Goal: Information Seeking & Learning: Learn about a topic

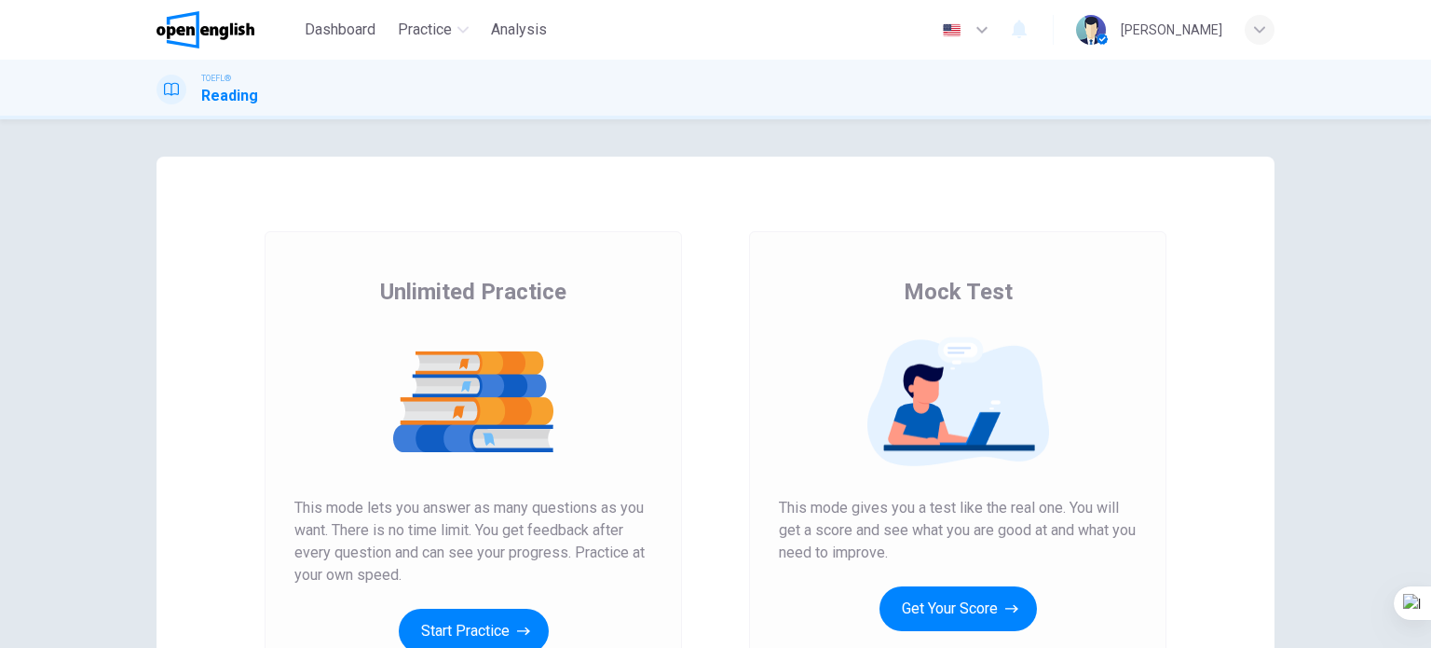
scroll to position [186, 0]
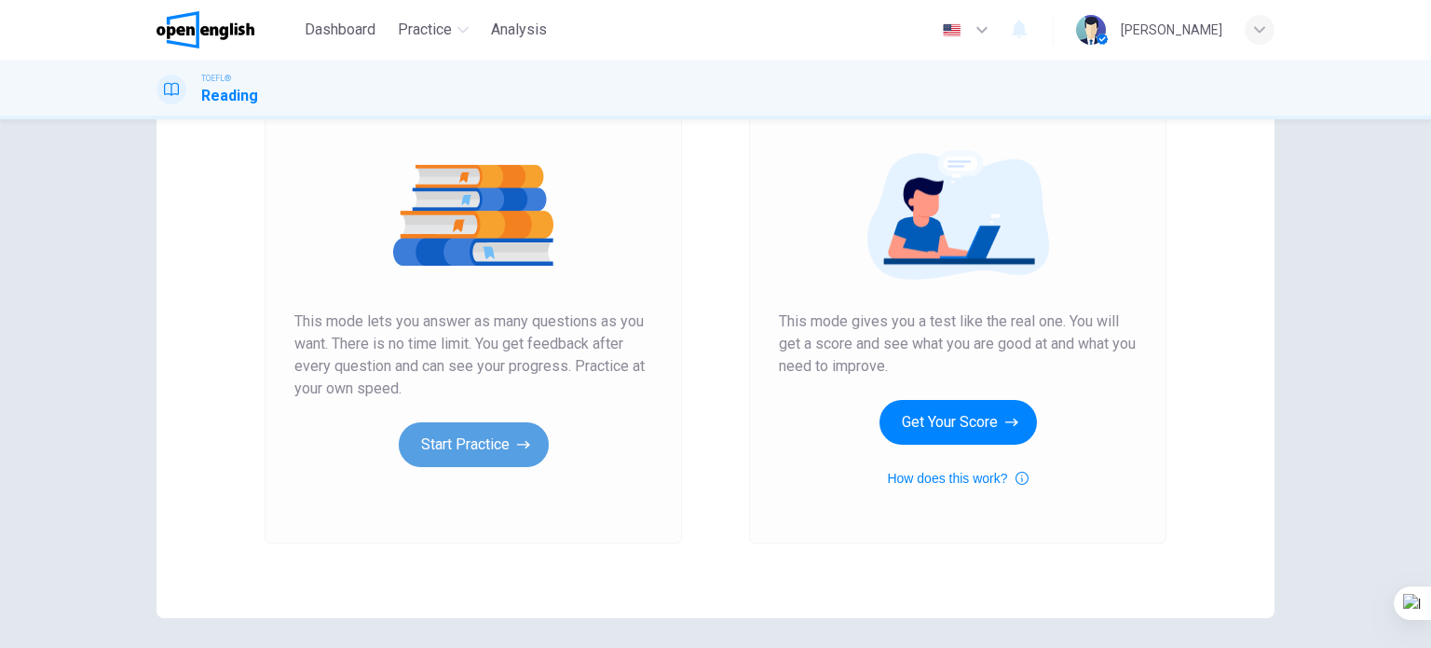
click at [493, 439] on button "Start Practice" at bounding box center [474, 444] width 150 height 45
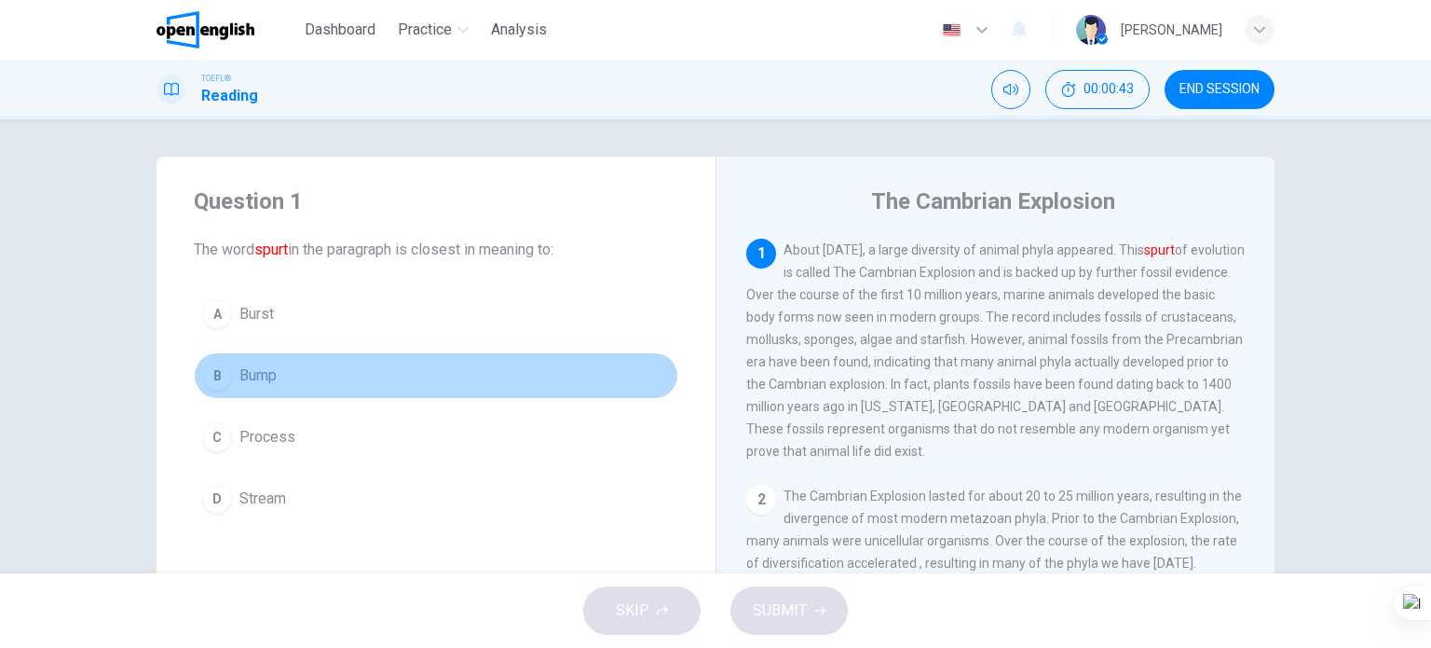
click at [268, 369] on span "Bump" at bounding box center [258, 375] width 37 height 22
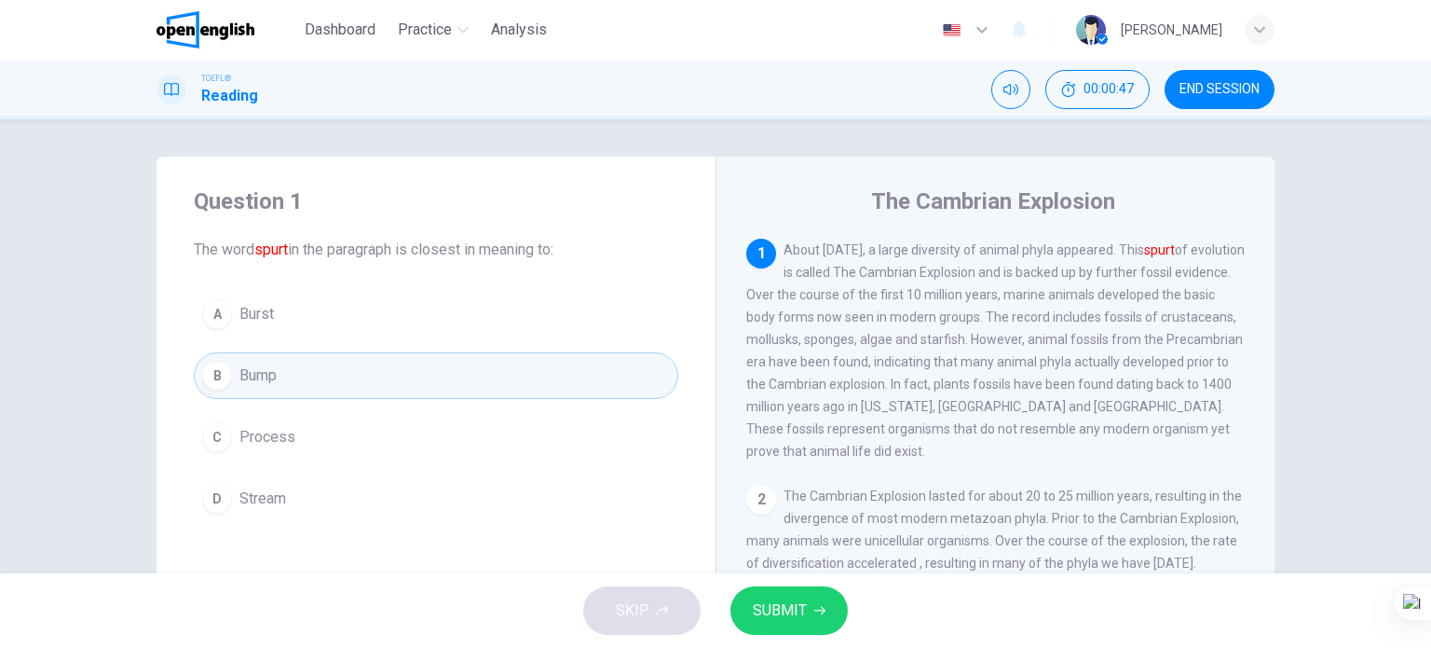
click at [272, 442] on span "Process" at bounding box center [268, 437] width 56 height 22
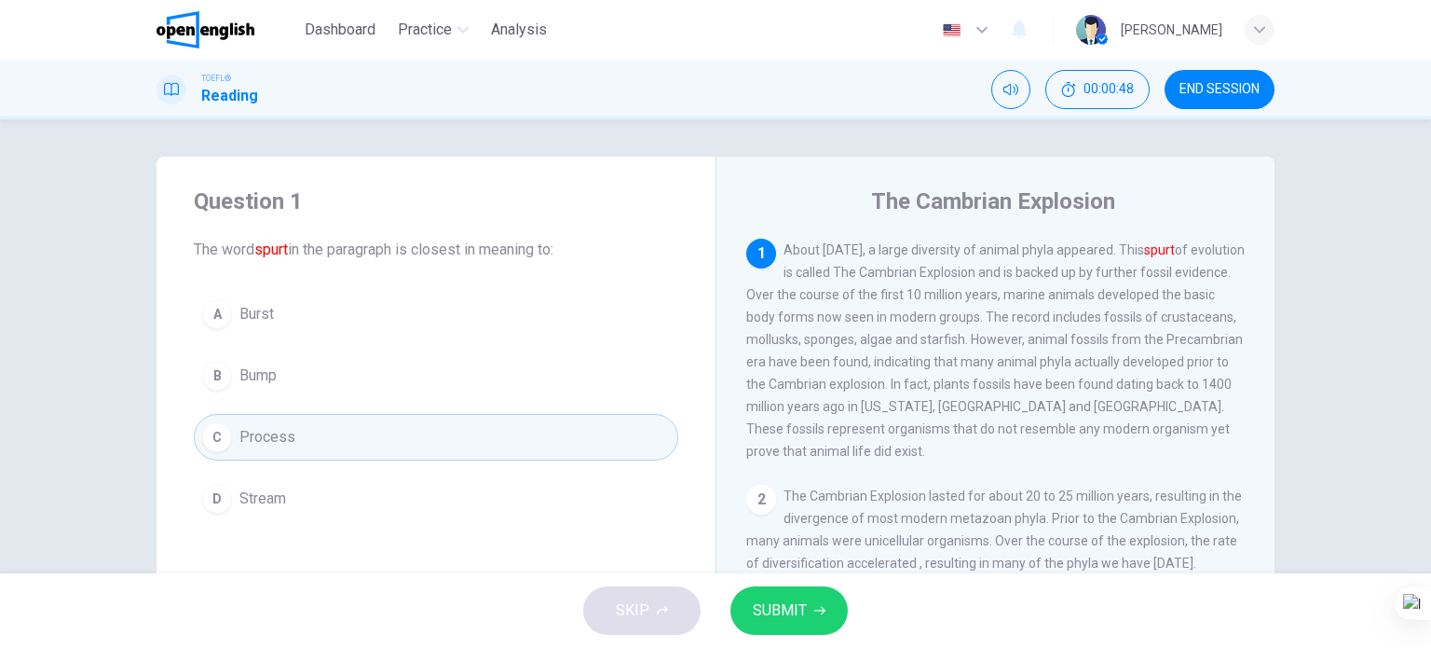
click at [789, 612] on span "SUBMIT" at bounding box center [780, 610] width 54 height 26
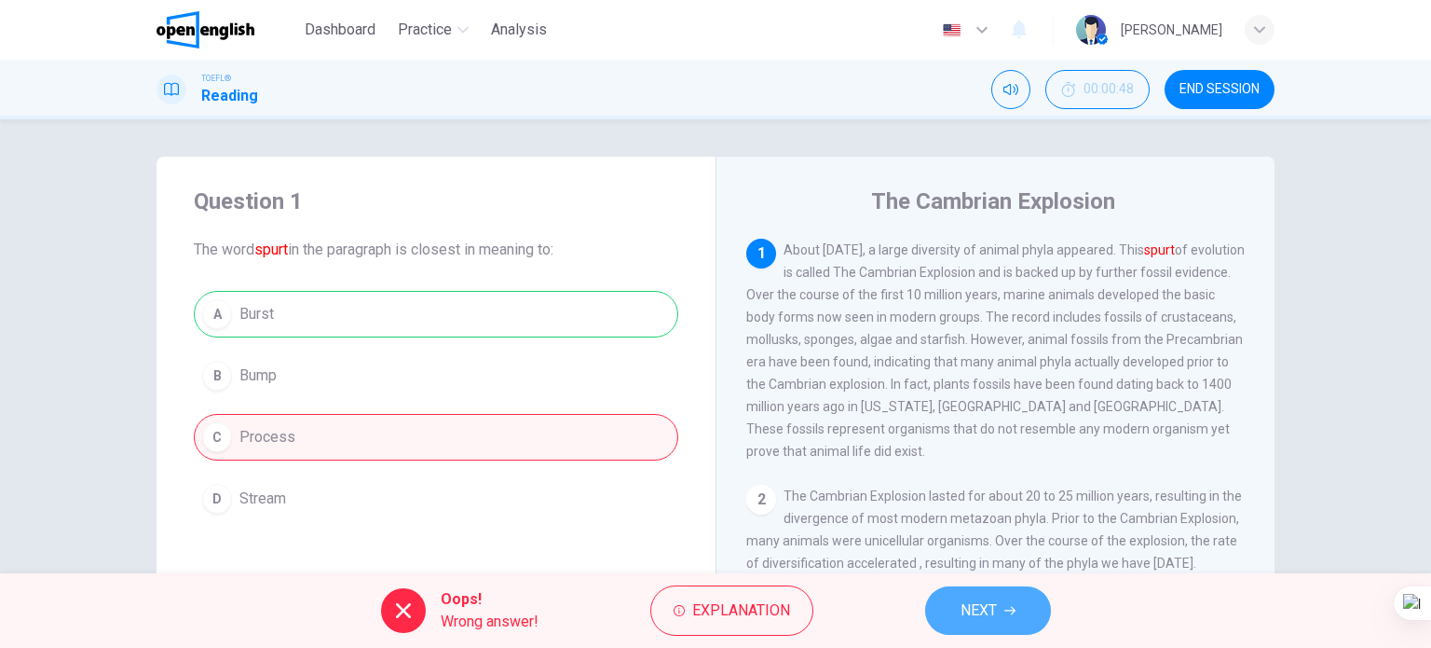
click at [995, 611] on span "NEXT" at bounding box center [979, 610] width 36 height 26
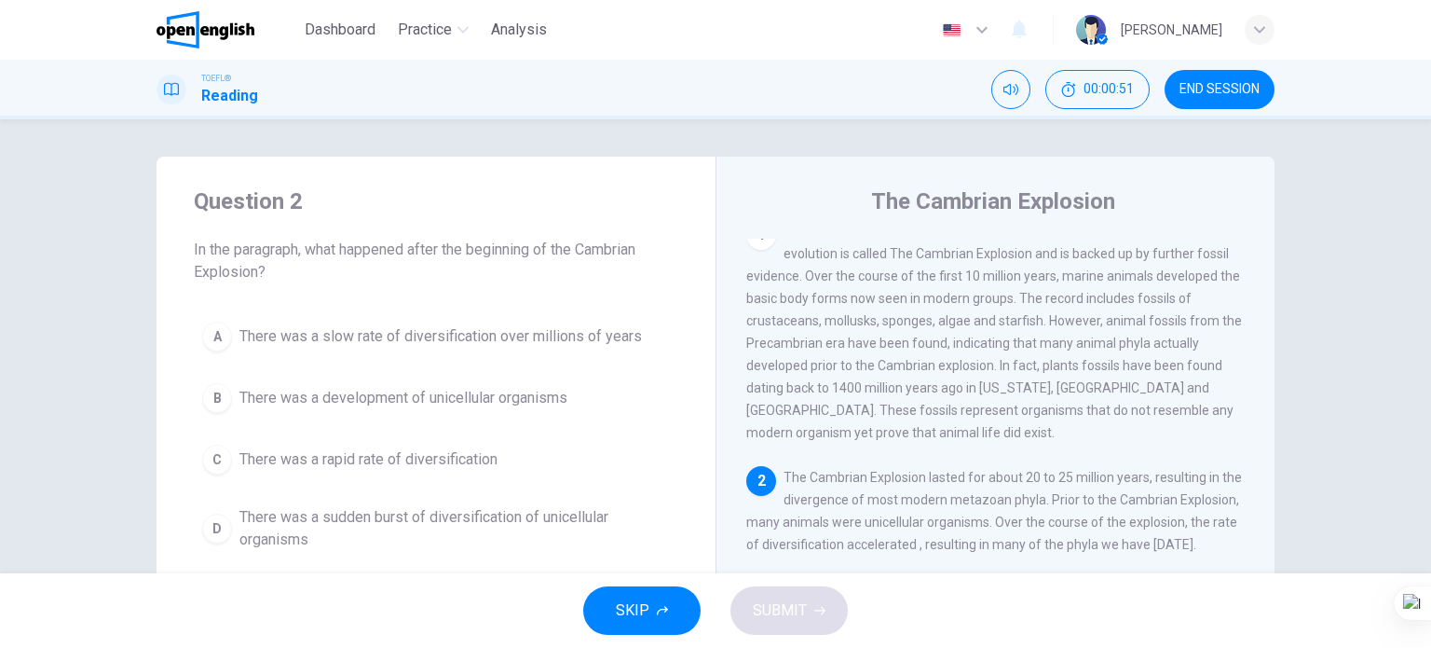
scroll to position [205, 0]
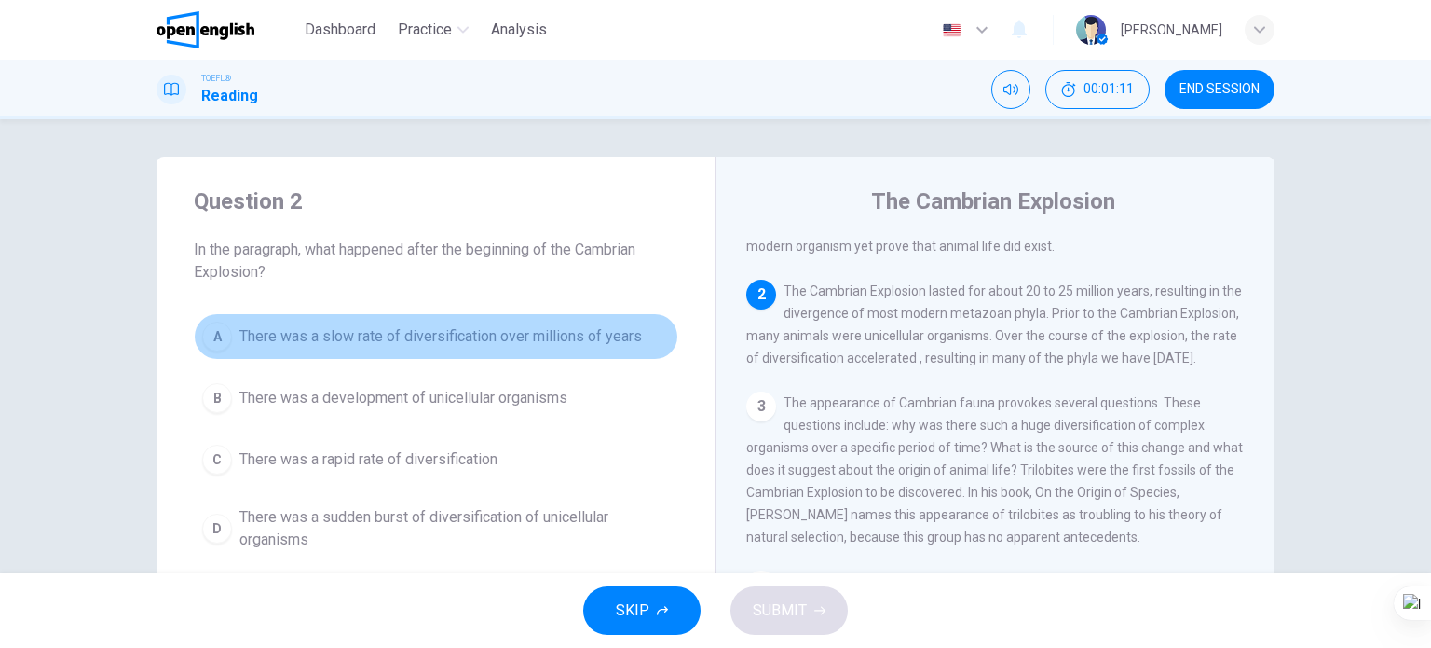
click at [443, 327] on span "There was a slow rate of diversification over millions of years" at bounding box center [441, 336] width 403 height 22
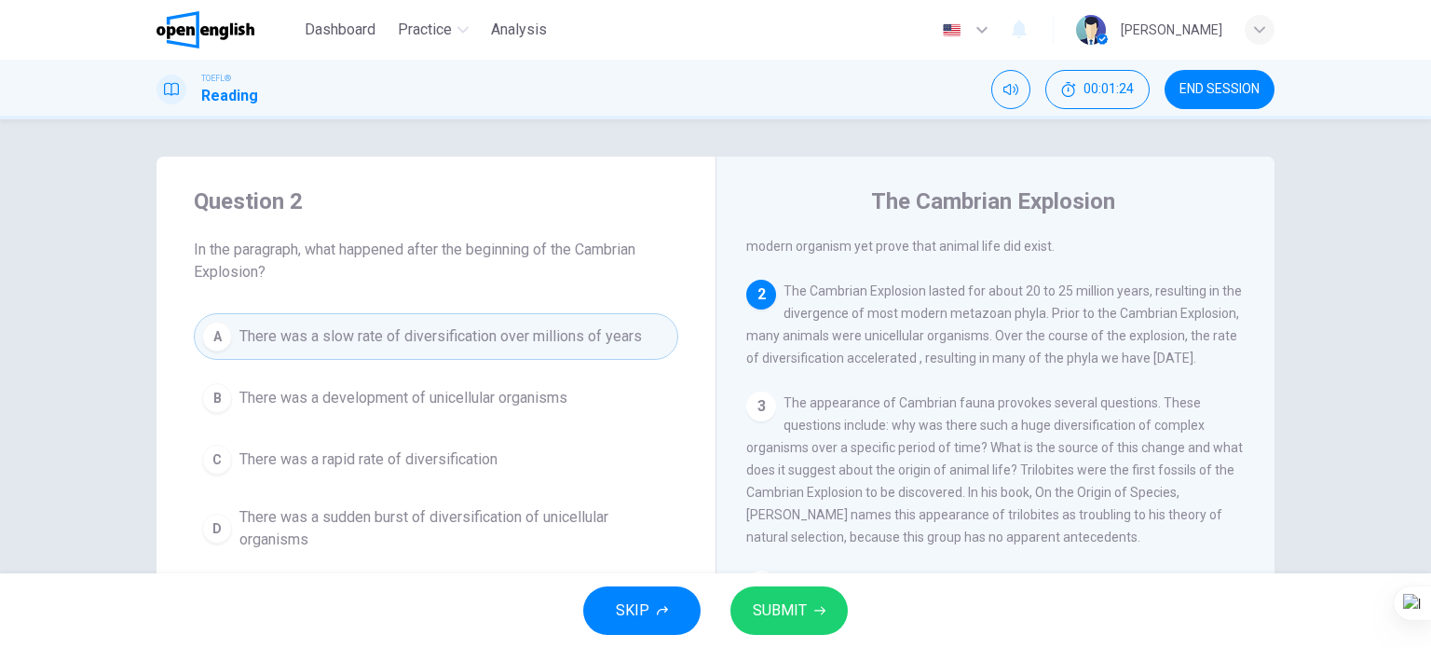
click at [751, 600] on button "SUBMIT" at bounding box center [789, 610] width 117 height 48
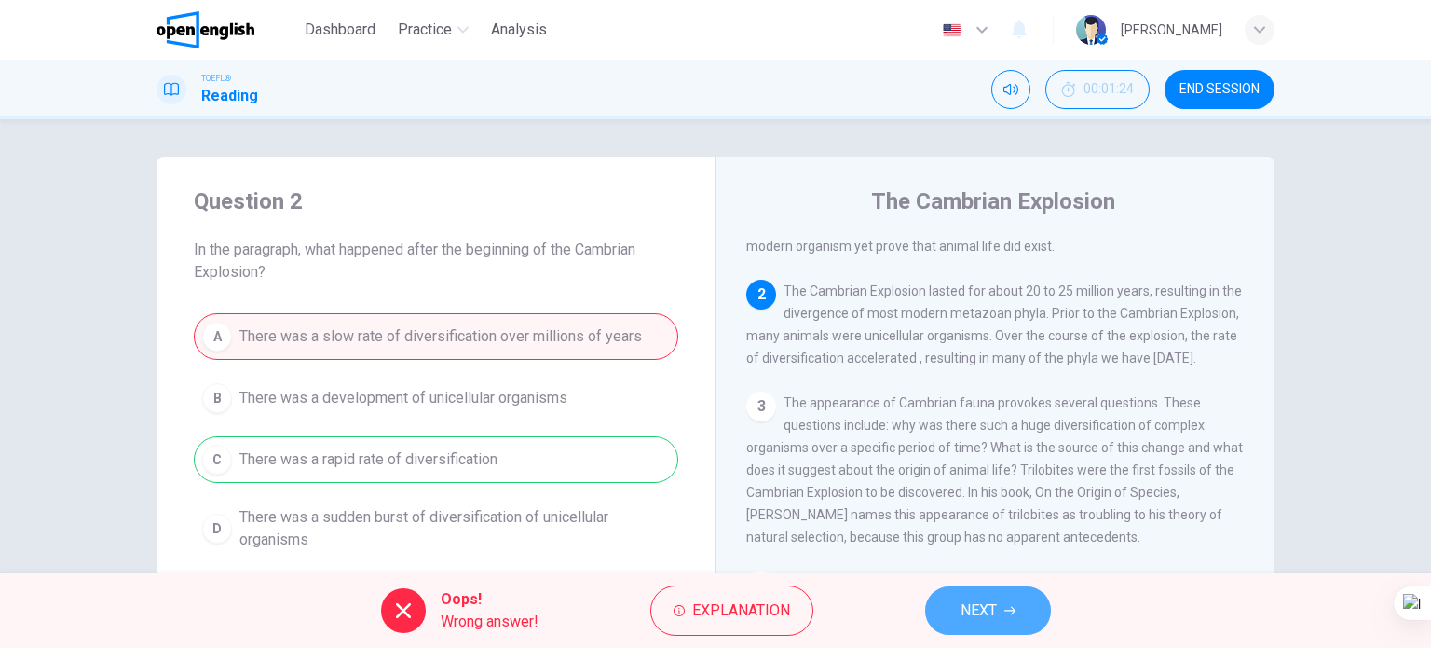
click at [931, 626] on button "NEXT" at bounding box center [988, 610] width 126 height 48
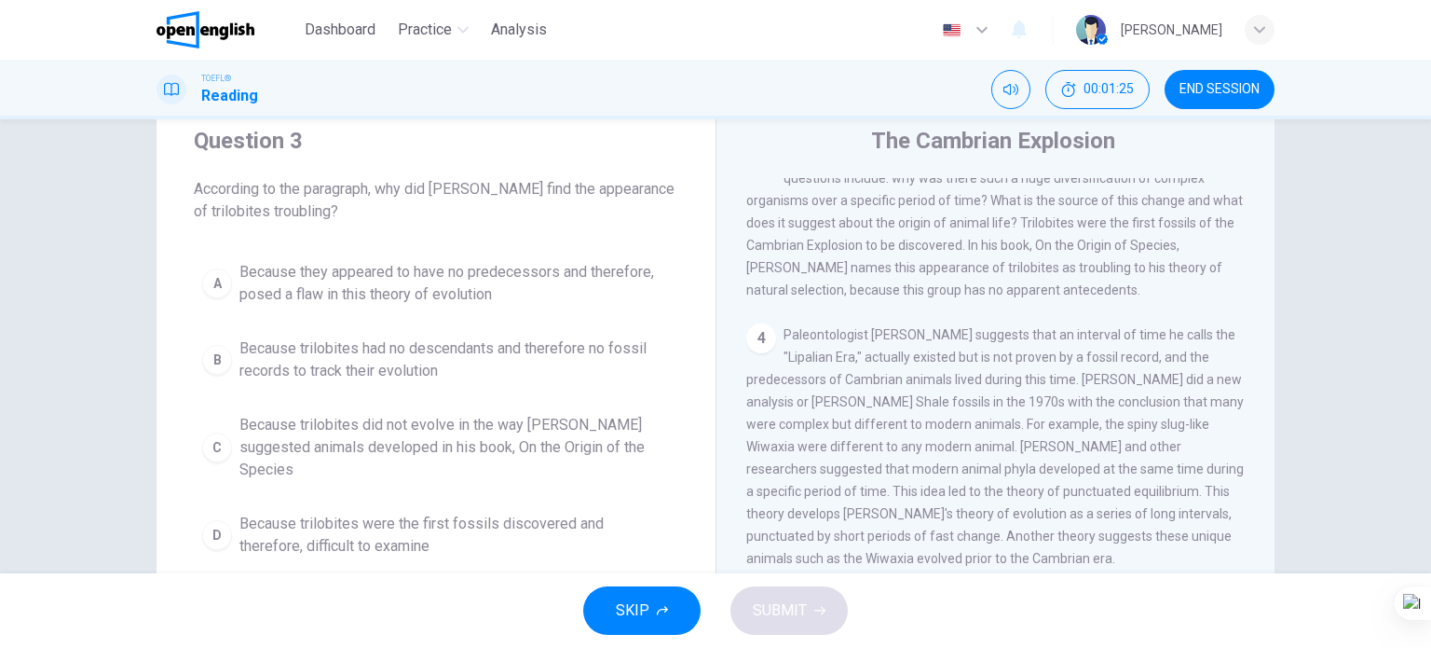
scroll to position [93, 0]
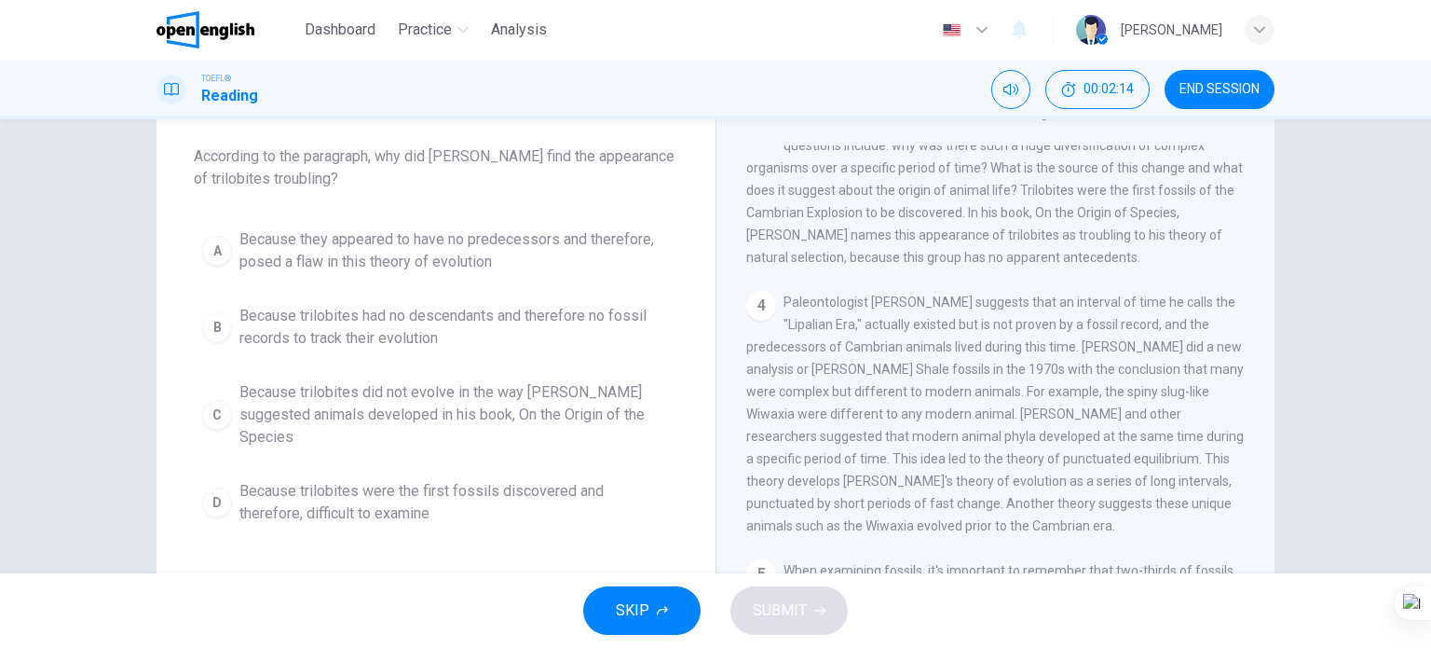
click at [331, 420] on span "Because trilobites did not evolve in the way Darwin suggested animals developed…" at bounding box center [455, 414] width 431 height 67
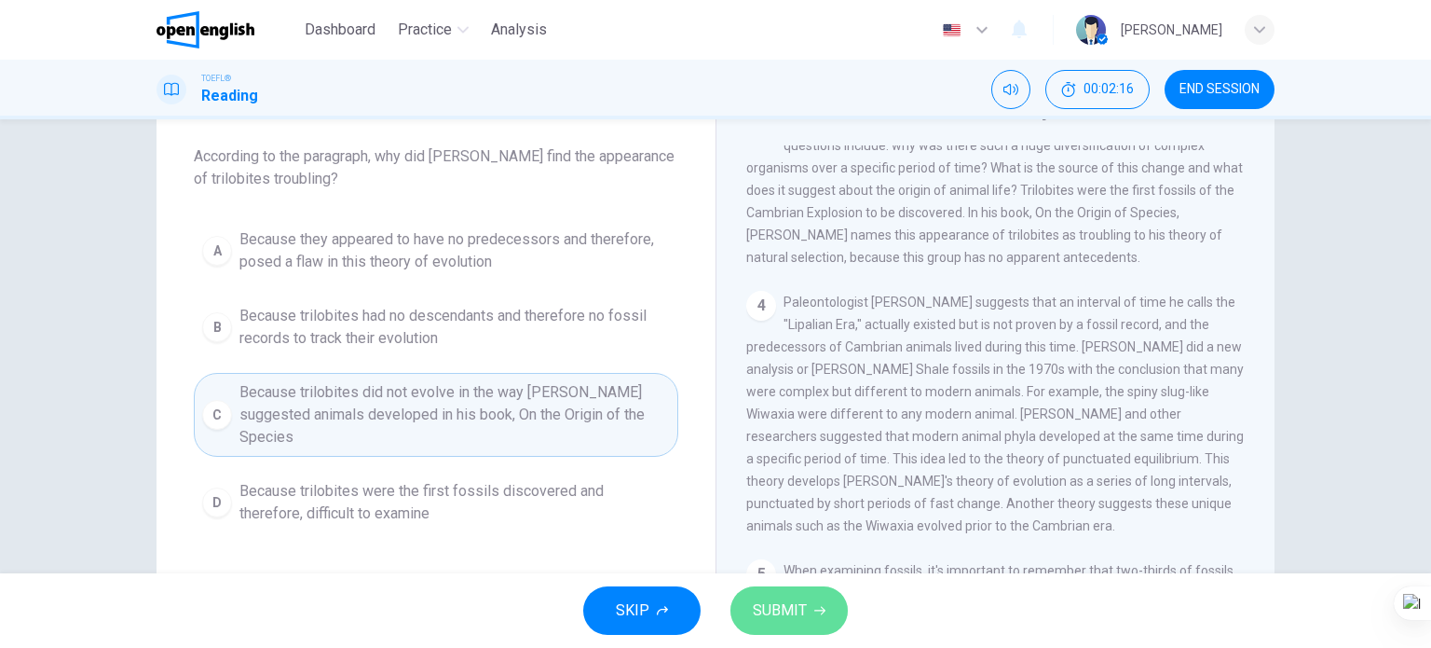
click at [746, 607] on button "SUBMIT" at bounding box center [789, 610] width 117 height 48
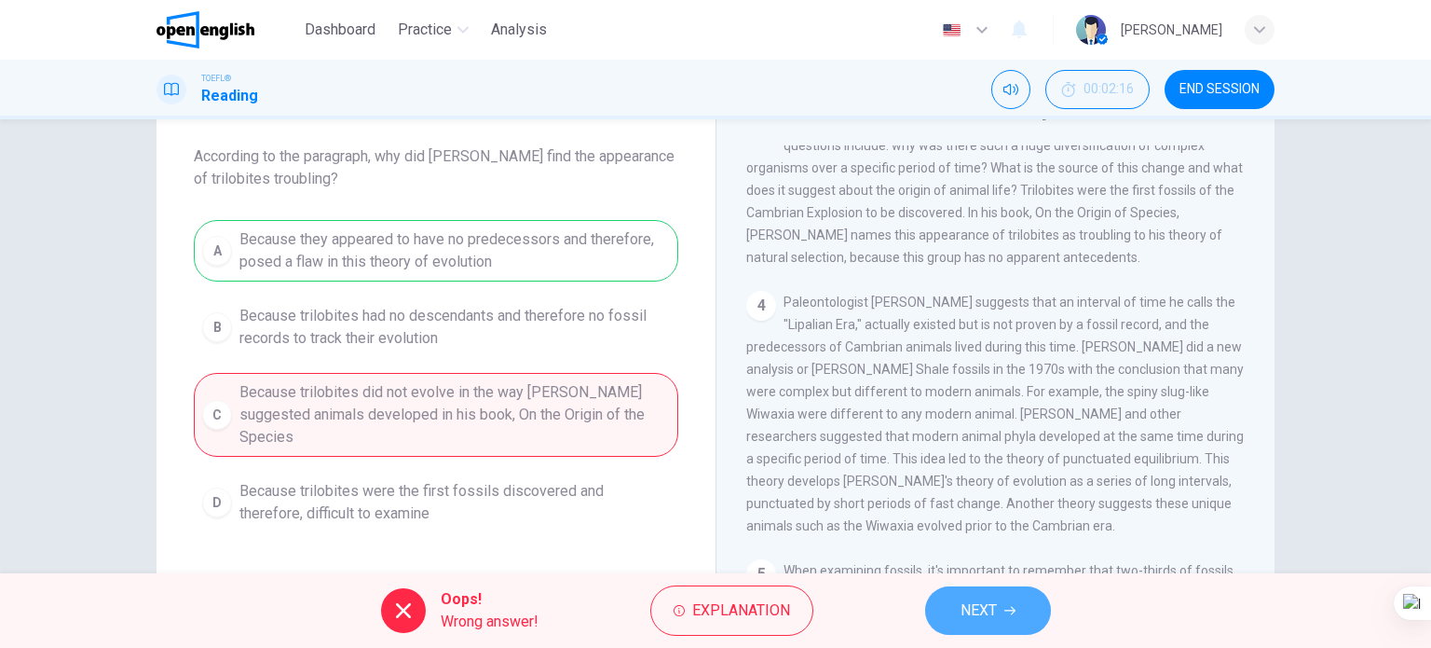
click at [1020, 606] on button "NEXT" at bounding box center [988, 610] width 126 height 48
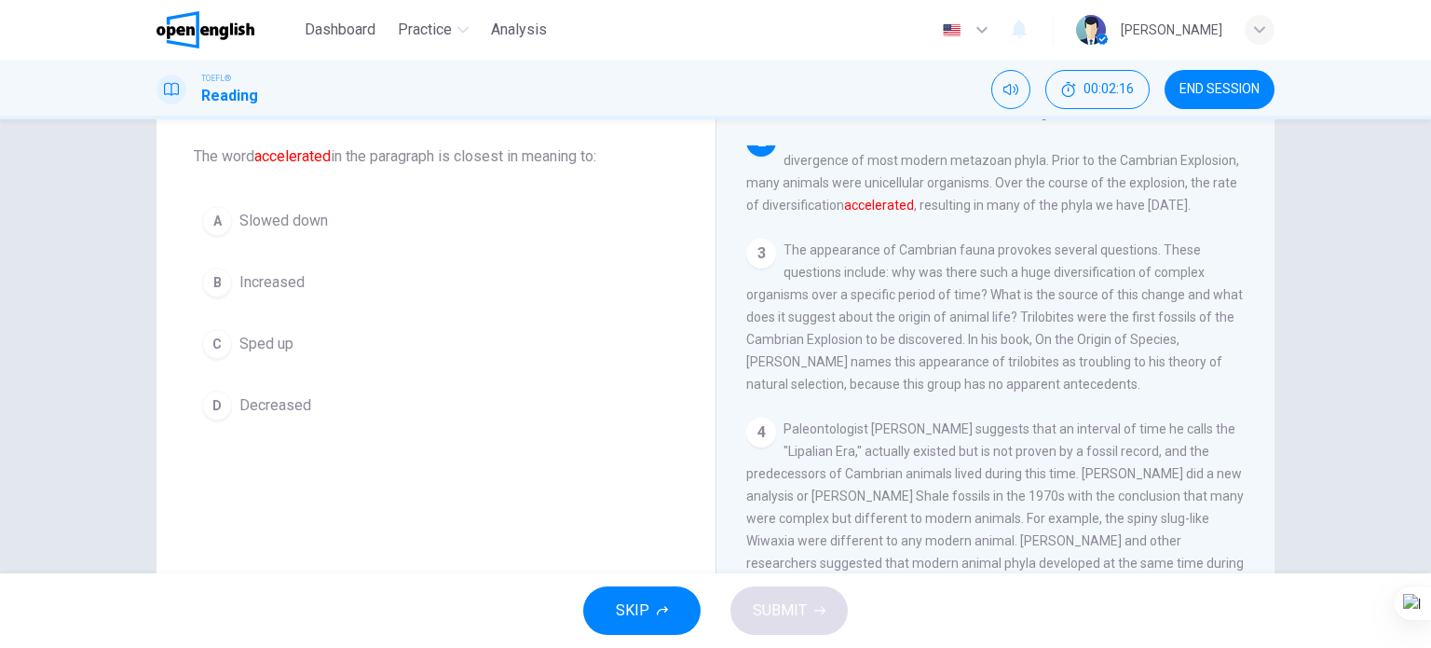
scroll to position [253, 0]
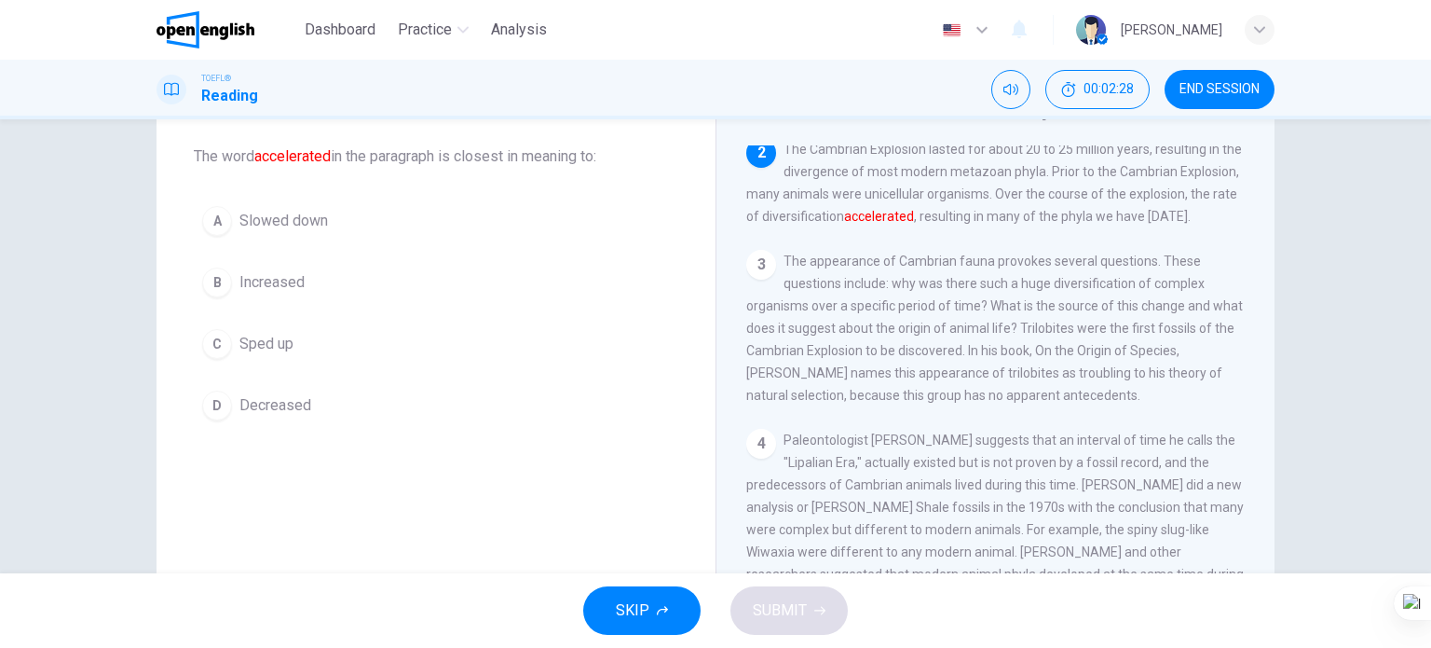
click at [251, 292] on span "Increased" at bounding box center [272, 282] width 65 height 22
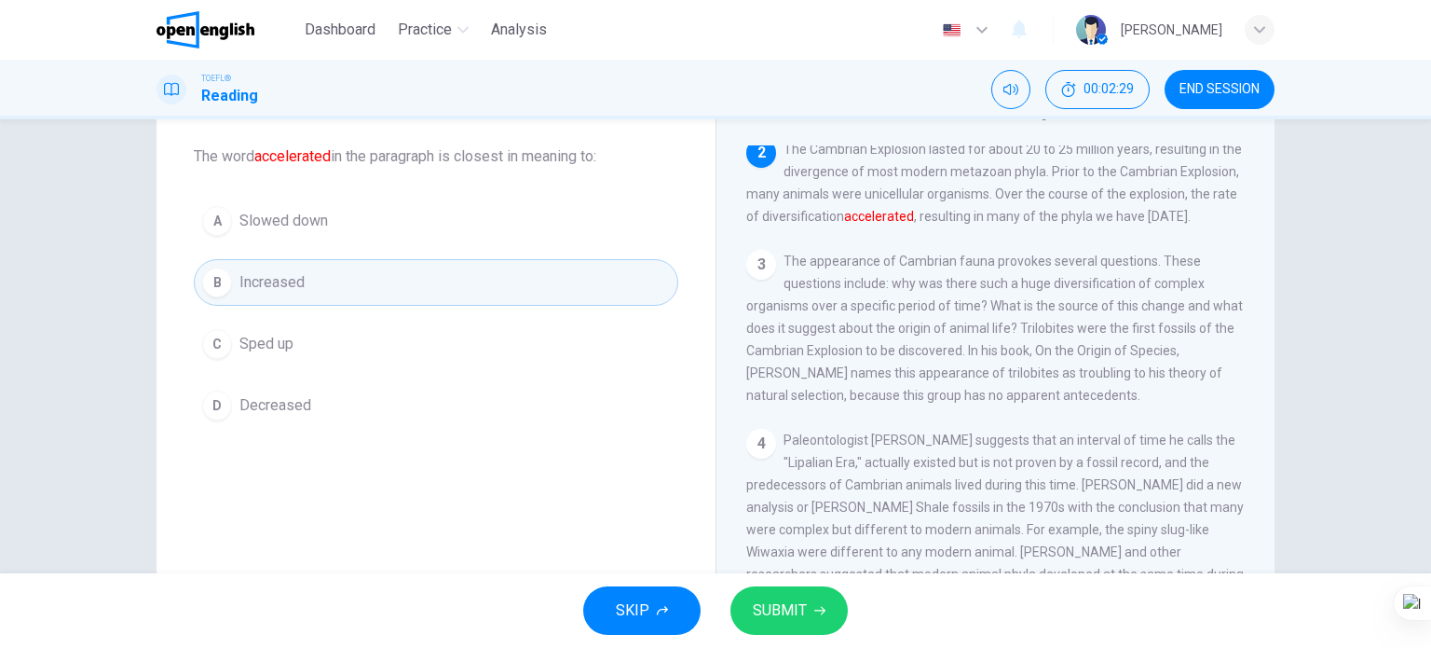
click at [307, 390] on button "D Decreased" at bounding box center [436, 405] width 485 height 47
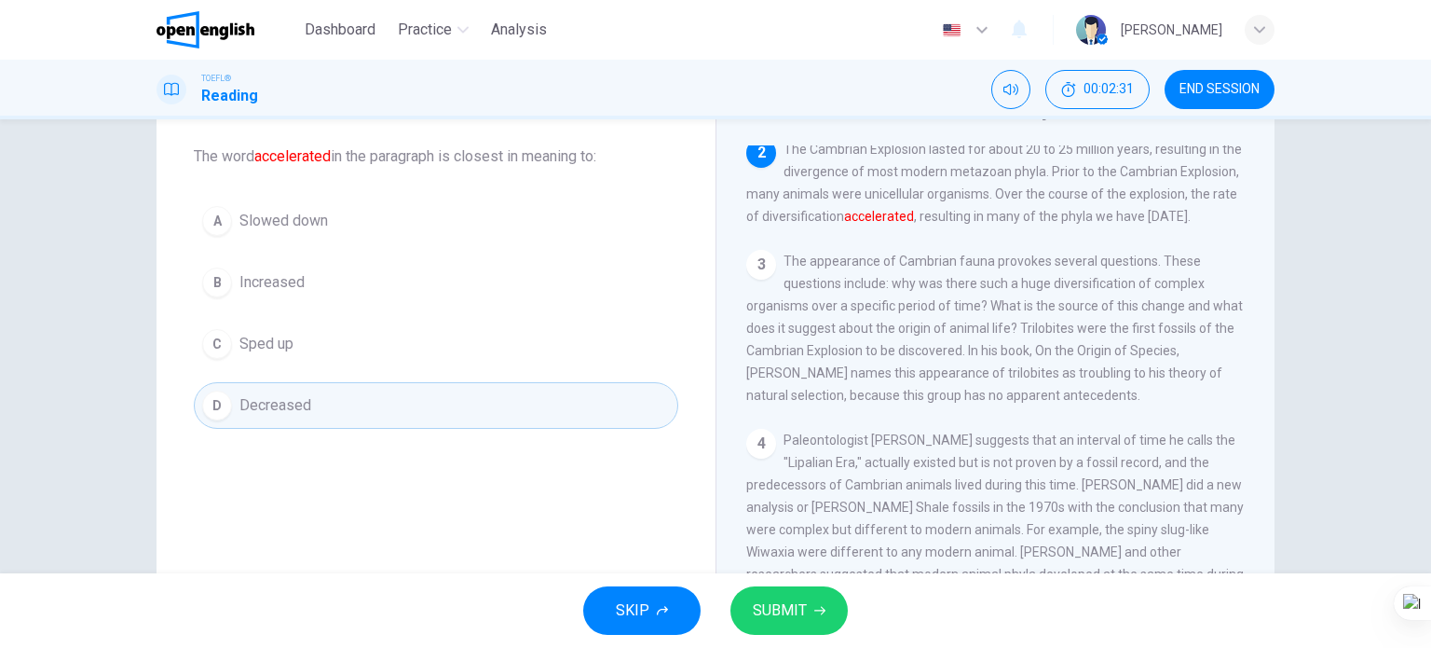
click at [775, 605] on span "SUBMIT" at bounding box center [780, 610] width 54 height 26
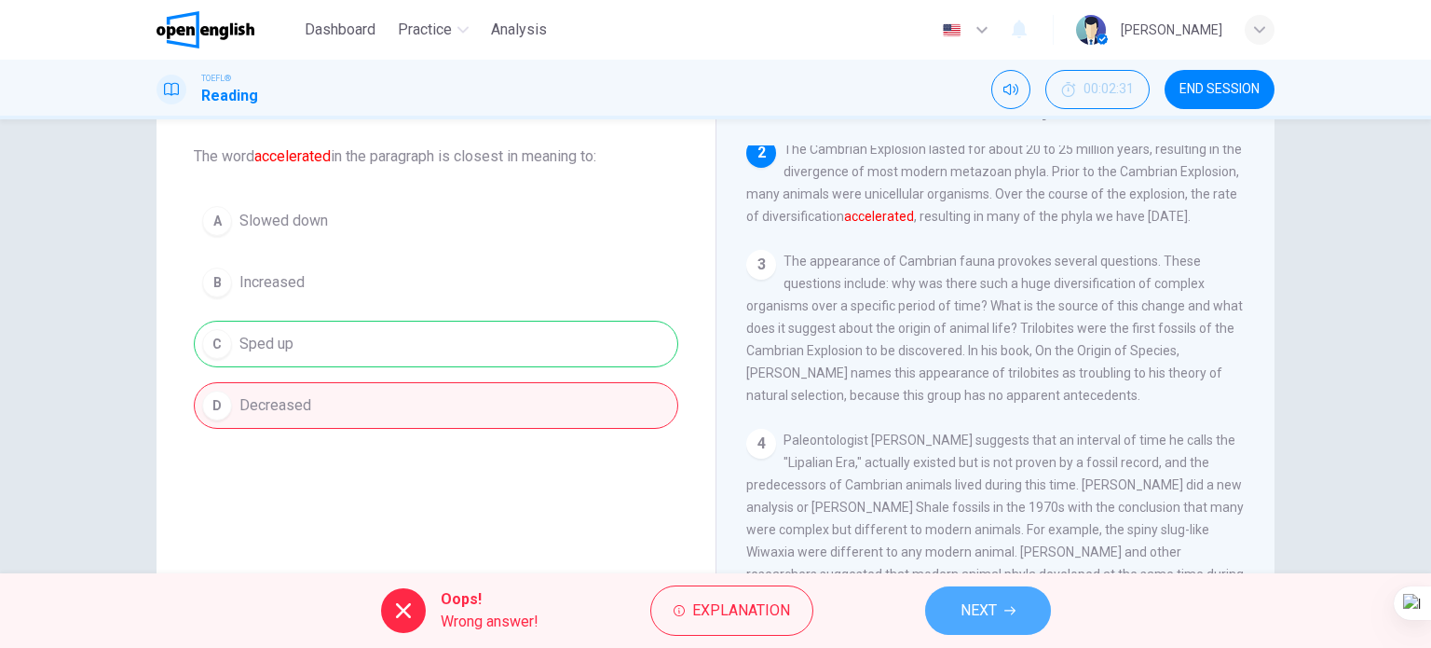
click at [977, 618] on span "NEXT" at bounding box center [979, 610] width 36 height 26
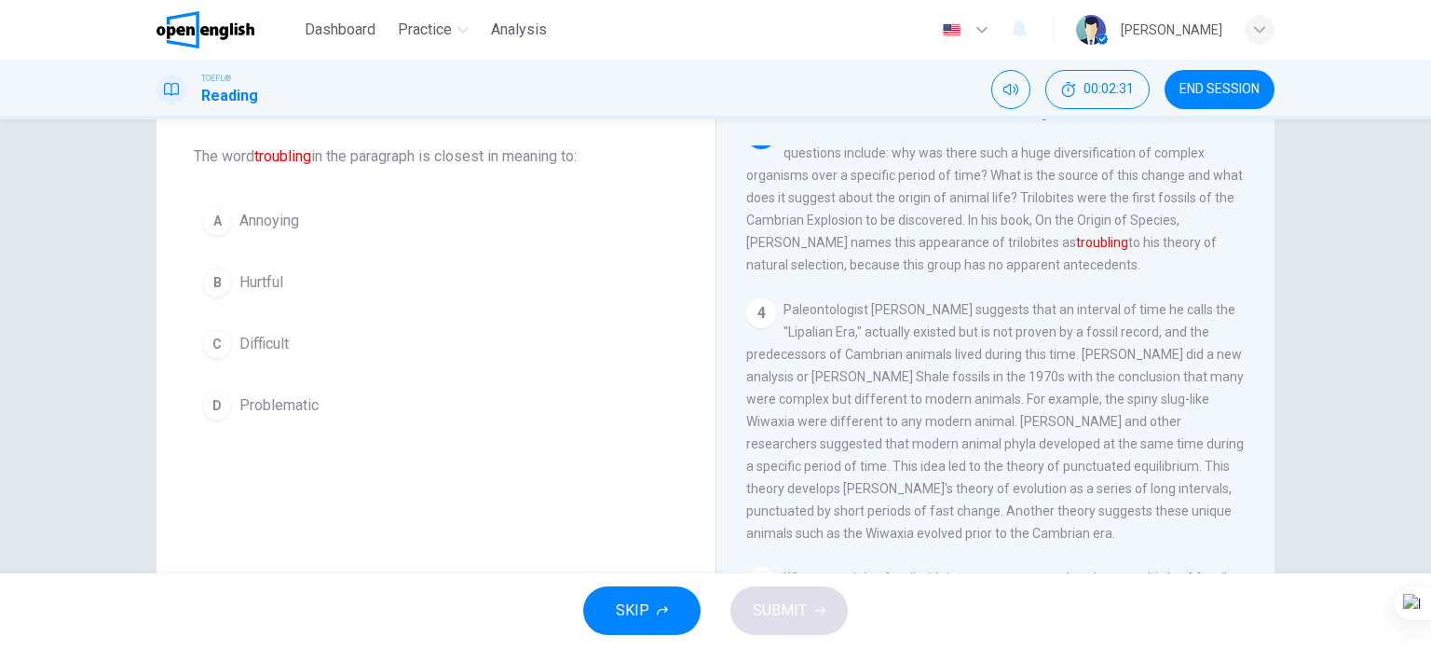
scroll to position [391, 0]
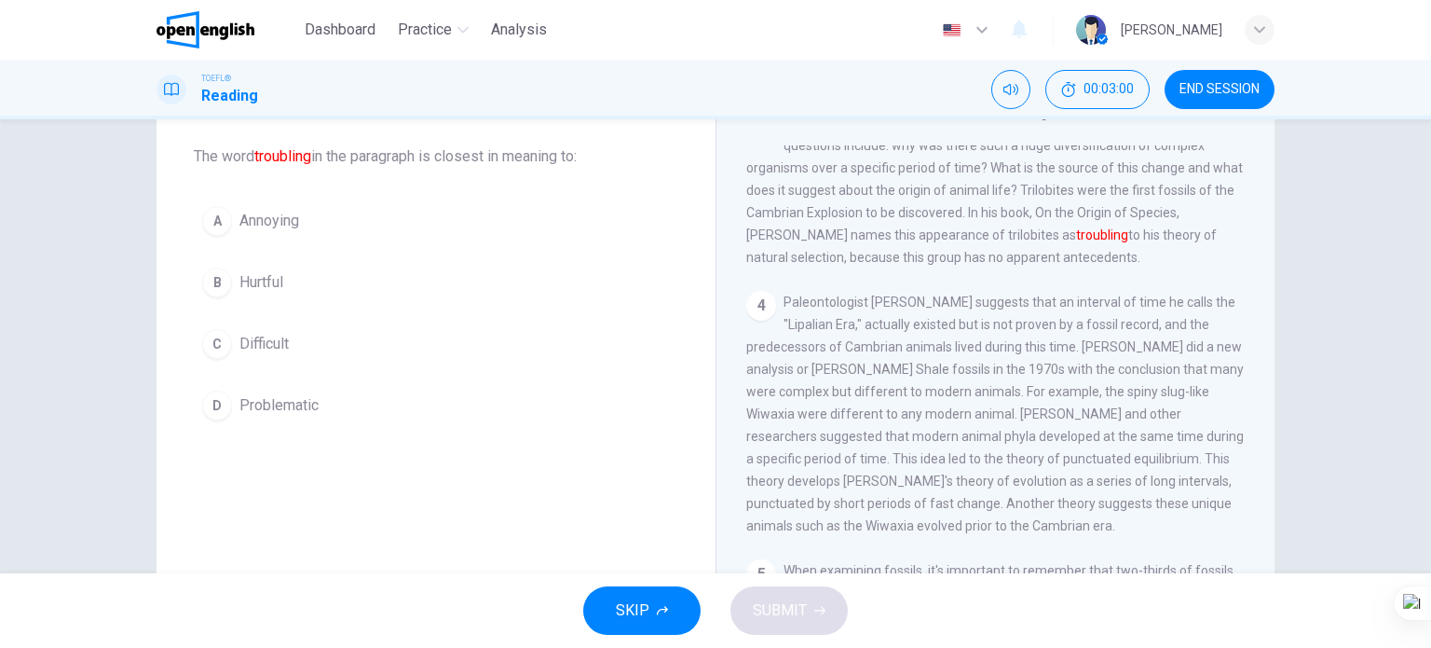
click at [265, 402] on span "Problematic" at bounding box center [279, 405] width 79 height 22
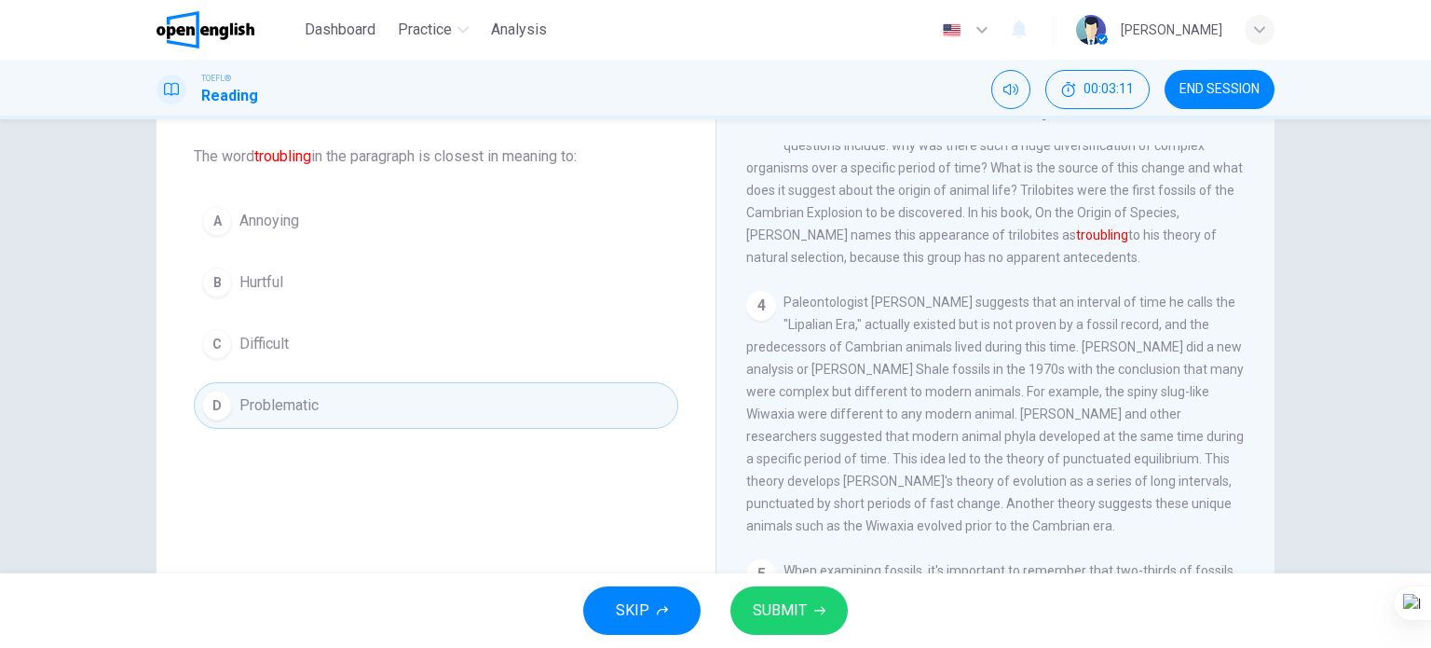
click at [787, 595] on button "SUBMIT" at bounding box center [789, 610] width 117 height 48
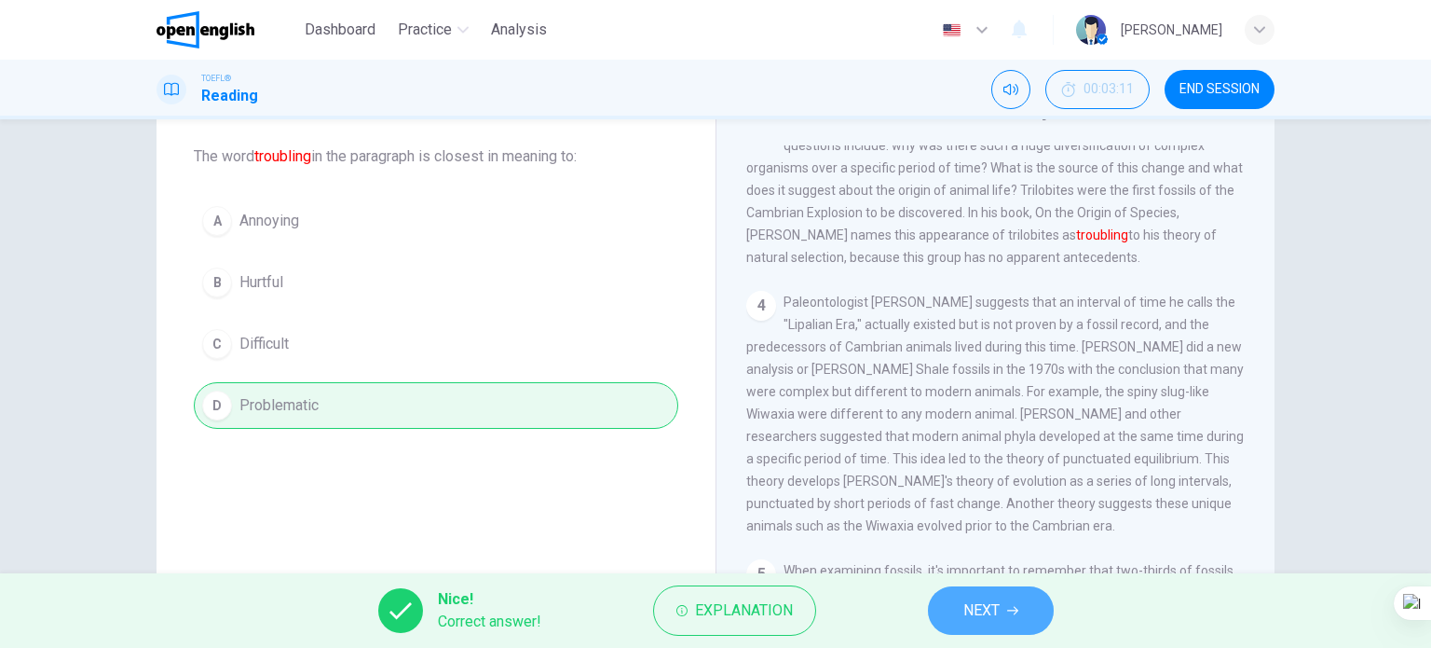
click at [991, 607] on span "NEXT" at bounding box center [982, 610] width 36 height 26
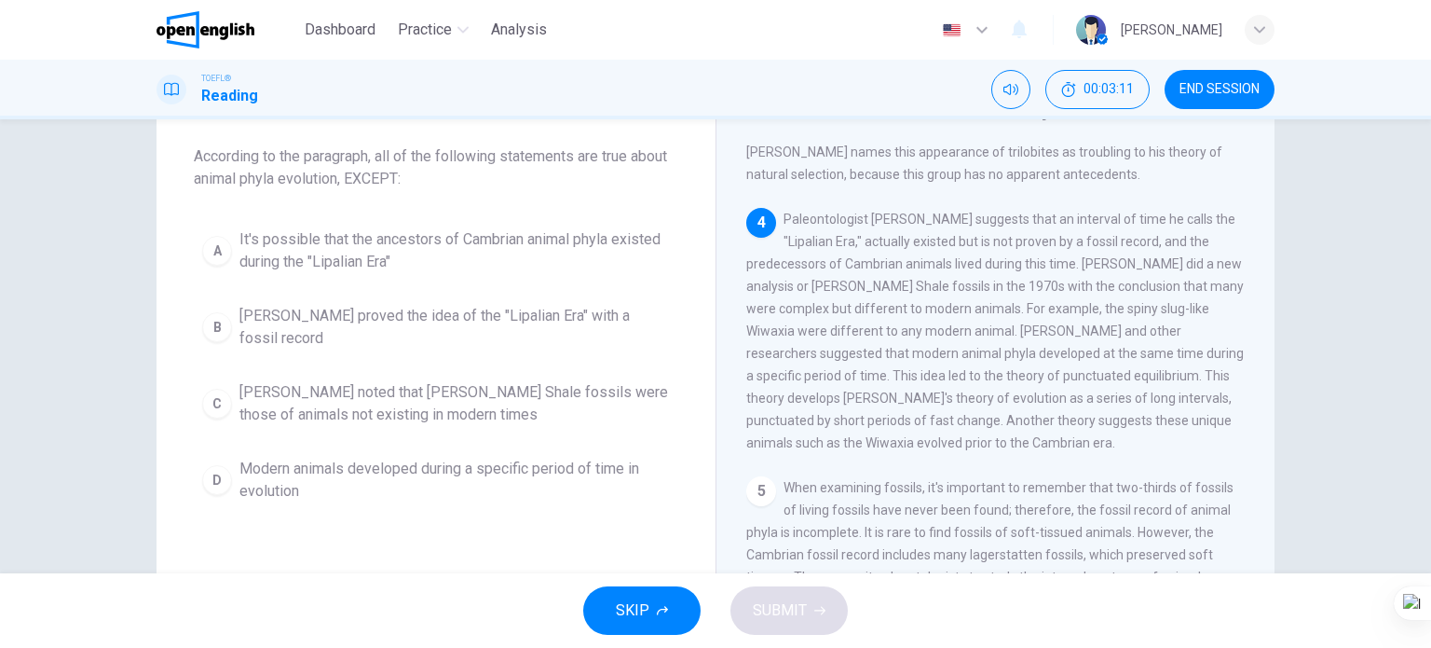
scroll to position [480, 0]
click at [378, 478] on span "Modern animals developed during a specific period of time in evolution" at bounding box center [455, 480] width 431 height 45
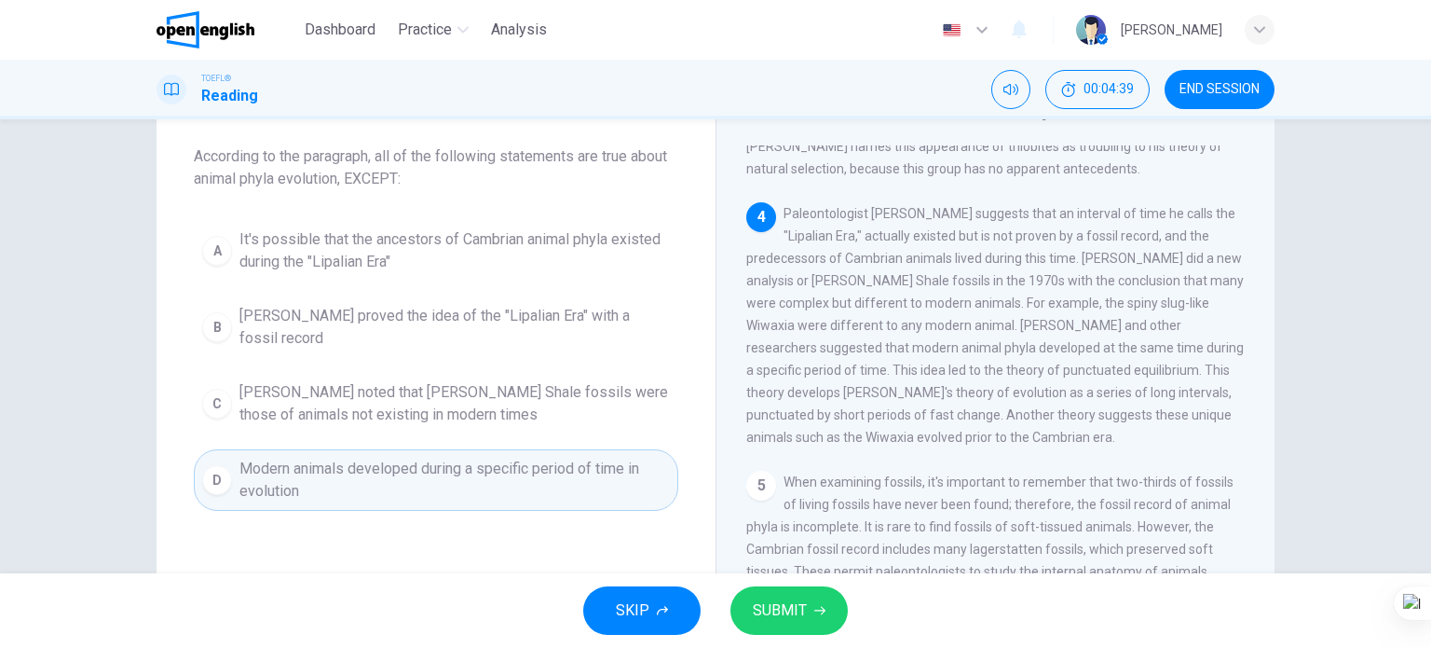
click at [792, 613] on span "SUBMIT" at bounding box center [780, 610] width 54 height 26
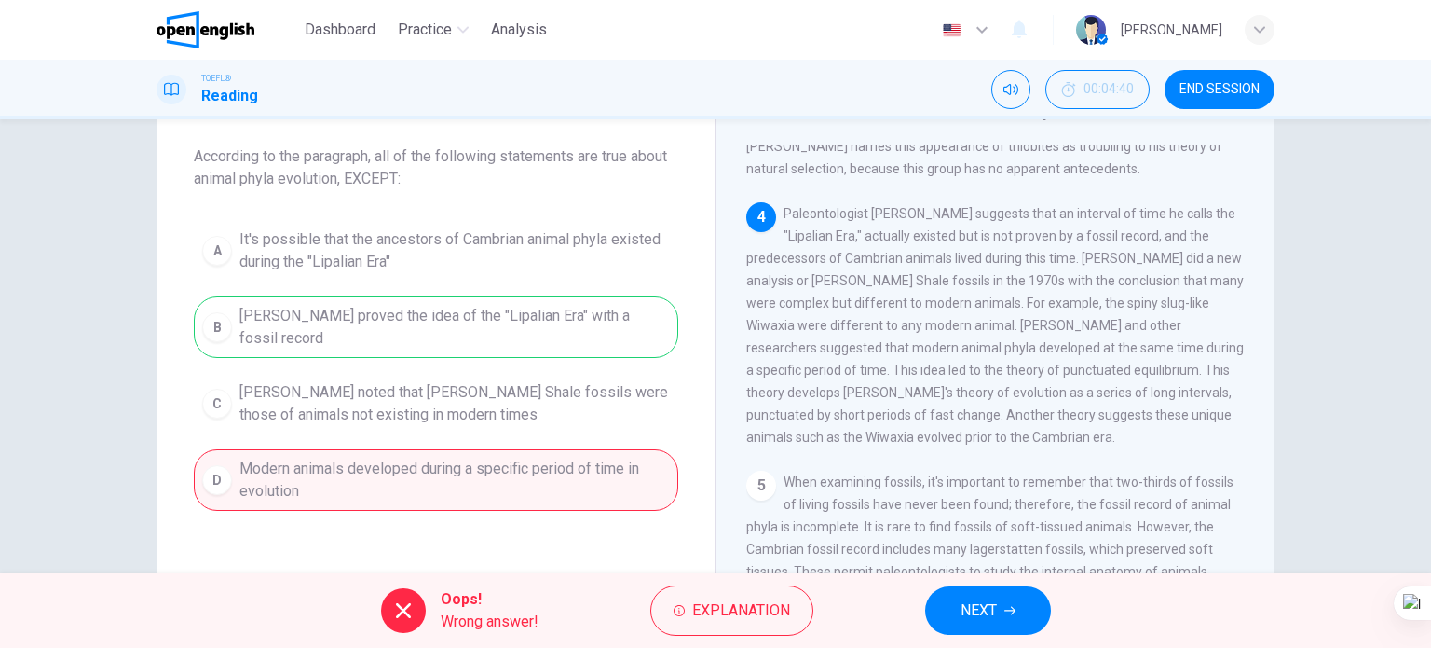
click at [946, 610] on button "NEXT" at bounding box center [988, 610] width 126 height 48
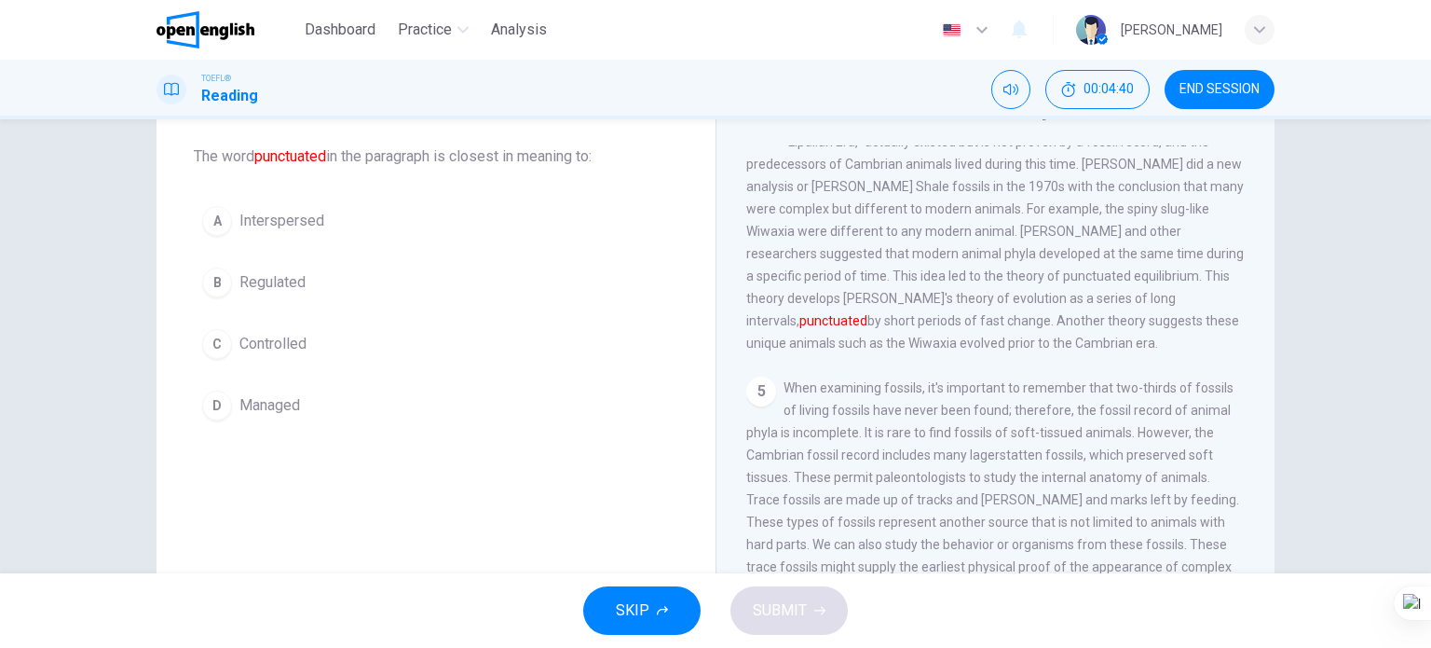
scroll to position [575, 0]
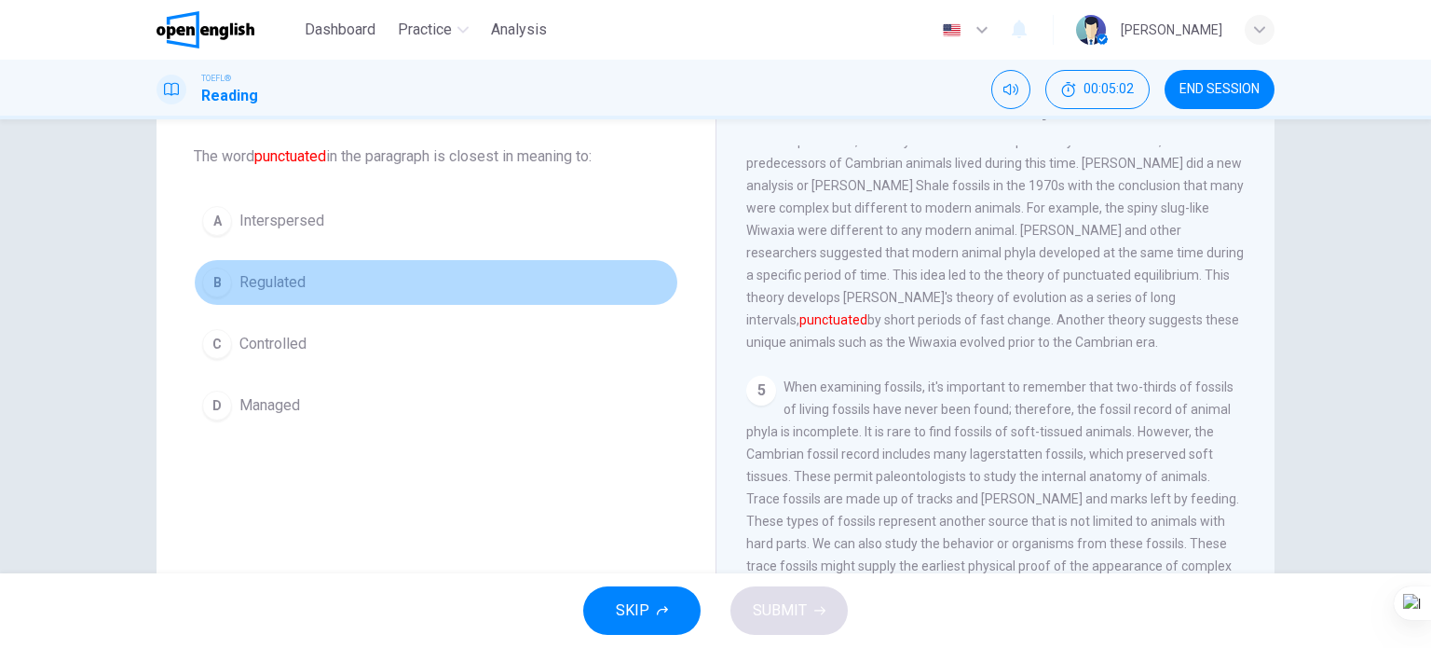
click at [280, 279] on span "Regulated" at bounding box center [273, 282] width 66 height 22
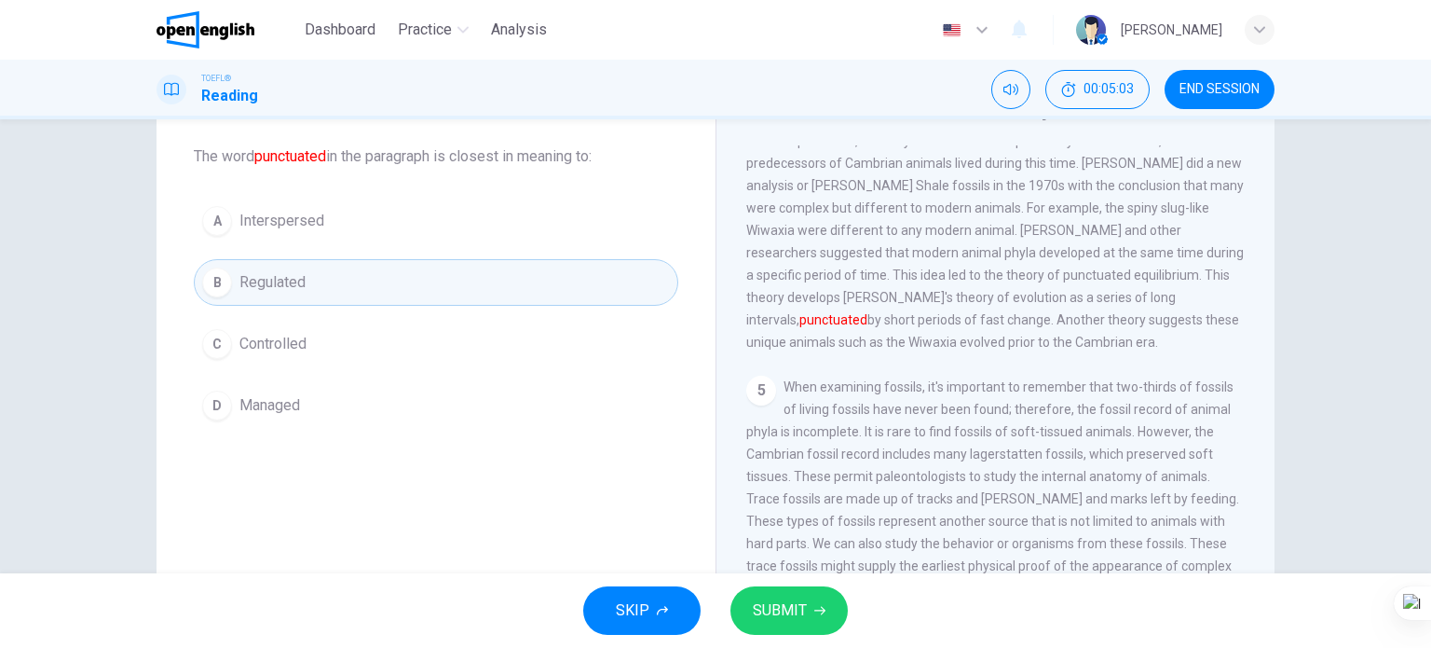
click at [797, 594] on button "SUBMIT" at bounding box center [789, 610] width 117 height 48
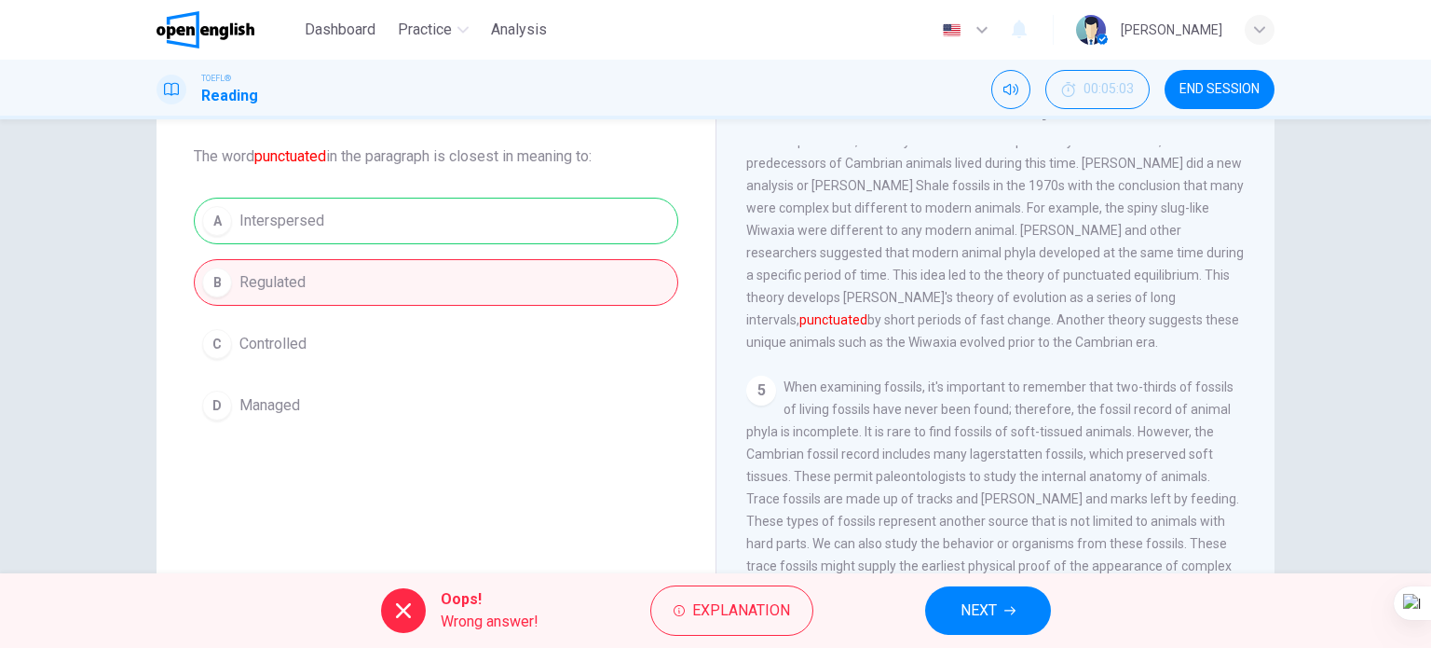
drag, startPoint x: 999, startPoint y: 608, endPoint x: 984, endPoint y: 595, distance: 19.2
click at [999, 607] on button "NEXT" at bounding box center [988, 610] width 126 height 48
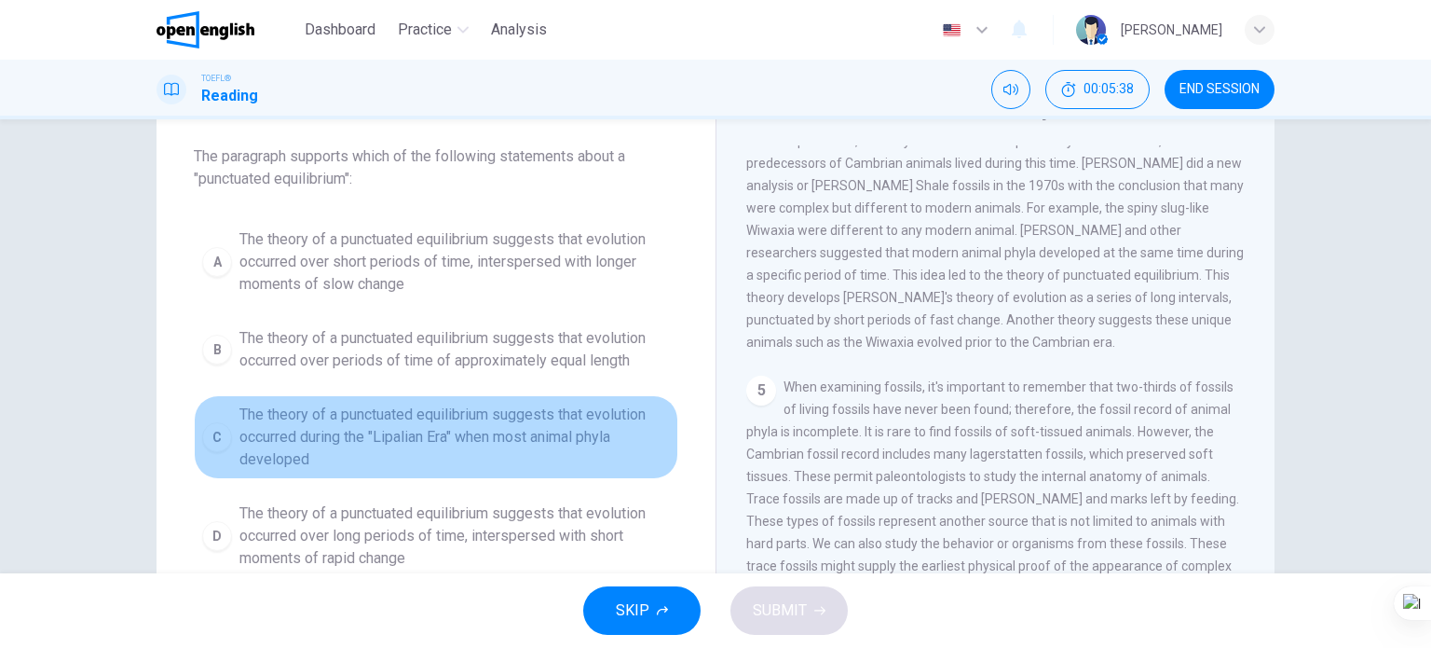
click at [351, 439] on span "The theory of a punctuated equilibrium suggests that evolution occurred during …" at bounding box center [455, 437] width 431 height 67
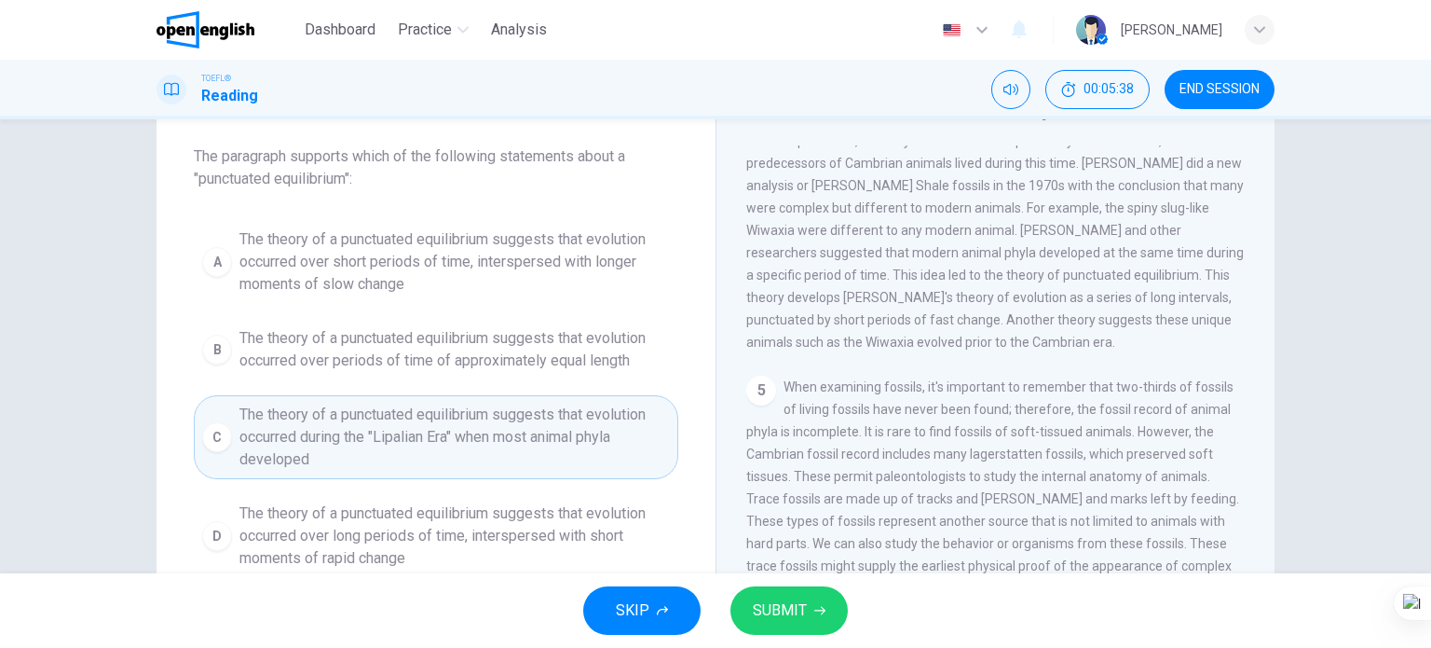
click at [784, 595] on button "SUBMIT" at bounding box center [789, 610] width 117 height 48
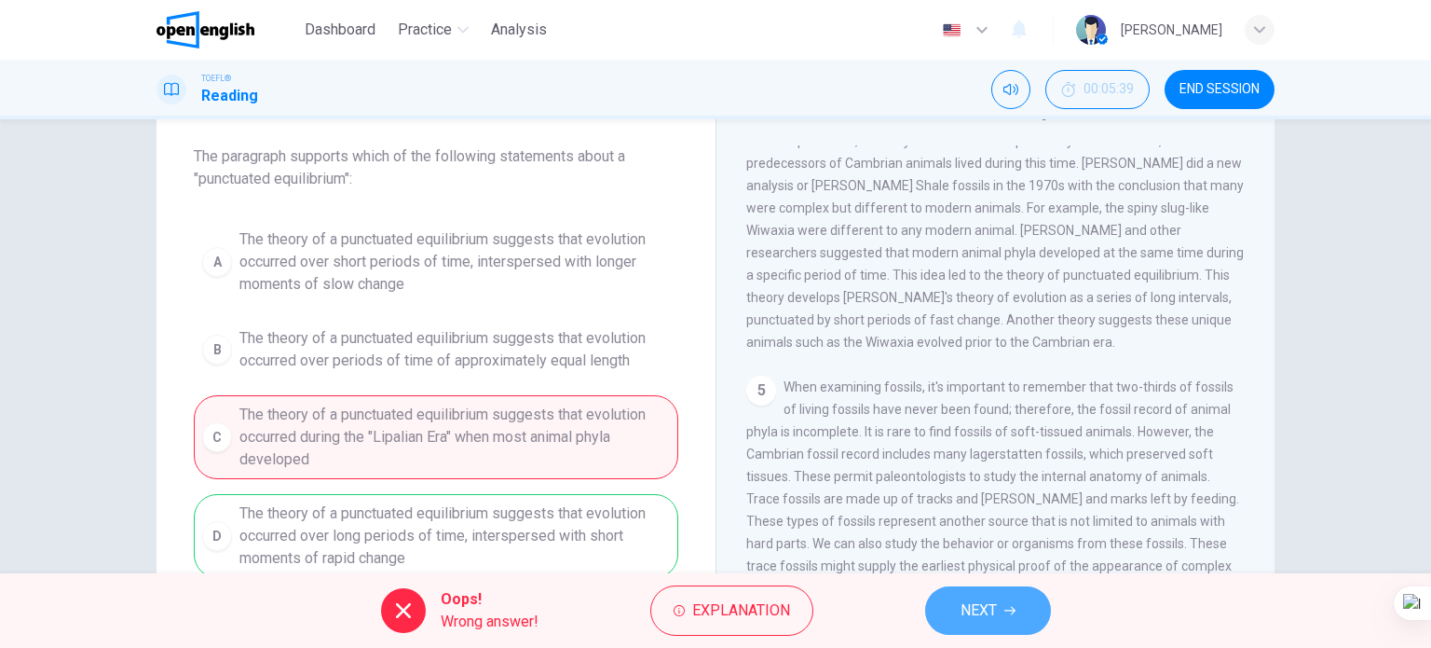
click at [992, 611] on button "NEXT" at bounding box center [988, 610] width 126 height 48
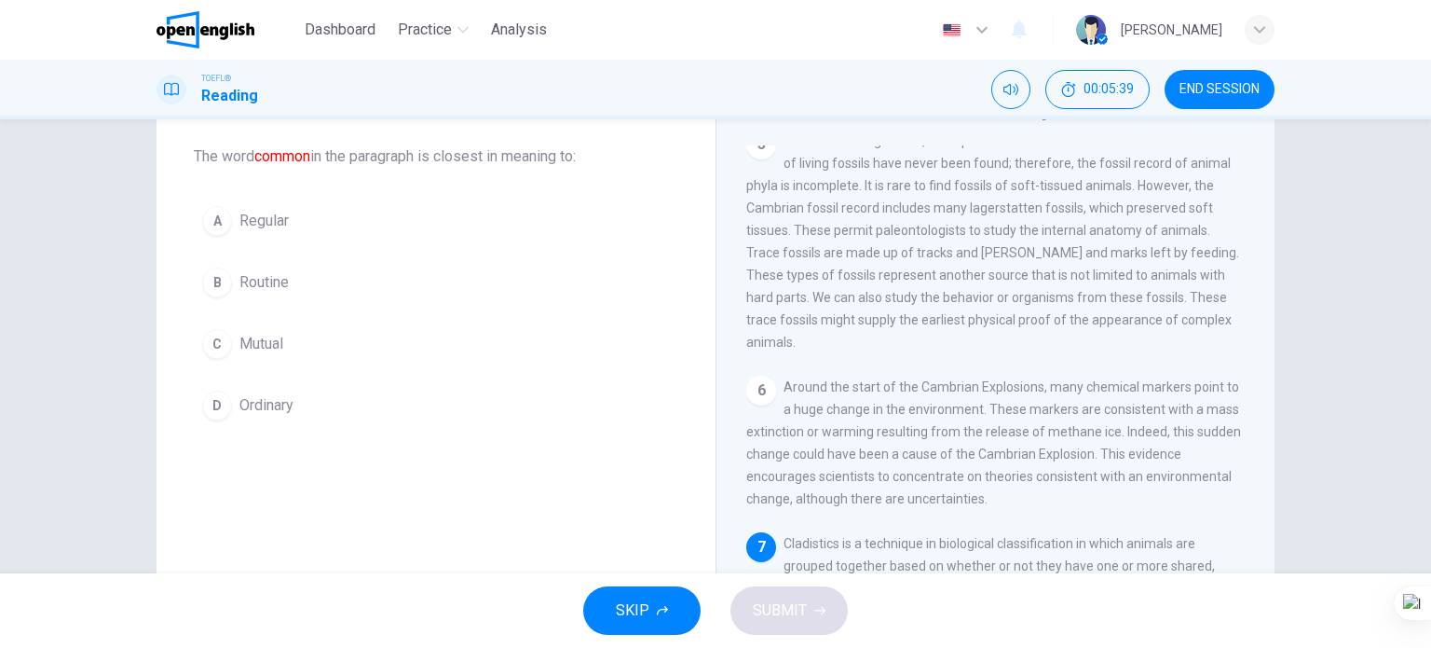
scroll to position [914, 0]
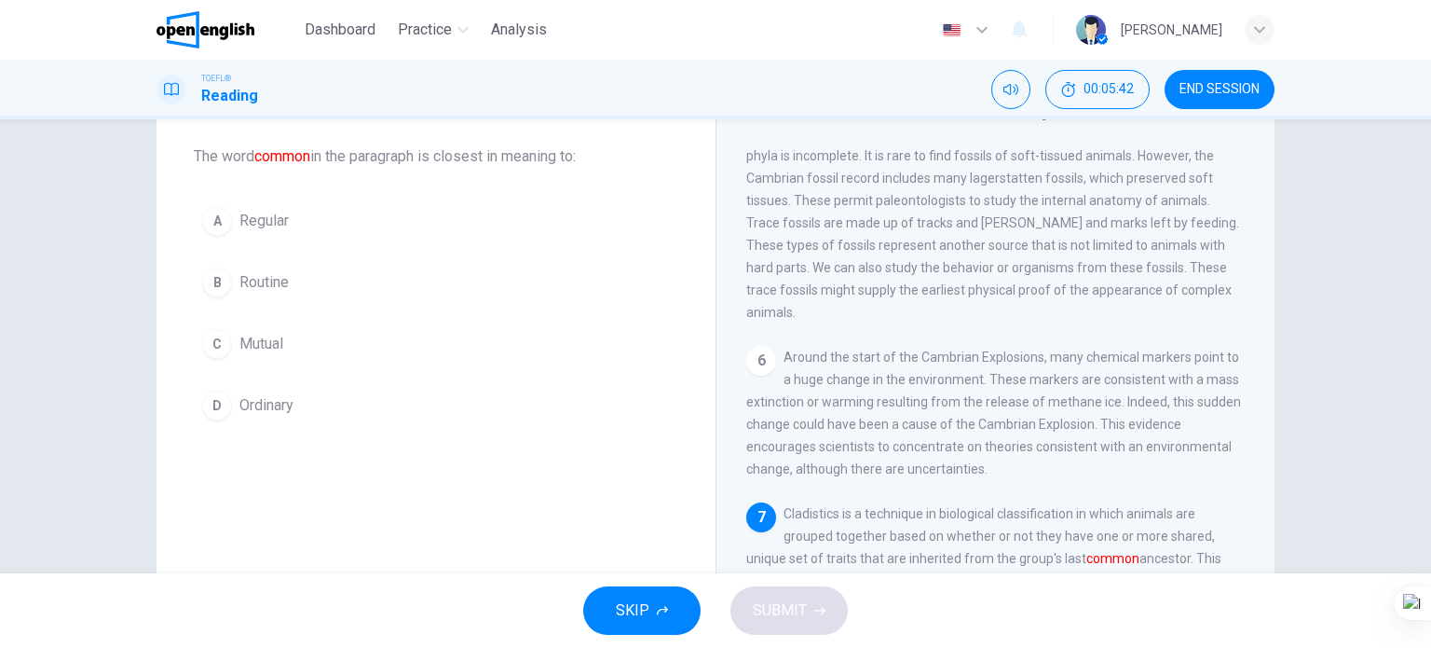
click at [270, 216] on span "Regular" at bounding box center [264, 221] width 49 height 22
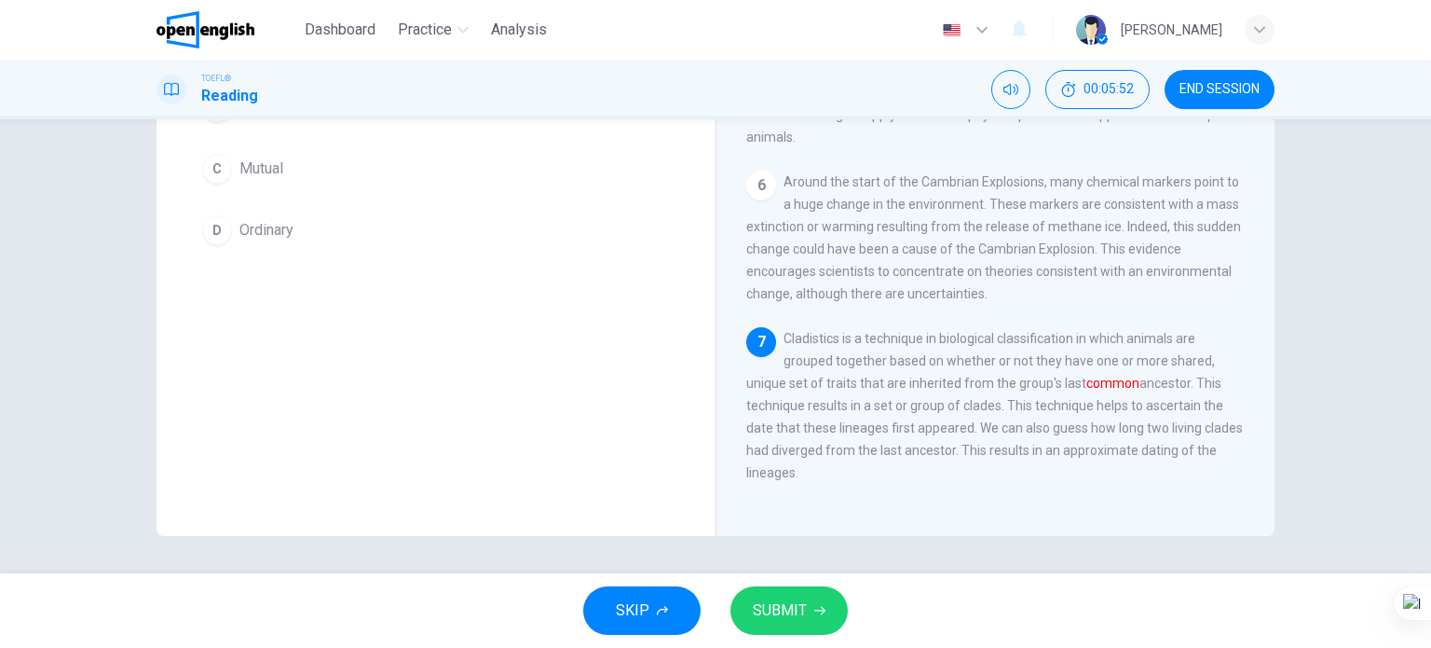
scroll to position [82, 0]
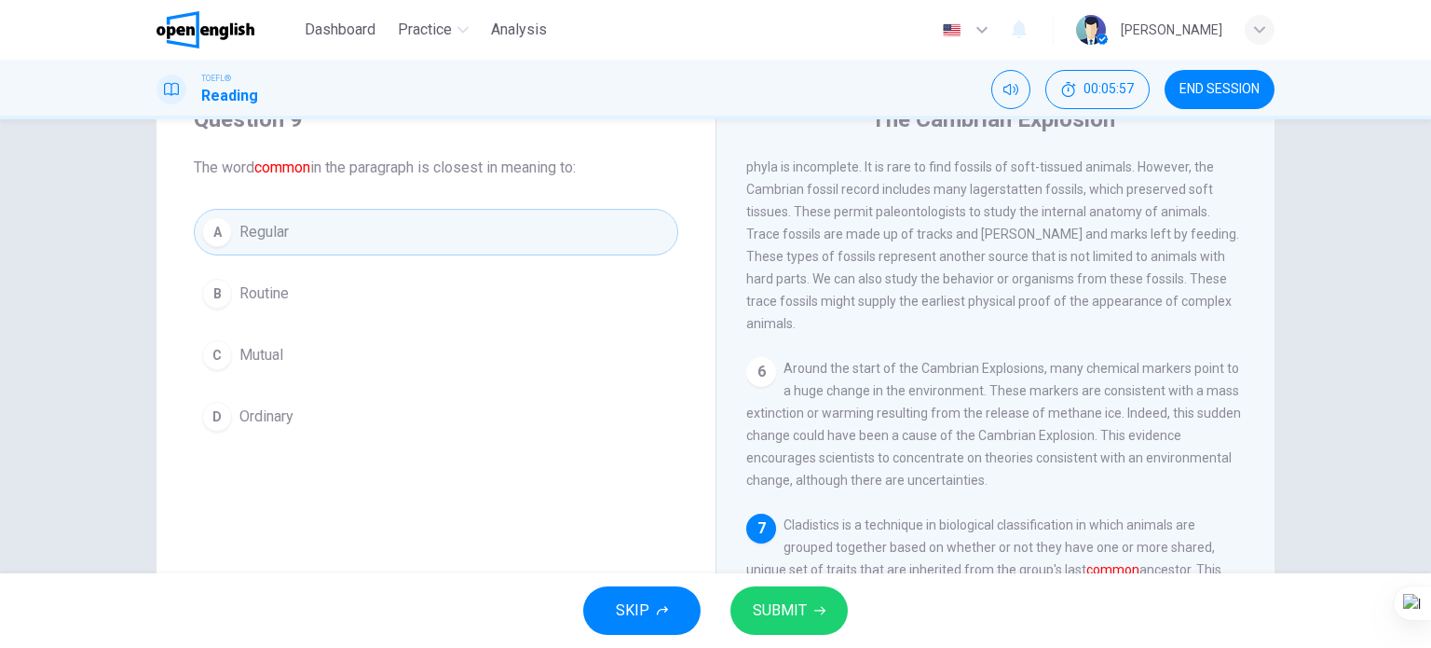
click at [277, 368] on button "C Mutual" at bounding box center [436, 355] width 485 height 47
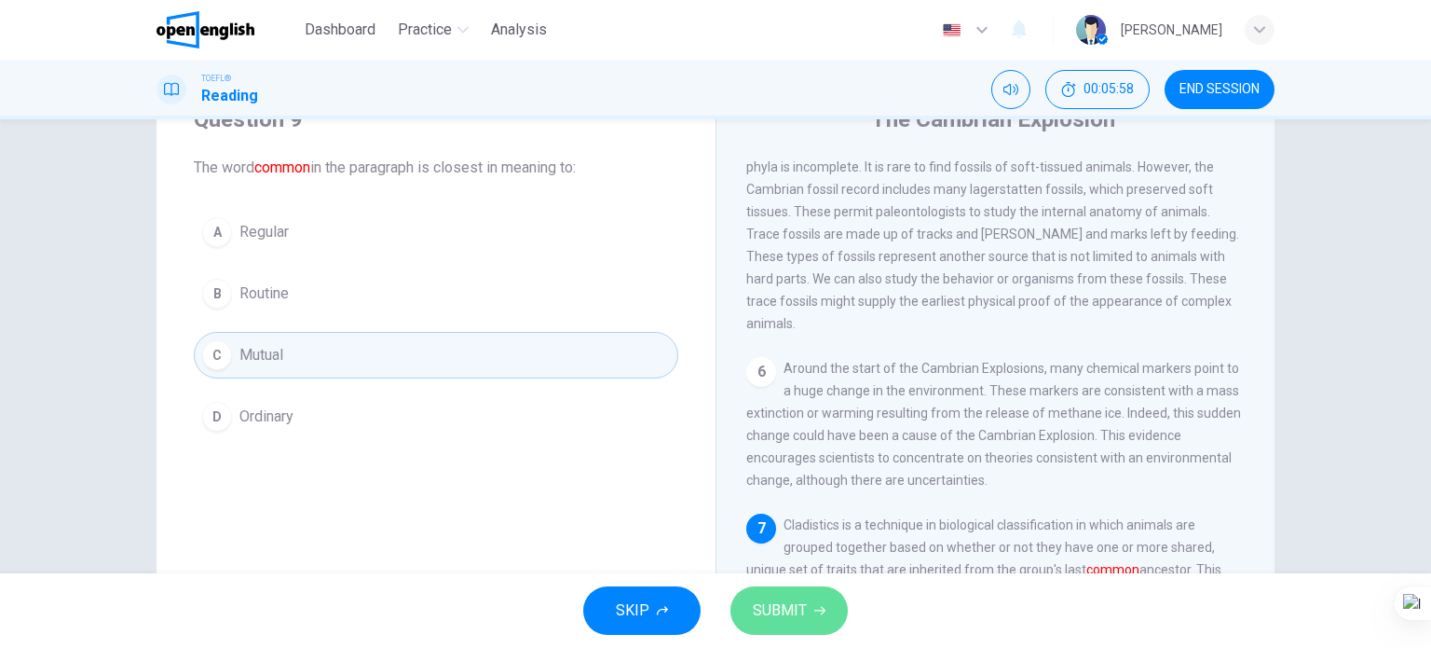
click at [816, 612] on icon "button" at bounding box center [819, 610] width 11 height 11
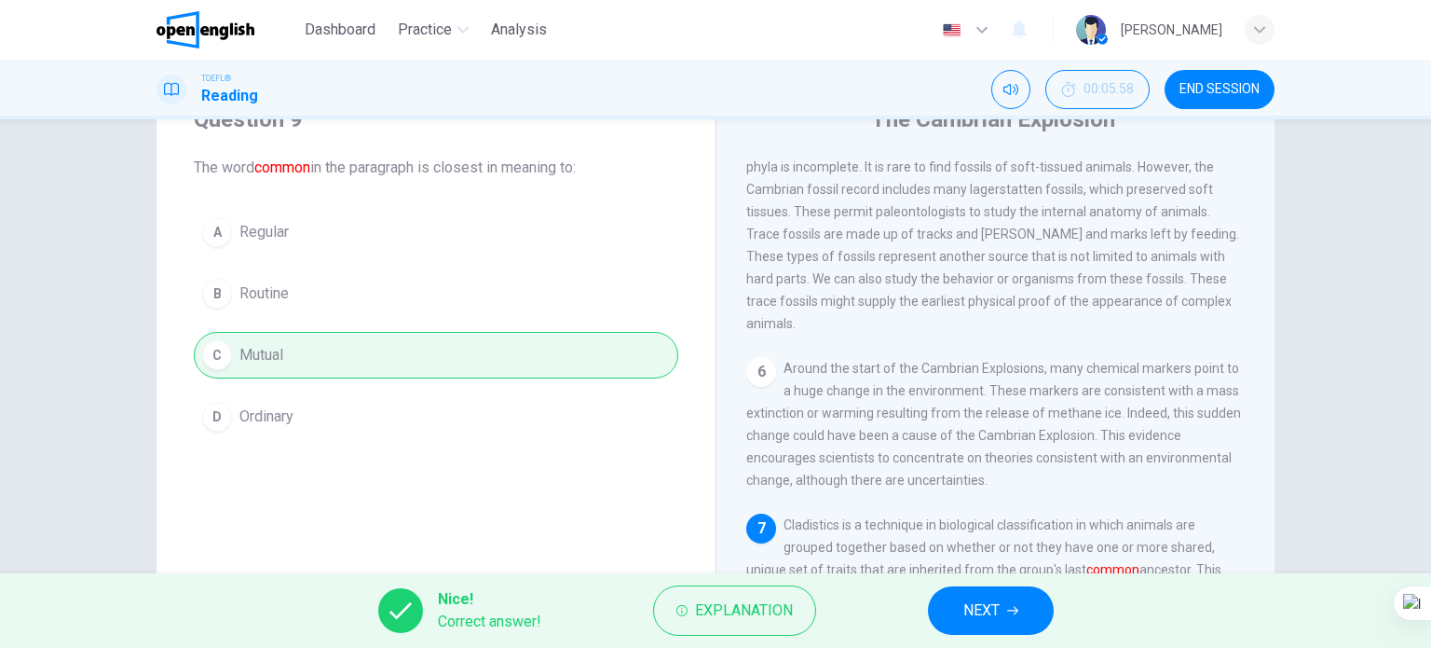
click at [986, 607] on span "NEXT" at bounding box center [982, 610] width 36 height 26
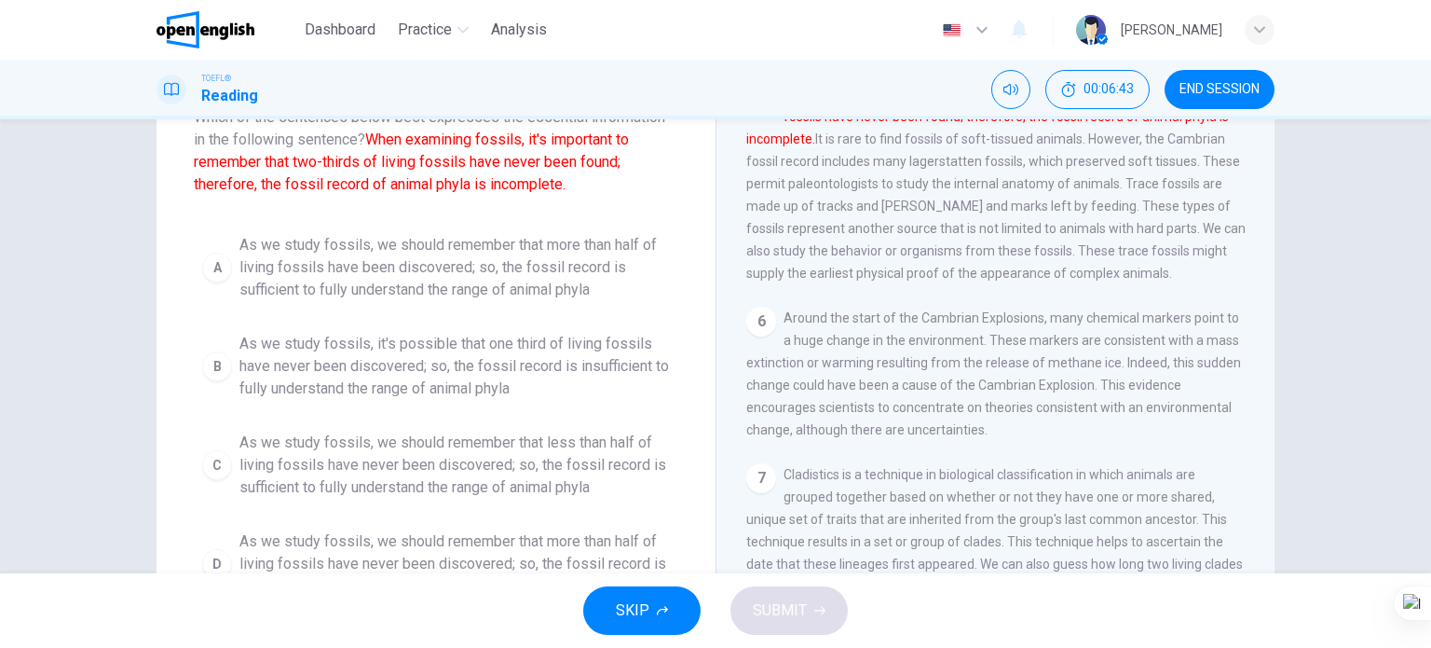
scroll to position [175, 0]
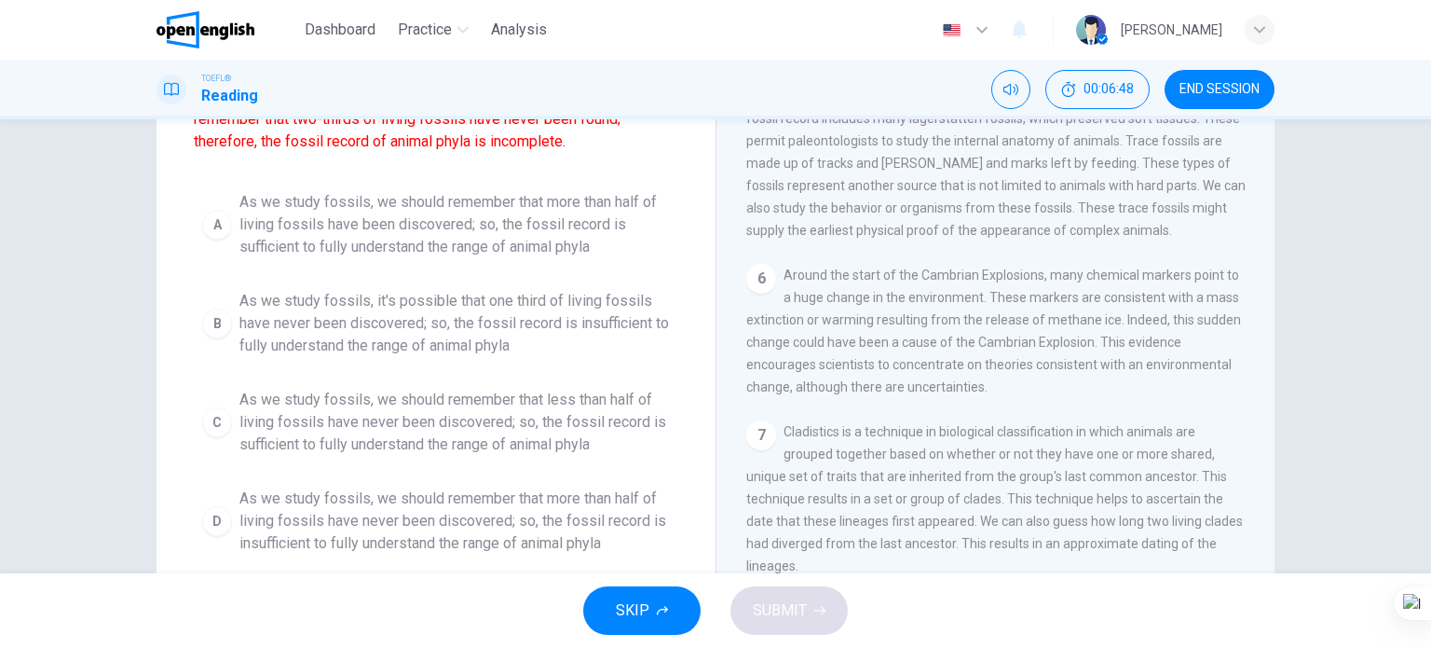
click at [382, 334] on span "As we study fossils, it's possible that one third of living fossils have never …" at bounding box center [455, 323] width 431 height 67
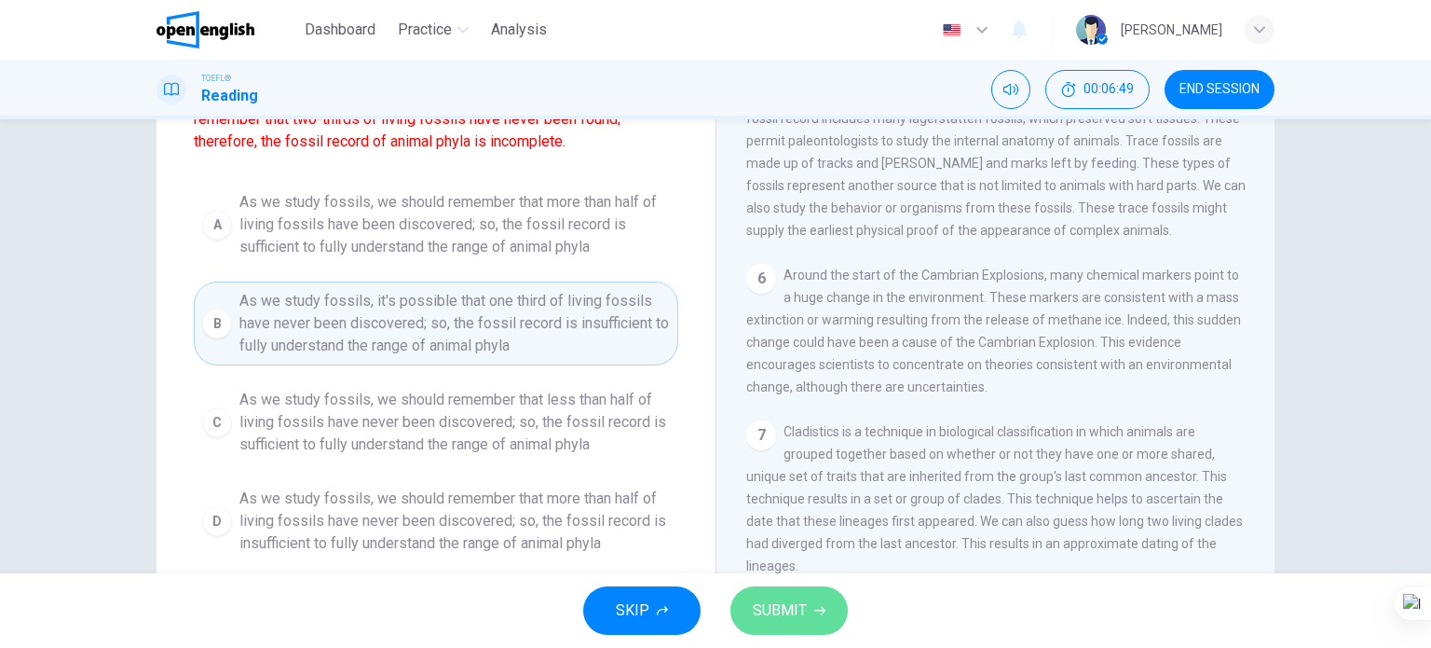
click at [788, 597] on span "SUBMIT" at bounding box center [780, 610] width 54 height 26
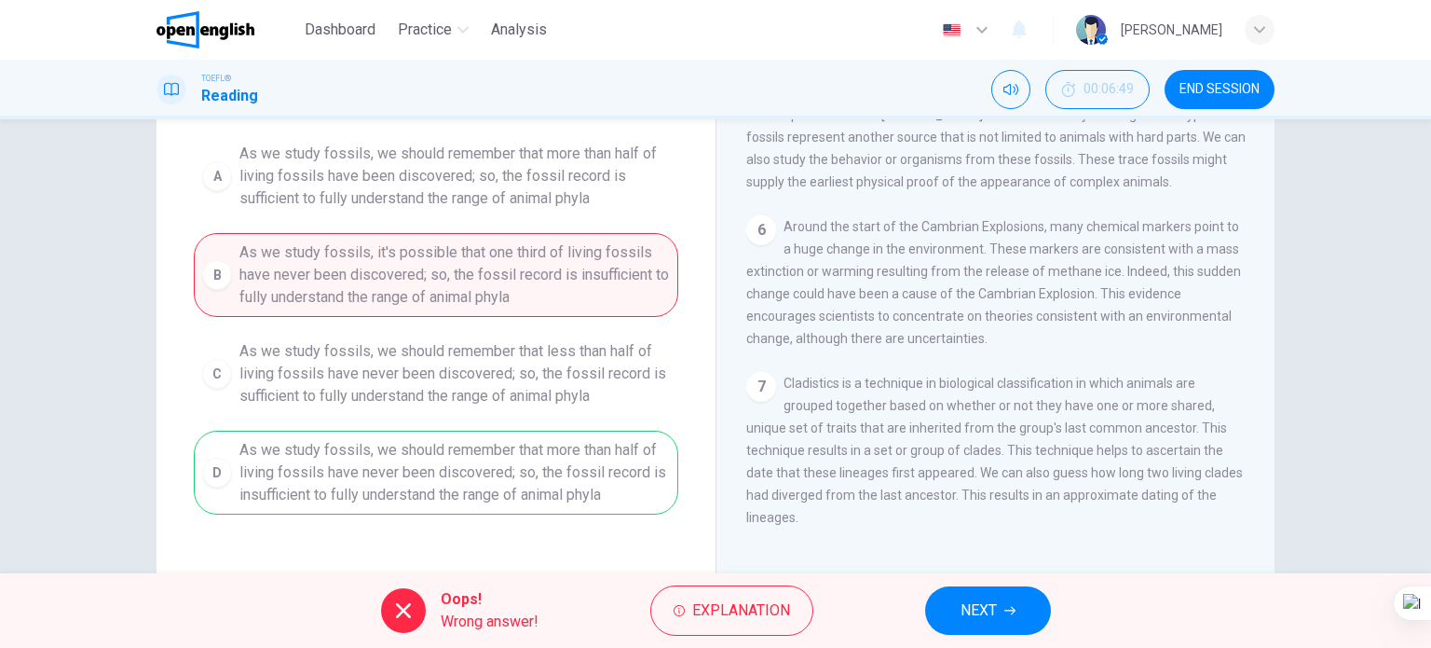
scroll to position [268, 0]
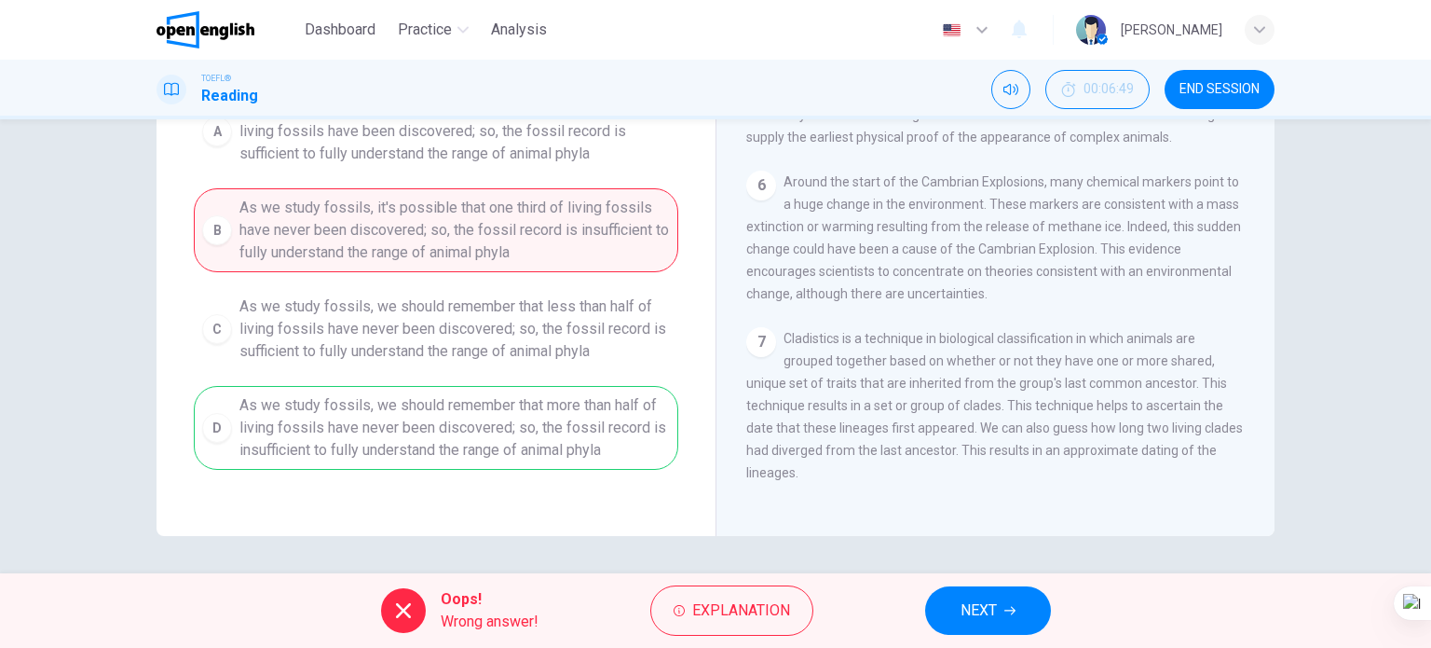
click at [968, 607] on span "NEXT" at bounding box center [979, 610] width 36 height 26
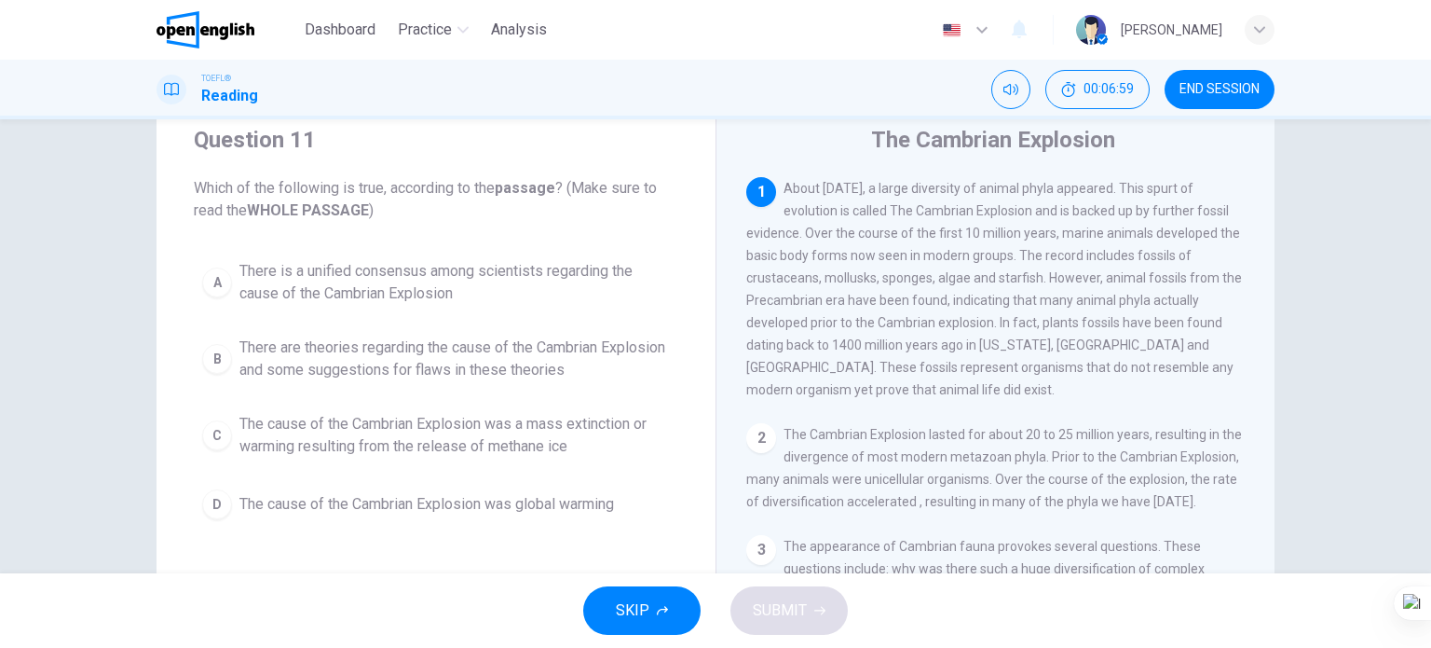
scroll to position [93, 0]
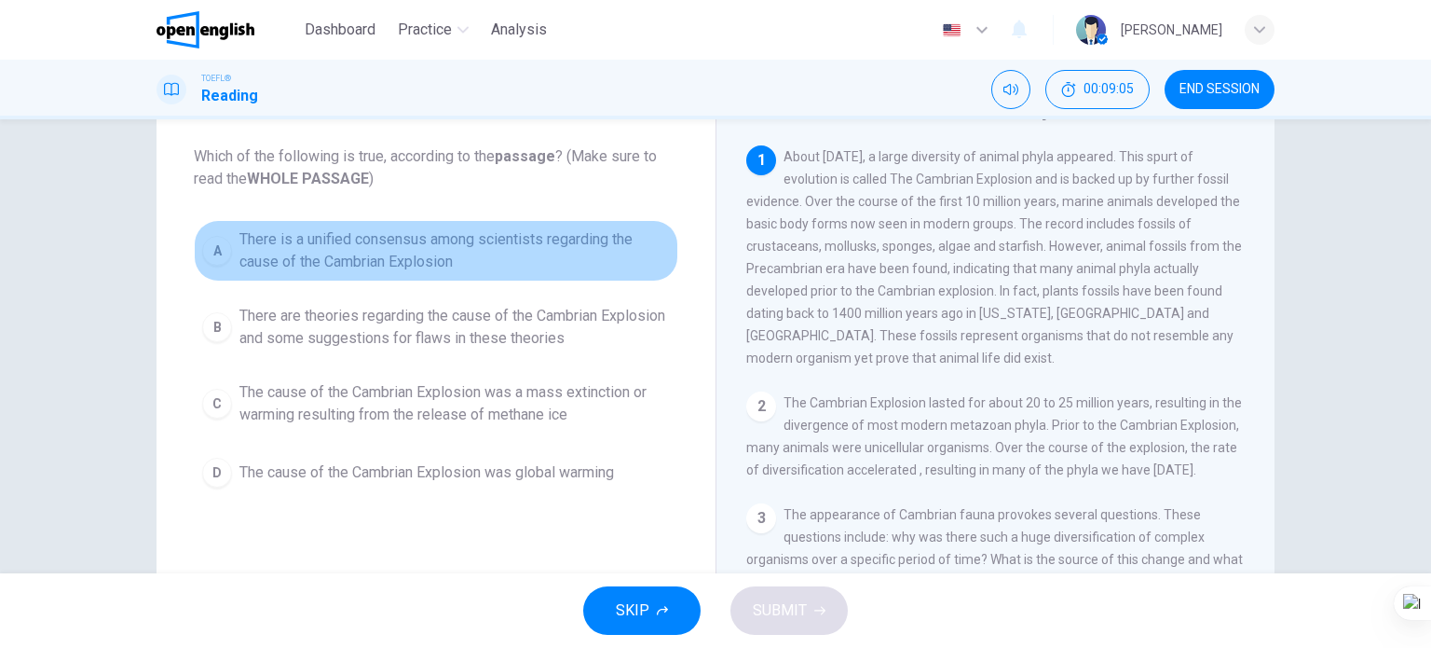
click at [442, 257] on span "There is a unified consensus among scientists regarding the cause of the Cambri…" at bounding box center [455, 250] width 431 height 45
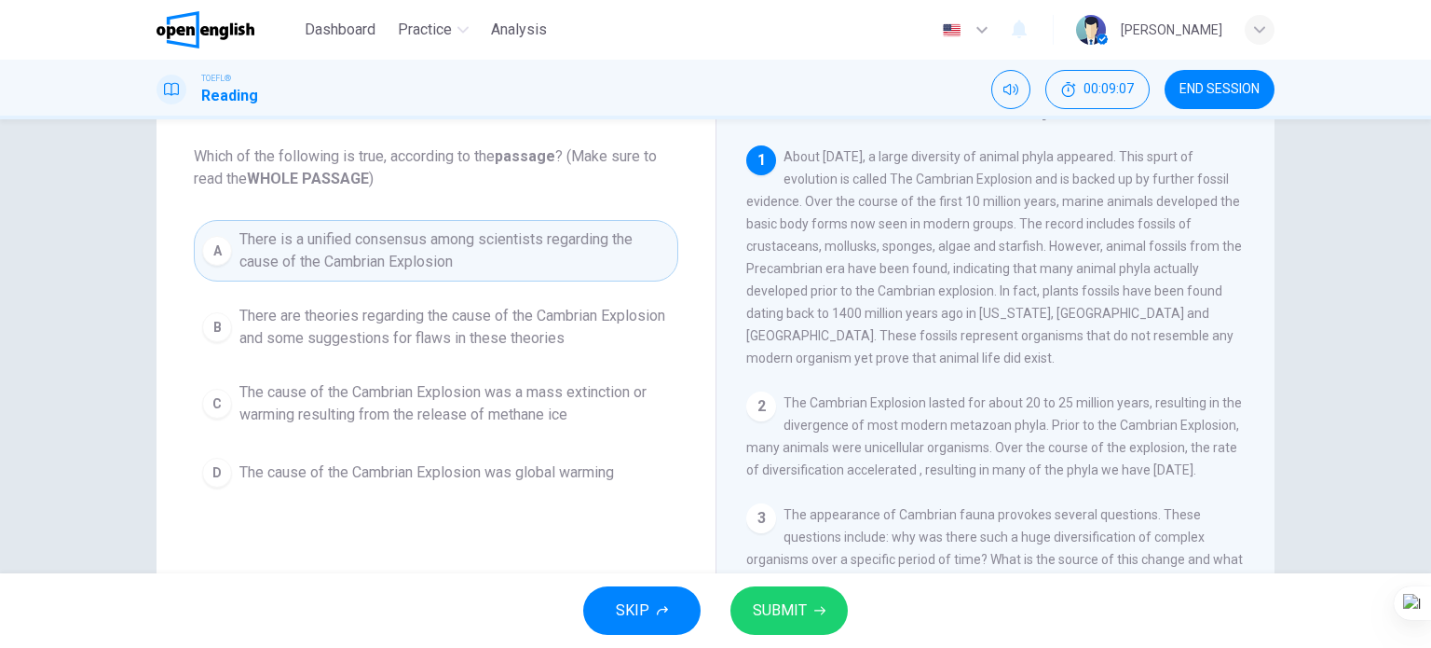
click at [760, 604] on span "SUBMIT" at bounding box center [780, 610] width 54 height 26
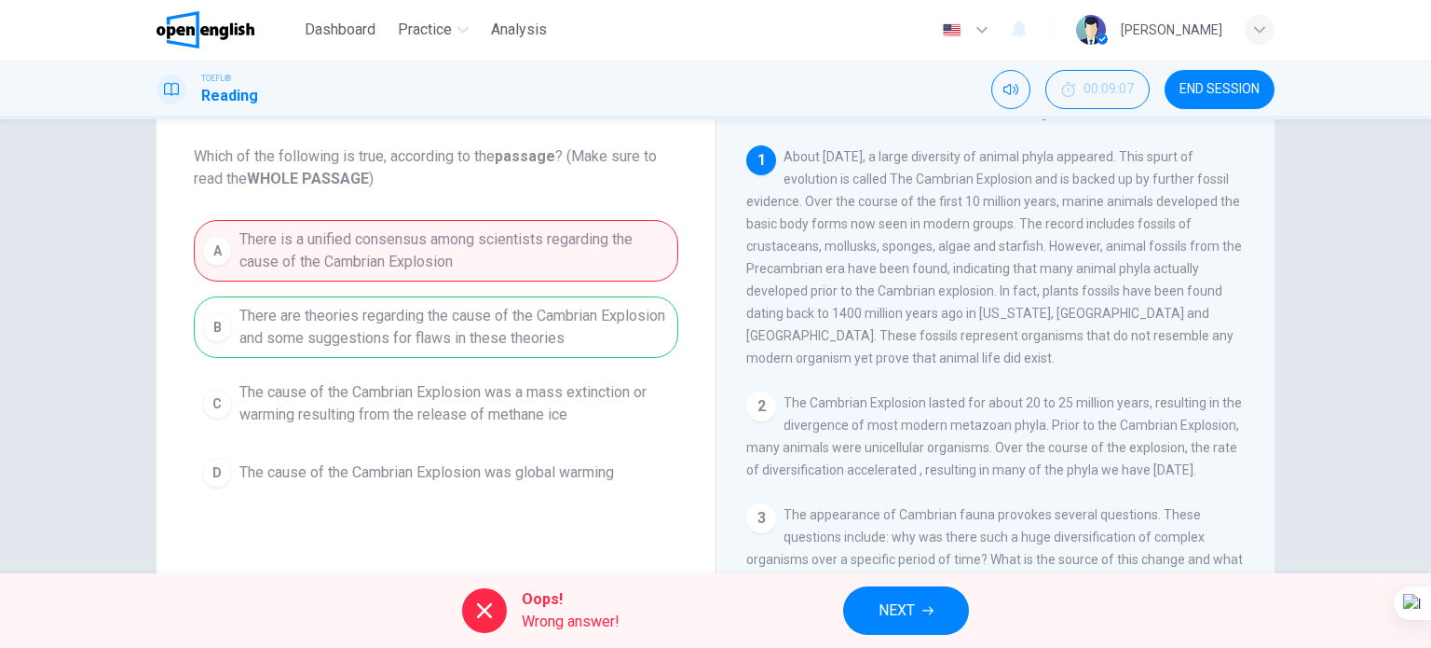
click at [920, 611] on button "NEXT" at bounding box center [906, 610] width 126 height 48
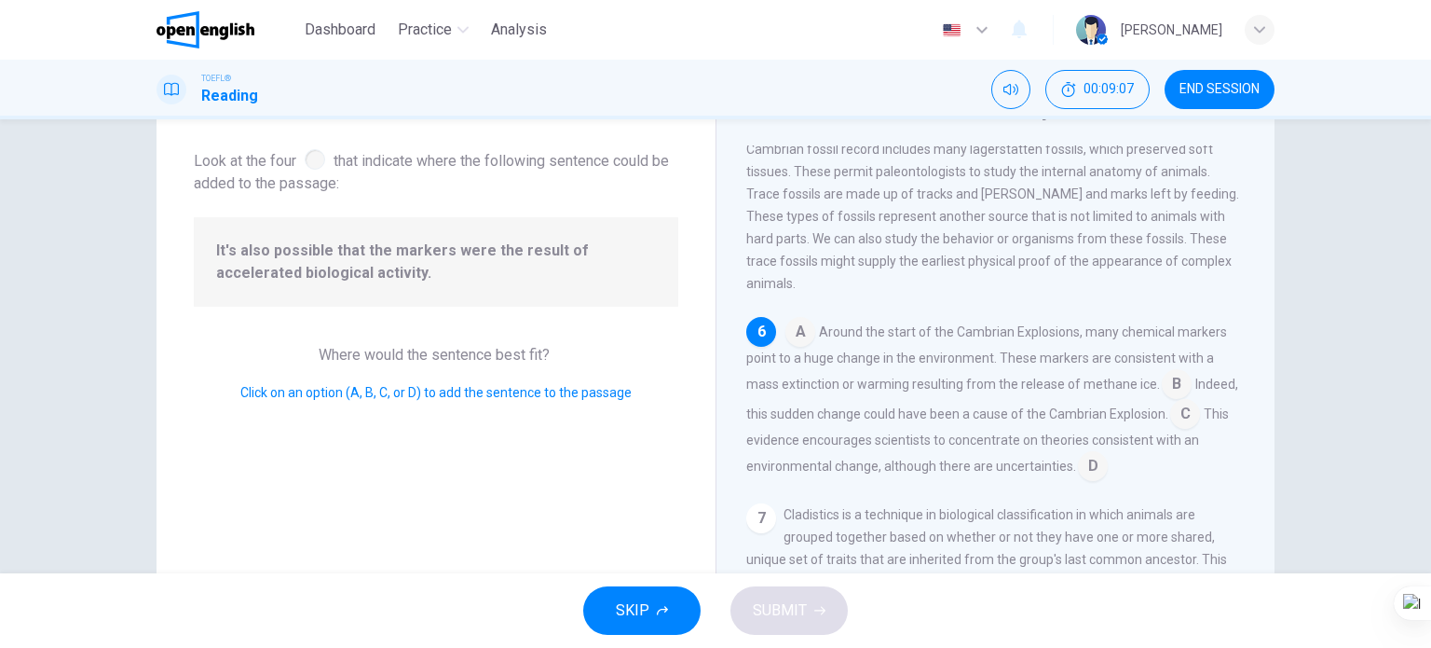
scroll to position [920, 0]
click at [801, 348] on input at bounding box center [801, 333] width 30 height 30
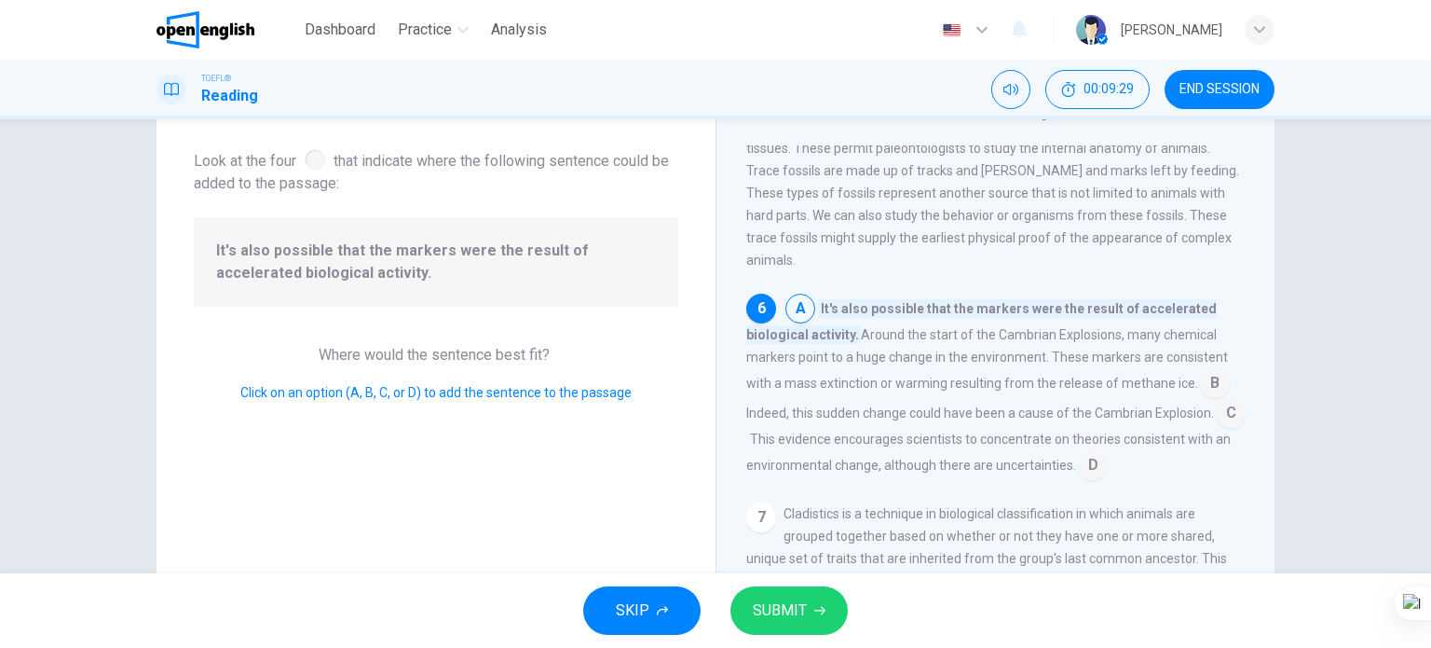
click at [792, 605] on span "SUBMIT" at bounding box center [780, 610] width 54 height 26
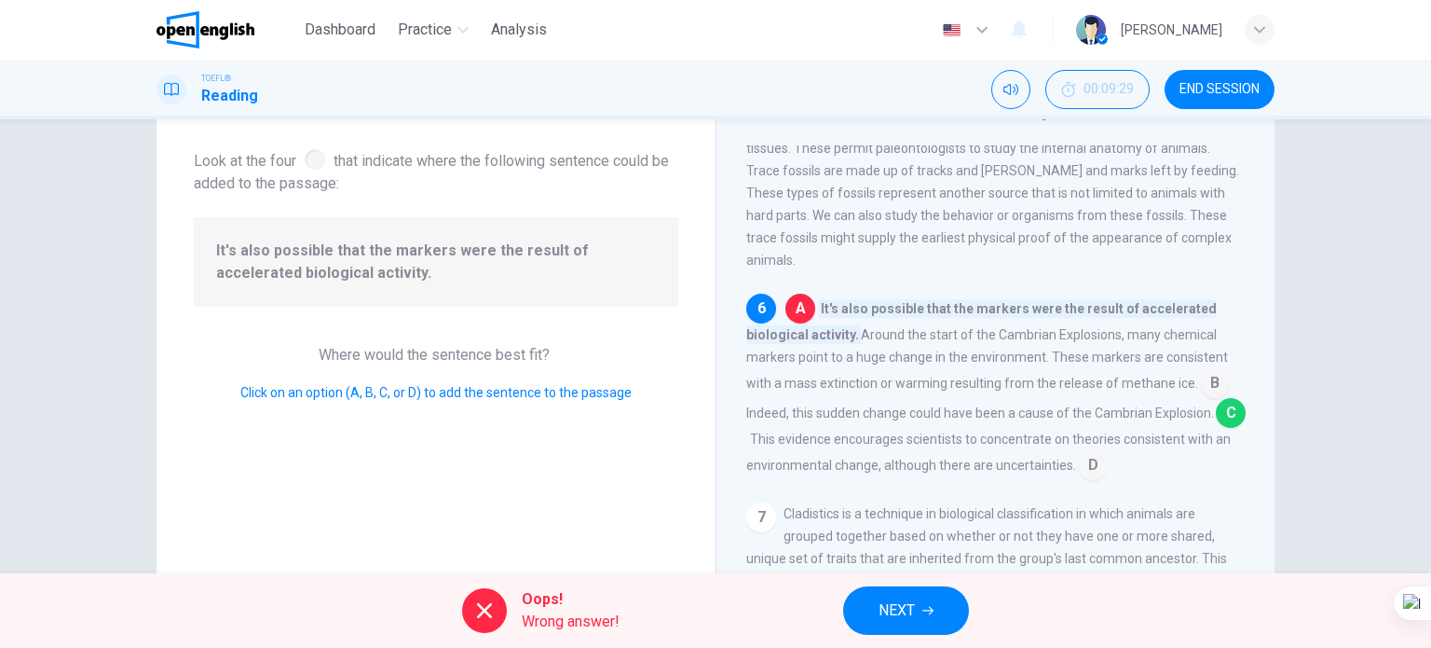
click at [927, 611] on icon "button" at bounding box center [928, 610] width 11 height 11
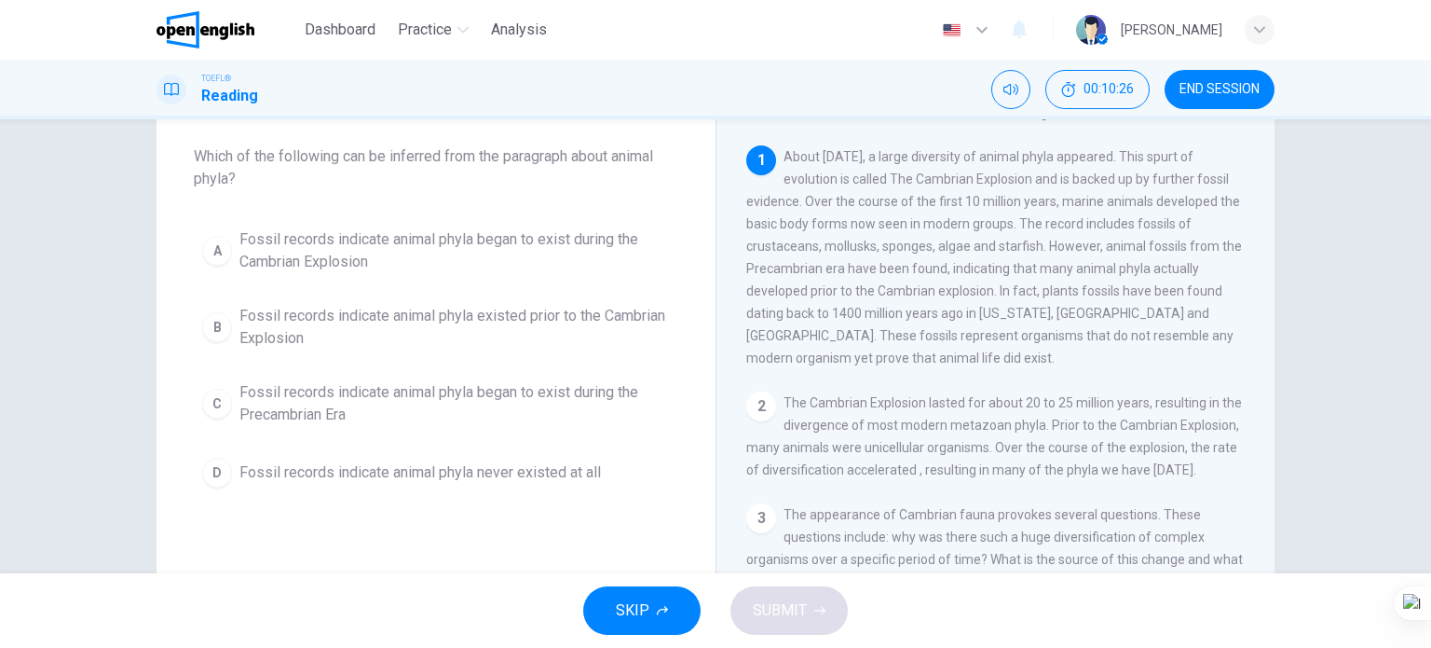
click at [306, 236] on span "Fossil records indicate animal phyla began to exist during the Cambrian Explosi…" at bounding box center [455, 250] width 431 height 45
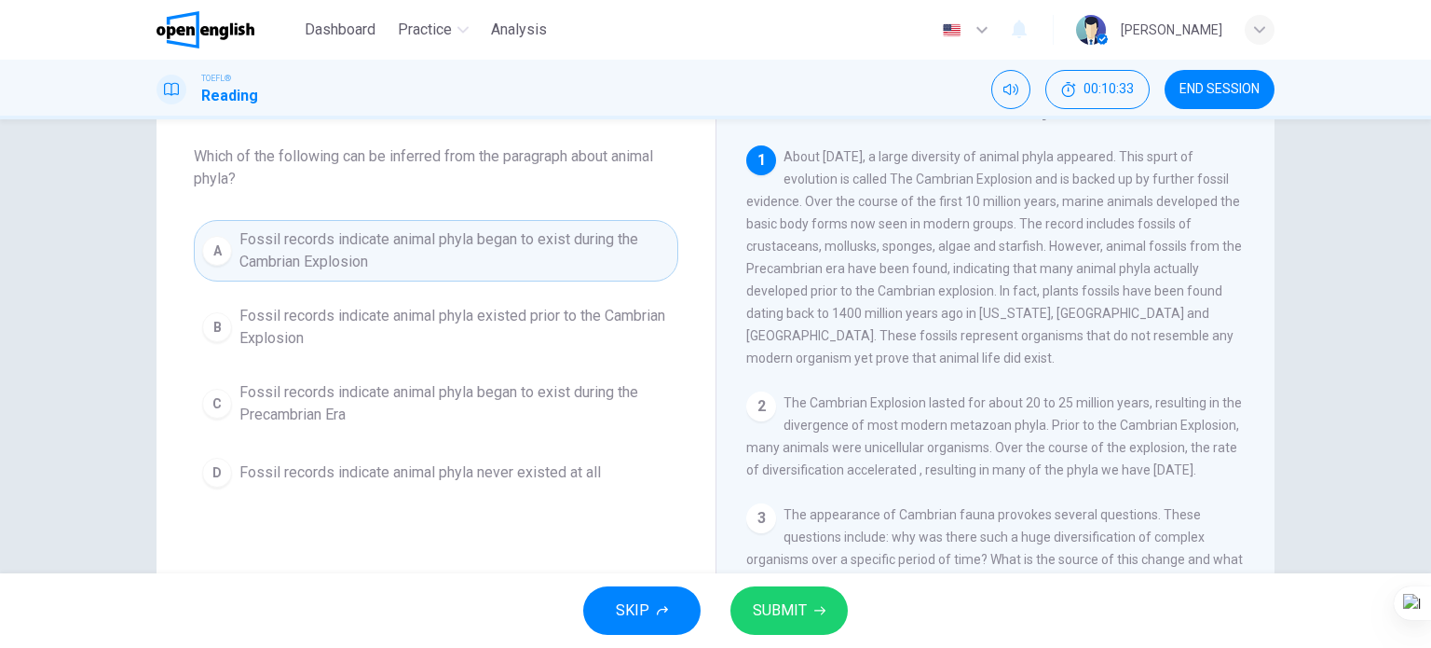
click at [511, 328] on span "Fossil records indicate animal phyla existed prior to the Cambrian Explosion" at bounding box center [455, 327] width 431 height 45
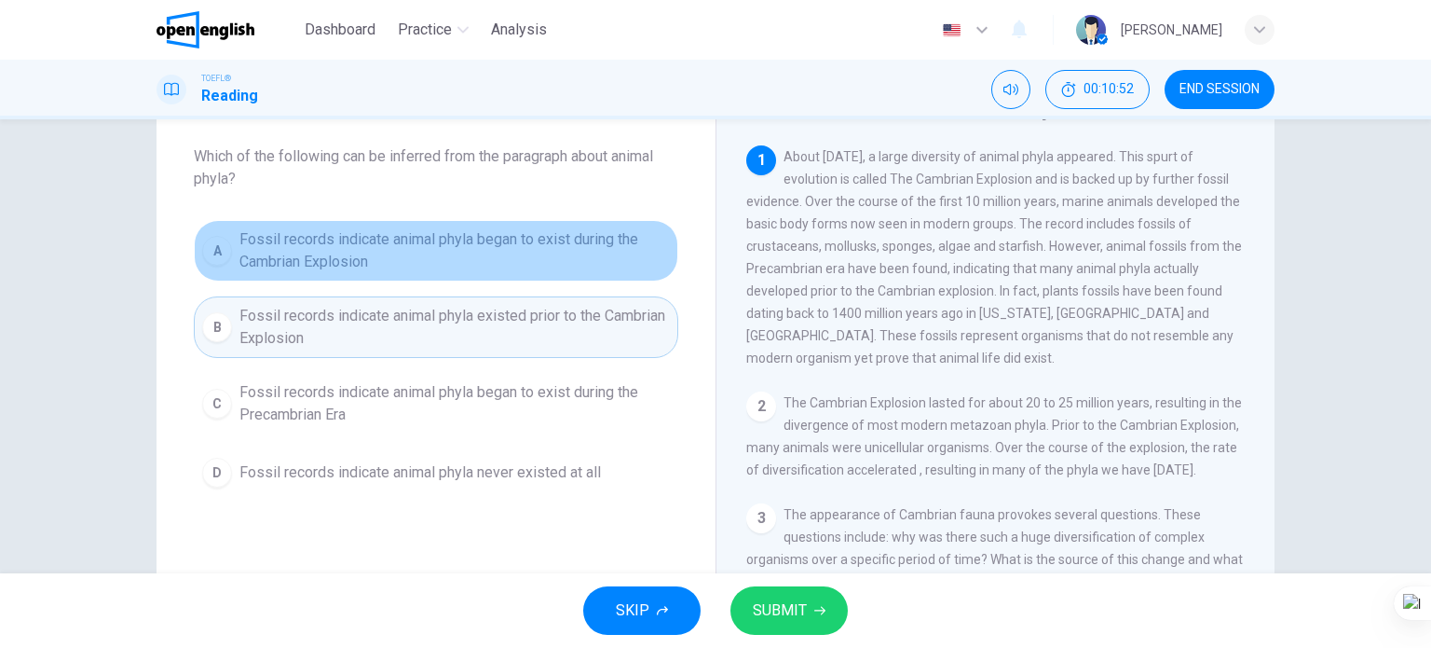
click at [469, 229] on span "Fossil records indicate animal phyla began to exist during the Cambrian Explosi…" at bounding box center [455, 250] width 431 height 45
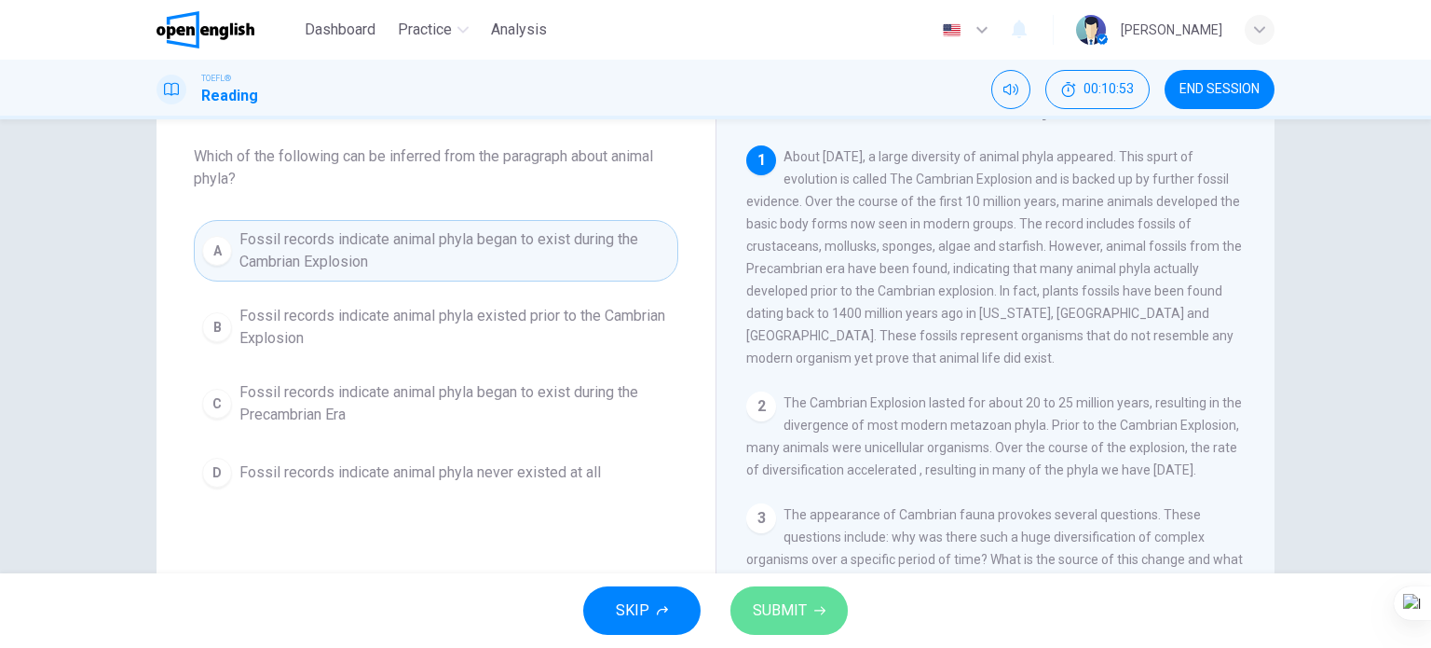
click at [780, 609] on span "SUBMIT" at bounding box center [780, 610] width 54 height 26
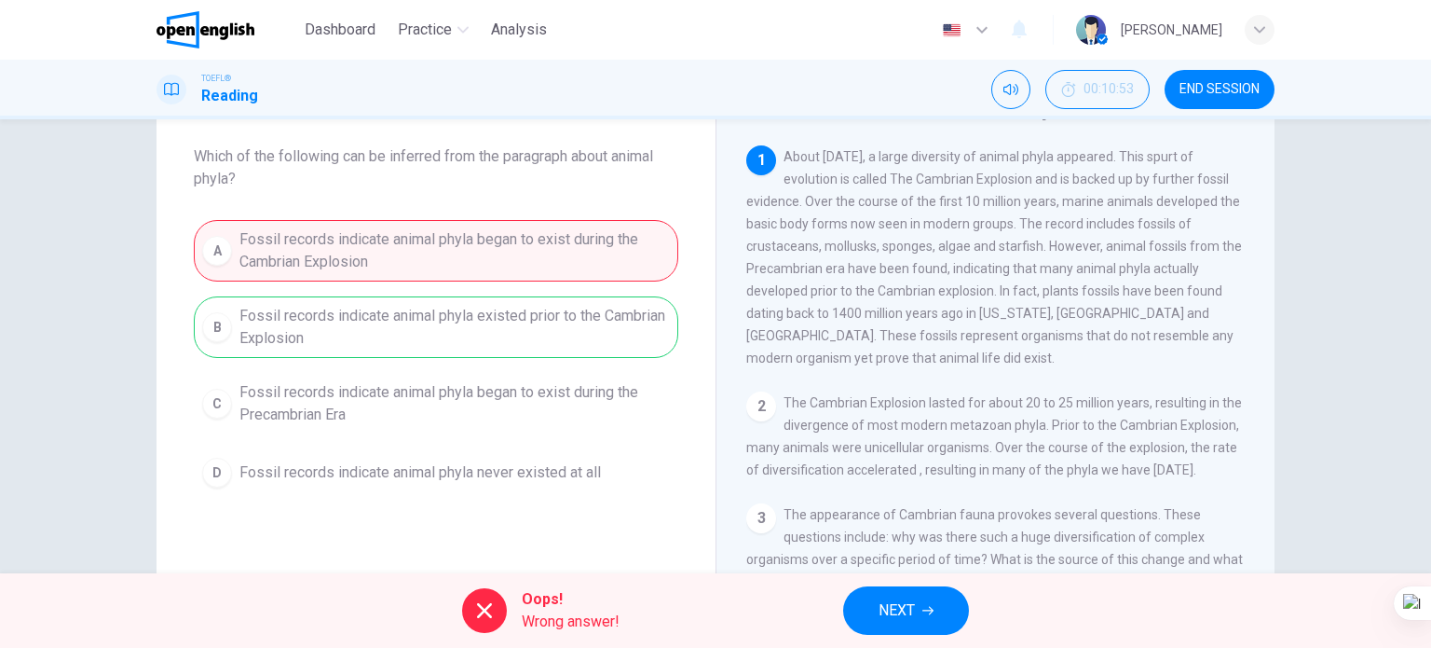
click at [912, 600] on span "NEXT" at bounding box center [897, 610] width 36 height 26
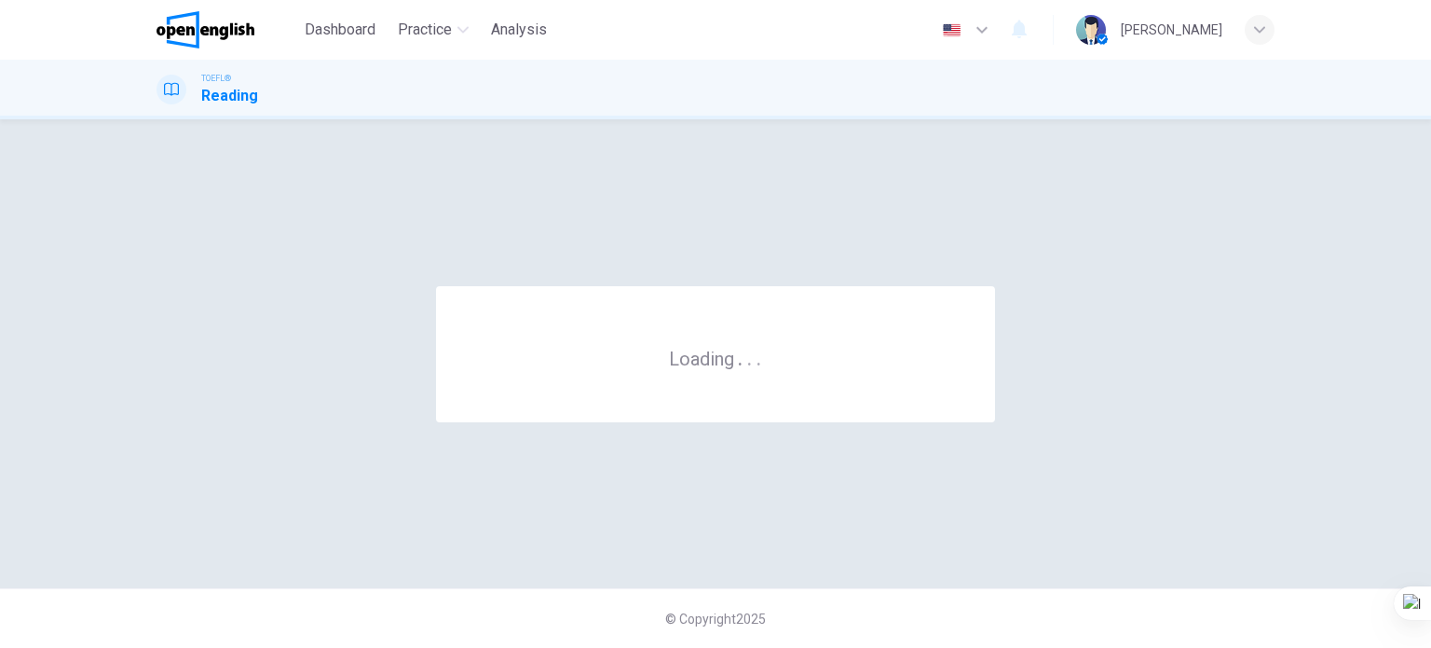
scroll to position [0, 0]
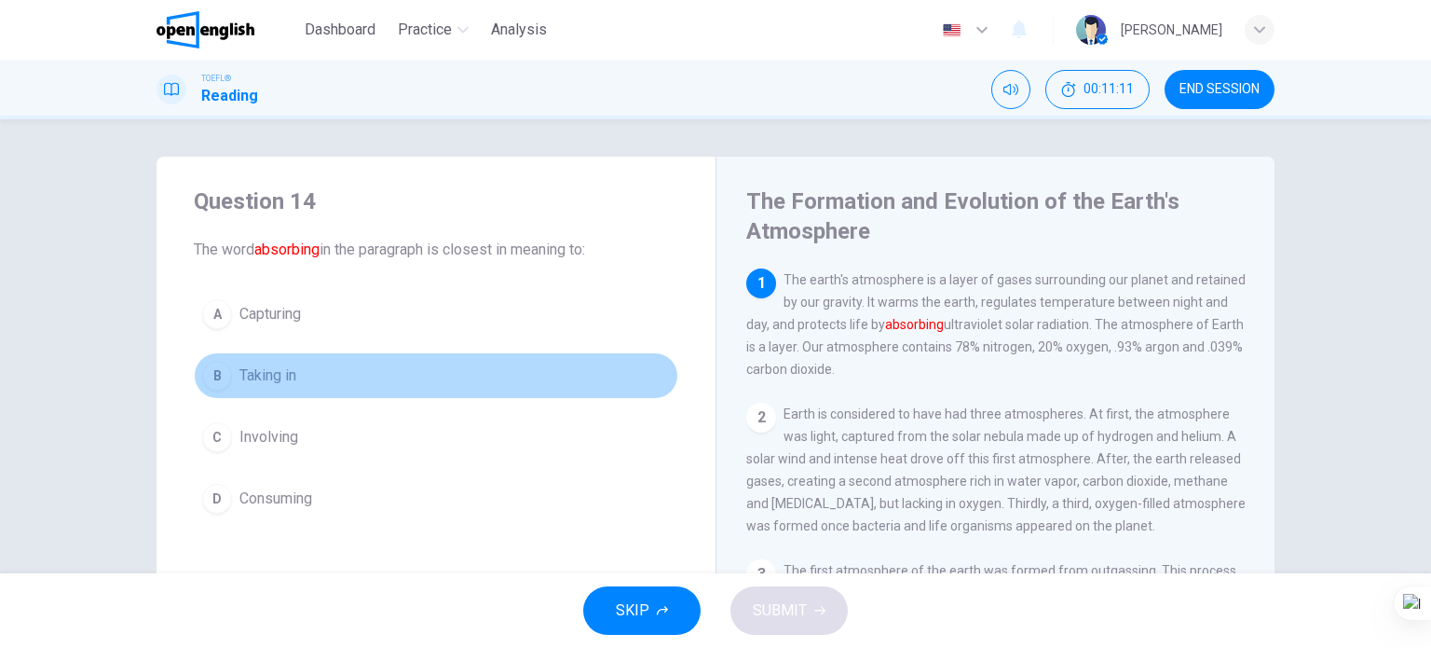
click at [260, 374] on span "Taking in" at bounding box center [268, 375] width 57 height 22
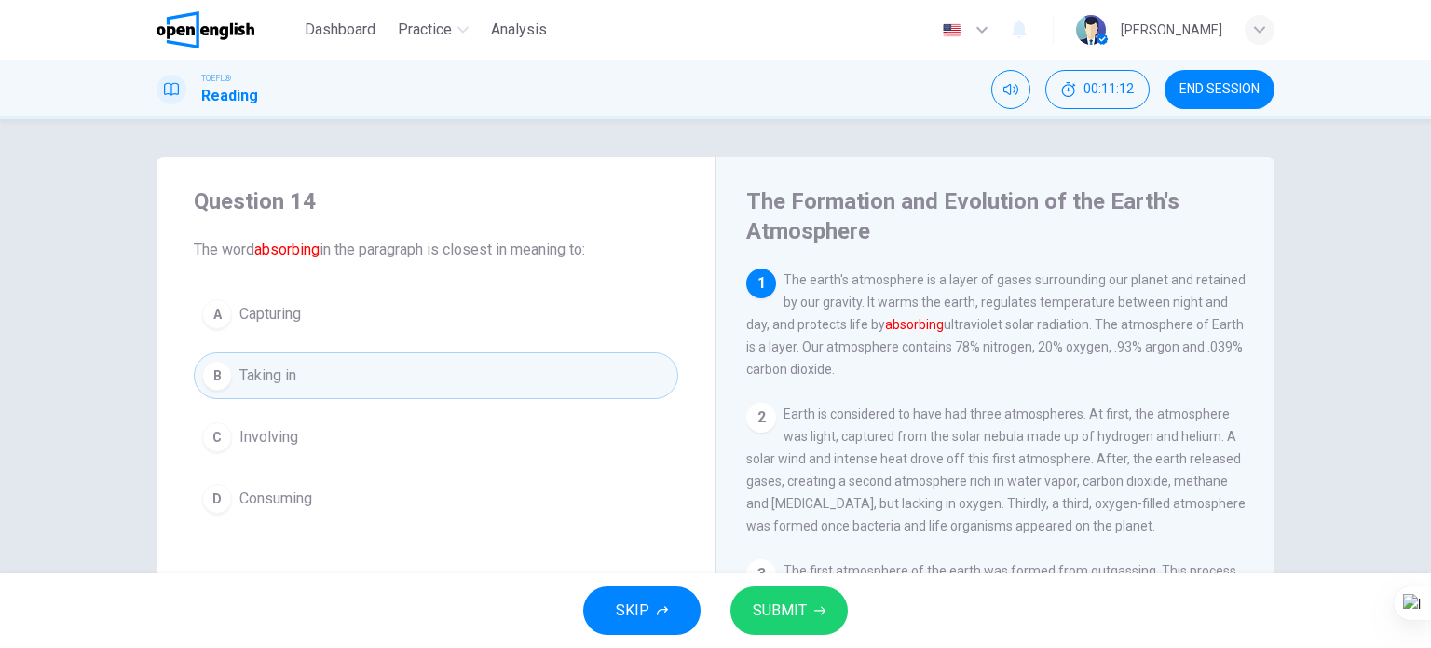
click at [266, 303] on span "Capturing" at bounding box center [271, 314] width 62 height 22
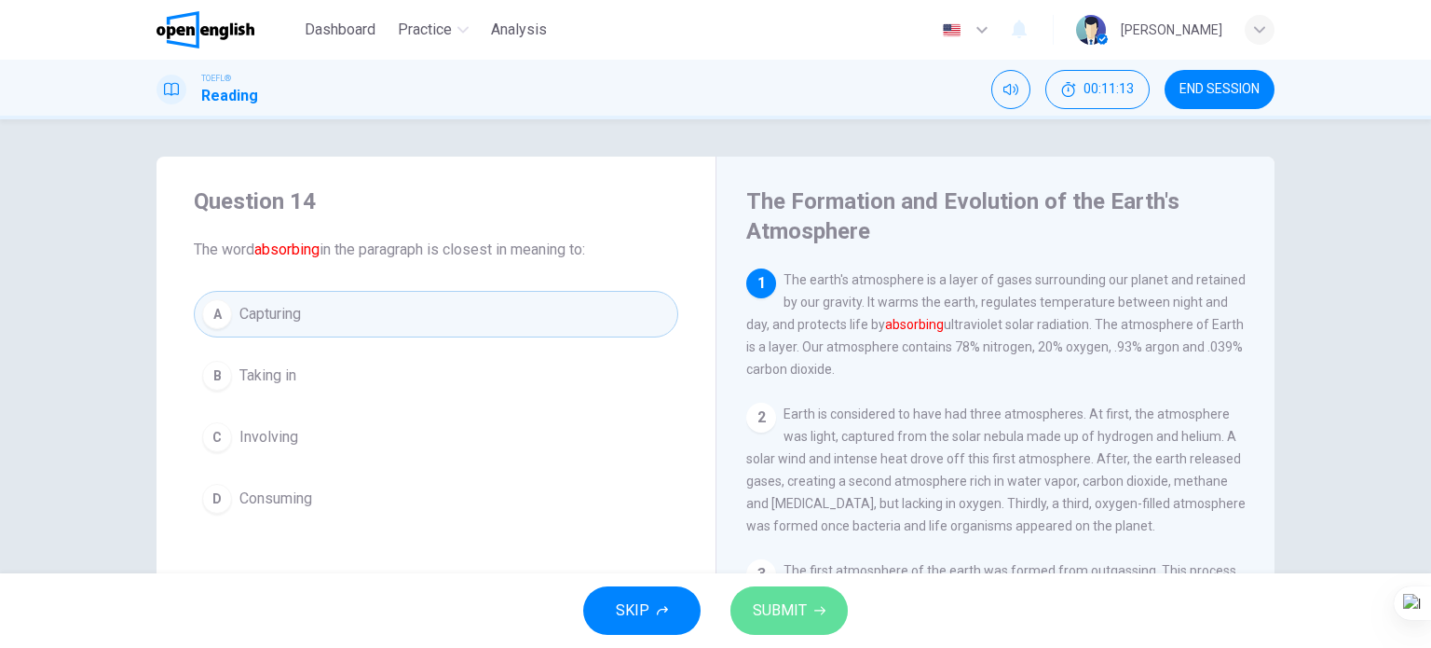
click at [805, 625] on button "SUBMIT" at bounding box center [789, 610] width 117 height 48
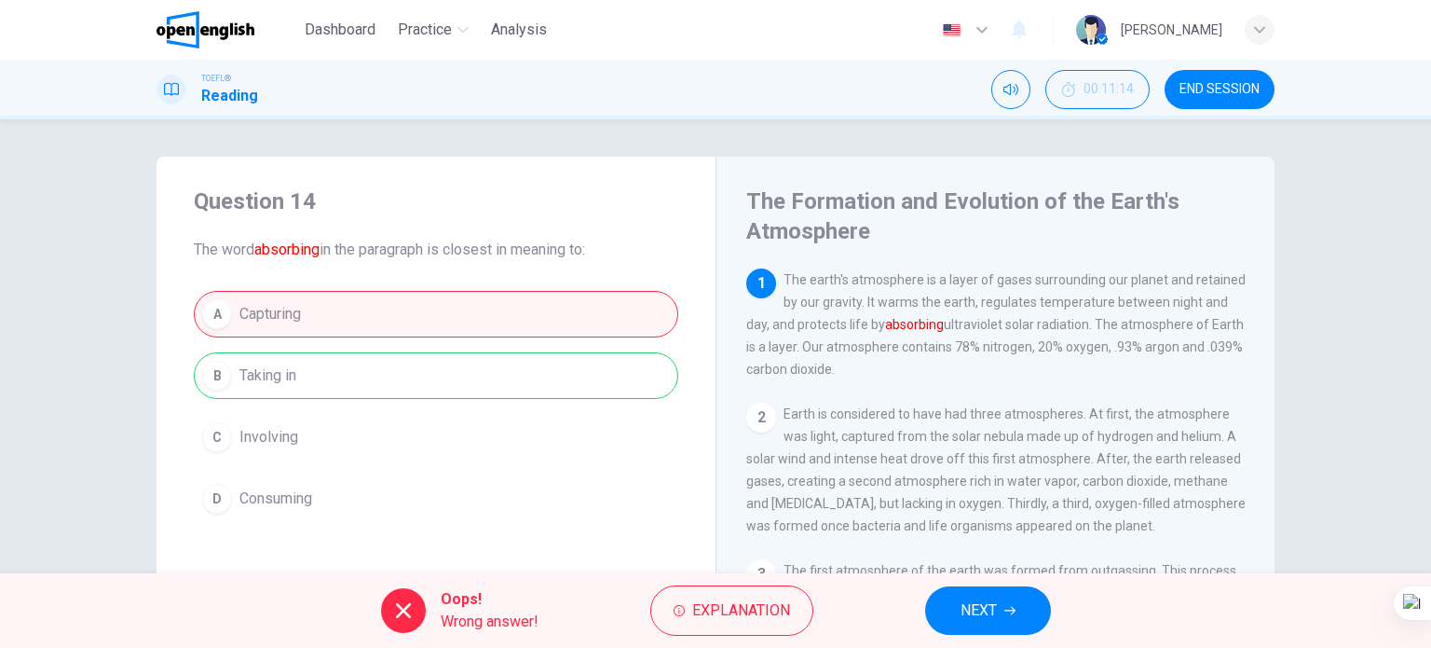
click at [1008, 620] on button "NEXT" at bounding box center [988, 610] width 126 height 48
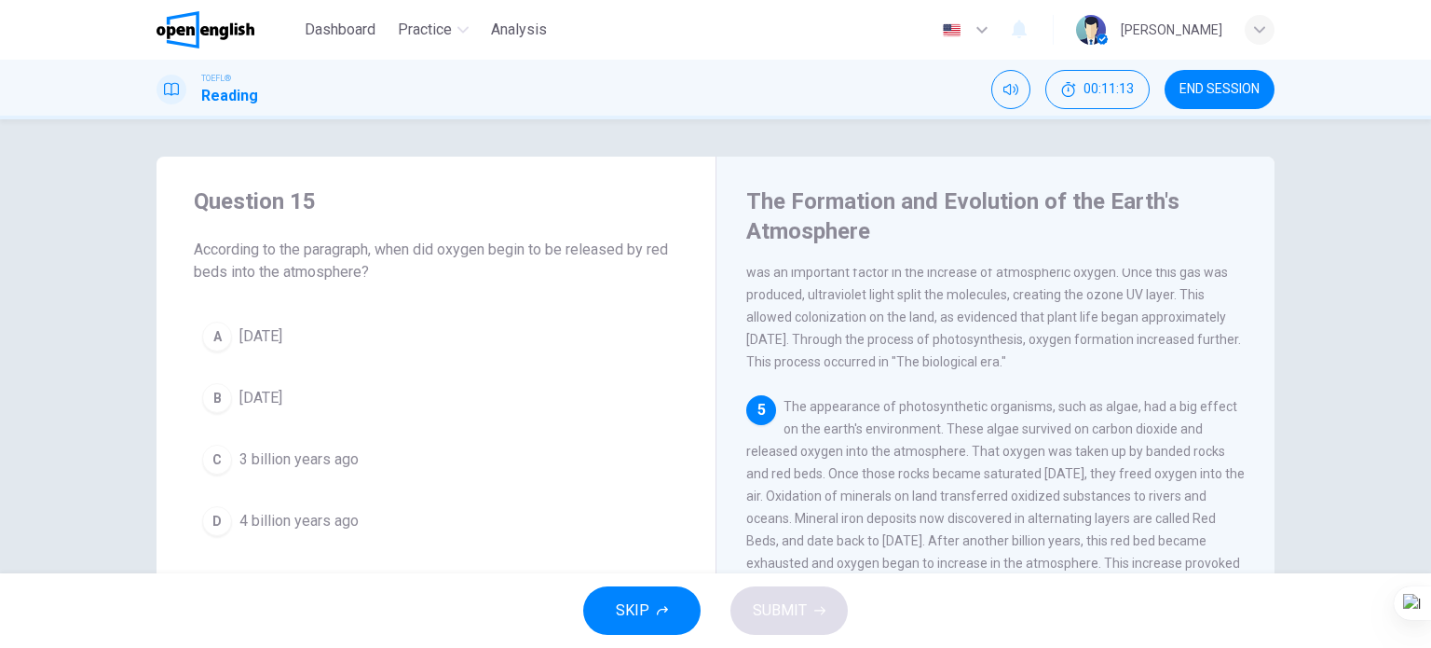
scroll to position [502, 0]
click at [282, 338] on span "1 billion years ago" at bounding box center [261, 336] width 43 height 22
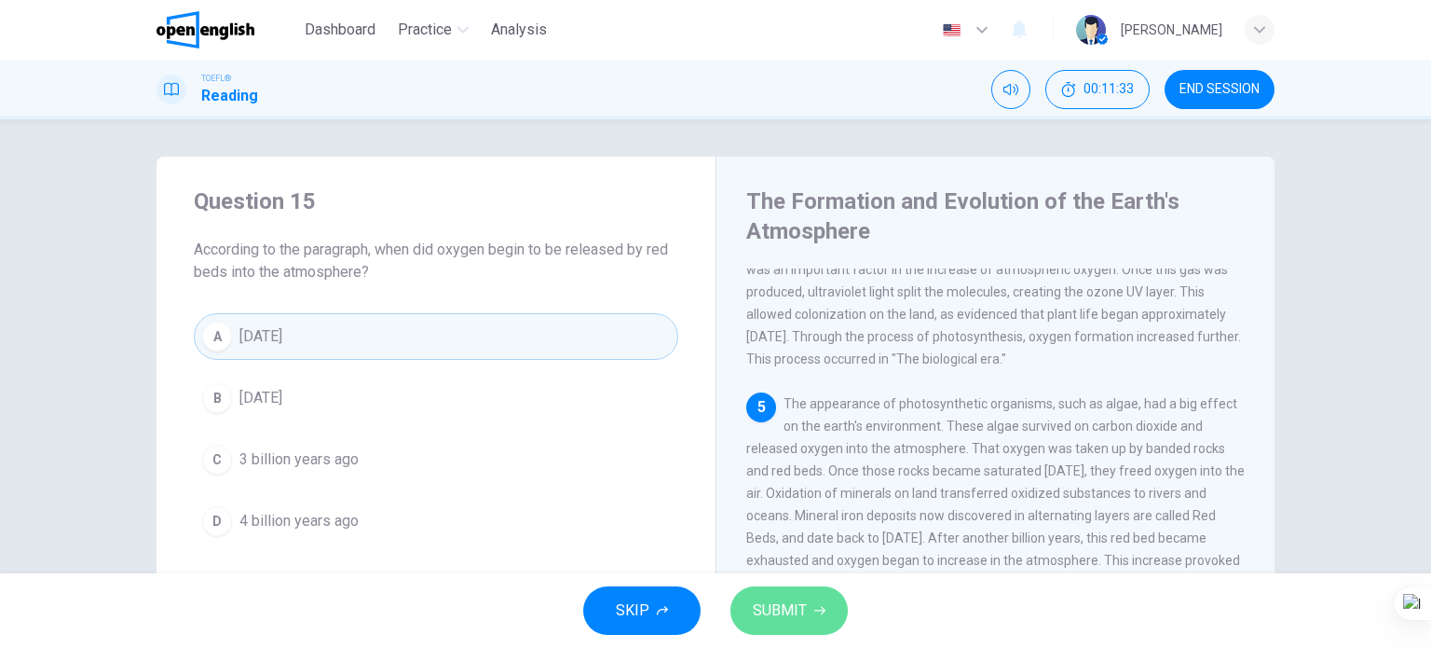
click at [785, 613] on span "SUBMIT" at bounding box center [780, 610] width 54 height 26
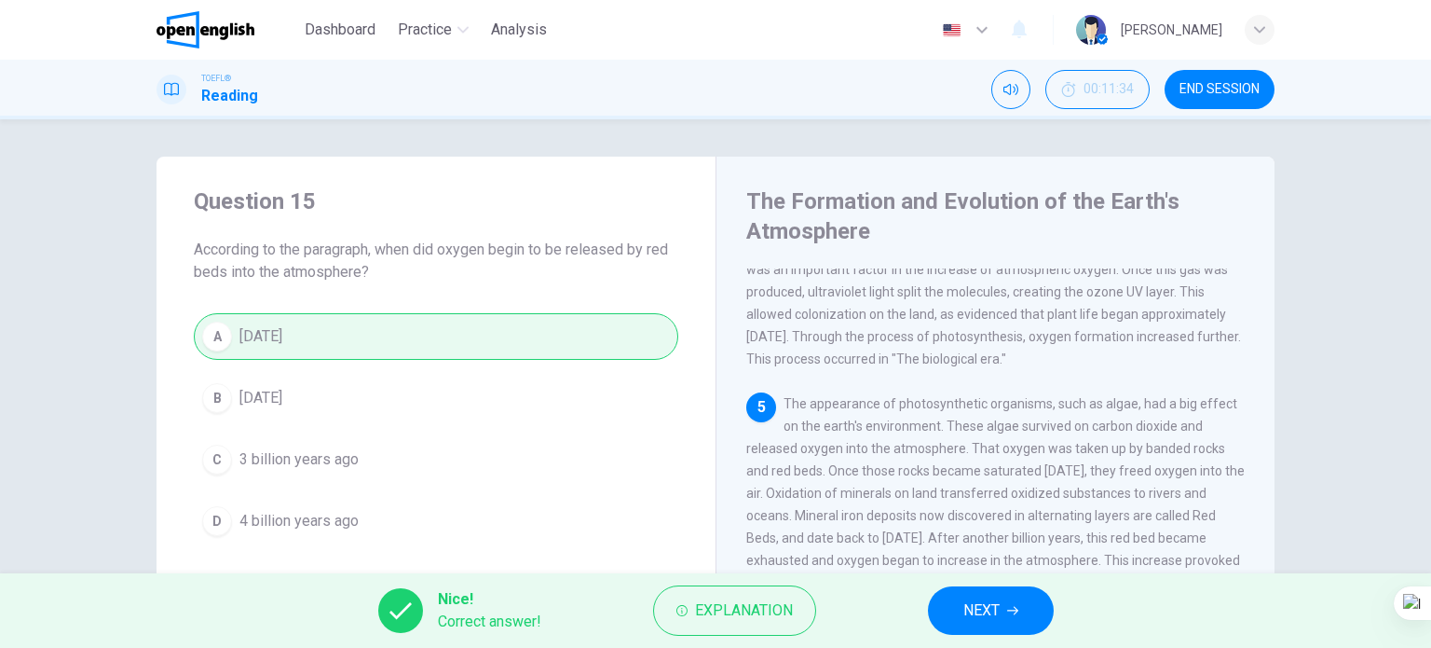
click at [959, 602] on button "NEXT" at bounding box center [991, 610] width 126 height 48
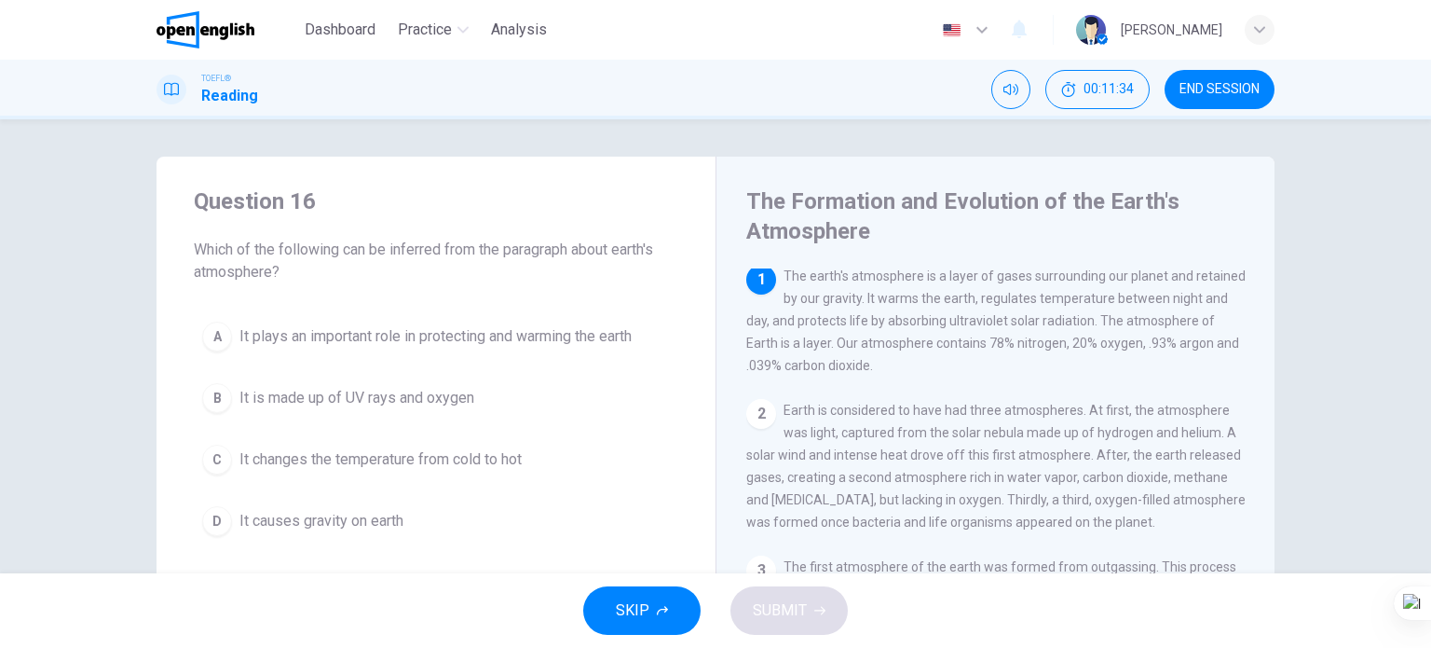
scroll to position [0, 0]
click at [322, 398] on span "It is made up of UV rays and oxygen" at bounding box center [357, 398] width 235 height 22
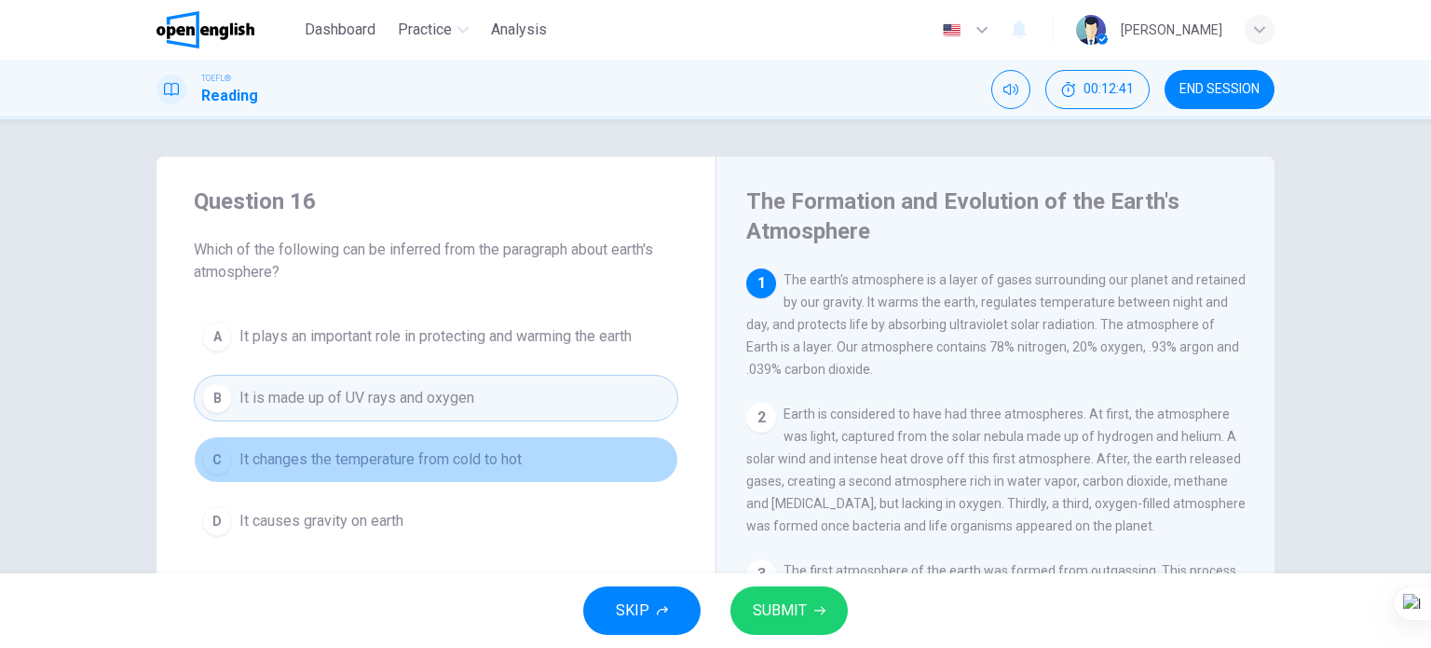
click at [459, 450] on span "It changes the temperature from cold to hot" at bounding box center [381, 459] width 282 height 22
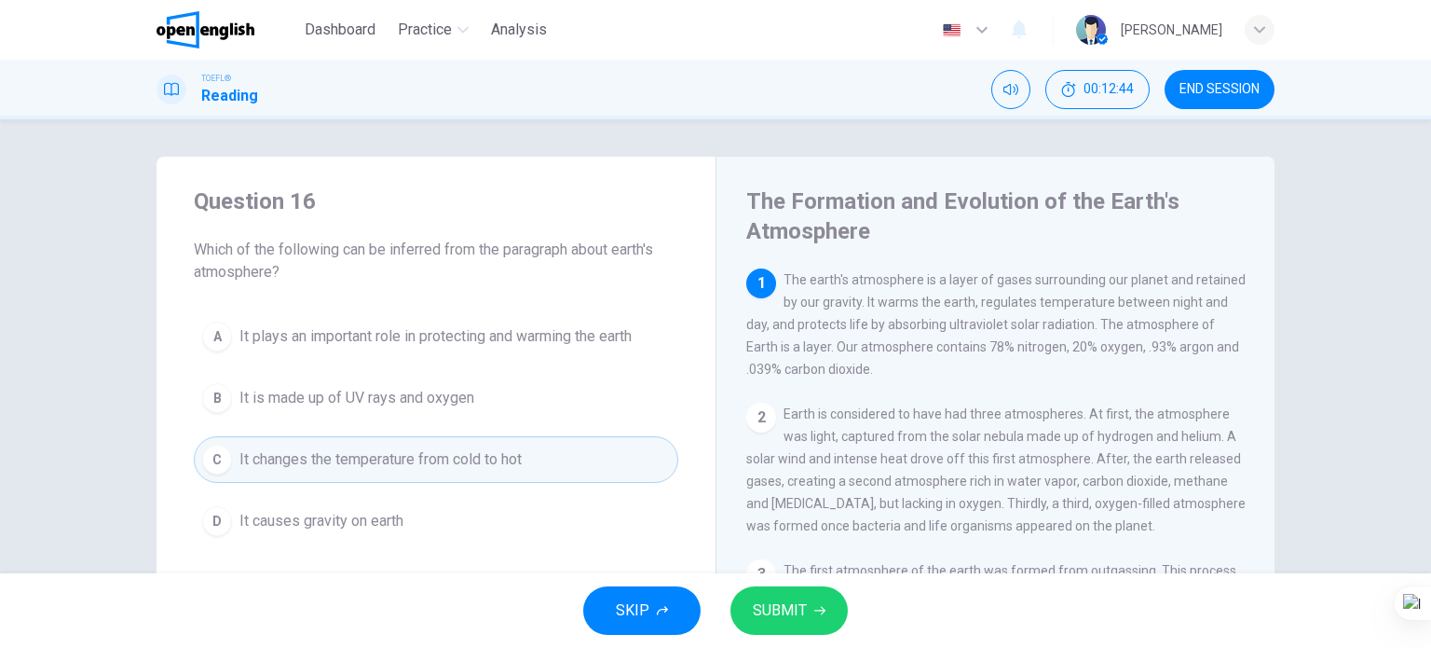
click at [507, 337] on span "It plays an important role in protecting and warming the earth" at bounding box center [436, 336] width 392 height 22
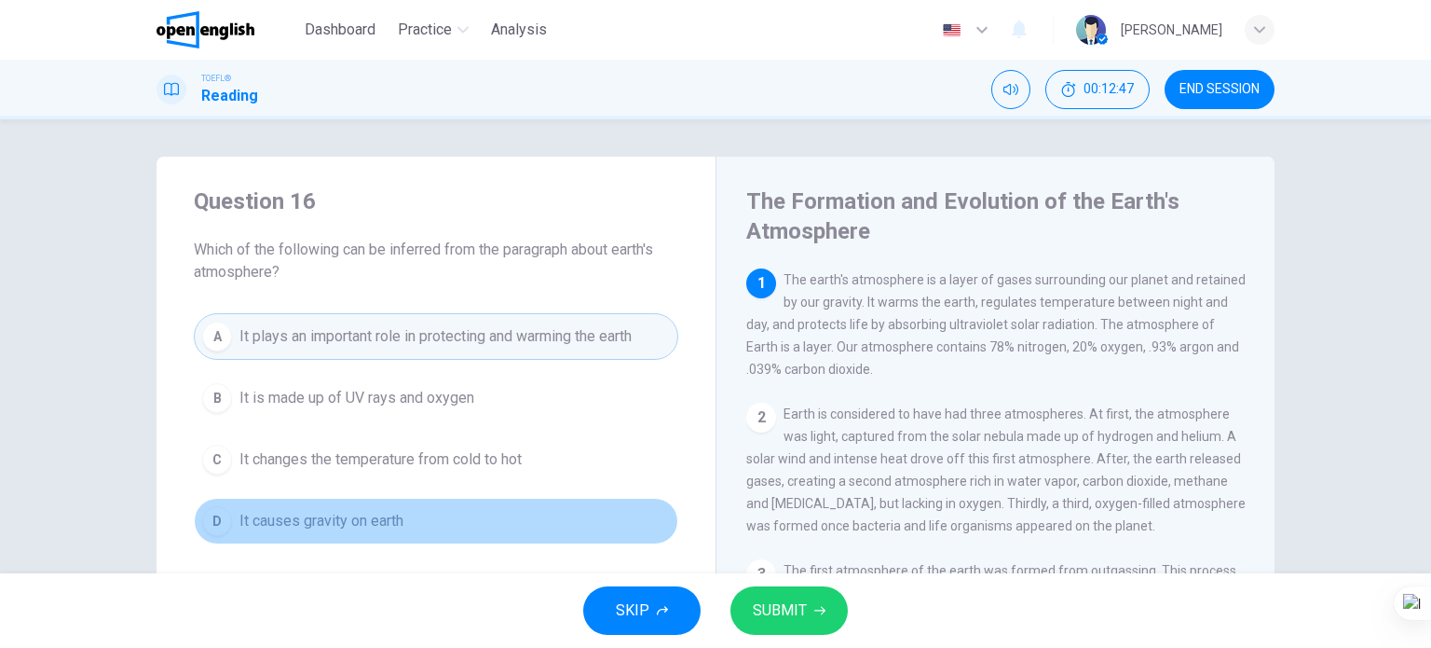
click at [379, 521] on span "It causes gravity on earth" at bounding box center [322, 521] width 164 height 22
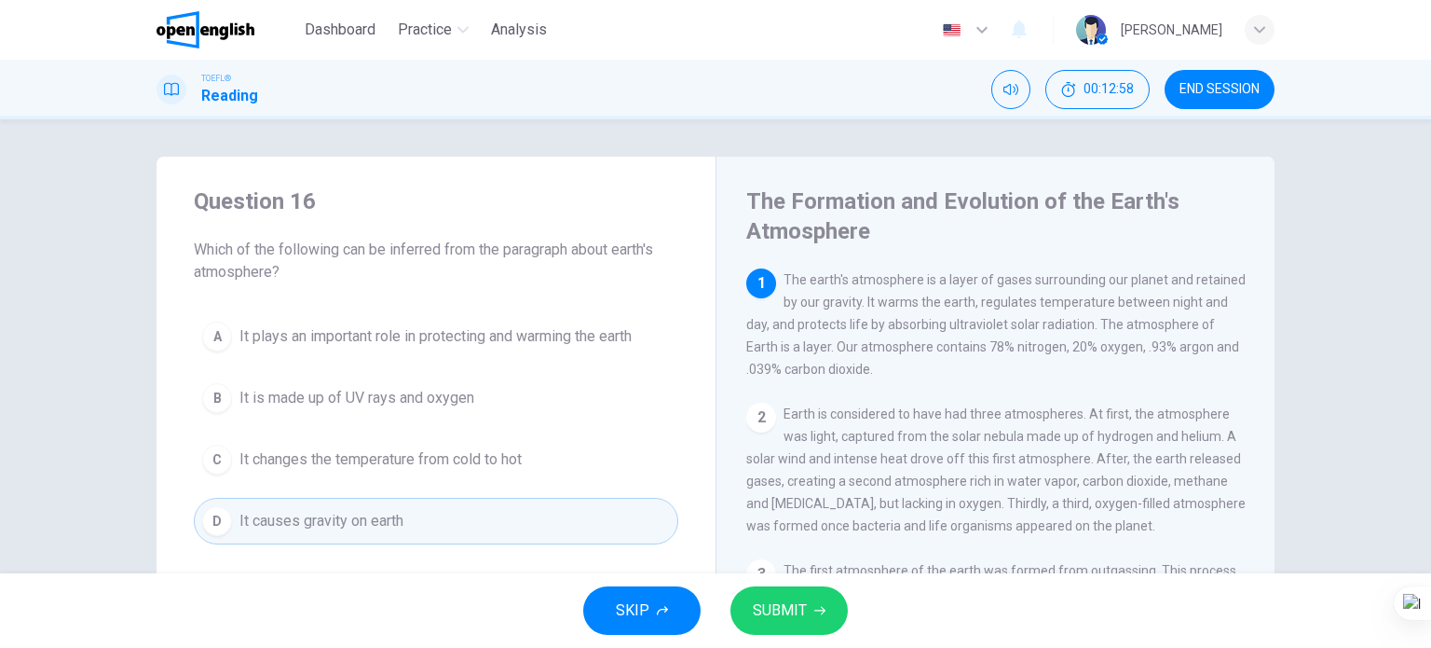
click at [386, 442] on button "C It changes the temperature from cold to hot" at bounding box center [436, 459] width 485 height 47
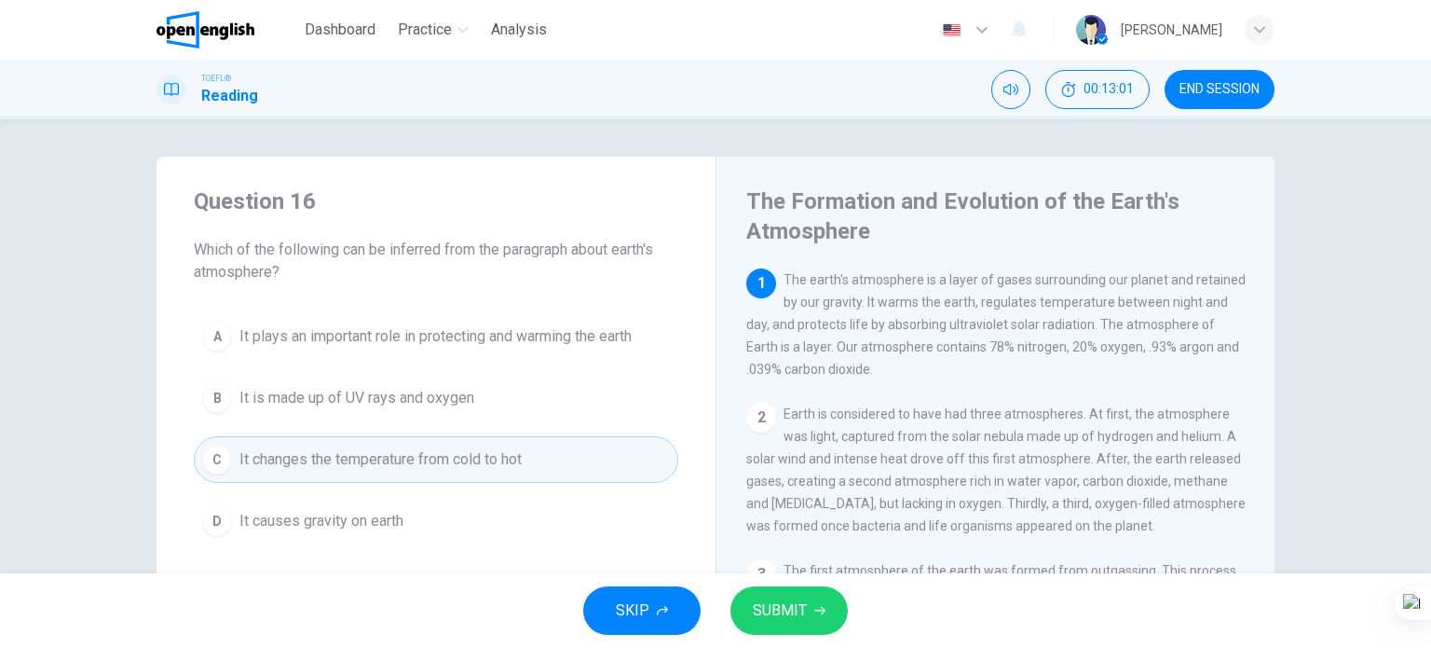
click at [410, 341] on span "It plays an important role in protecting and warming the earth" at bounding box center [436, 336] width 392 height 22
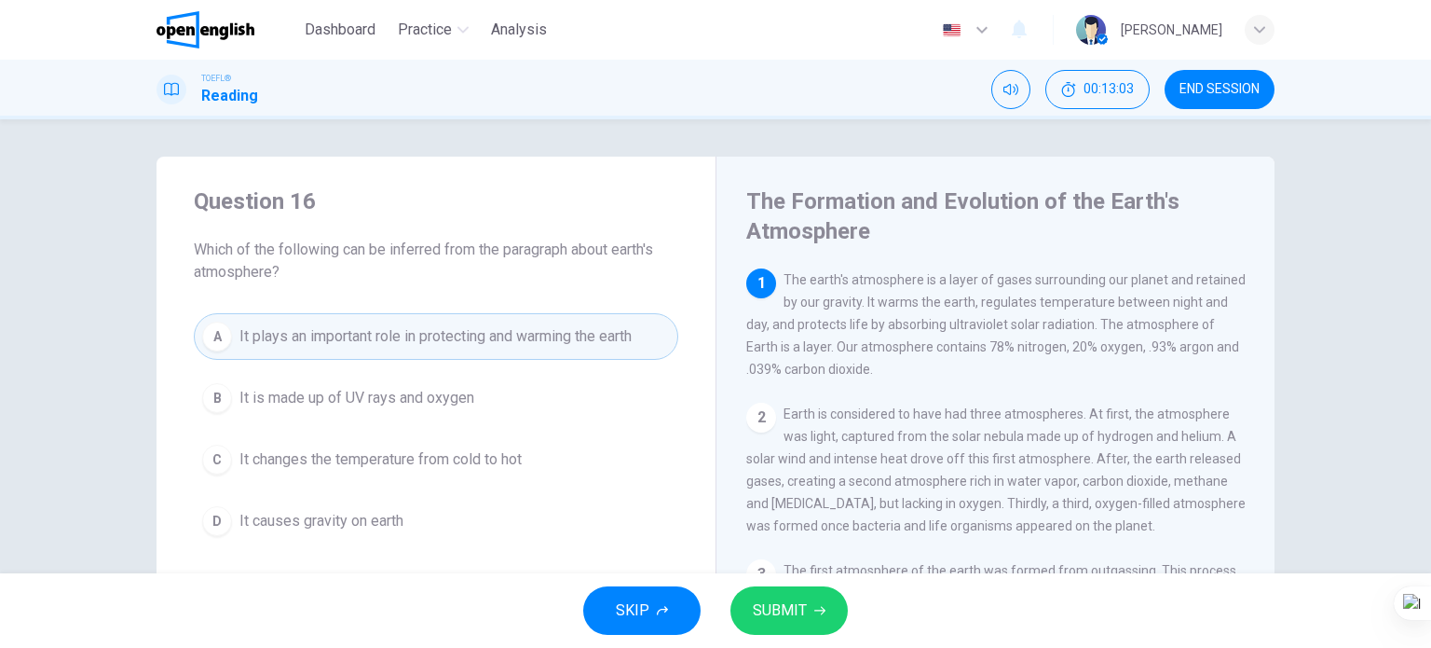
click at [780, 623] on span "SUBMIT" at bounding box center [780, 610] width 54 height 26
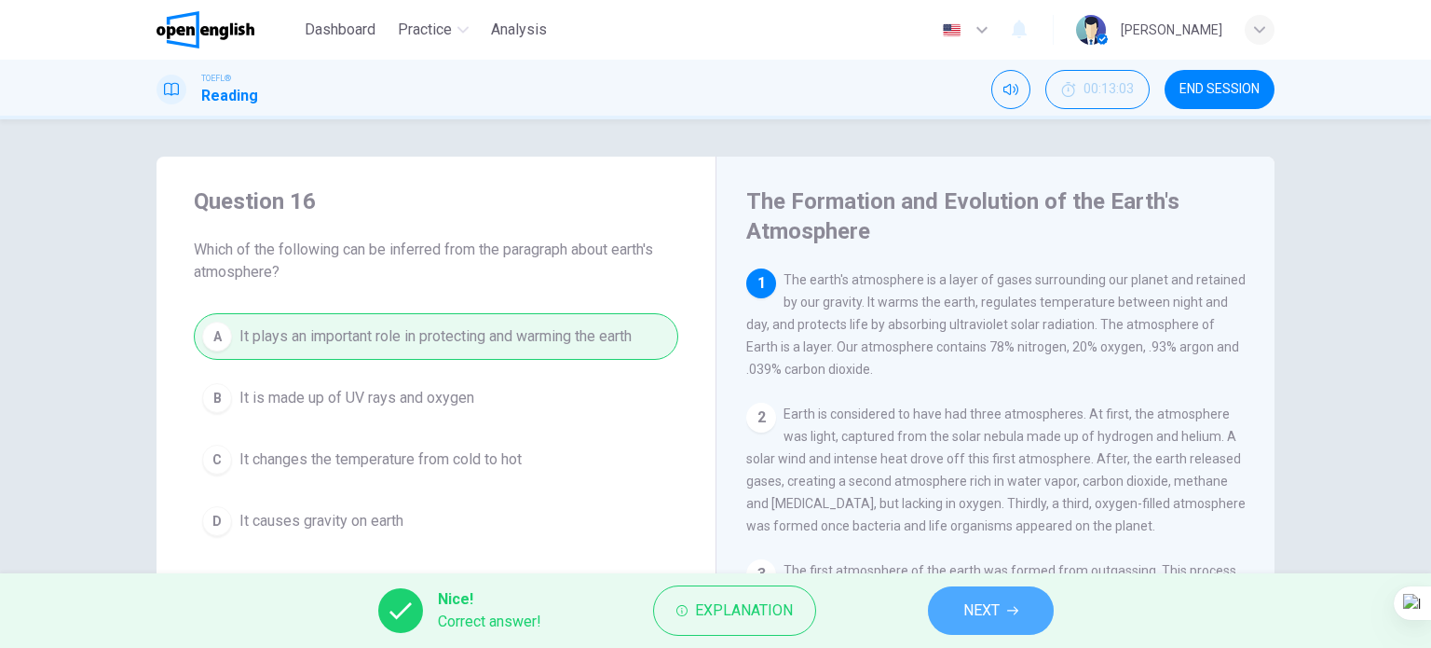
click at [980, 587] on button "NEXT" at bounding box center [991, 610] width 126 height 48
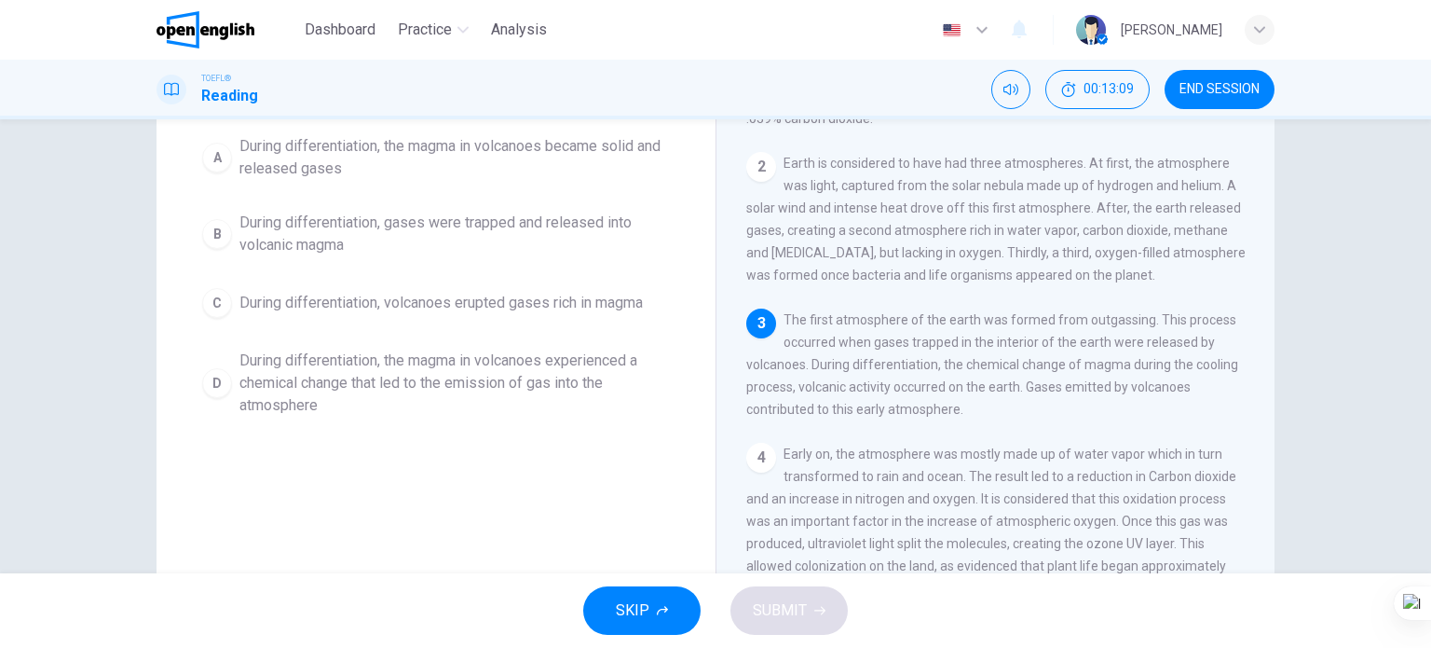
scroll to position [93, 0]
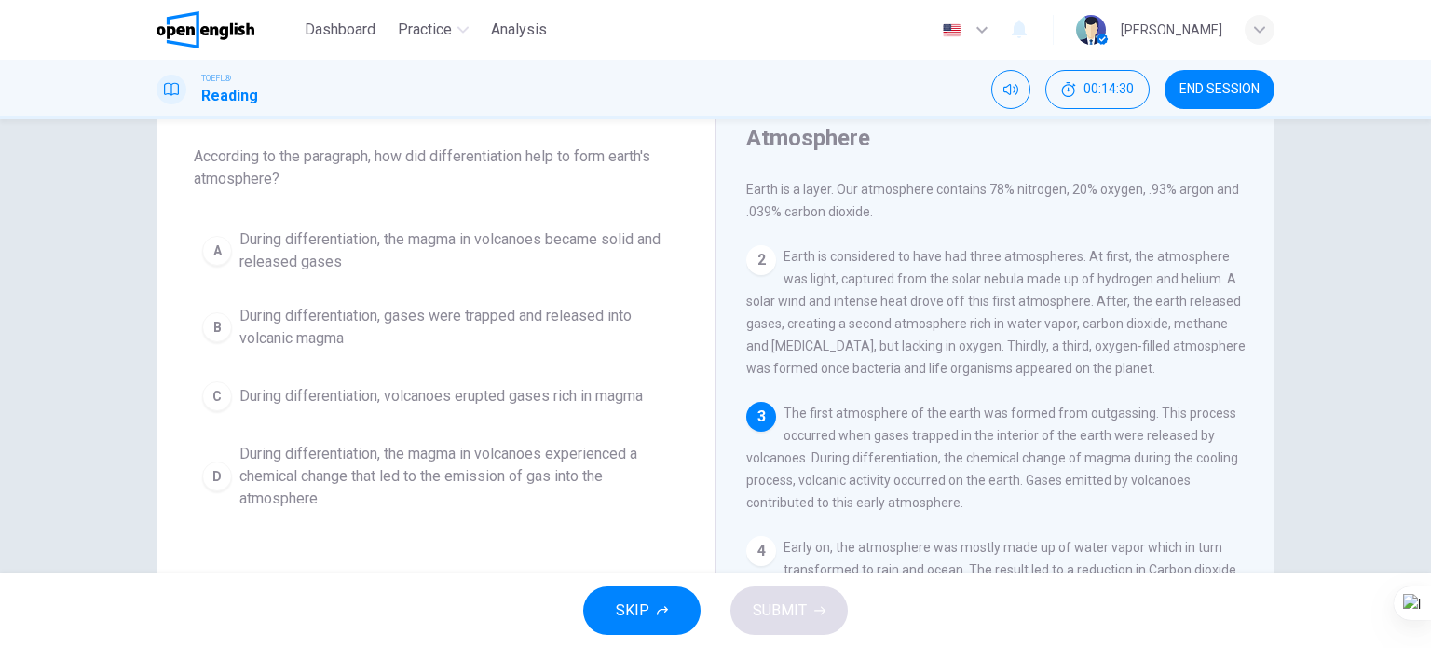
click at [440, 459] on span "During differentiation, the magma in volcanoes experienced a chemical change th…" at bounding box center [455, 476] width 431 height 67
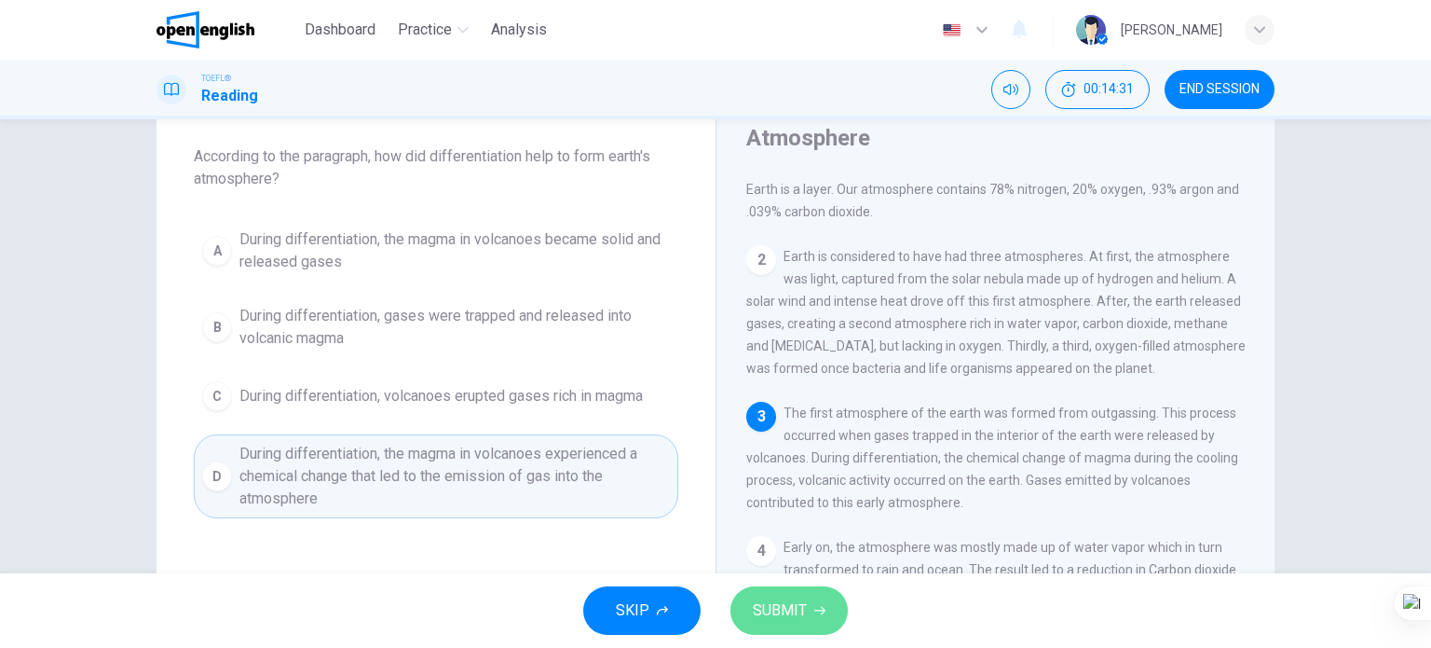
click at [803, 592] on button "SUBMIT" at bounding box center [789, 610] width 117 height 48
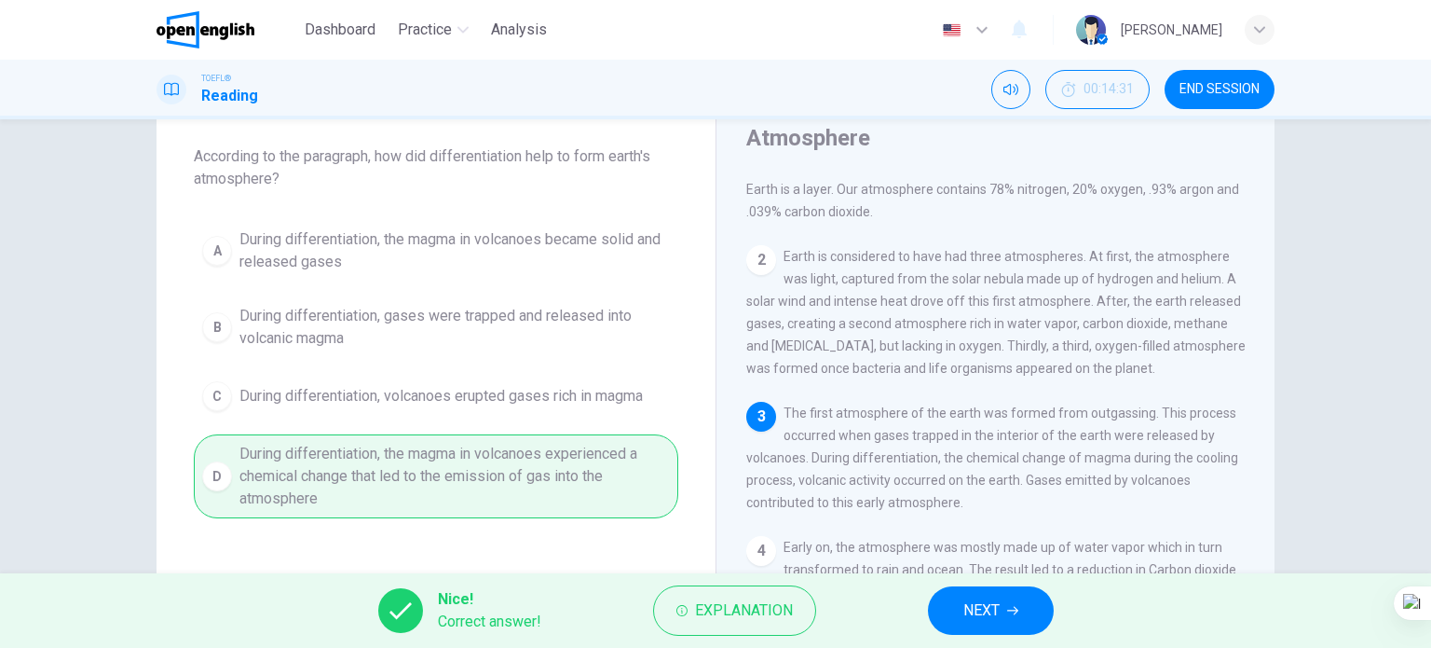
click at [952, 614] on button "NEXT" at bounding box center [991, 610] width 126 height 48
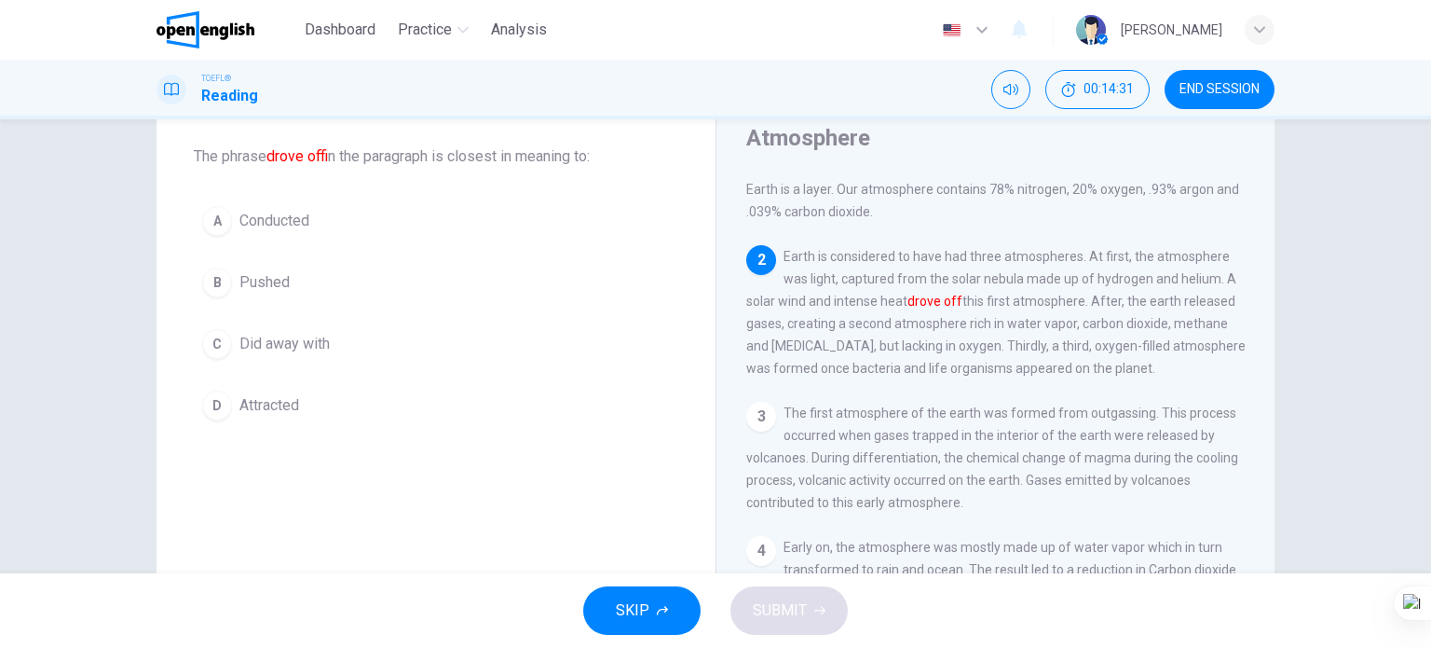
scroll to position [138, 0]
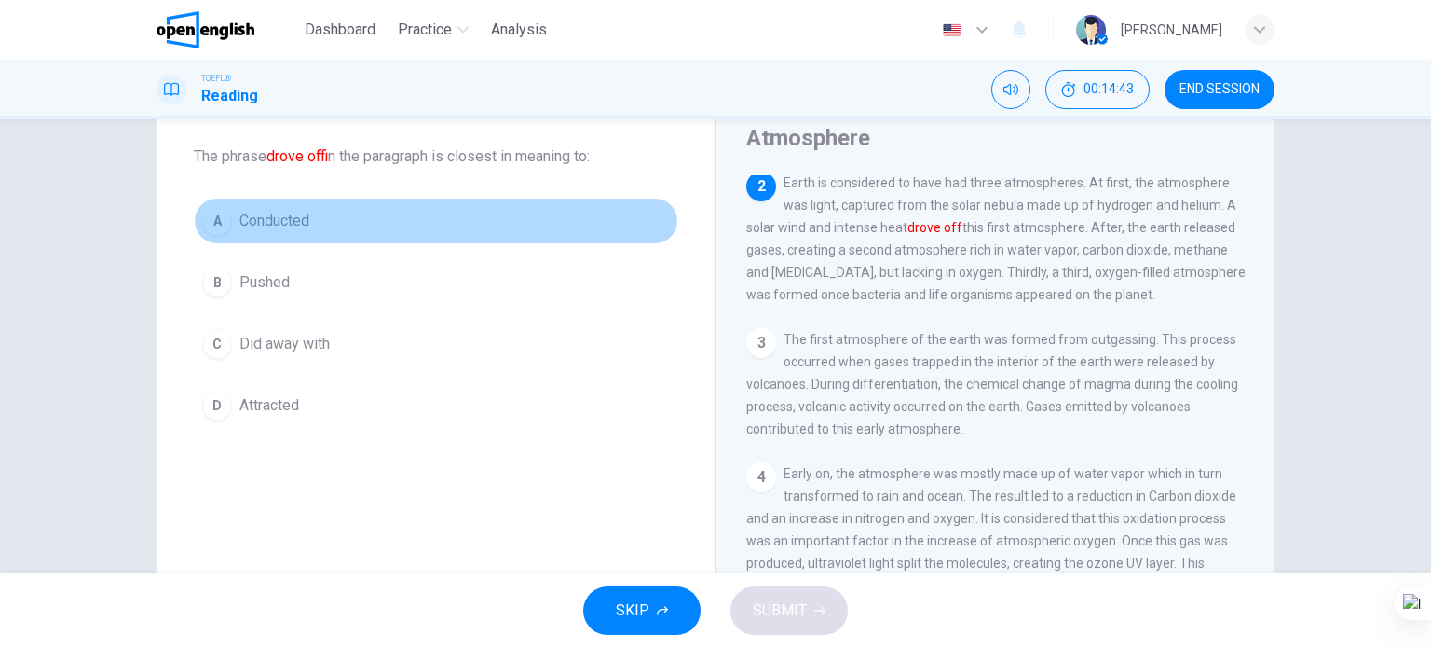
click at [280, 228] on span "Conducted" at bounding box center [275, 221] width 70 height 22
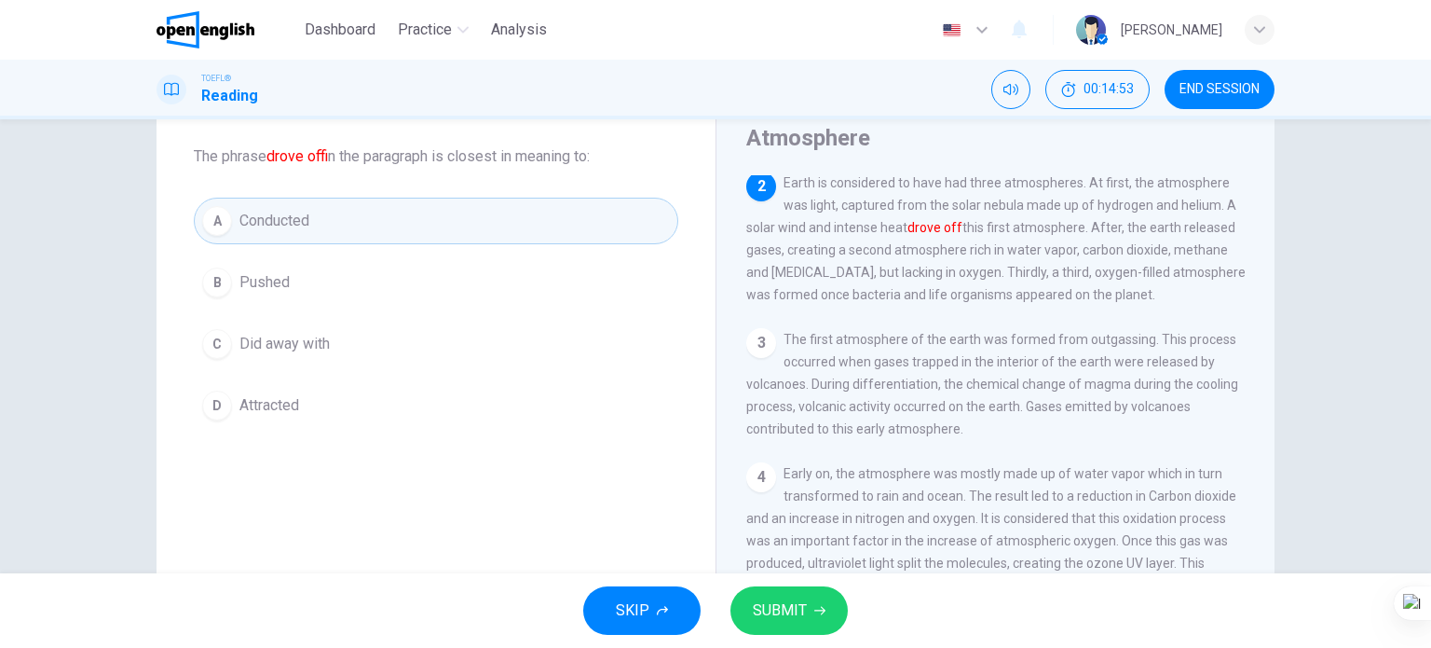
click at [773, 615] on span "SUBMIT" at bounding box center [780, 610] width 54 height 26
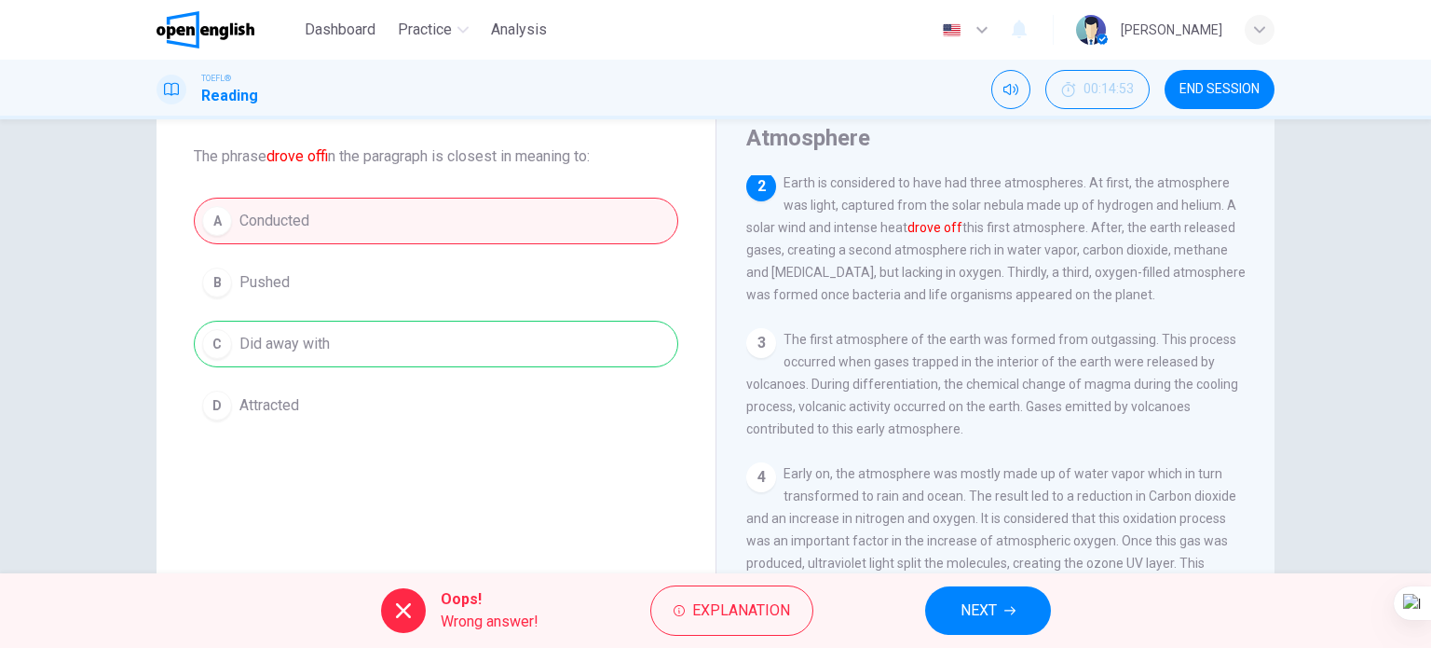
click at [964, 599] on span "NEXT" at bounding box center [979, 610] width 36 height 26
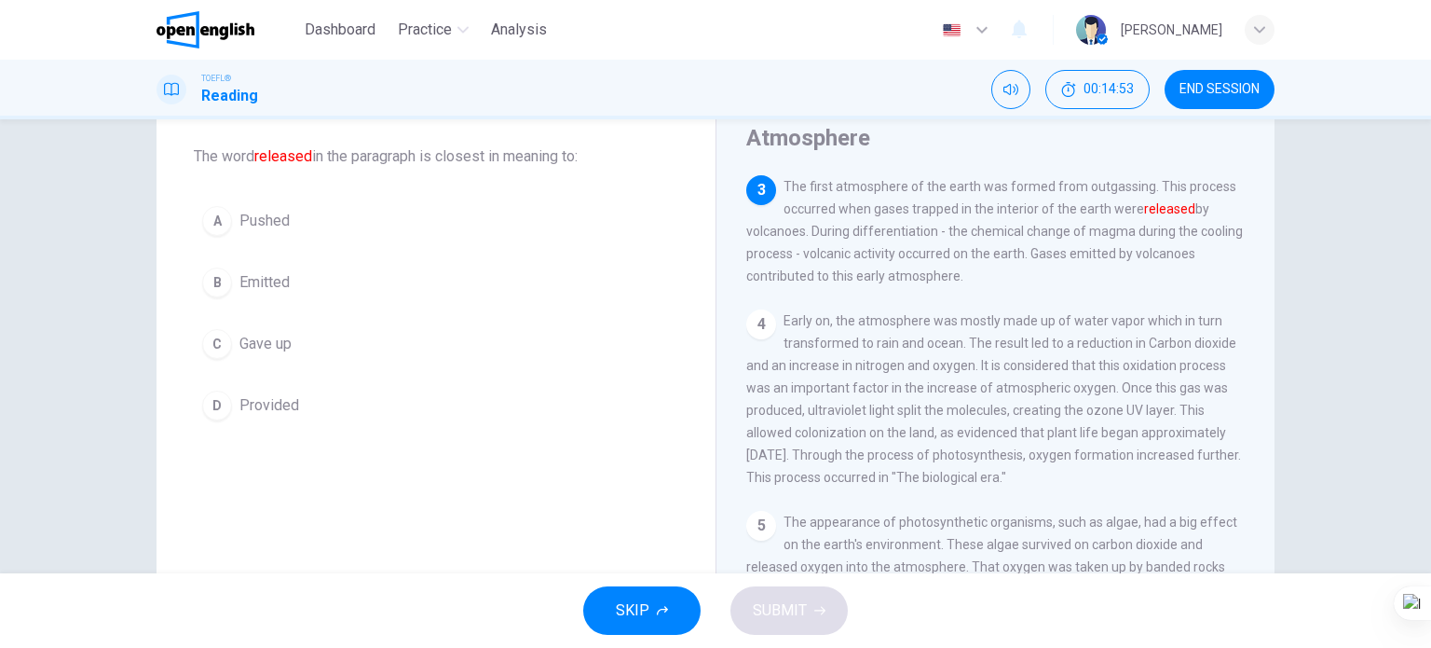
scroll to position [298, 0]
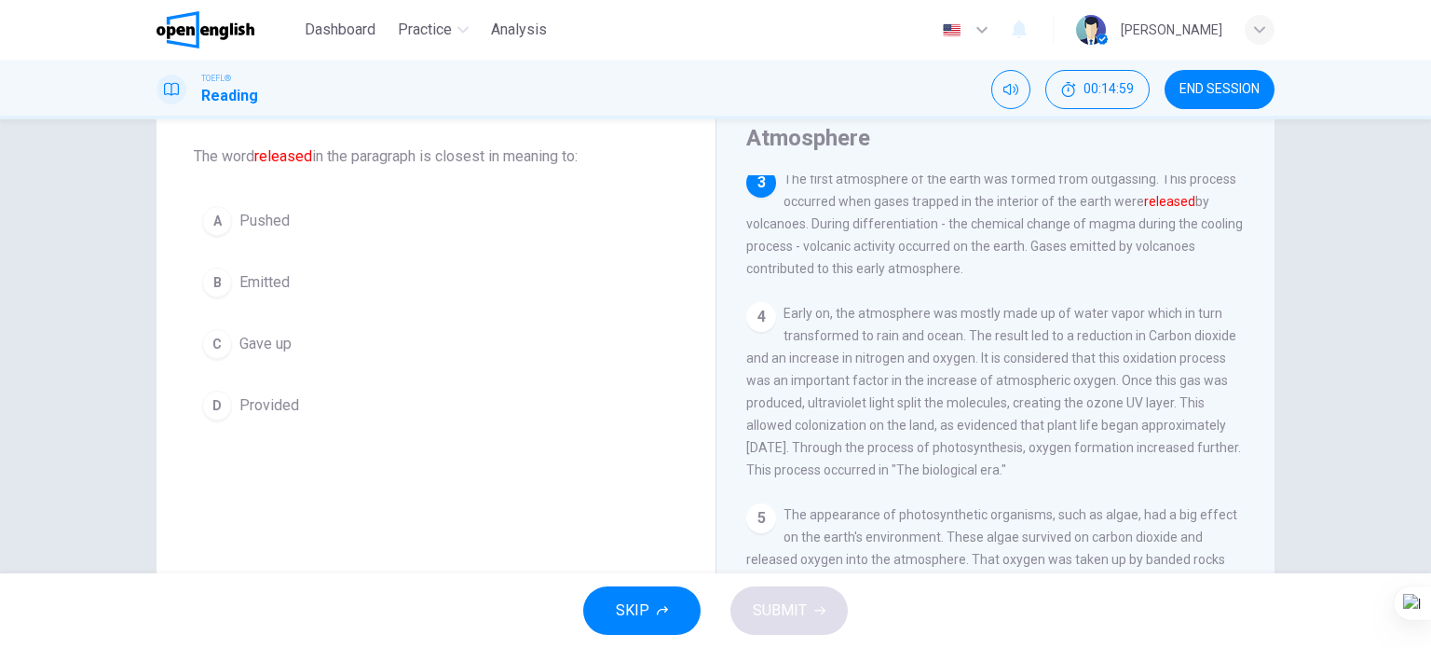
click at [253, 409] on span "Provided" at bounding box center [270, 405] width 60 height 22
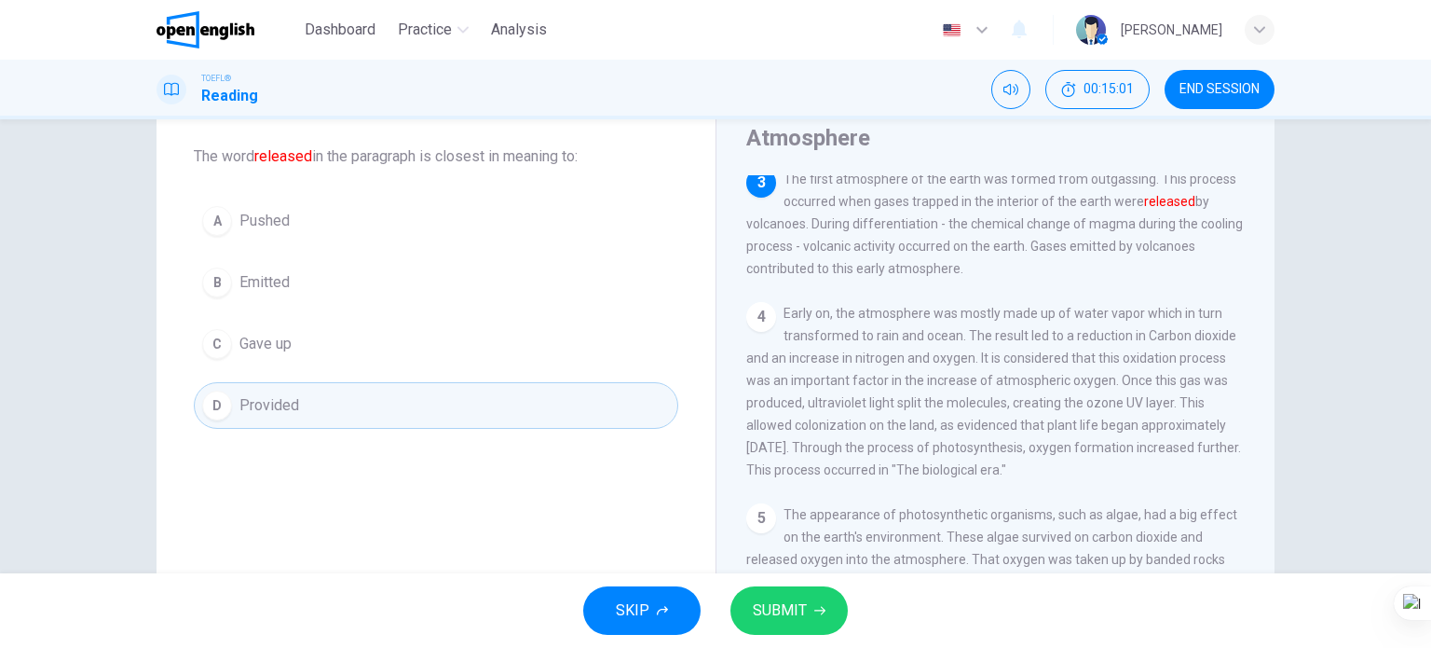
click at [775, 615] on span "SUBMIT" at bounding box center [780, 610] width 54 height 26
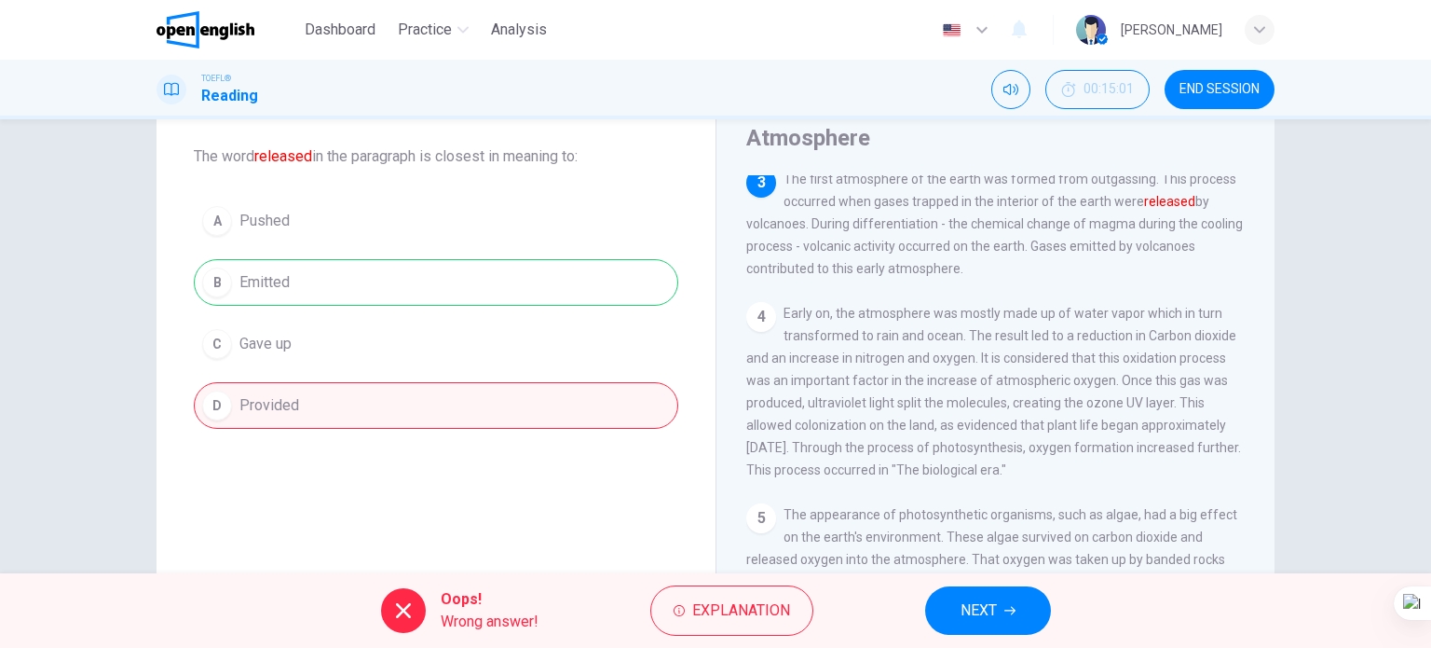
click at [981, 612] on span "NEXT" at bounding box center [979, 610] width 36 height 26
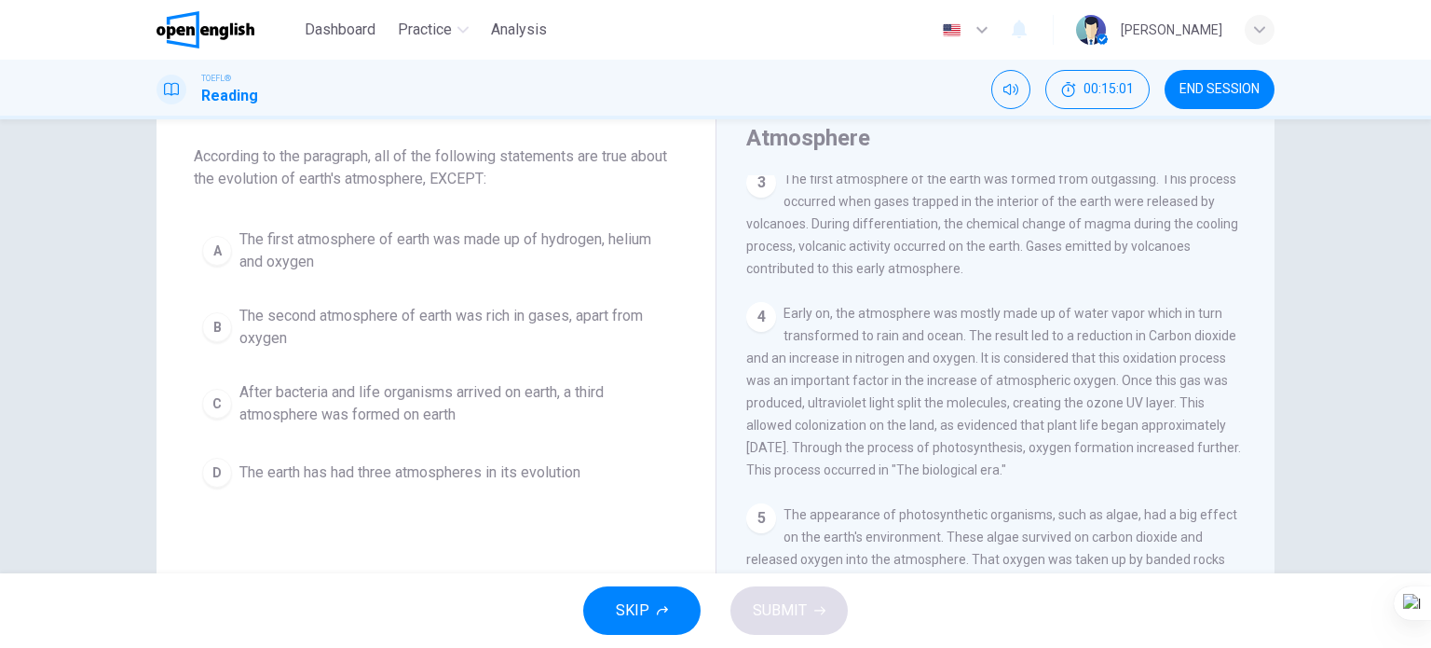
scroll to position [138, 0]
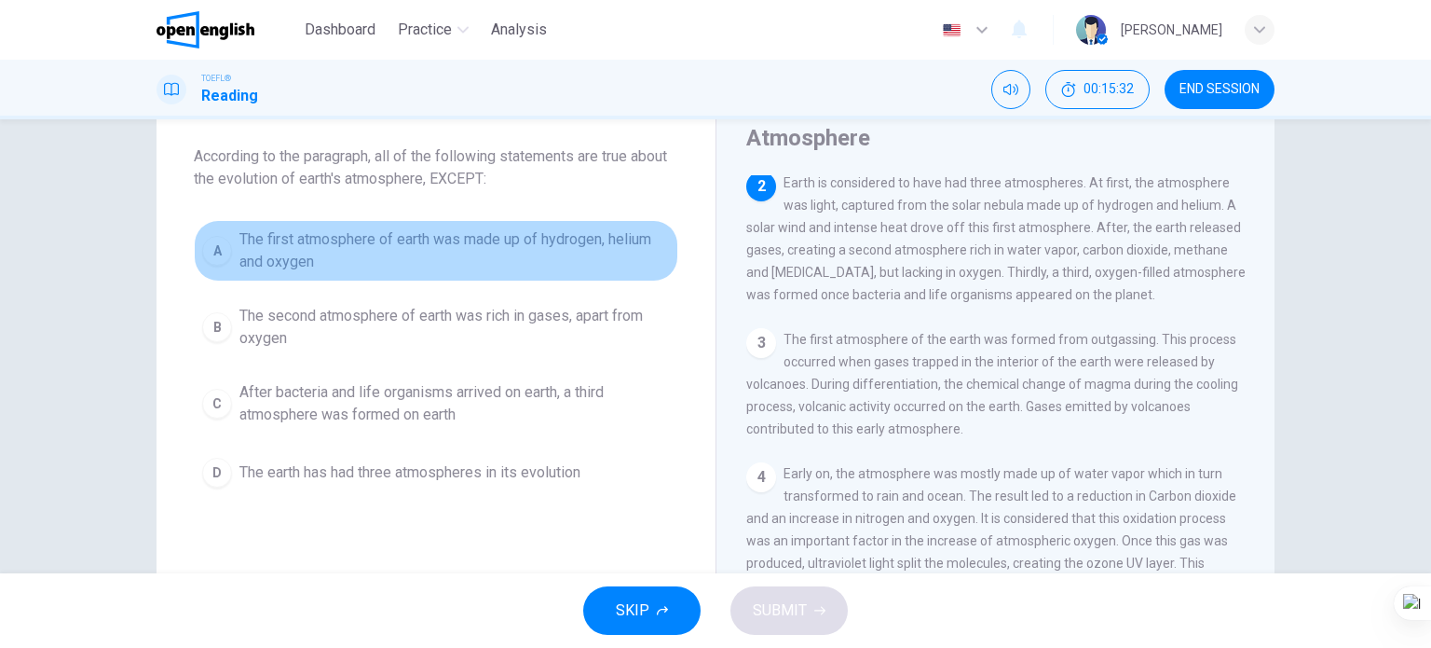
click at [492, 238] on span "The first atmosphere of earth was made up of hydrogen, helium and oxygen" at bounding box center [455, 250] width 431 height 45
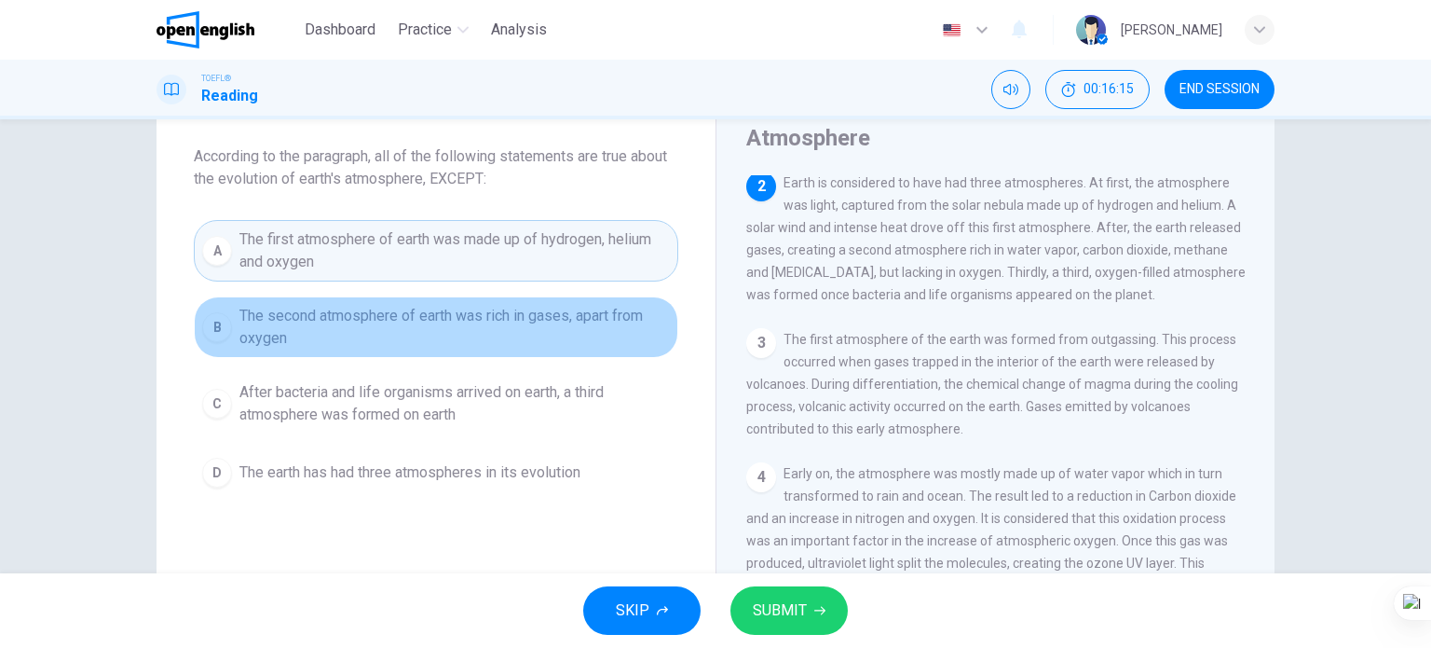
click at [512, 325] on span "The second atmosphere of earth was rich in gases, apart from oxygen" at bounding box center [455, 327] width 431 height 45
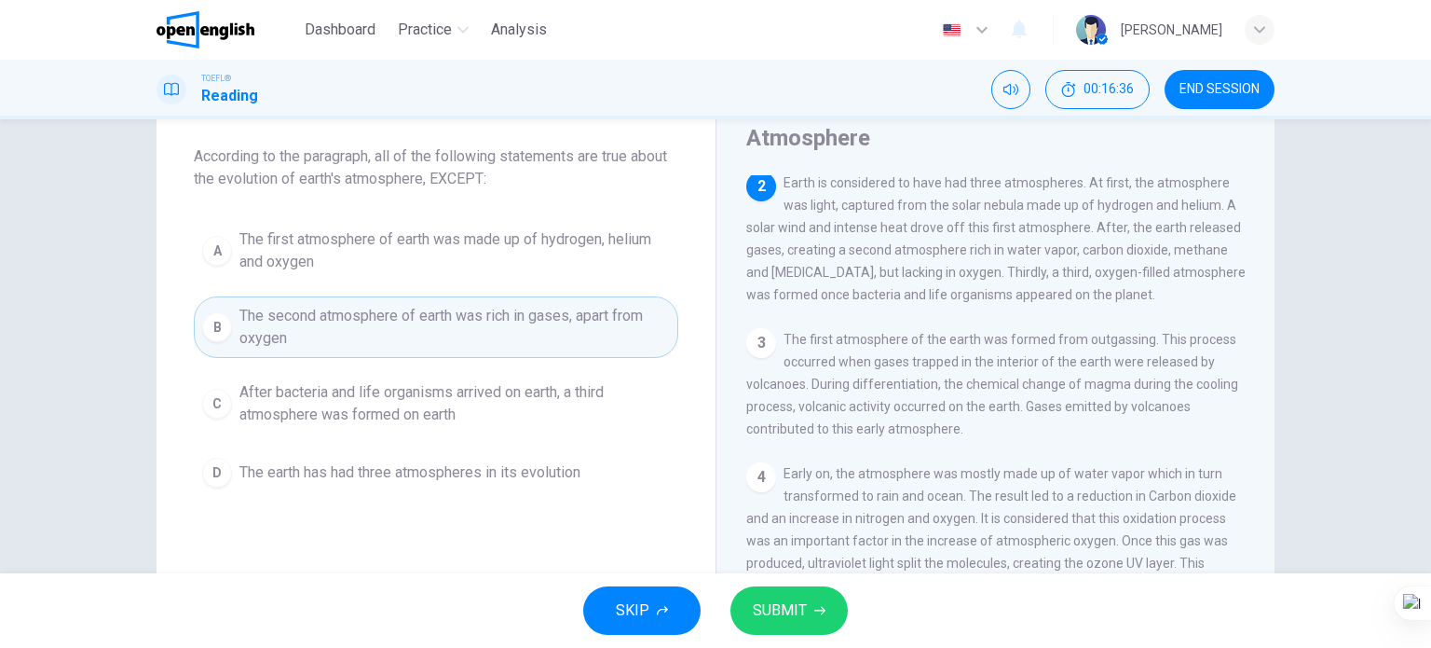
click at [762, 605] on span "SUBMIT" at bounding box center [780, 610] width 54 height 26
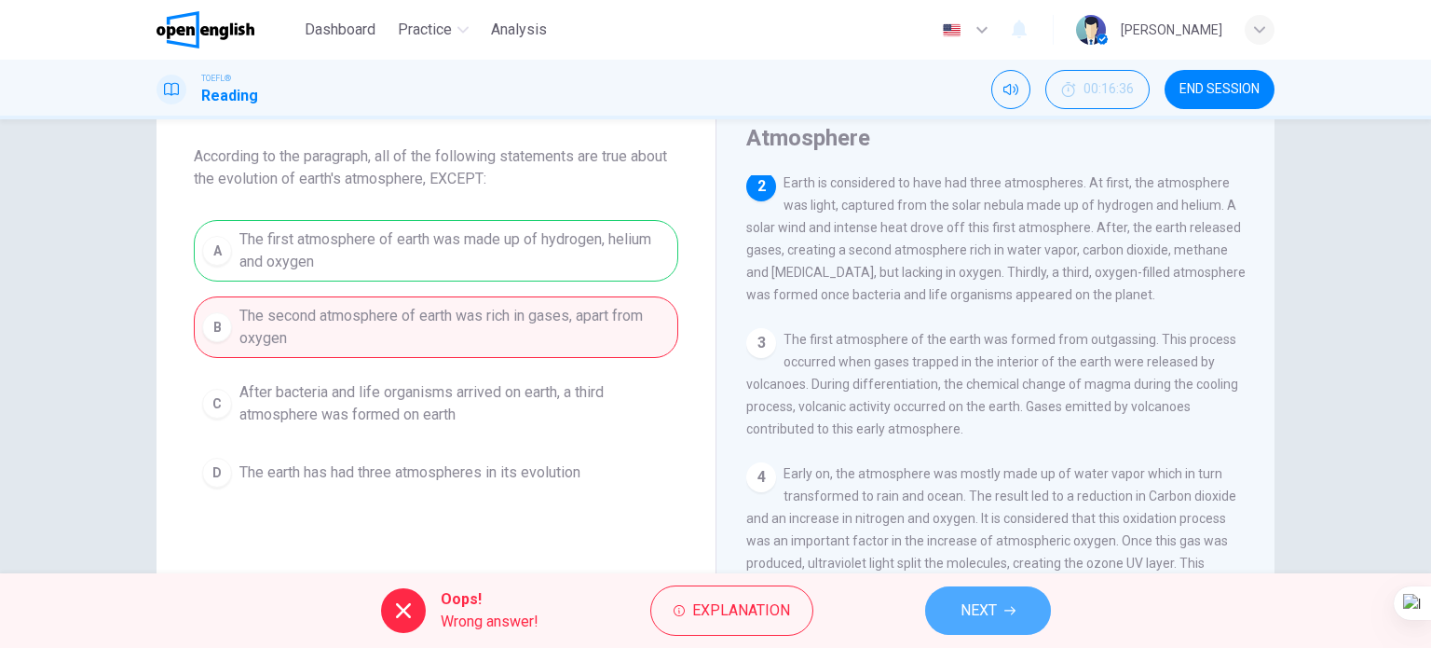
click at [955, 608] on button "NEXT" at bounding box center [988, 610] width 126 height 48
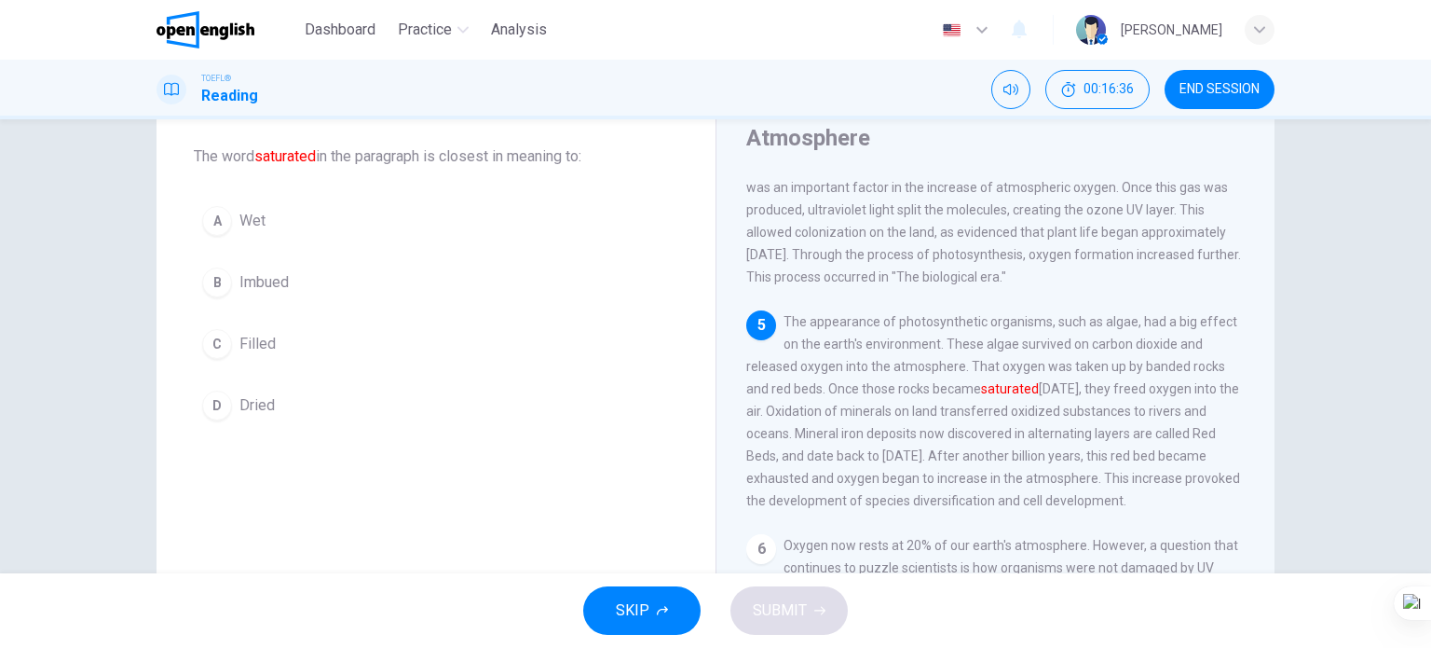
scroll to position [502, 0]
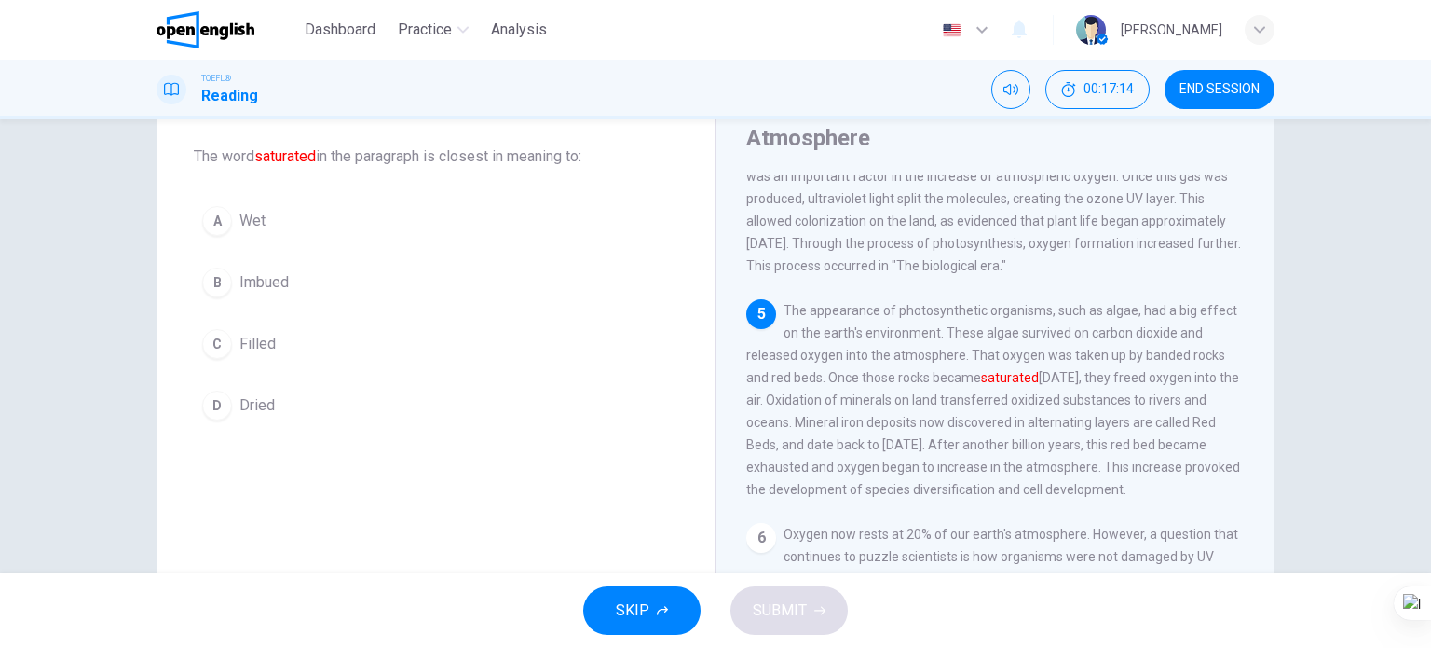
click at [268, 284] on span "Imbued" at bounding box center [264, 282] width 49 height 22
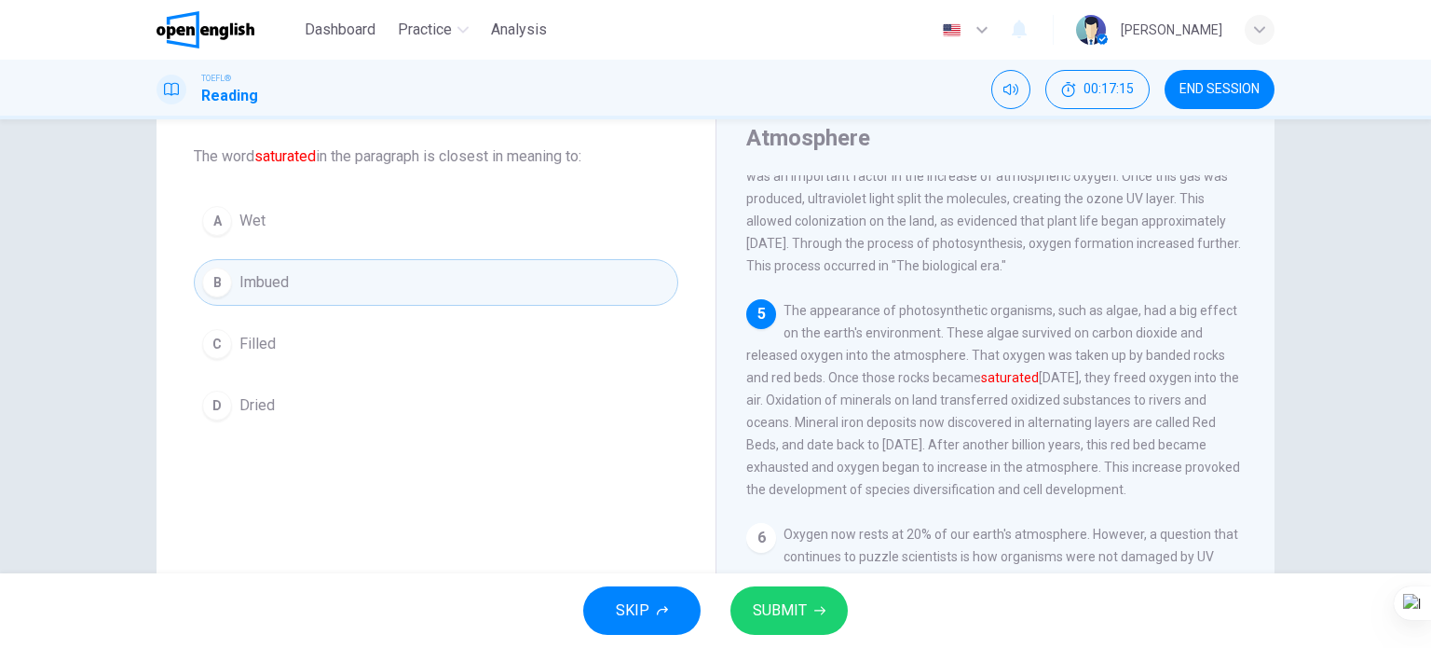
click at [794, 625] on button "SUBMIT" at bounding box center [789, 610] width 117 height 48
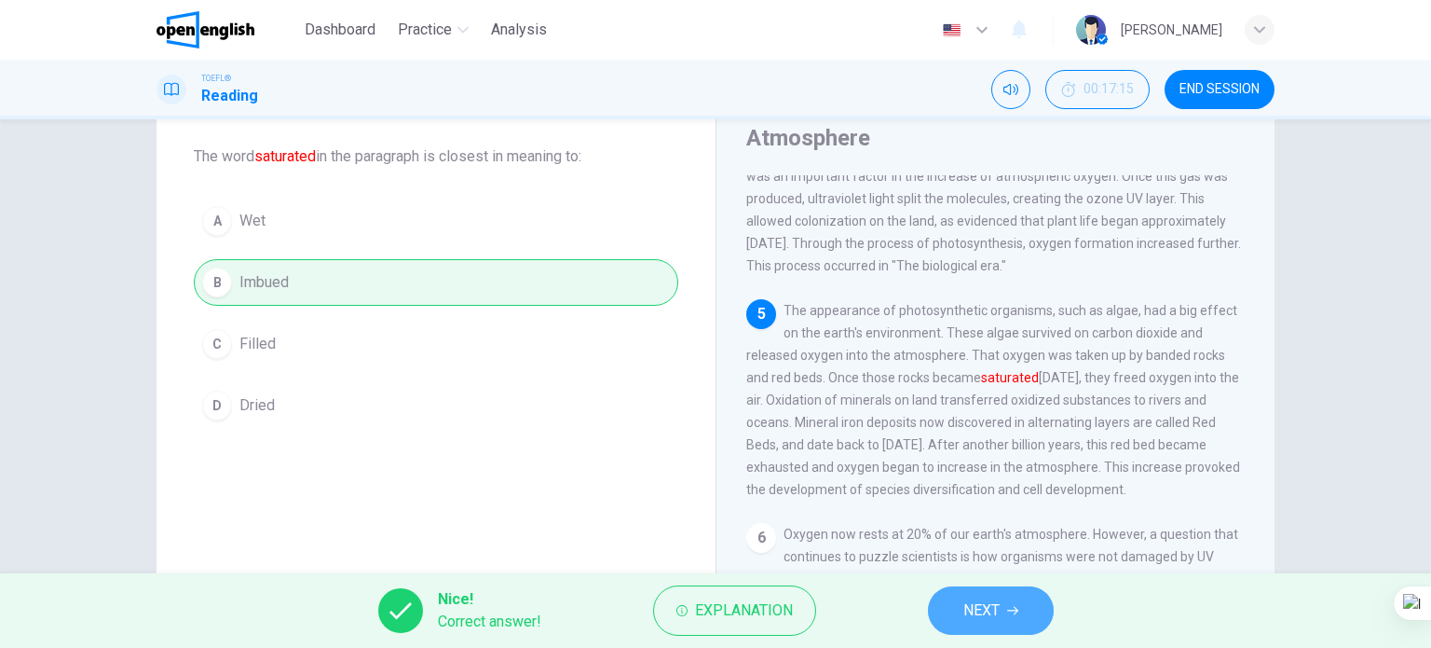
click at [972, 617] on span "NEXT" at bounding box center [982, 610] width 36 height 26
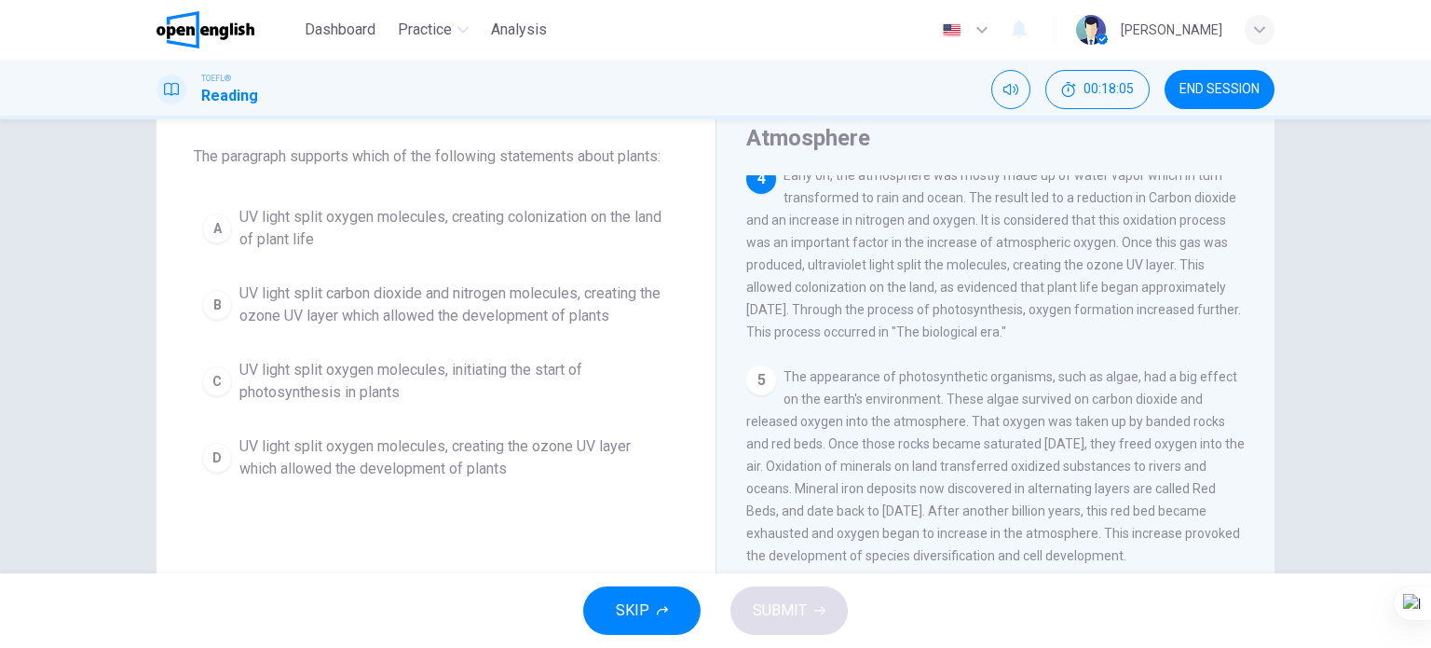
click at [486, 316] on span "UV light split carbon dioxide and nitrogen molecules, creating the ozone UV lay…" at bounding box center [455, 304] width 431 height 45
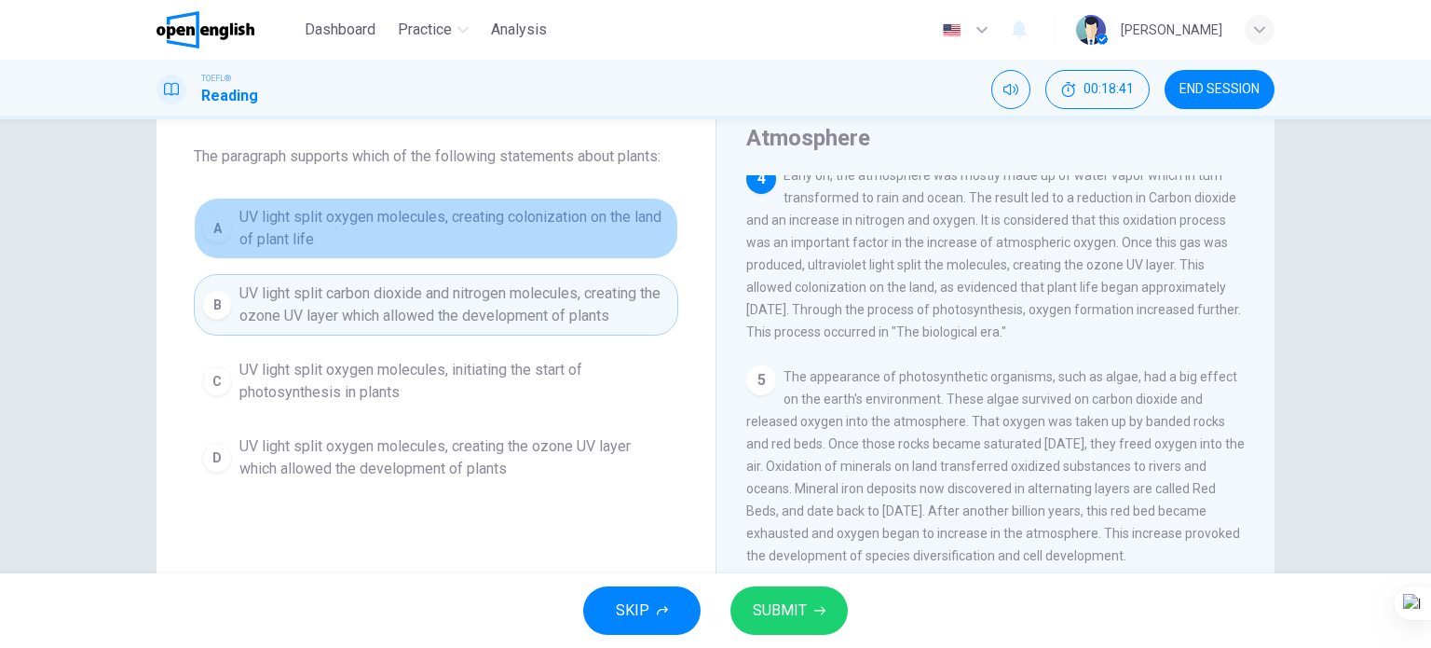
click at [529, 230] on span "UV light split oxygen molecules, creating colonization on the land of plant life" at bounding box center [455, 228] width 431 height 45
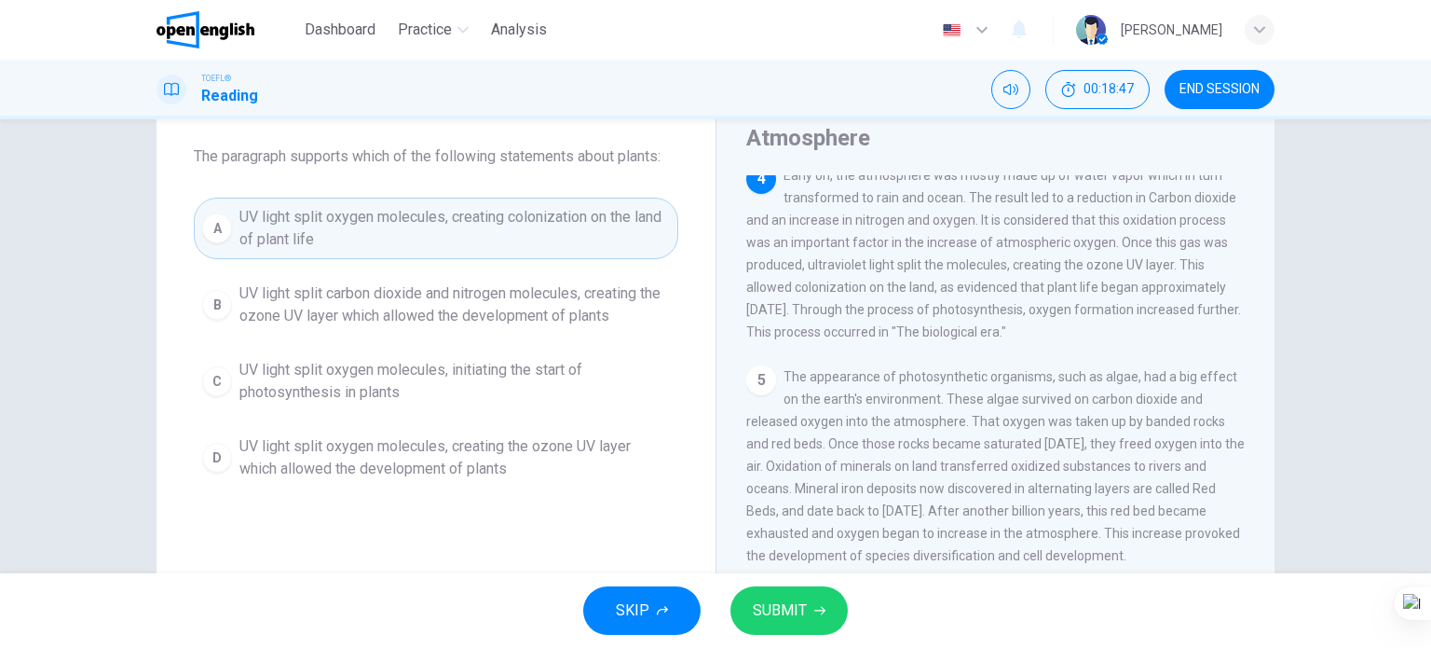
click at [488, 373] on span "UV light split oxygen molecules, initiating the start of photosynthesis in plan…" at bounding box center [455, 381] width 431 height 45
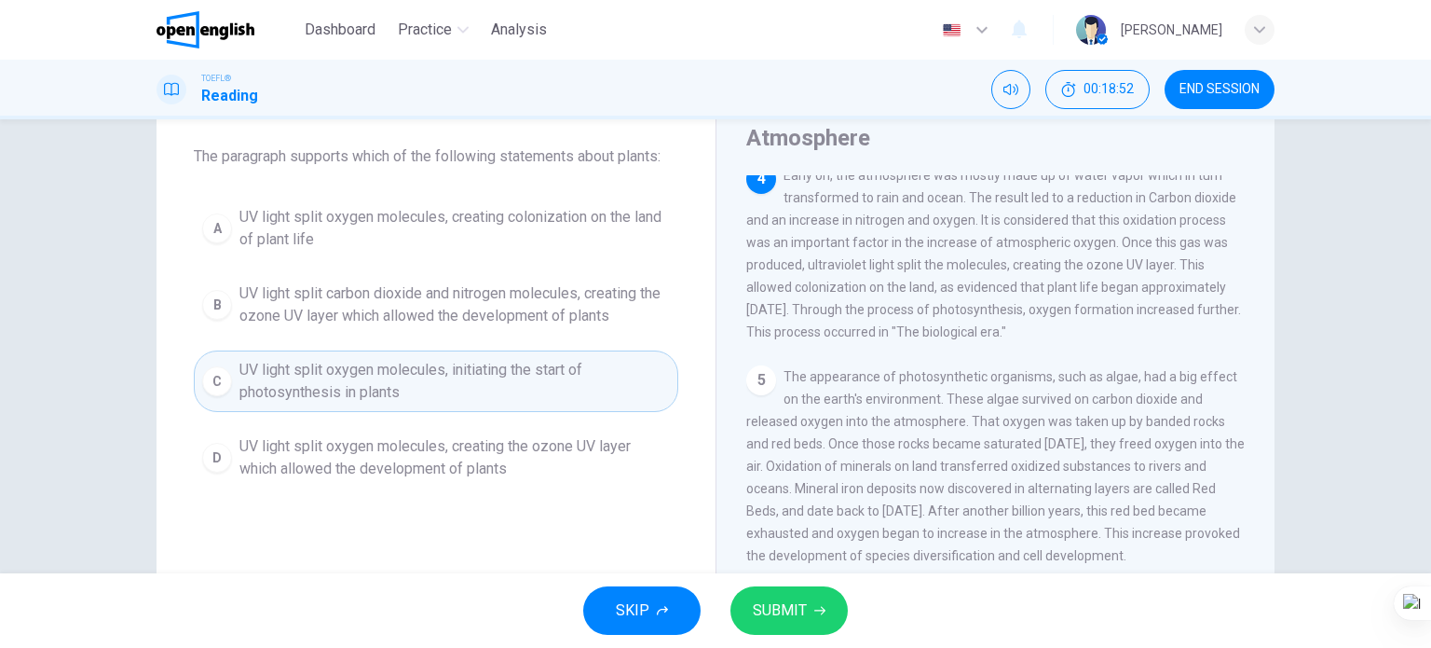
click at [804, 607] on span "SUBMIT" at bounding box center [780, 610] width 54 height 26
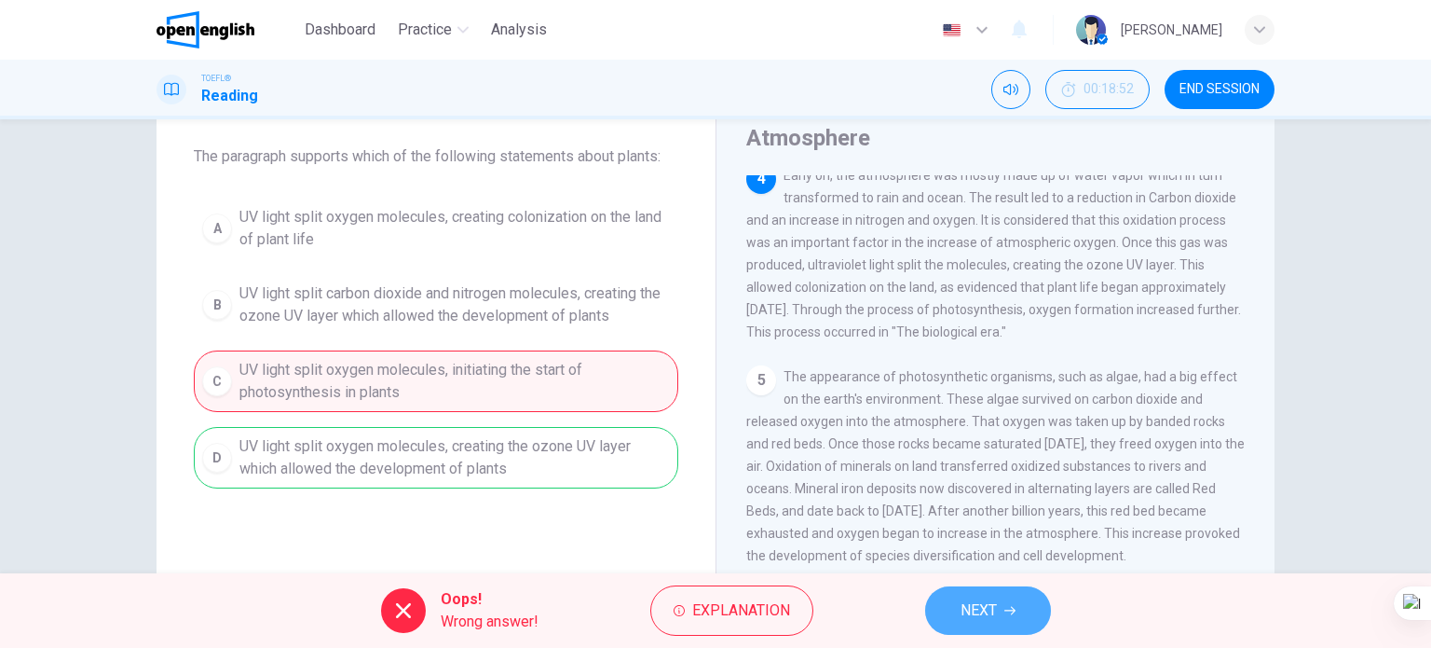
click at [982, 606] on span "NEXT" at bounding box center [979, 610] width 36 height 26
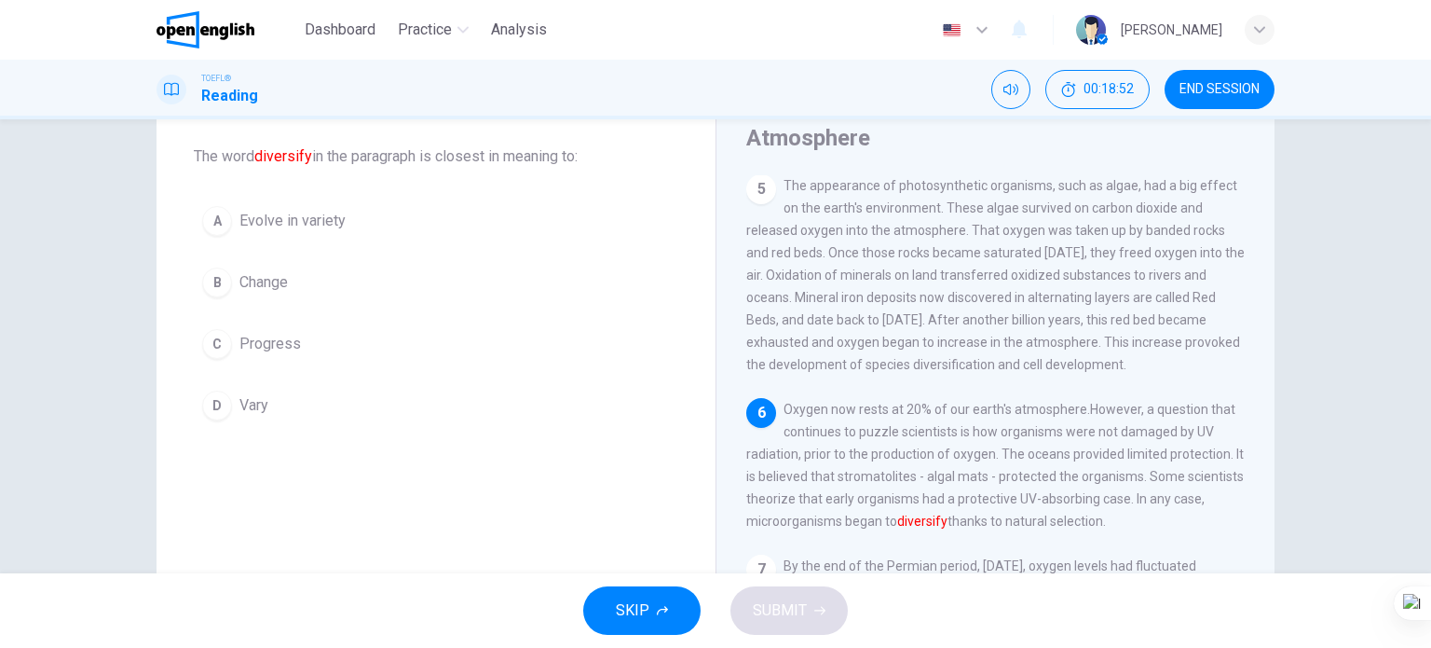
scroll to position [660, 0]
click at [257, 402] on span "Vary" at bounding box center [254, 405] width 29 height 22
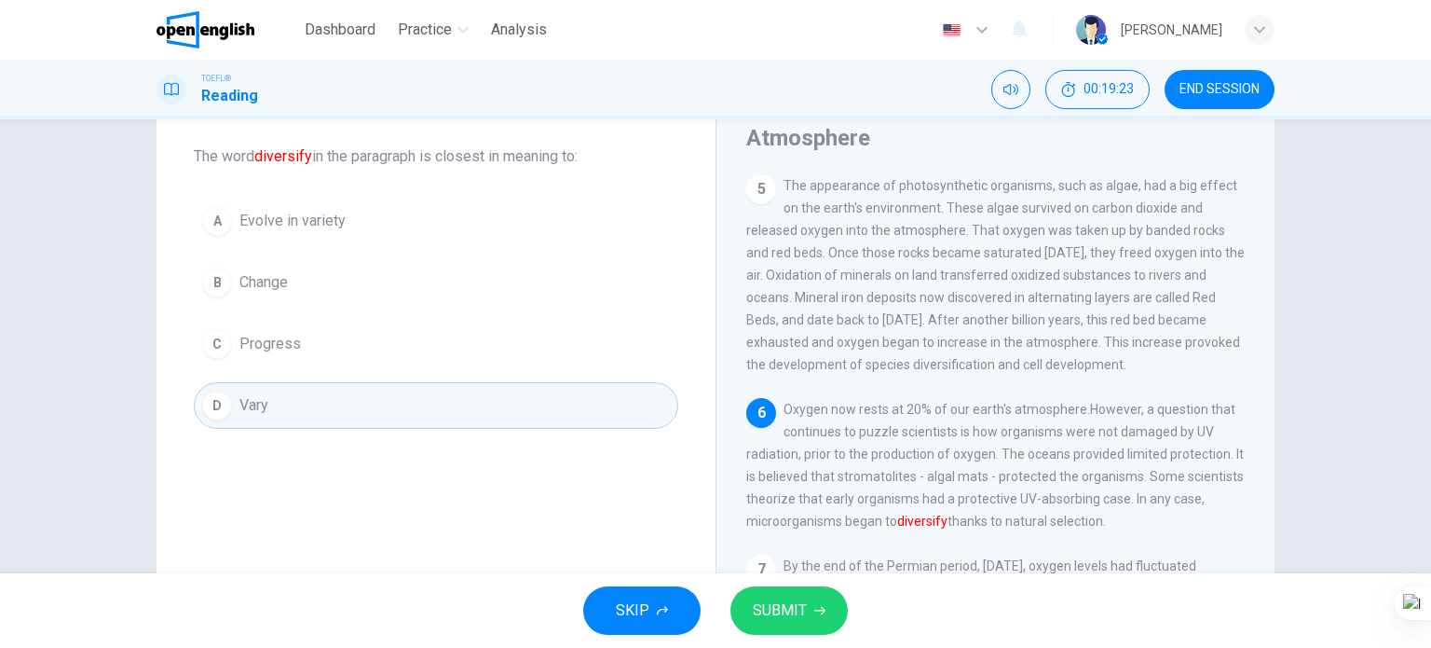
click at [250, 226] on span "Evolve in variety" at bounding box center [293, 221] width 106 height 22
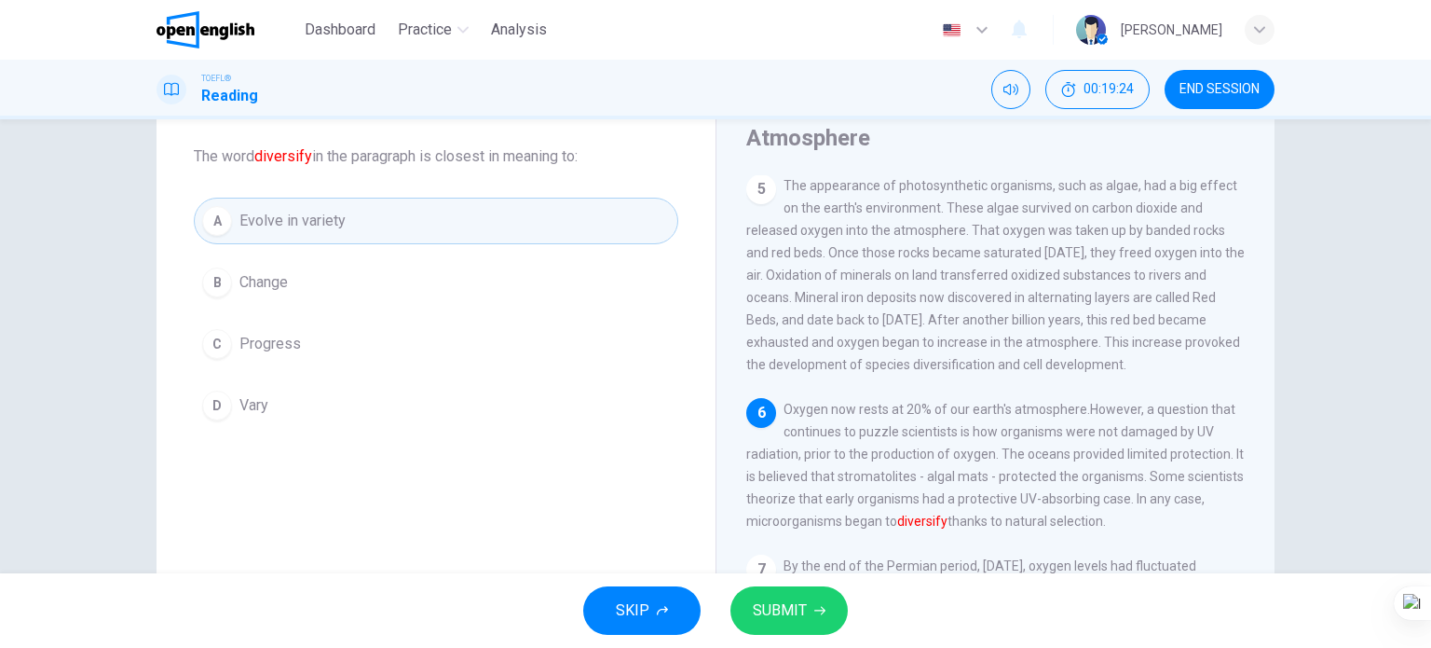
click at [775, 592] on button "SUBMIT" at bounding box center [789, 610] width 117 height 48
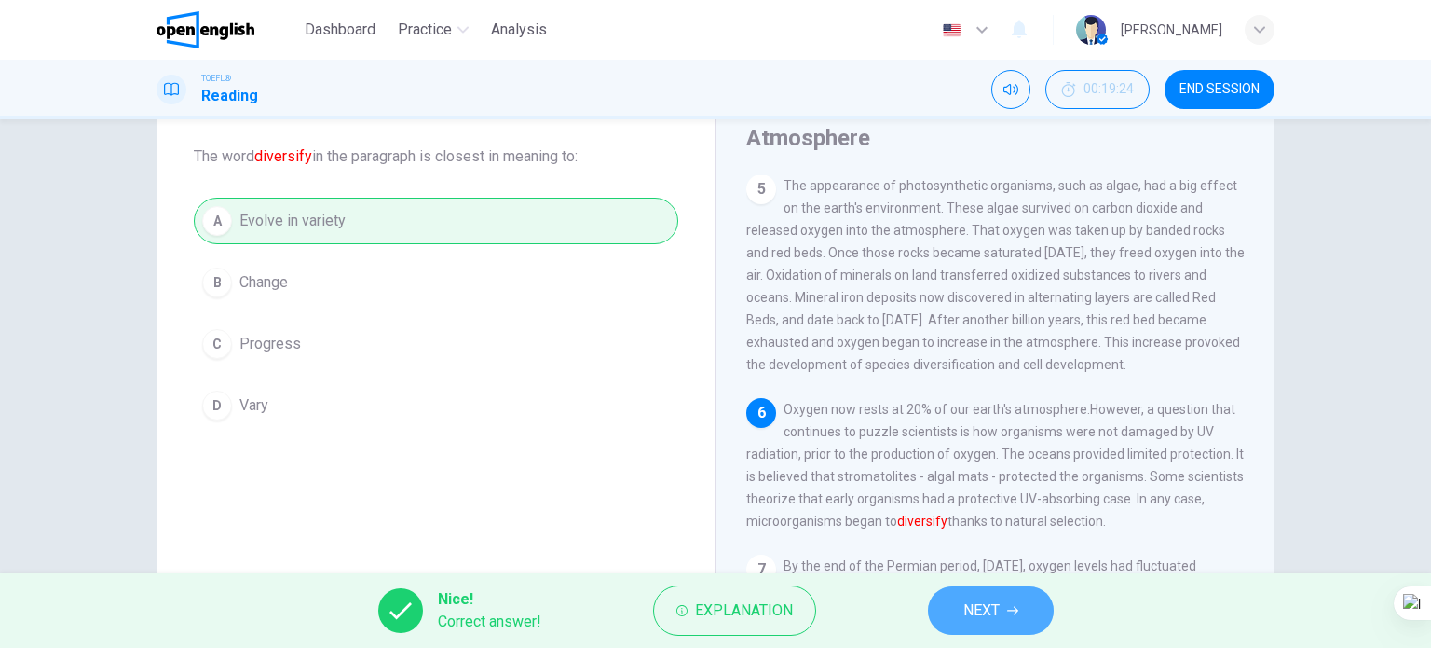
click at [954, 603] on button "NEXT" at bounding box center [991, 610] width 126 height 48
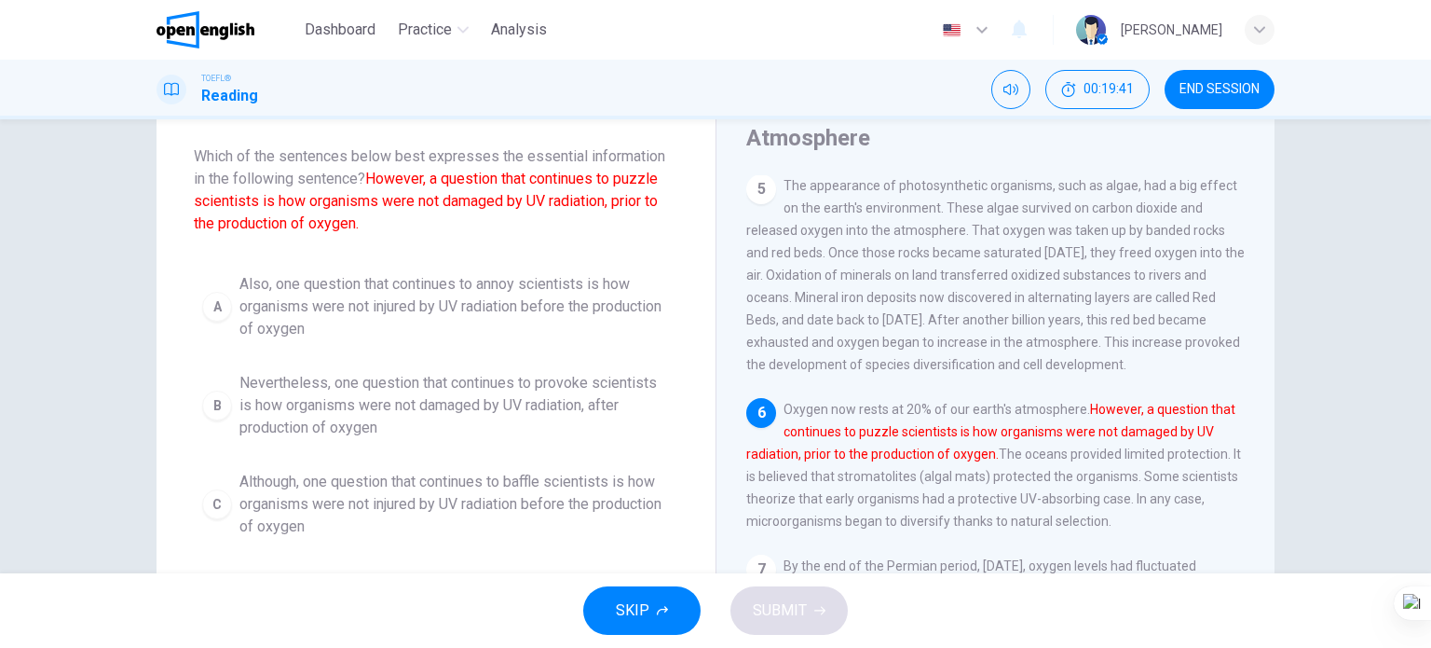
scroll to position [186, 0]
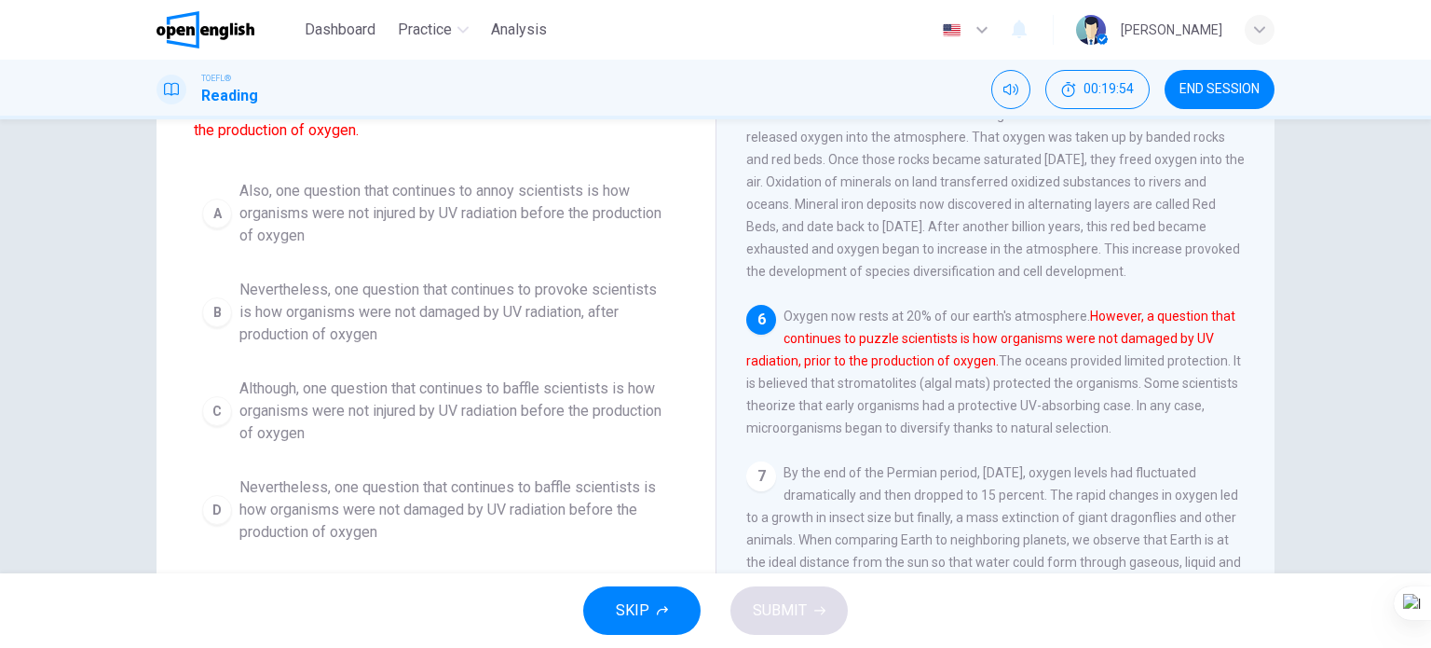
click at [537, 209] on span "Also, one question that continues to annoy scientists is how organisms were not…" at bounding box center [455, 213] width 431 height 67
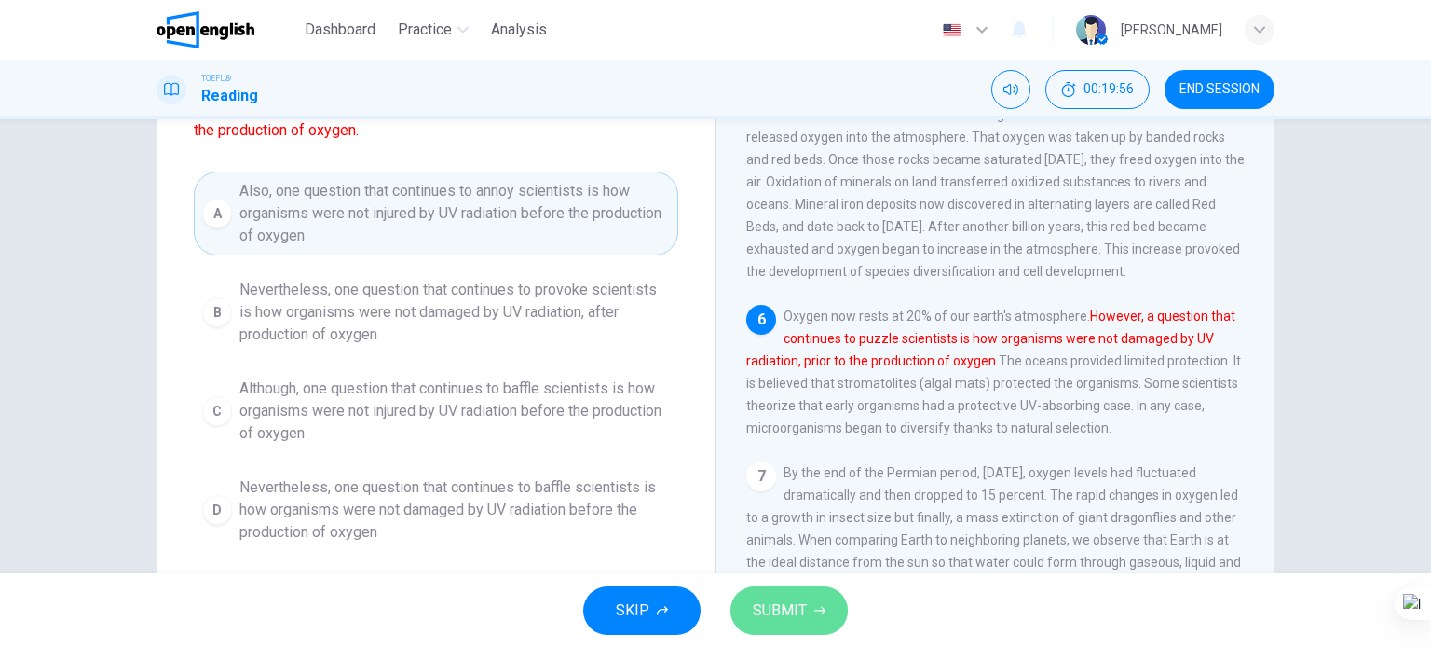
click at [763, 597] on span "SUBMIT" at bounding box center [780, 610] width 54 height 26
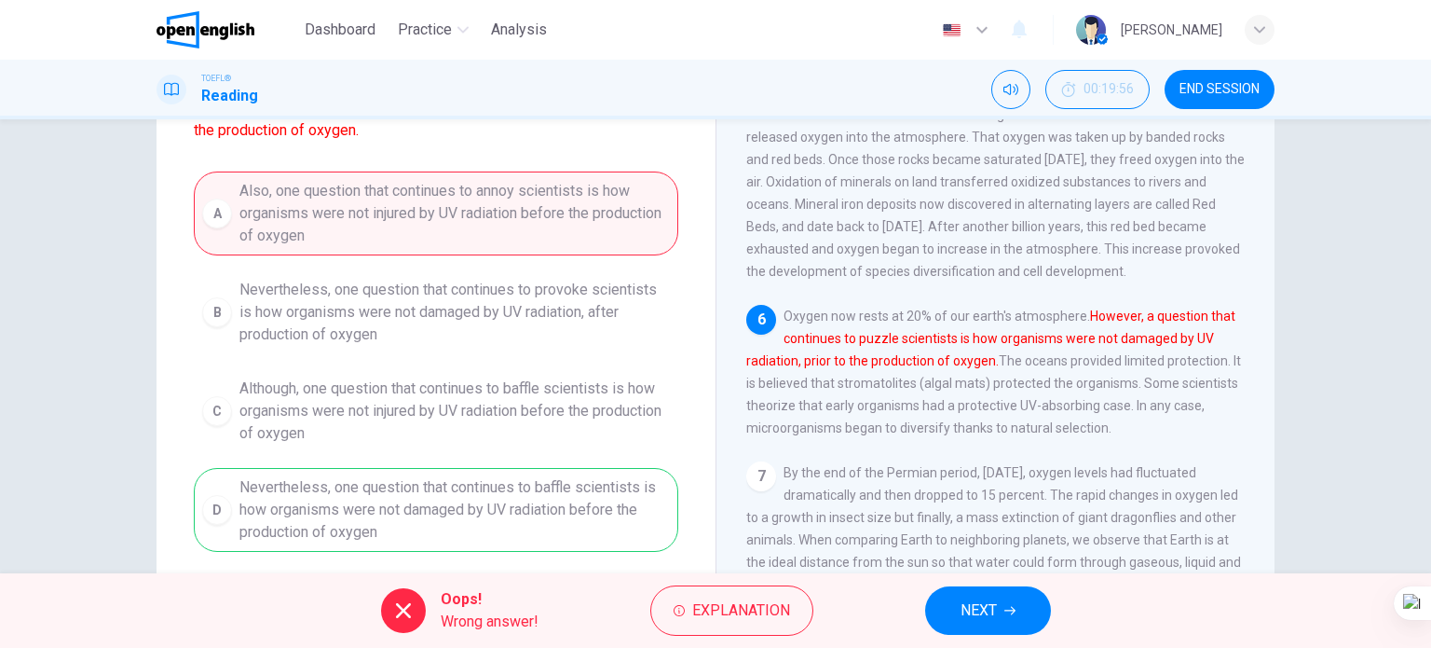
click at [951, 611] on button "NEXT" at bounding box center [988, 610] width 126 height 48
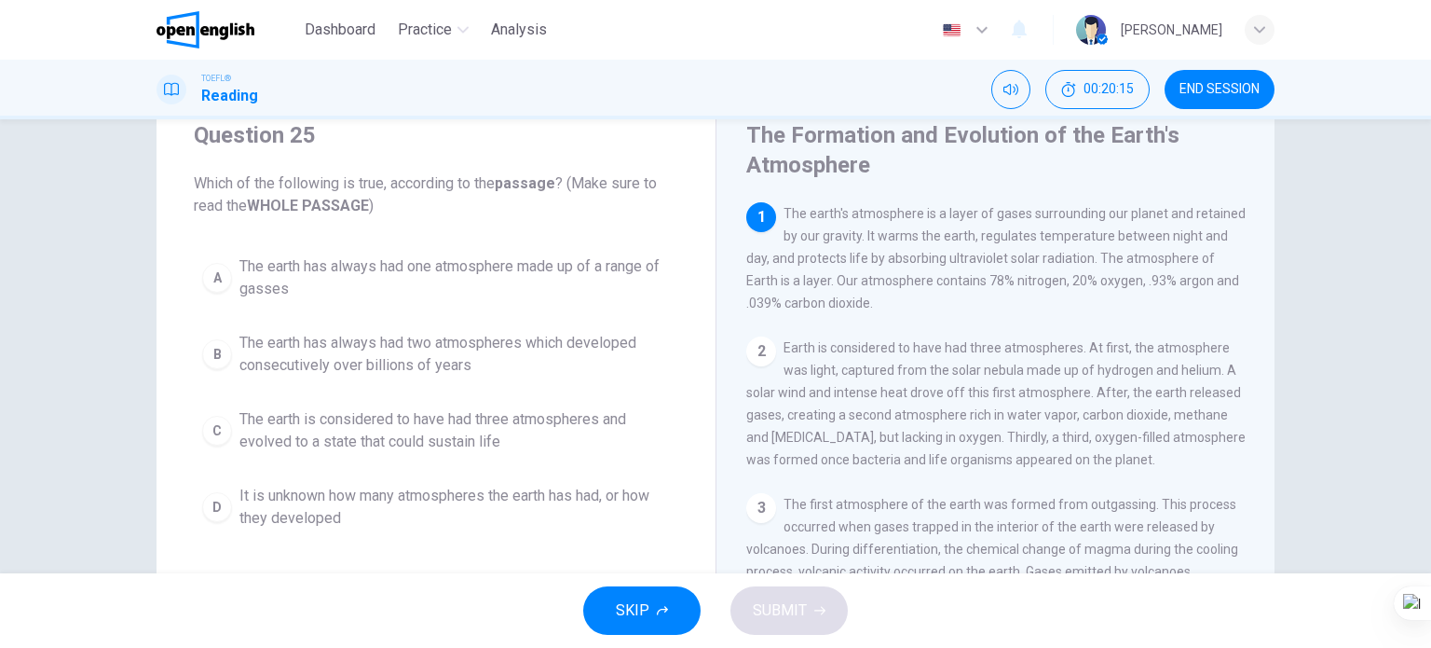
scroll to position [93, 0]
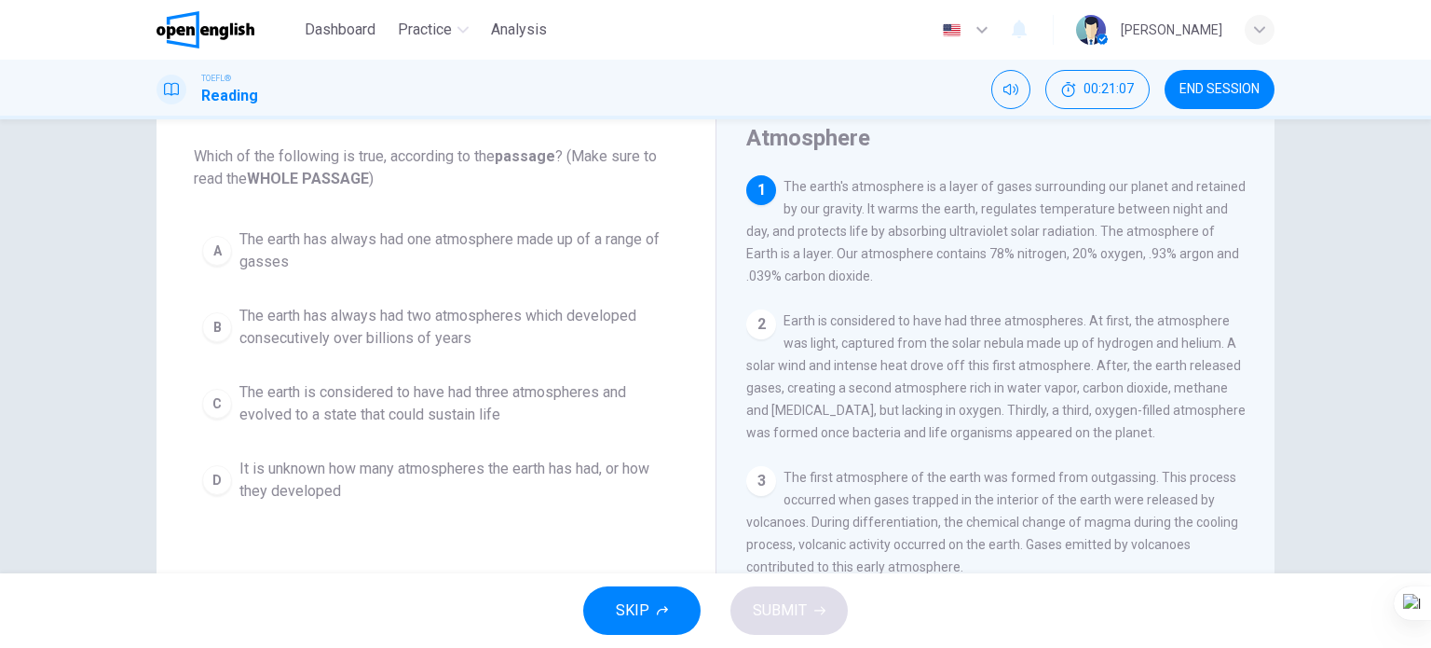
click at [376, 400] on span "The earth is considered to have had three atmospheres and evolved to a state th…" at bounding box center [455, 403] width 431 height 45
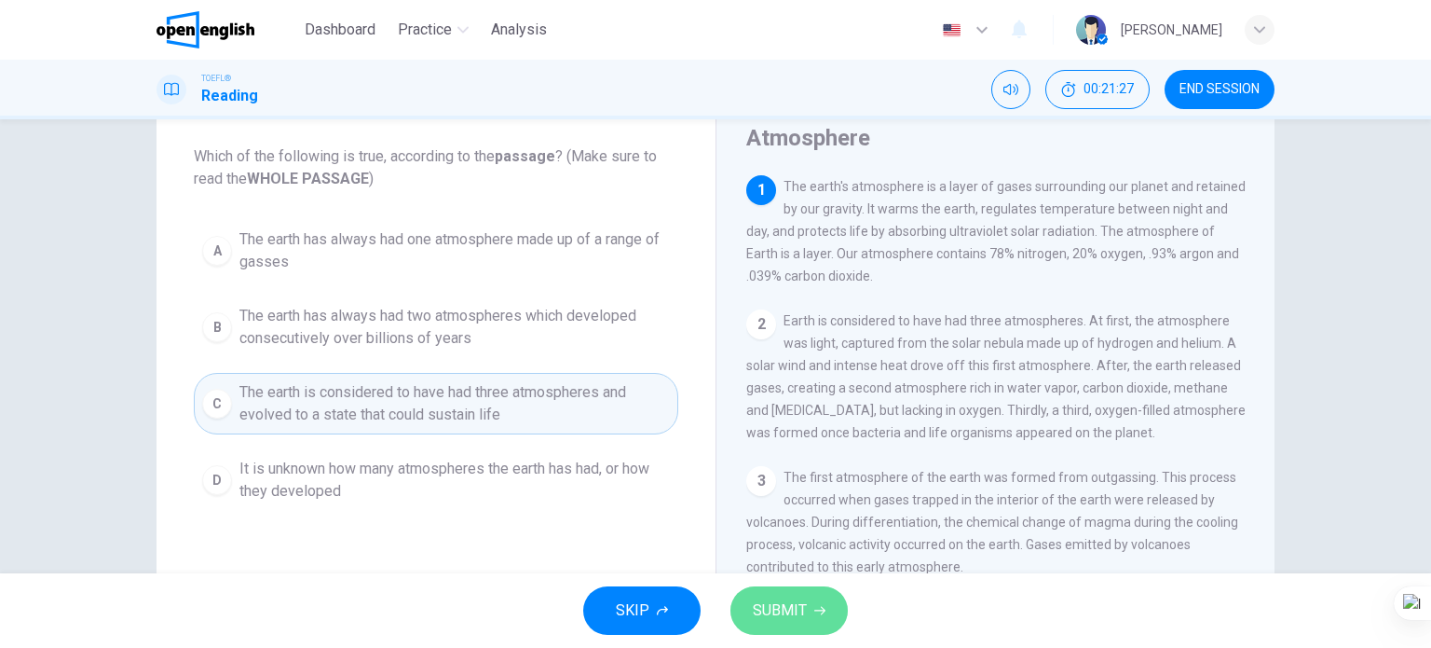
click at [786, 611] on span "SUBMIT" at bounding box center [780, 610] width 54 height 26
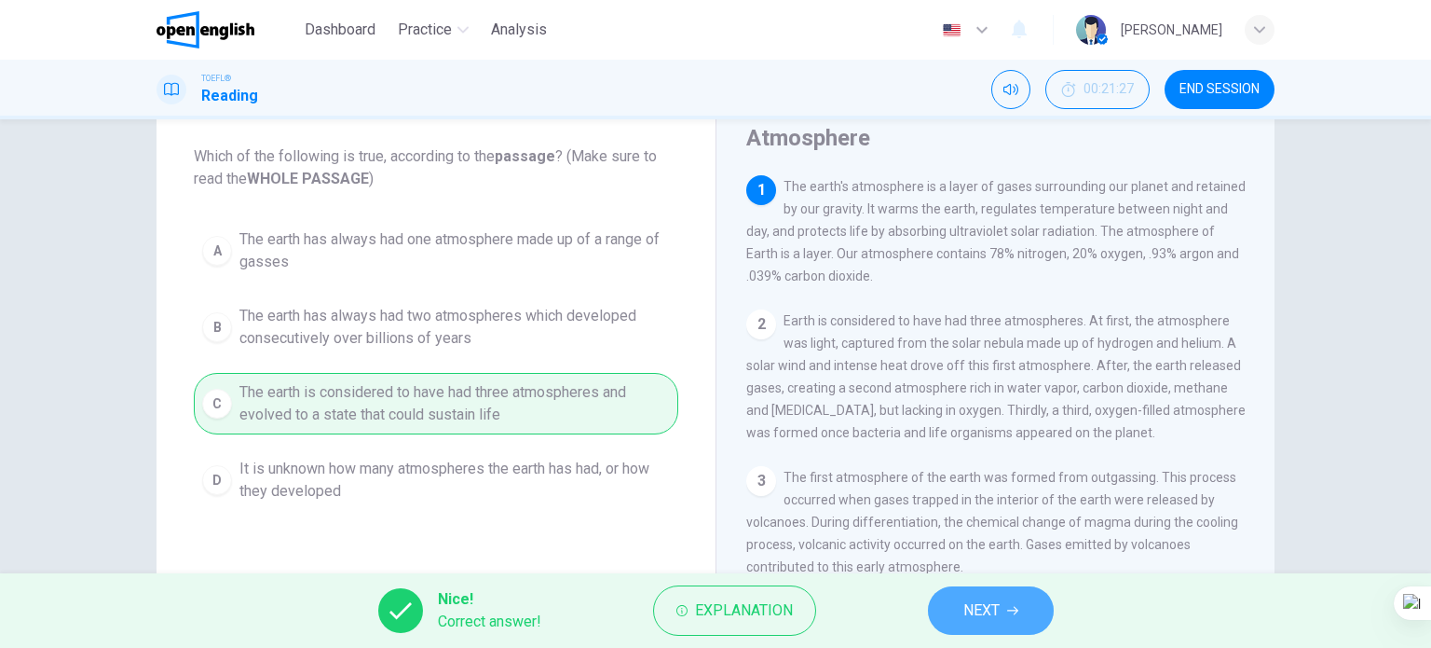
click at [991, 609] on span "NEXT" at bounding box center [982, 610] width 36 height 26
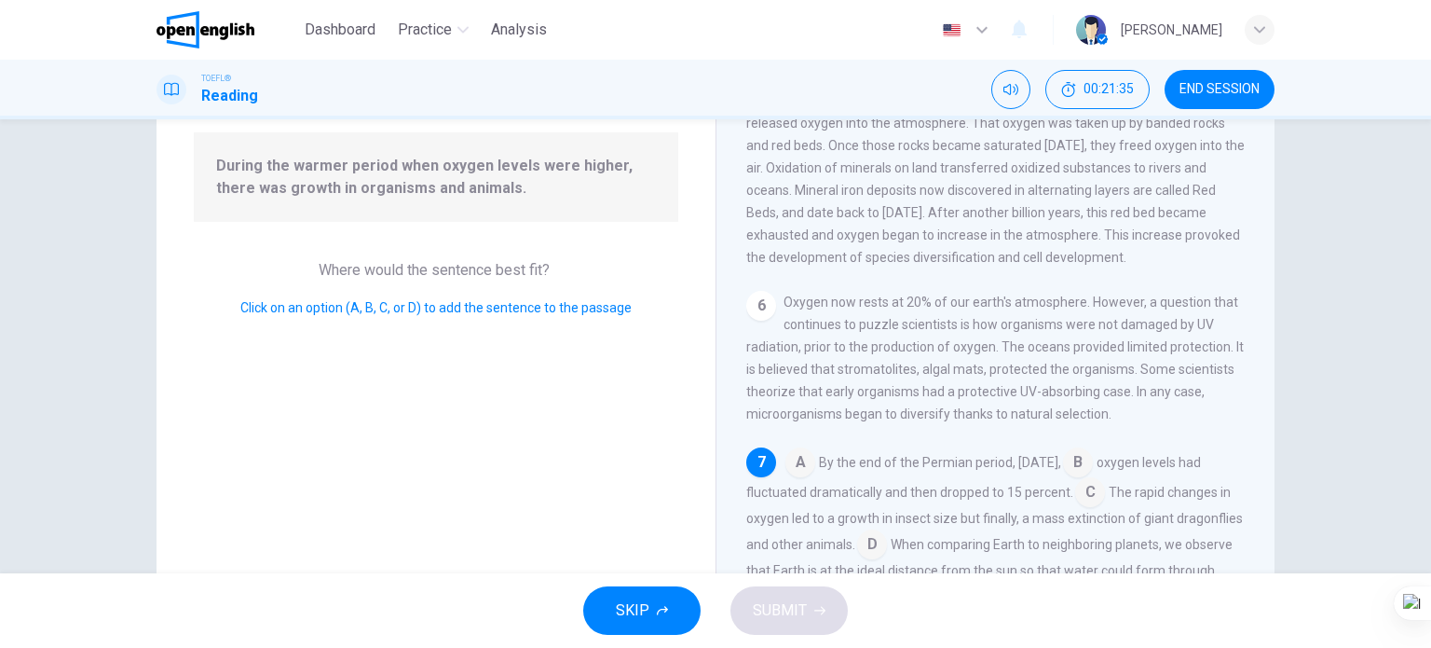
scroll to position [280, 0]
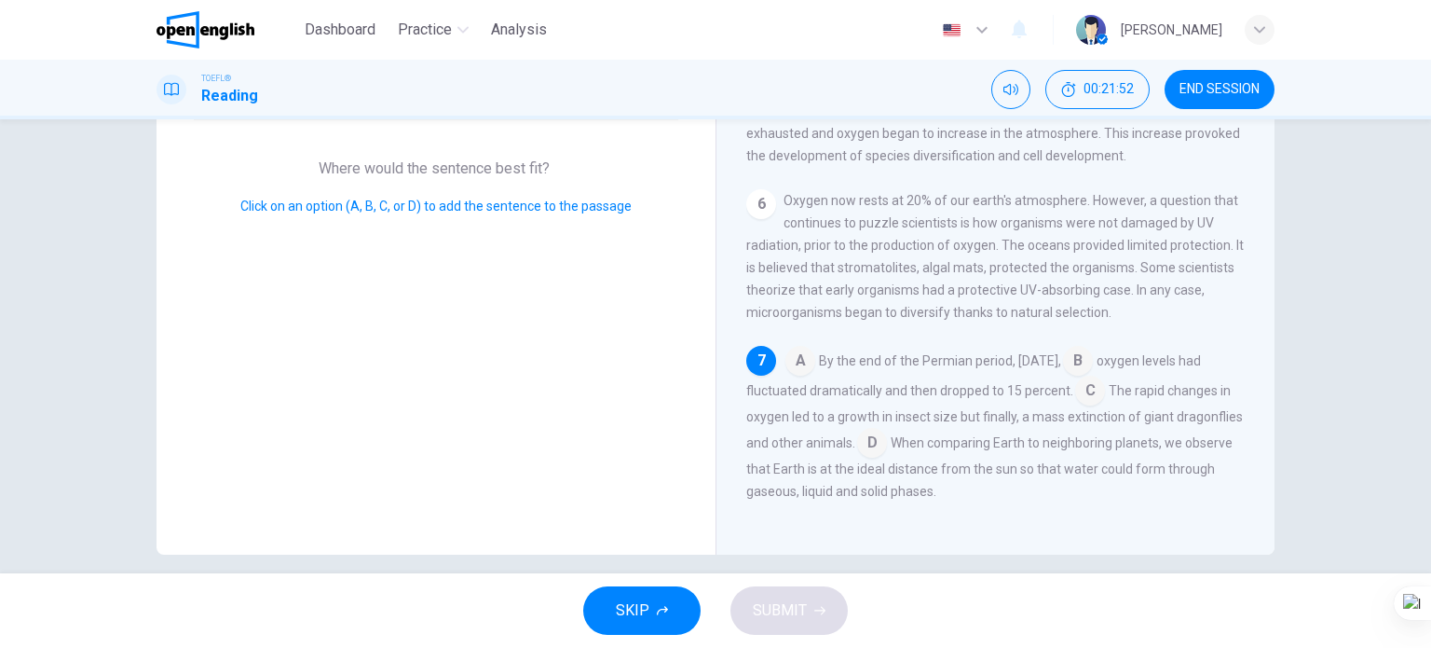
click at [1093, 353] on input at bounding box center [1078, 363] width 30 height 30
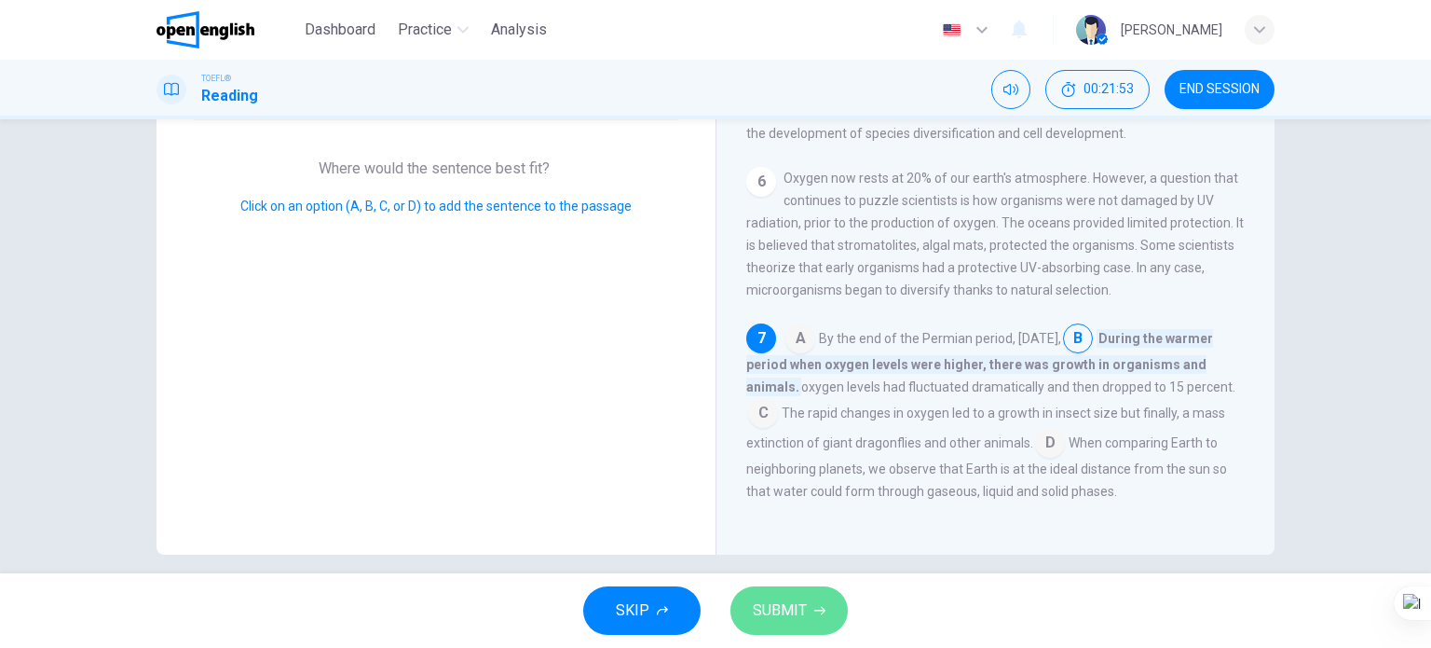
click at [779, 620] on span "SUBMIT" at bounding box center [780, 610] width 54 height 26
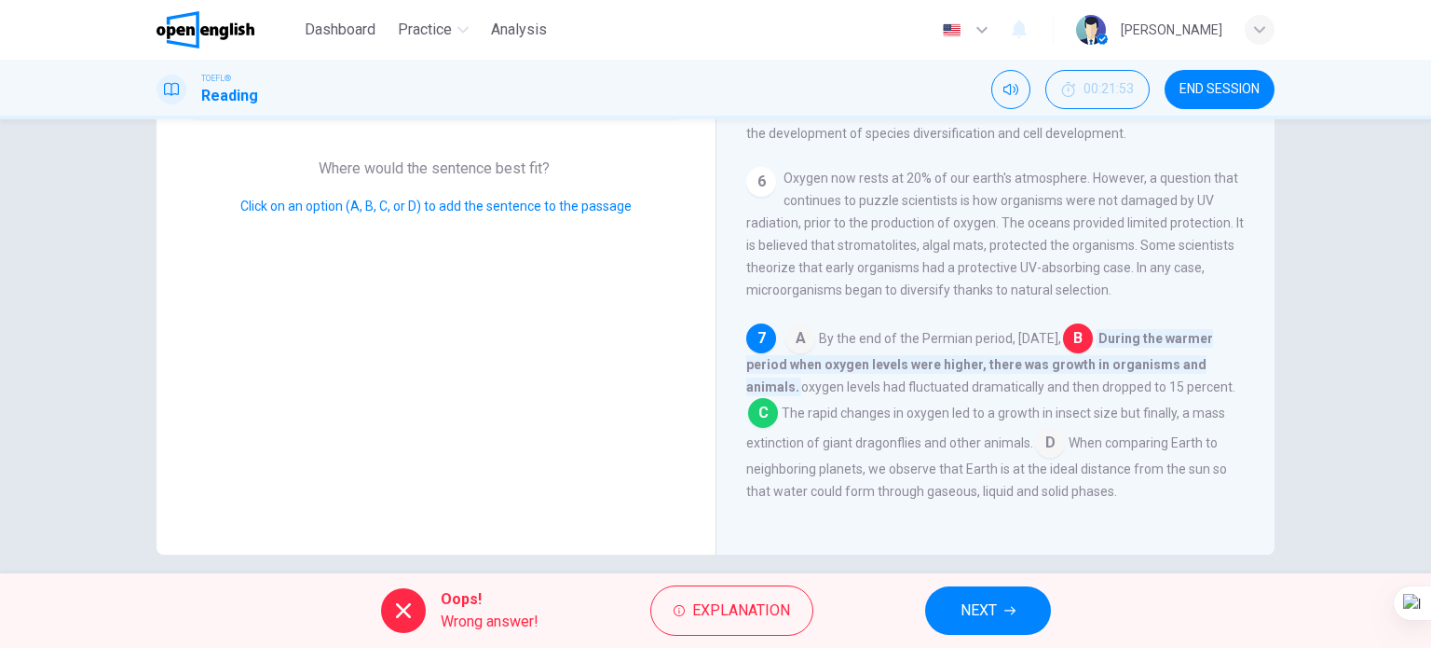
click at [991, 602] on span "NEXT" at bounding box center [979, 610] width 36 height 26
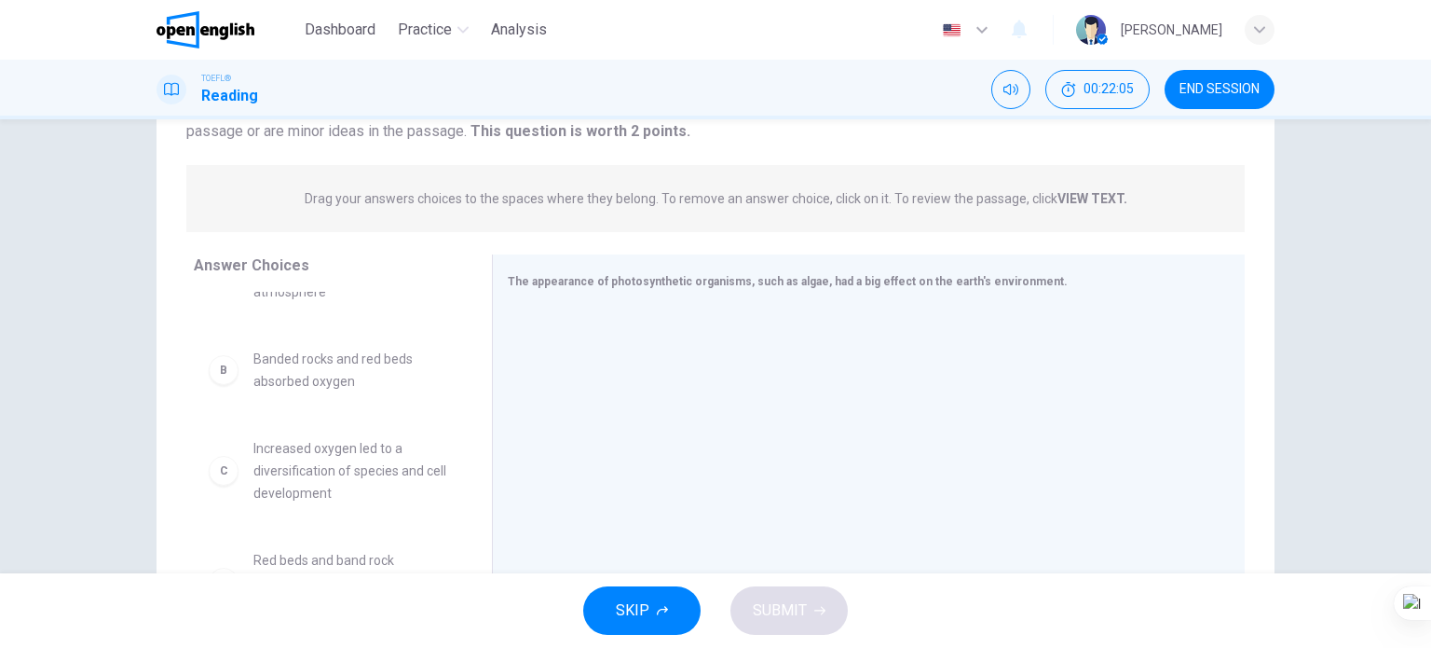
scroll to position [0, 0]
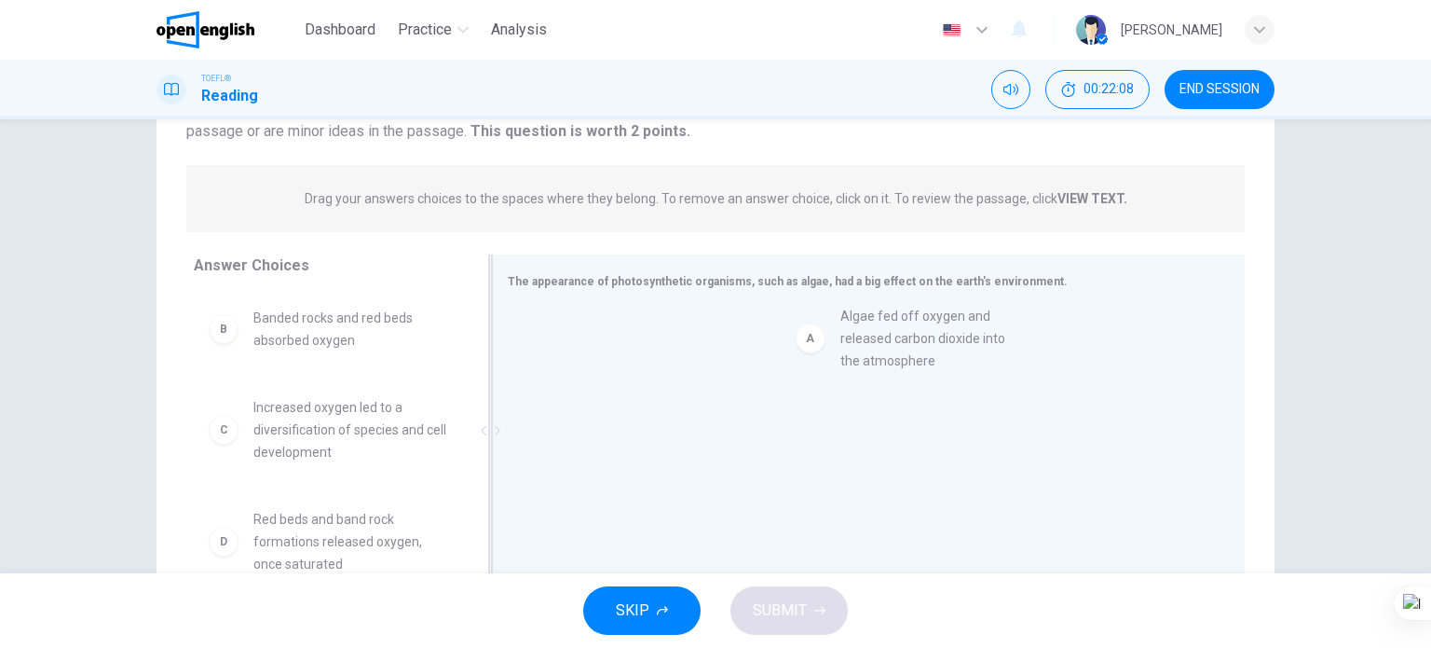
drag, startPoint x: 361, startPoint y: 322, endPoint x: 957, endPoint y: 320, distance: 596.4
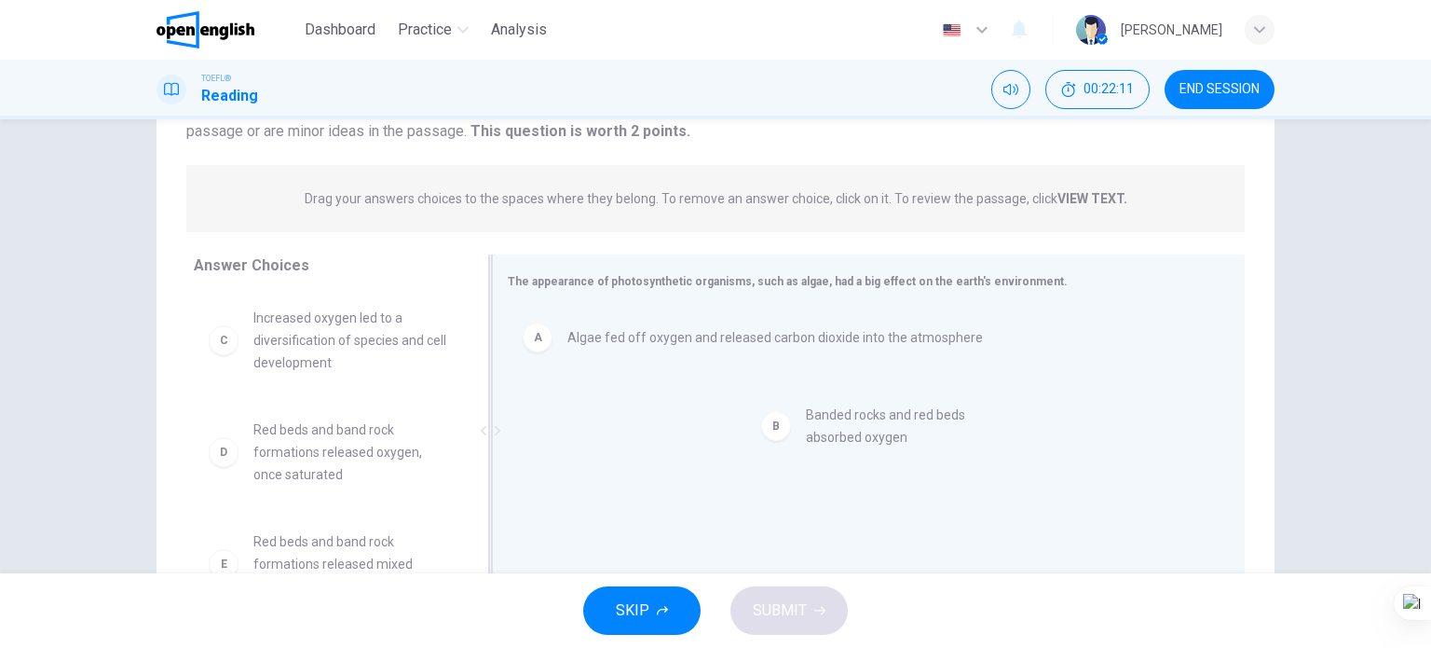
drag, startPoint x: 351, startPoint y: 329, endPoint x: 911, endPoint y: 431, distance: 569.4
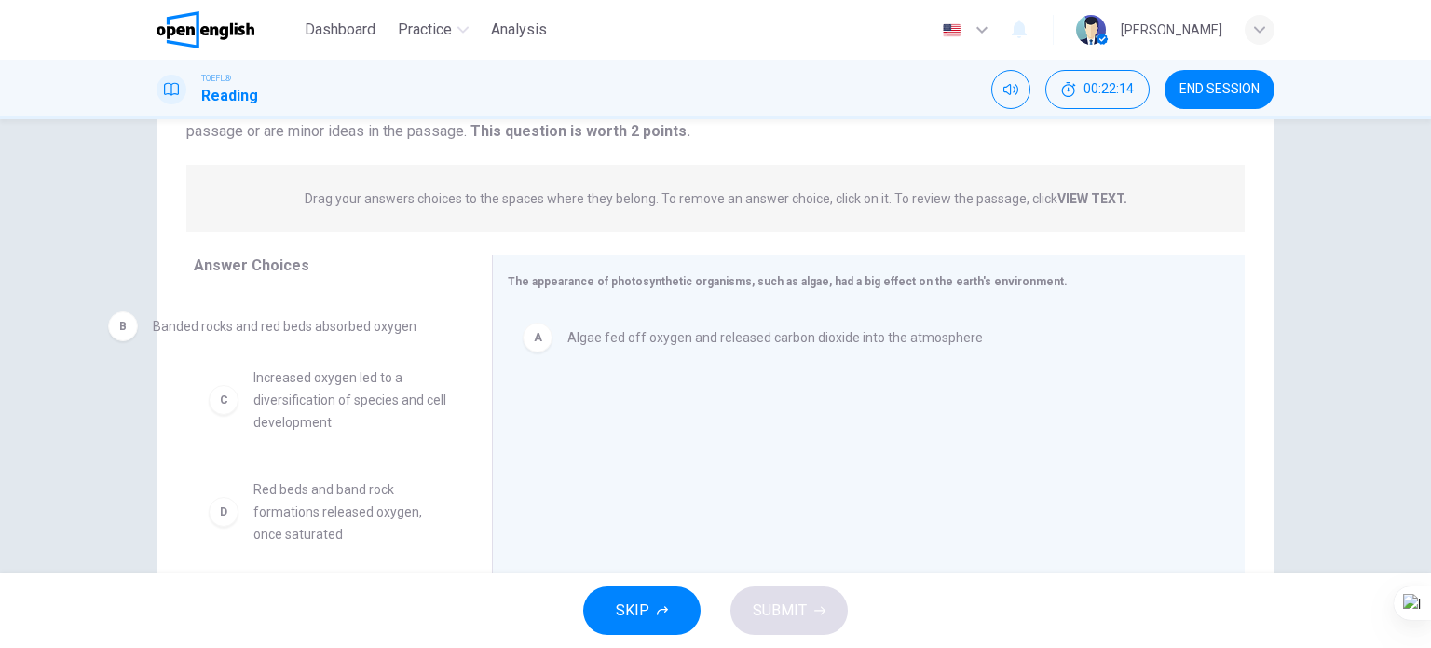
drag, startPoint x: 635, startPoint y: 414, endPoint x: 263, endPoint y: 327, distance: 381.8
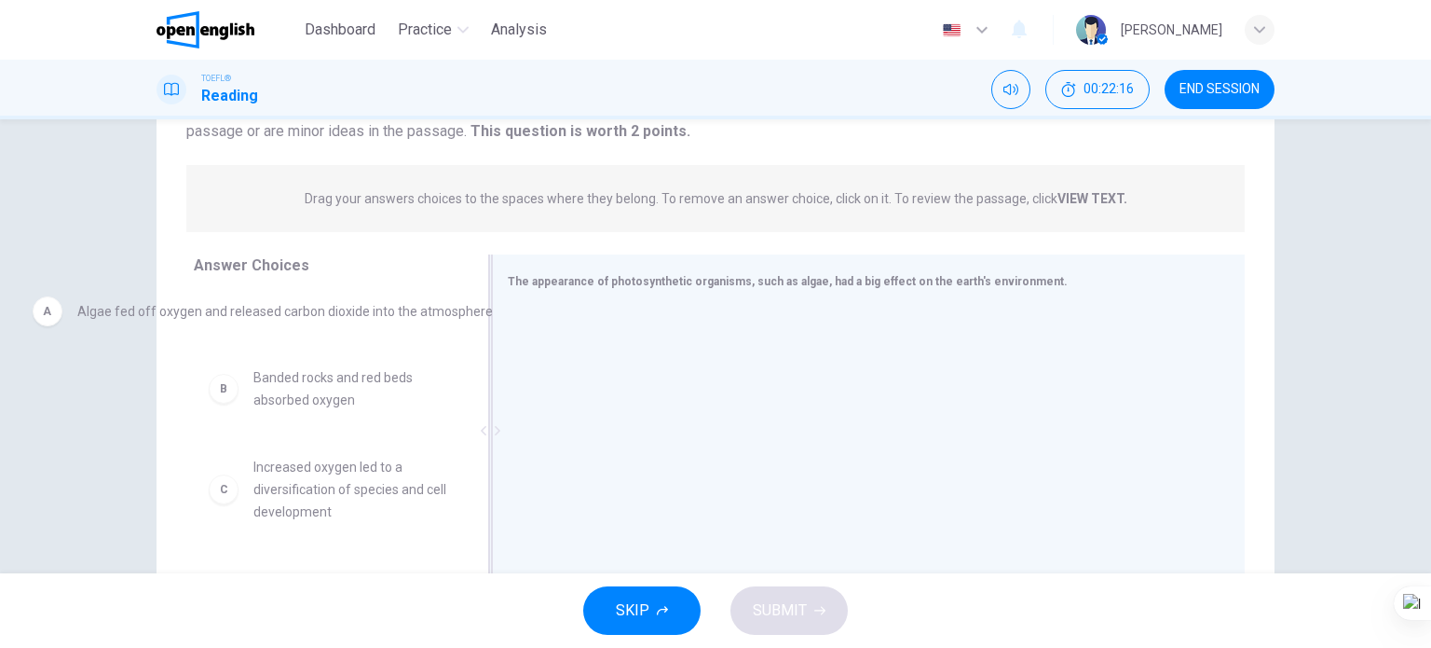
drag, startPoint x: 715, startPoint y: 335, endPoint x: 221, endPoint y: 304, distance: 494.9
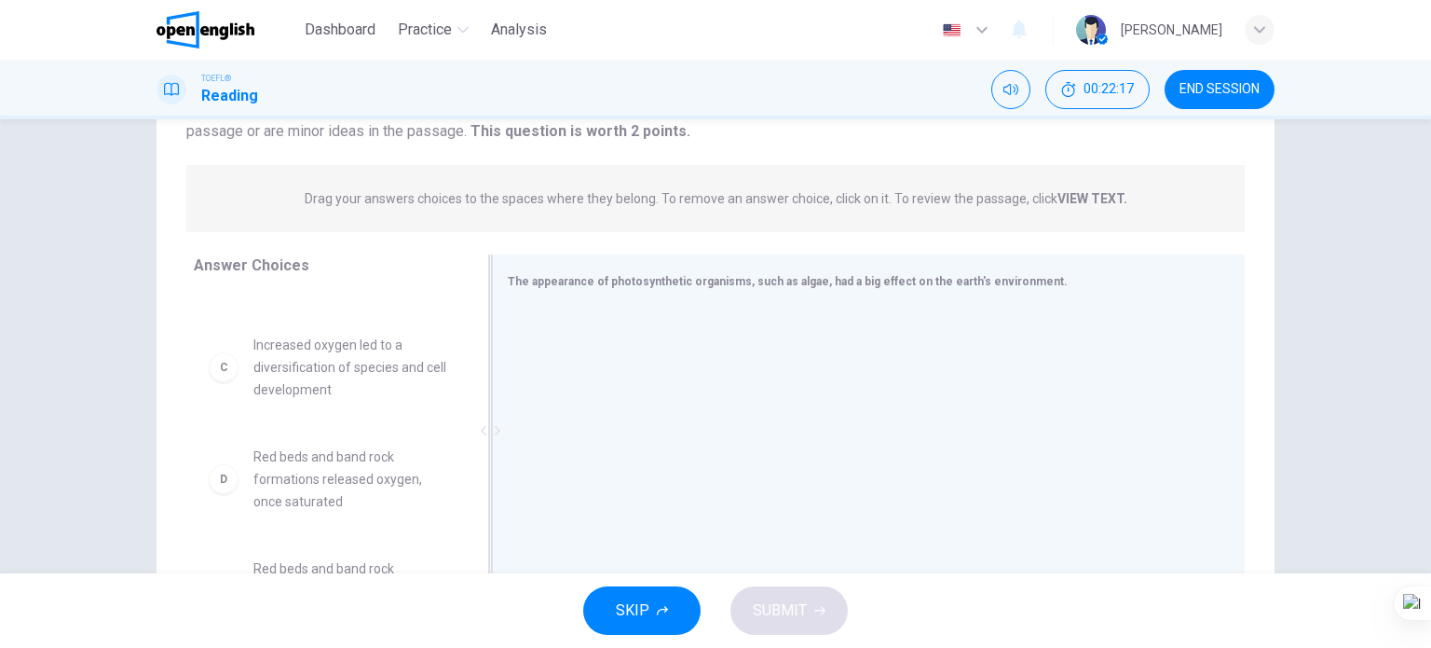
scroll to position [186, 0]
drag, startPoint x: 387, startPoint y: 357, endPoint x: 995, endPoint y: 349, distance: 608.6
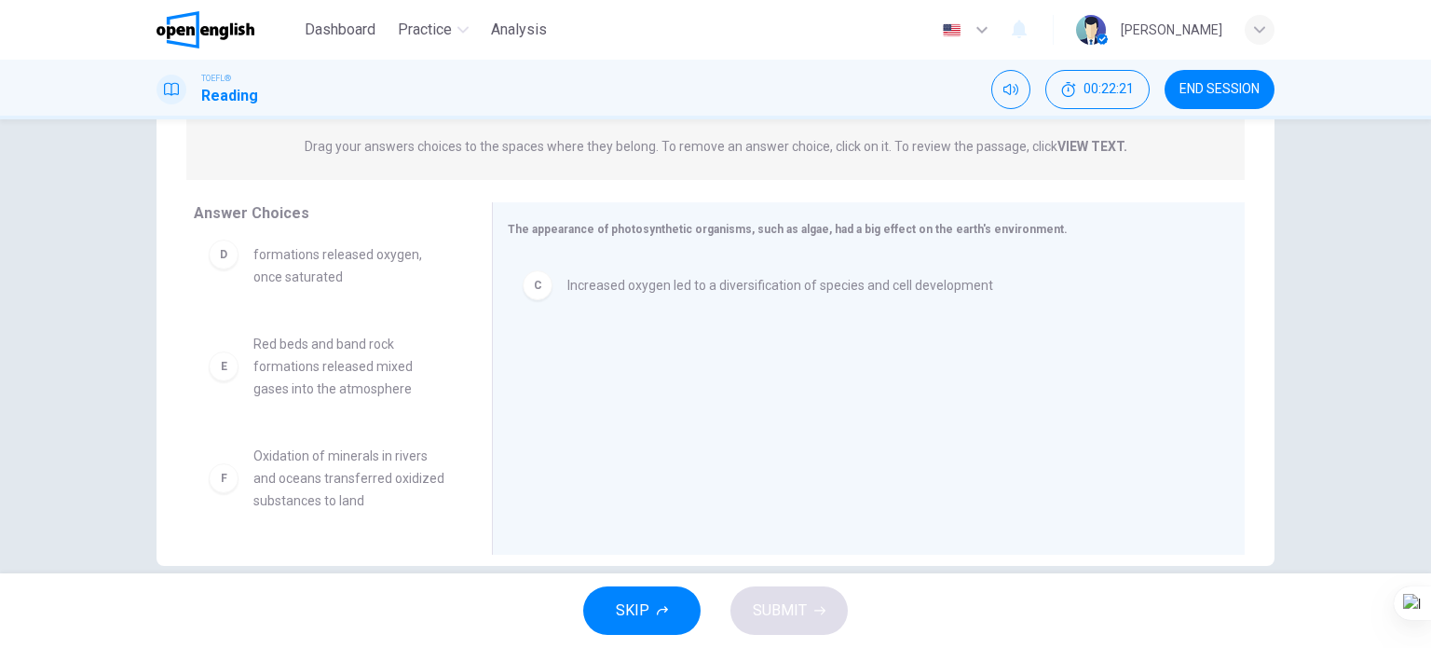
scroll to position [268, 0]
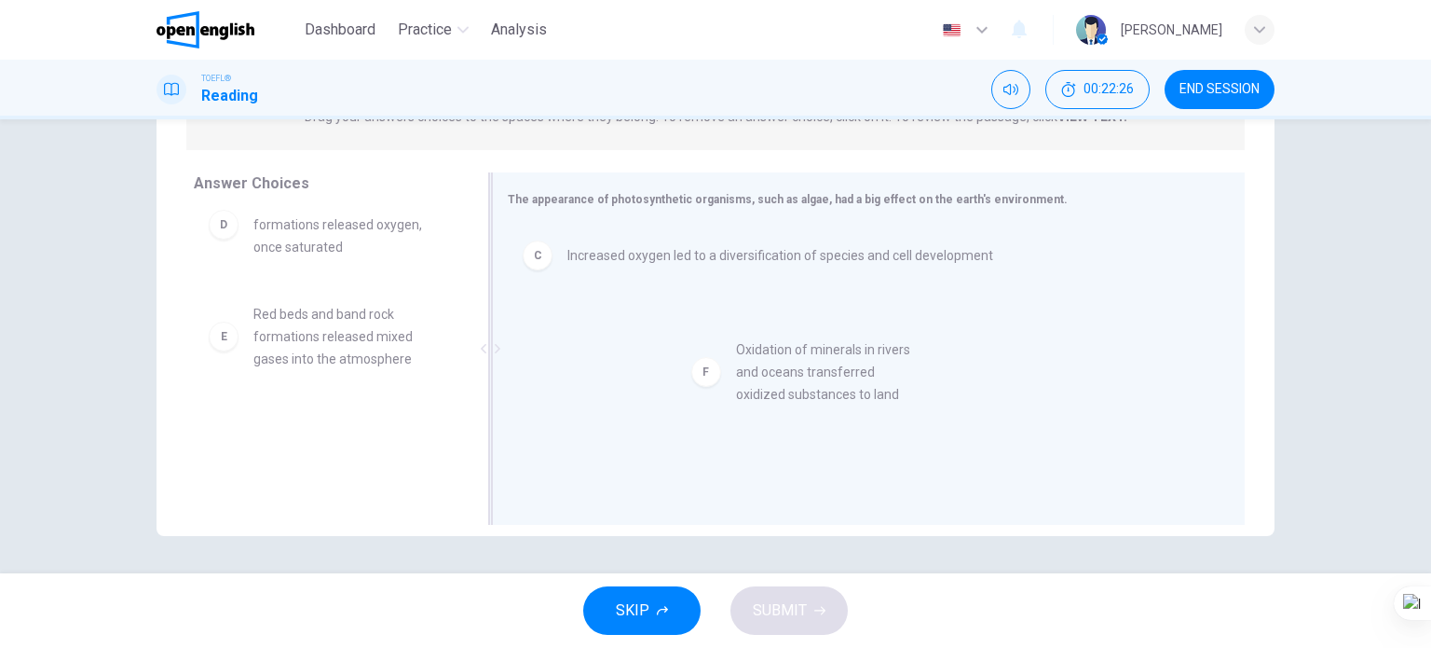
drag, startPoint x: 350, startPoint y: 443, endPoint x: 865, endPoint y: 357, distance: 521.5
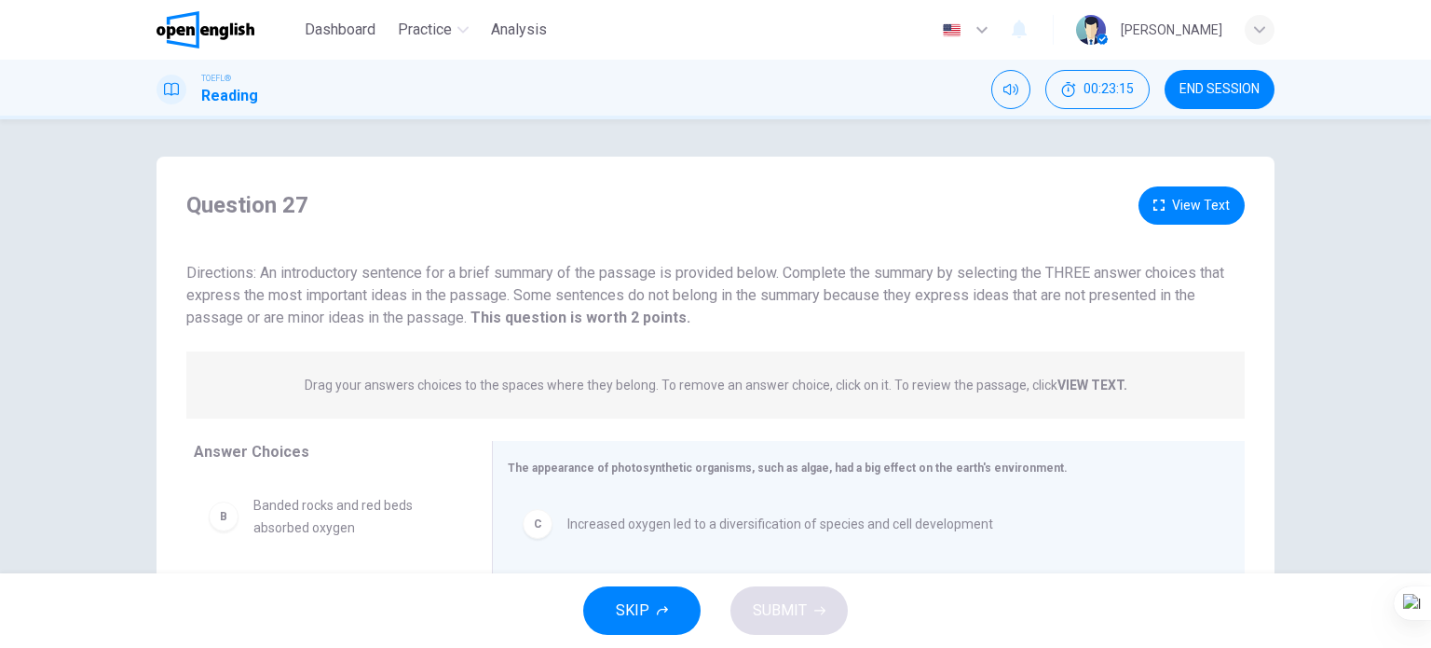
scroll to position [123, 0]
click at [356, 524] on span "Banded rocks and red beds absorbed oxygen" at bounding box center [350, 504] width 194 height 45
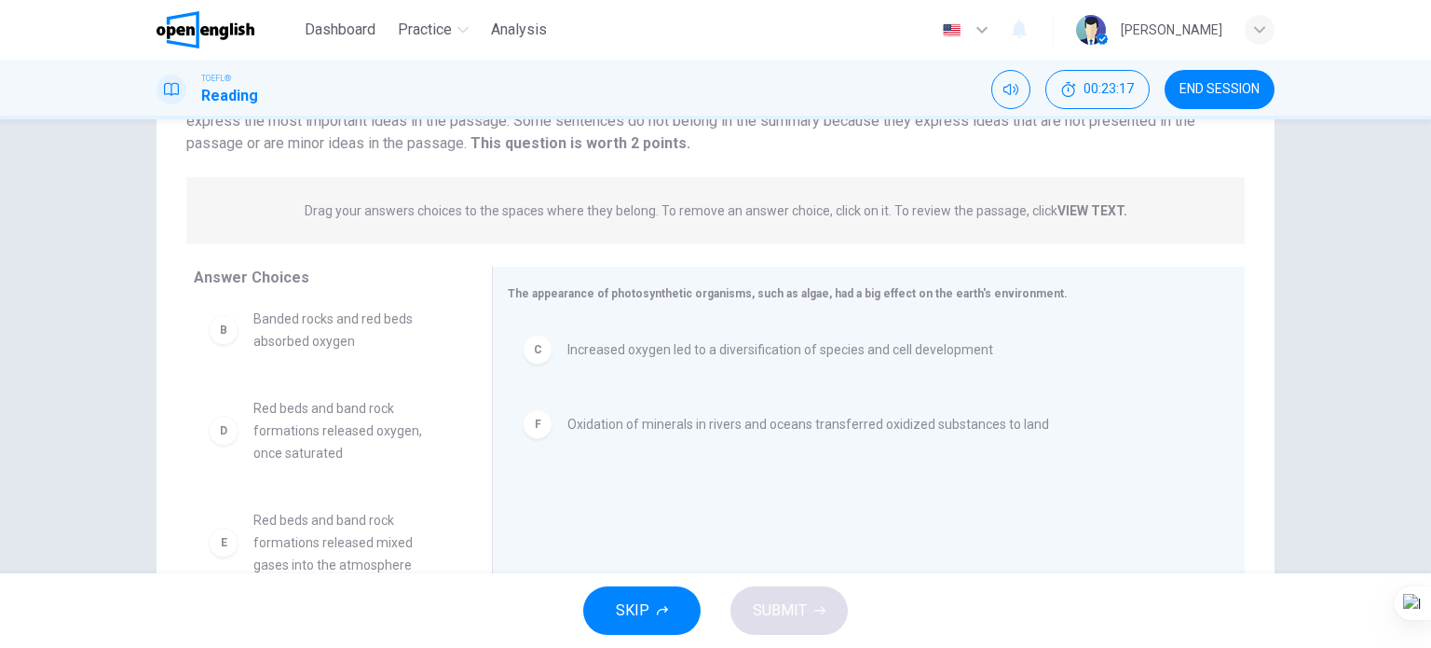
scroll to position [186, 0]
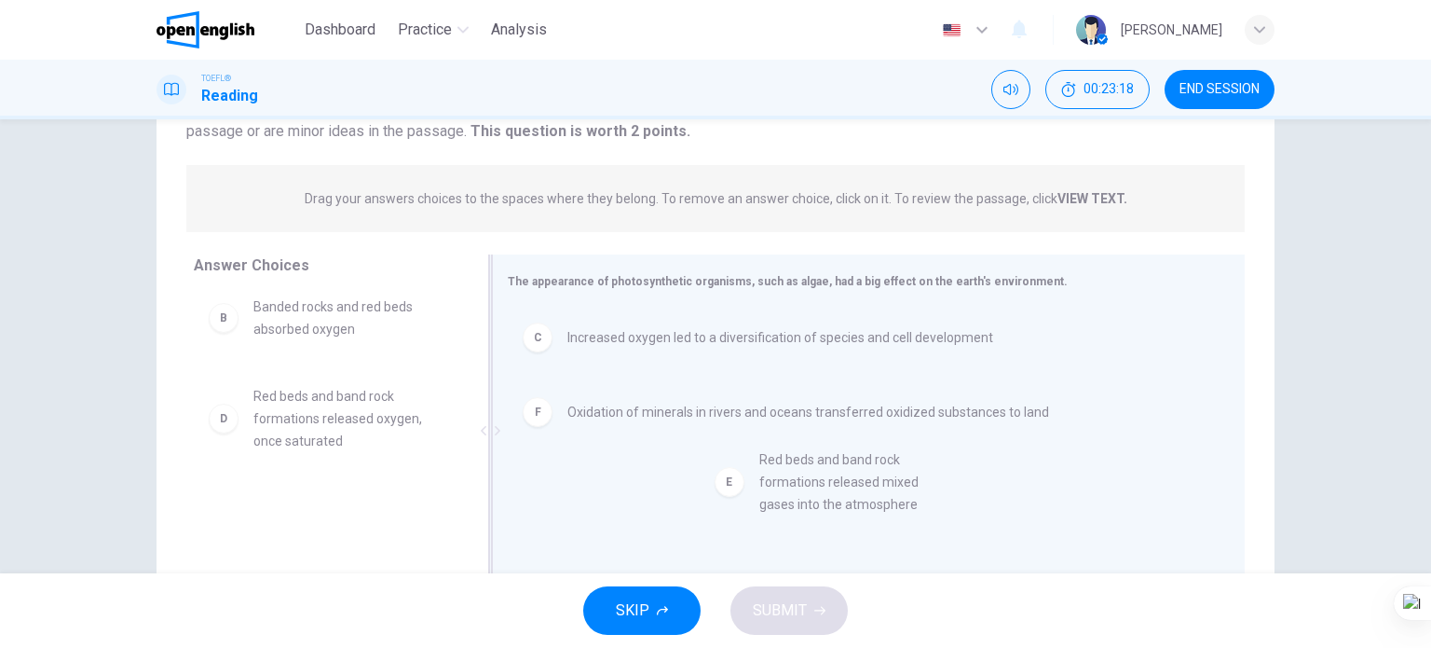
drag, startPoint x: 378, startPoint y: 513, endPoint x: 876, endPoint y: 469, distance: 499.7
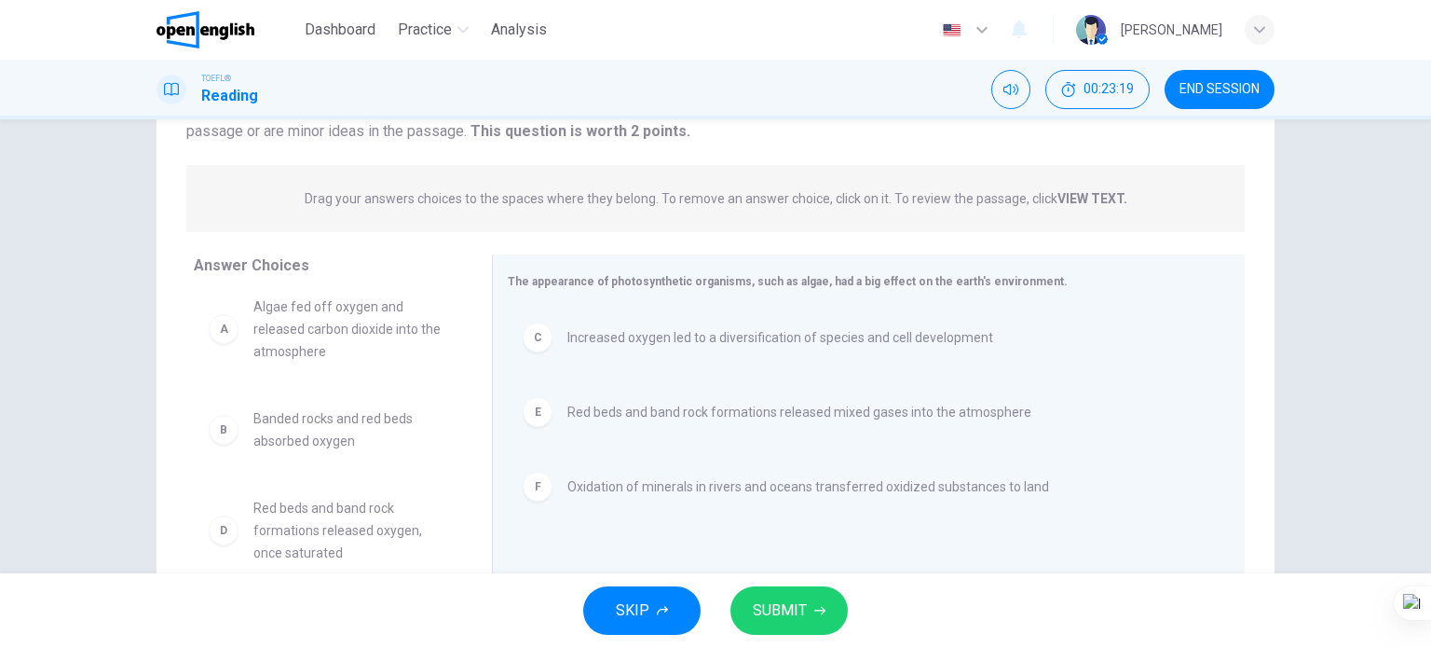
scroll to position [11, 0]
click at [755, 609] on span "SUBMIT" at bounding box center [780, 610] width 54 height 26
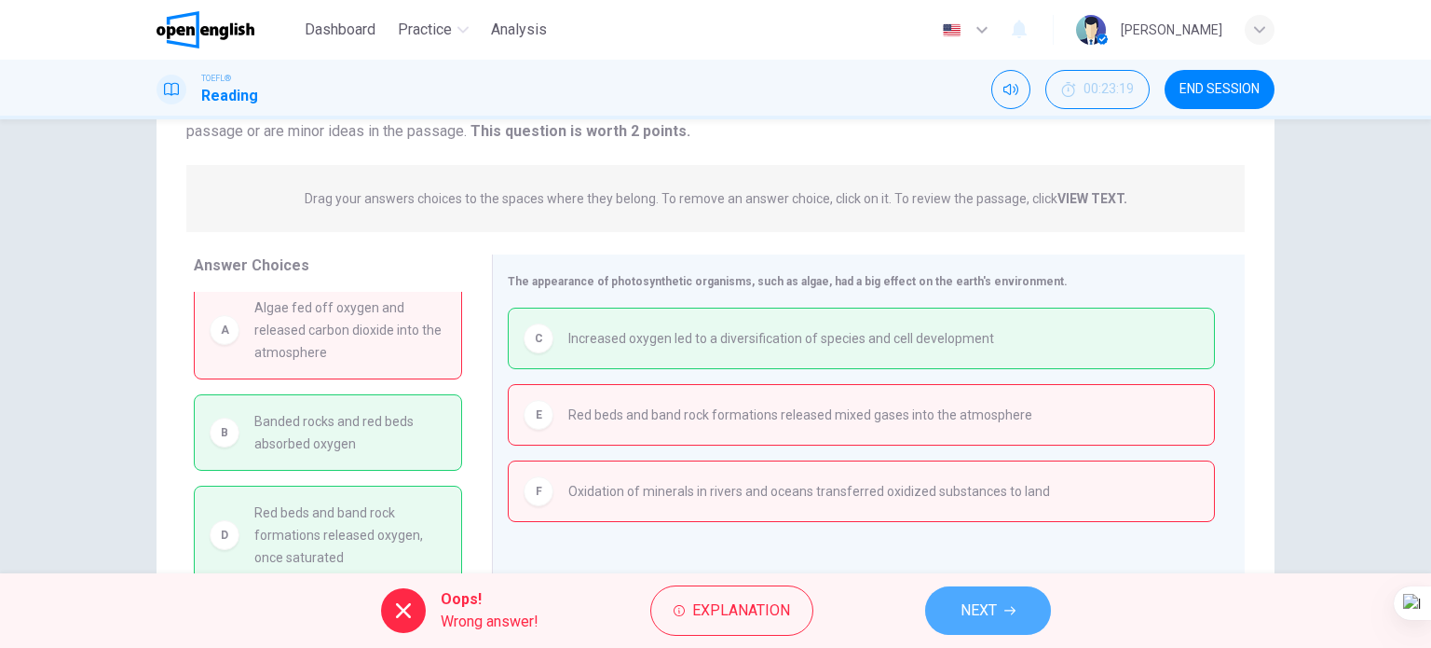
click at [961, 597] on span "NEXT" at bounding box center [979, 610] width 36 height 26
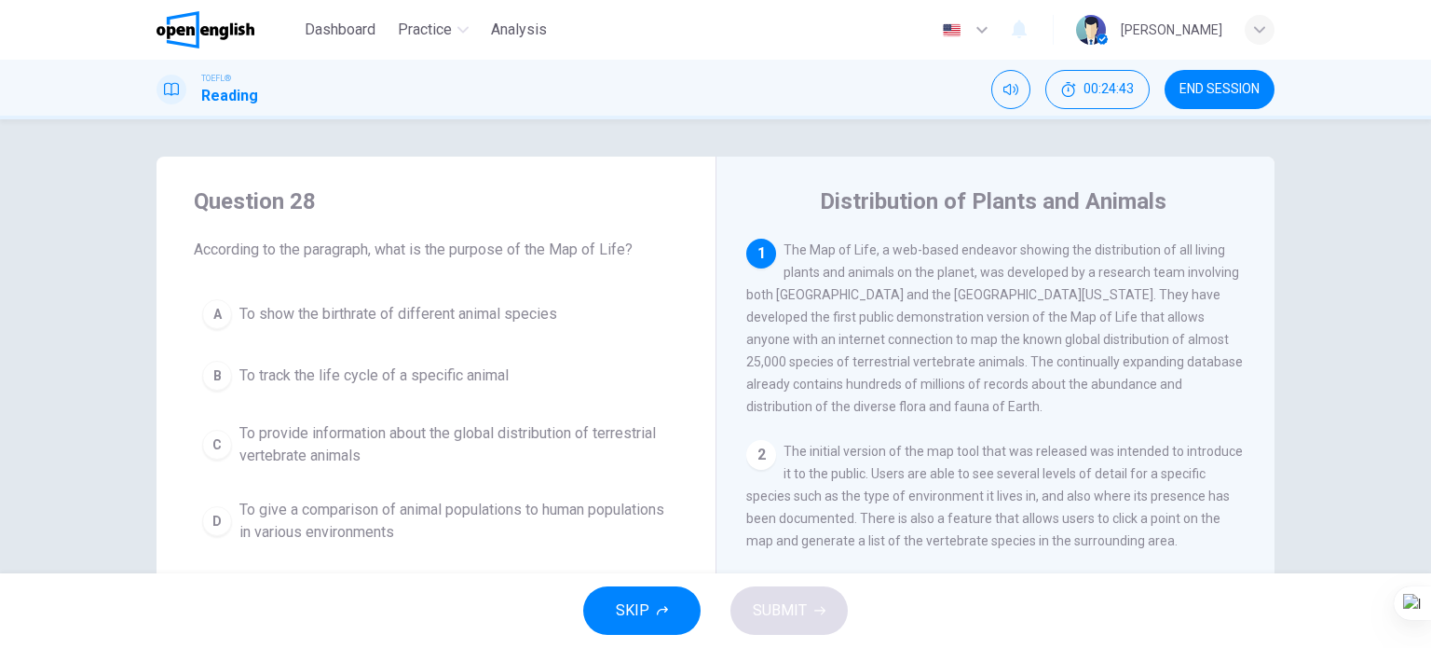
click at [500, 442] on span "To provide information about the global distribution of terrestrial vertebrate …" at bounding box center [455, 444] width 431 height 45
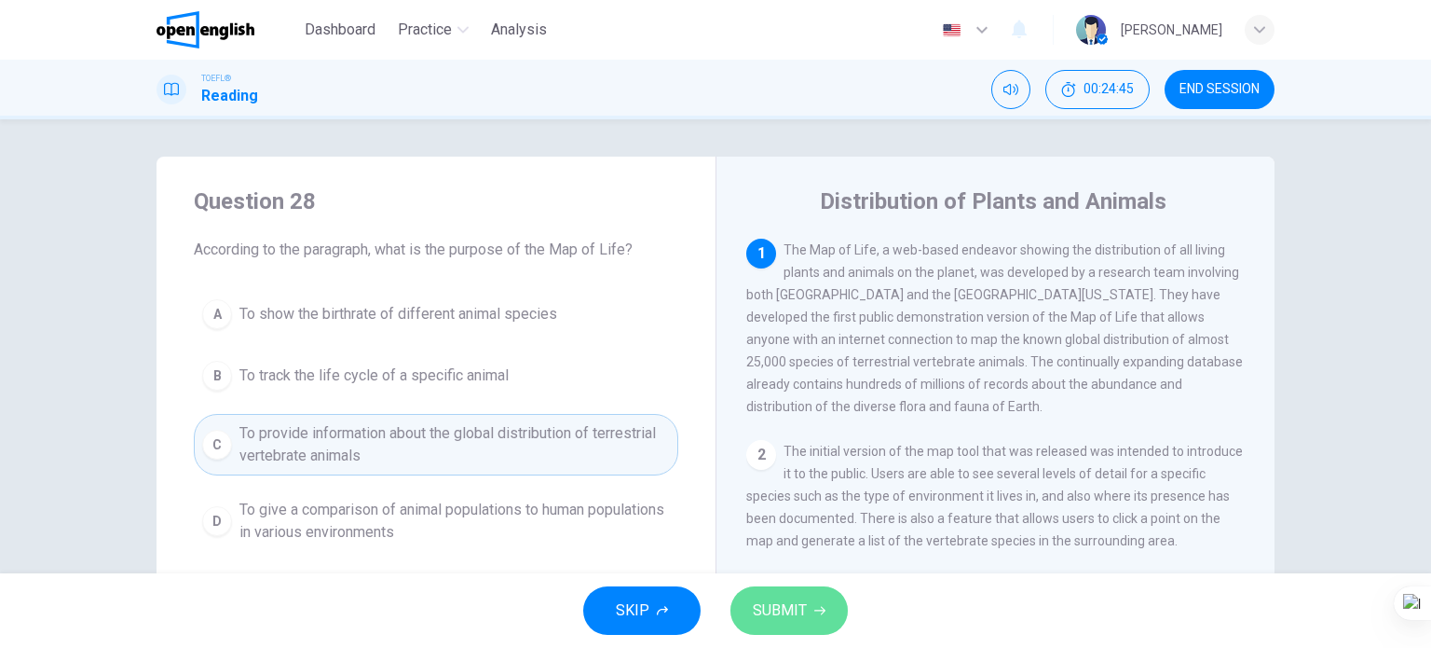
click at [772, 609] on span "SUBMIT" at bounding box center [780, 610] width 54 height 26
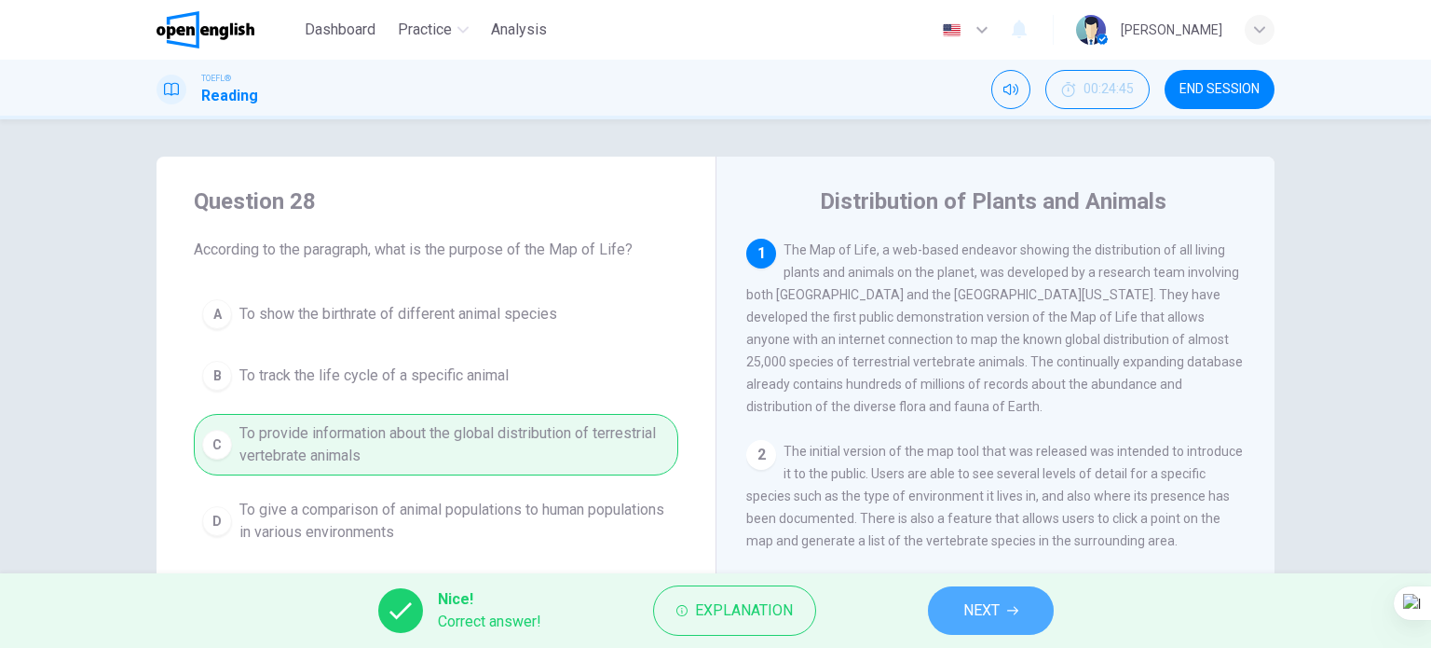
click at [968, 607] on span "NEXT" at bounding box center [982, 610] width 36 height 26
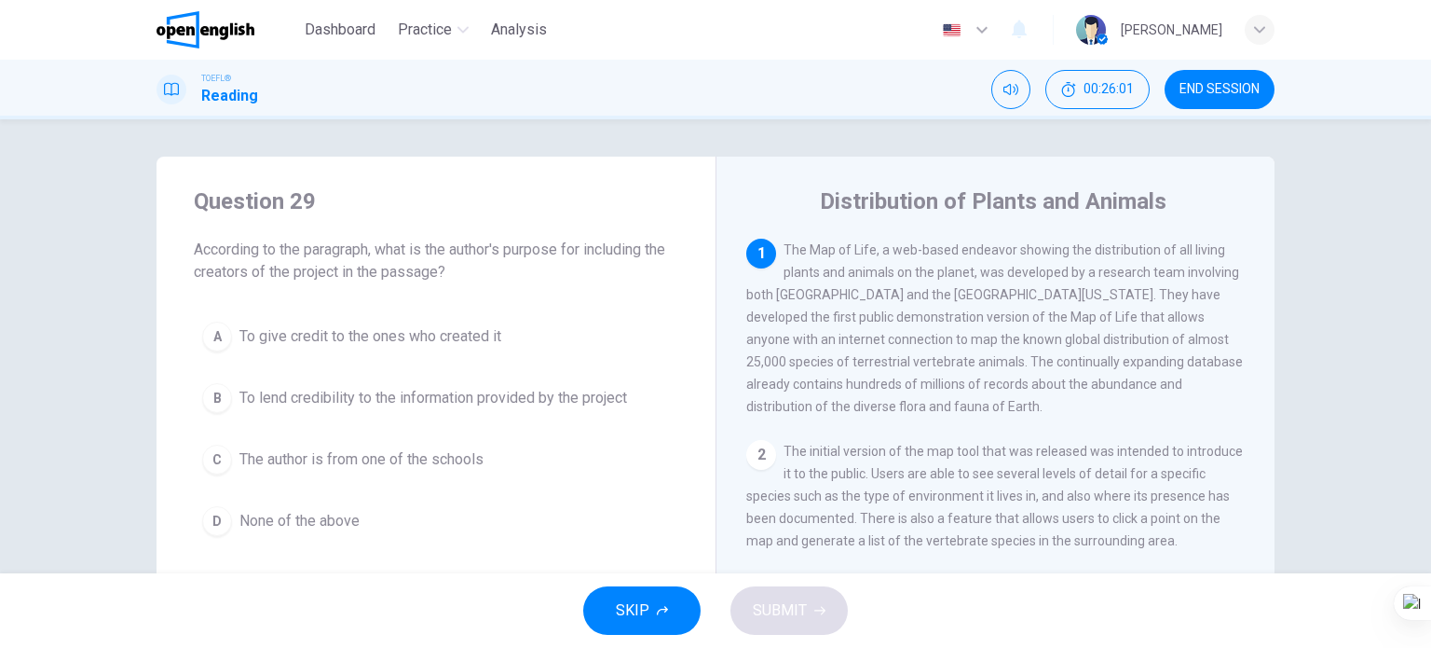
click at [466, 343] on span "To give credit to the ones who created it" at bounding box center [371, 336] width 262 height 22
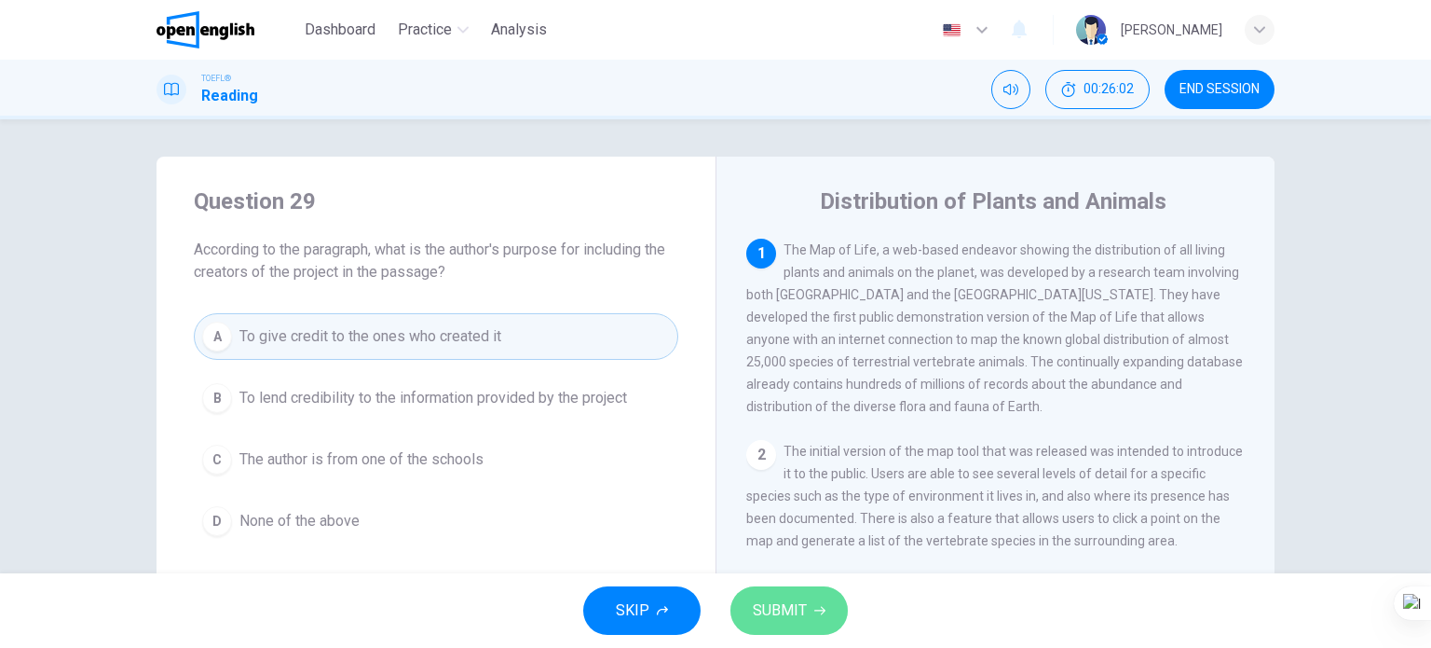
click at [783, 608] on span "SUBMIT" at bounding box center [780, 610] width 54 height 26
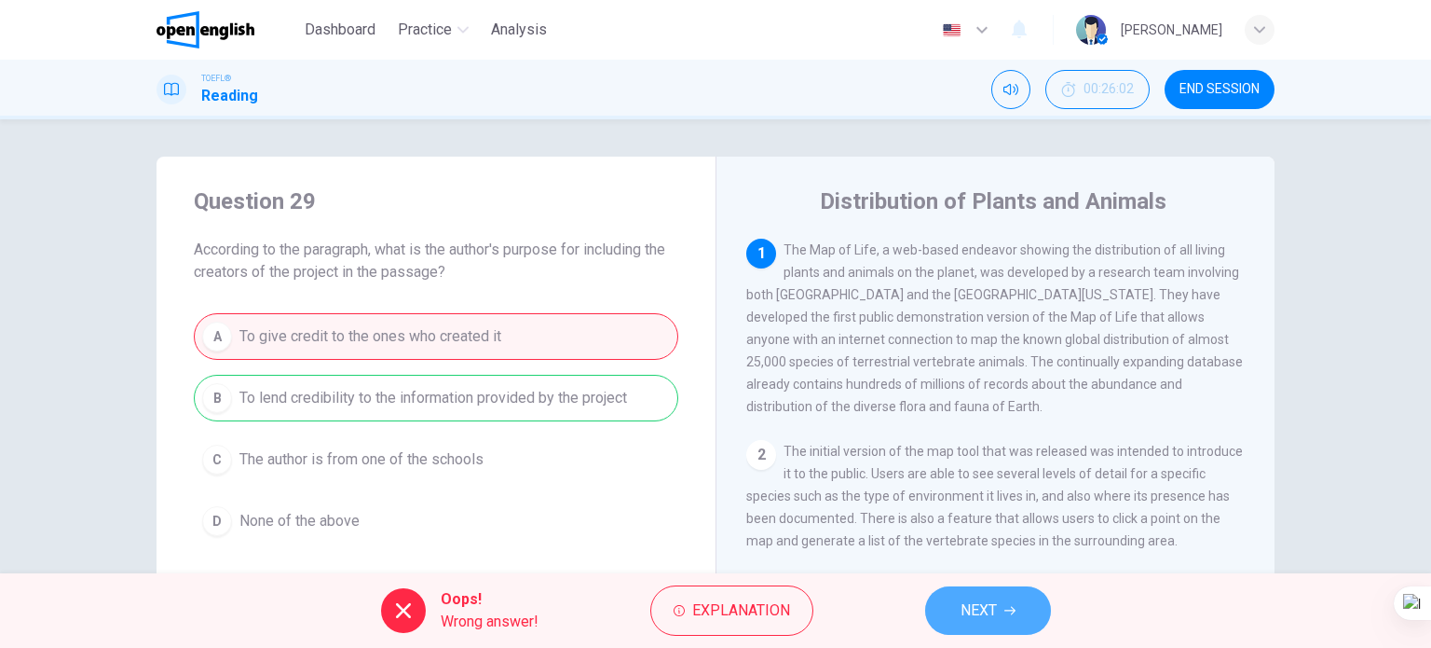
click at [986, 608] on span "NEXT" at bounding box center [979, 610] width 36 height 26
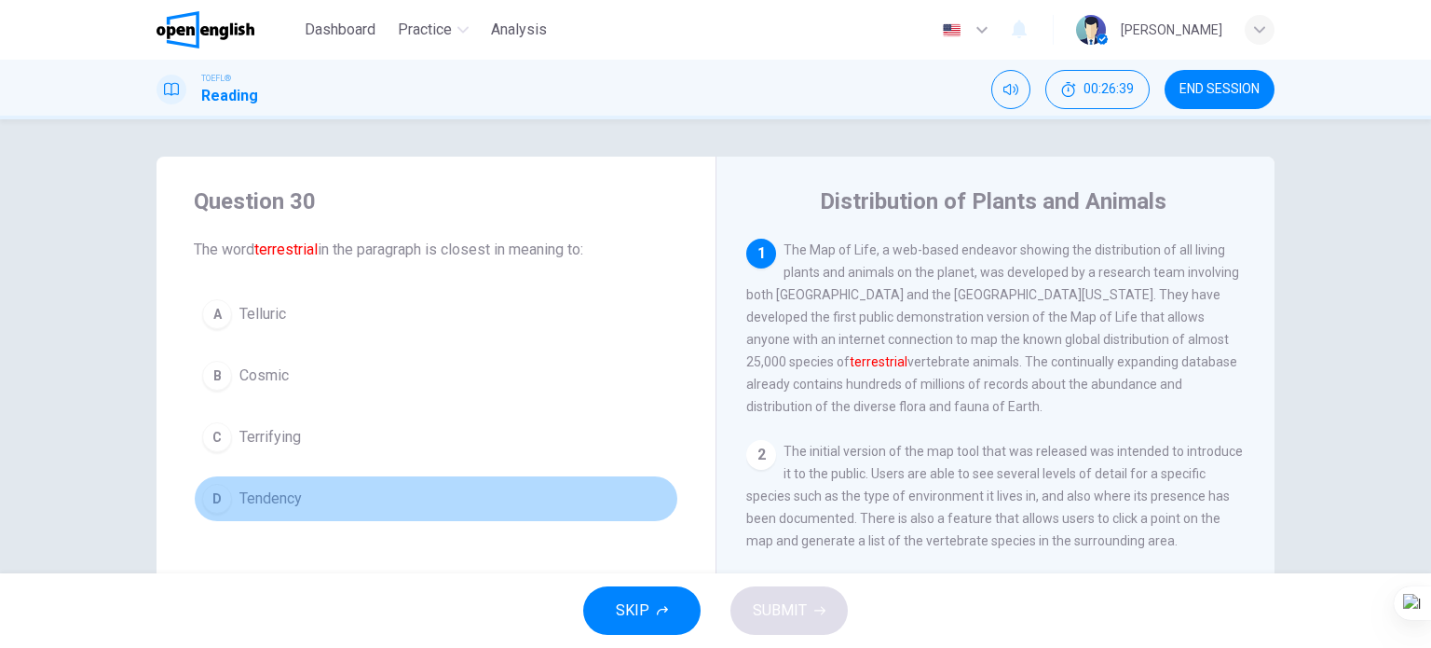
click at [270, 500] on span "Tendency" at bounding box center [271, 498] width 62 height 22
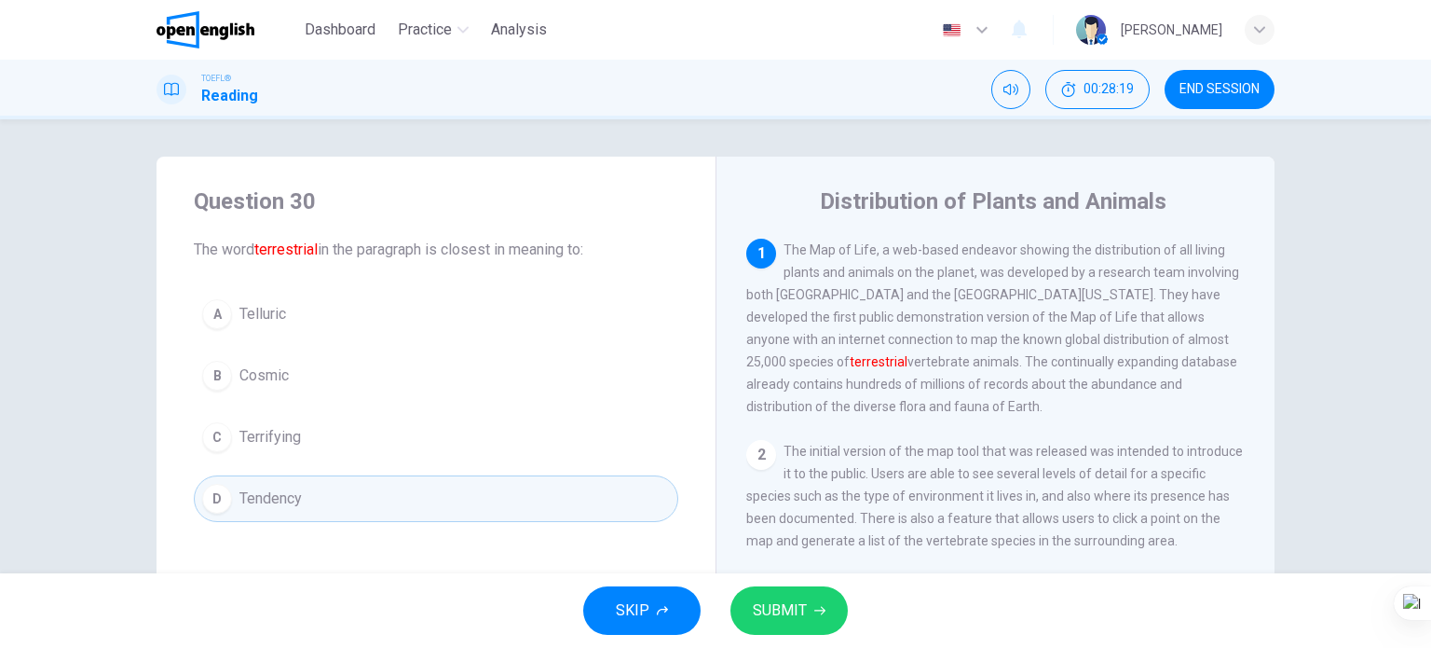
click at [324, 301] on button "A Telluric" at bounding box center [436, 314] width 485 height 47
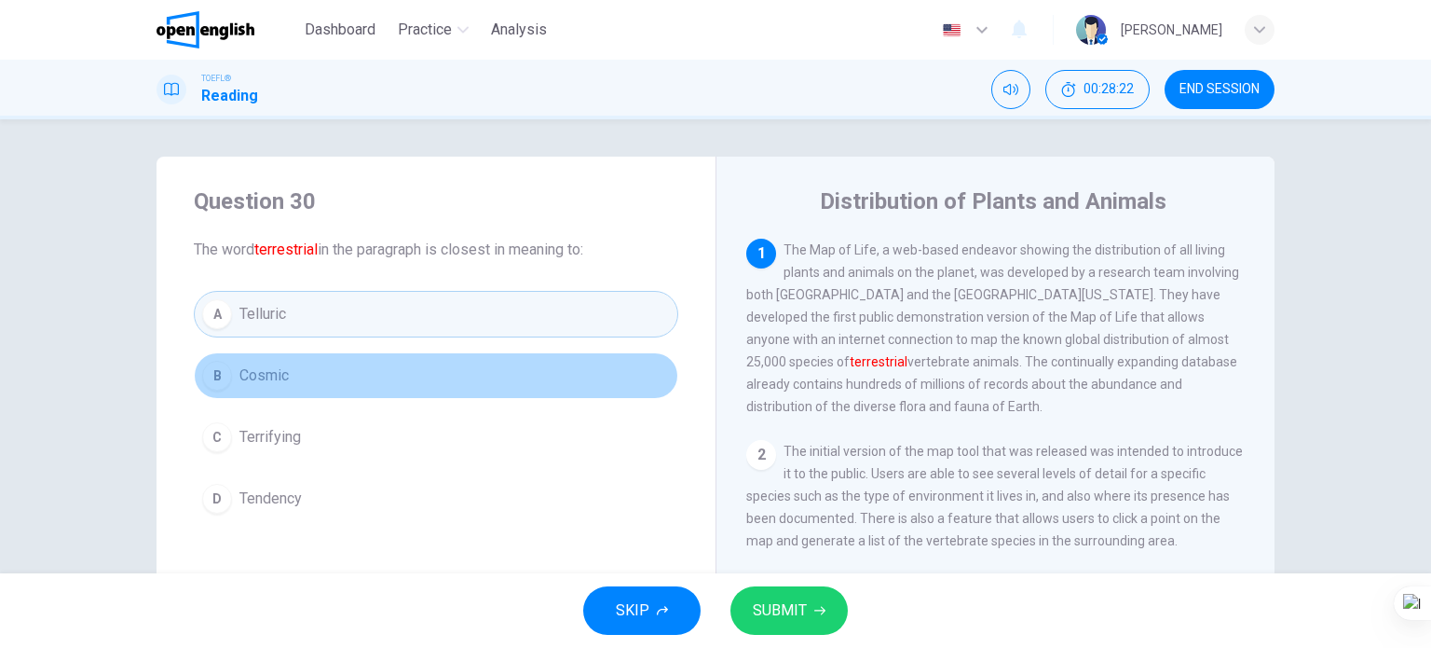
drag, startPoint x: 316, startPoint y: 360, endPoint x: 672, endPoint y: 573, distance: 415.1
click at [322, 363] on button "B Cosmic" at bounding box center [436, 375] width 485 height 47
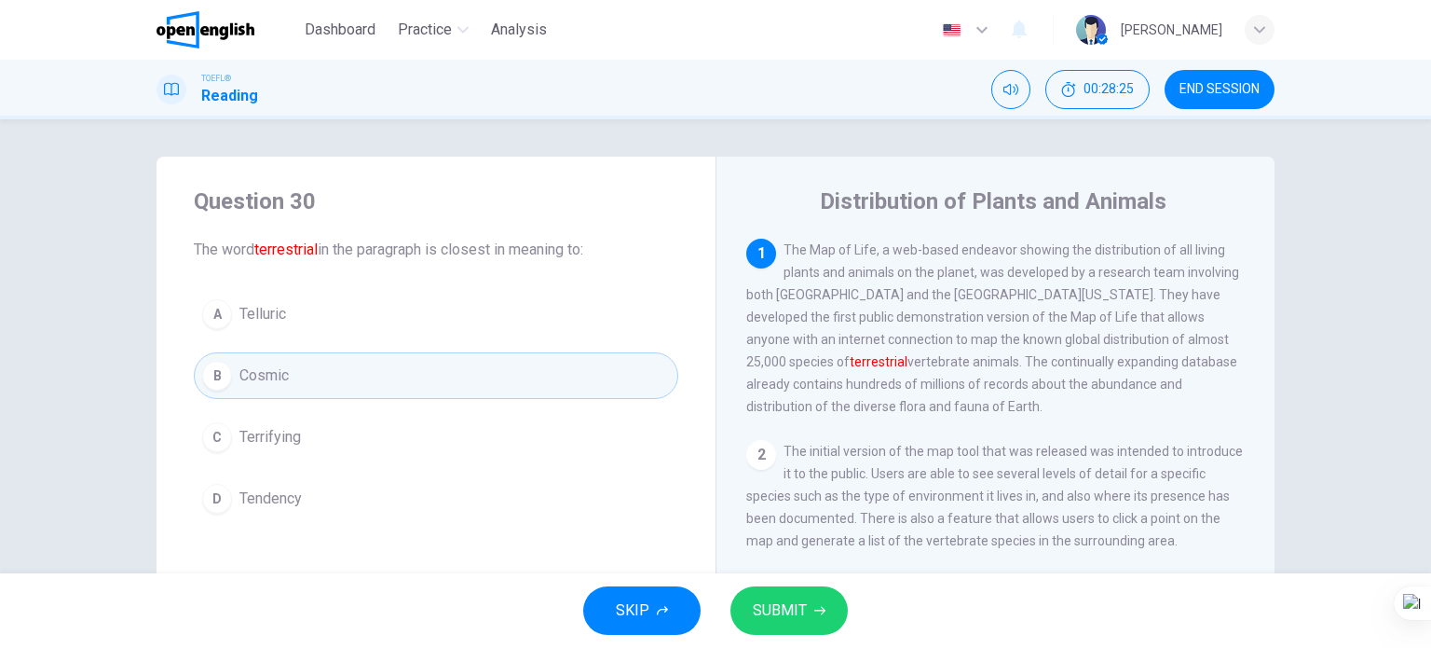
drag, startPoint x: 315, startPoint y: 301, endPoint x: 418, endPoint y: 356, distance: 116.3
click at [316, 301] on button "A Telluric" at bounding box center [436, 314] width 485 height 47
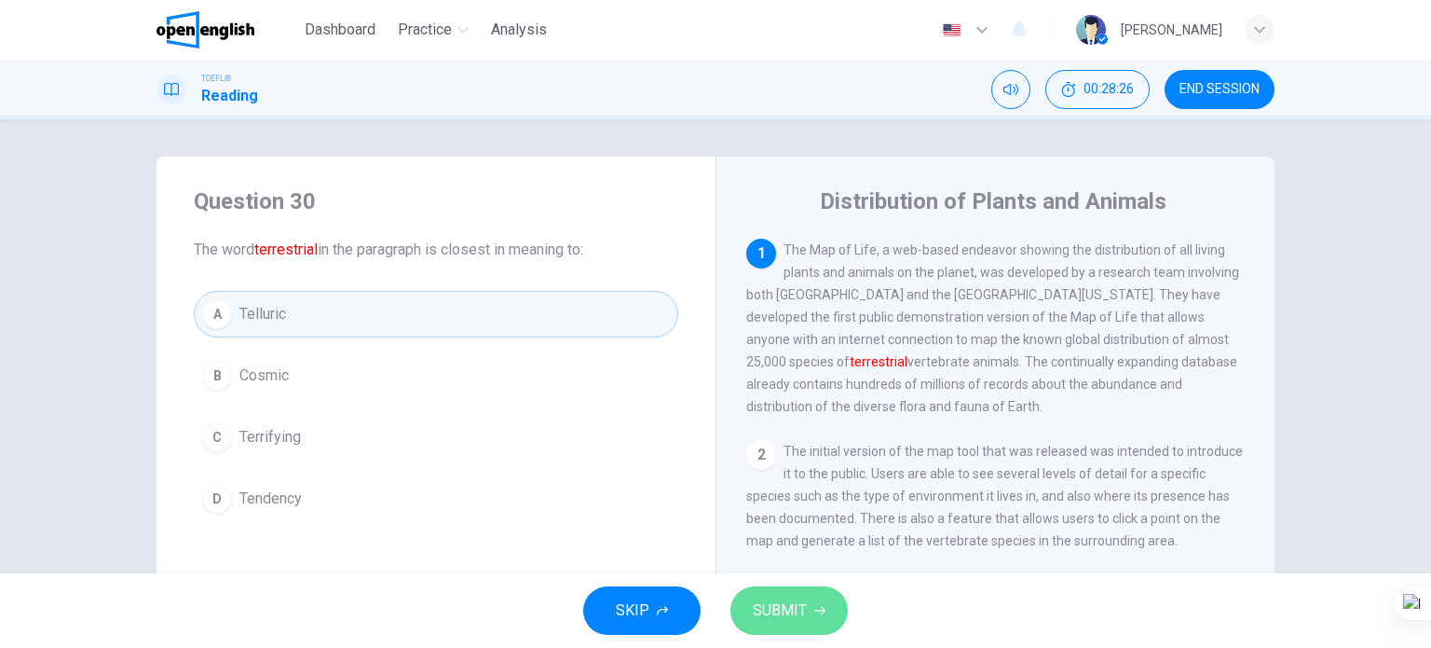
click at [775, 612] on span "SUBMIT" at bounding box center [780, 610] width 54 height 26
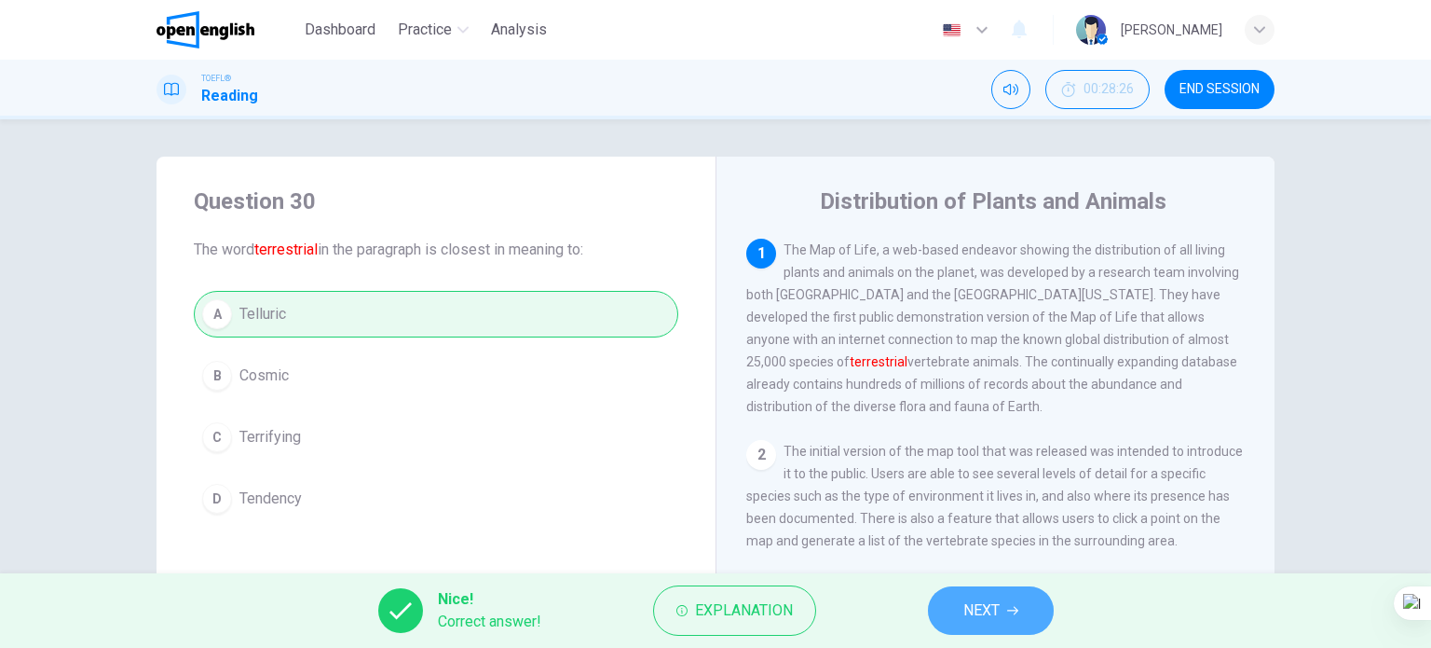
click at [982, 610] on span "NEXT" at bounding box center [982, 610] width 36 height 26
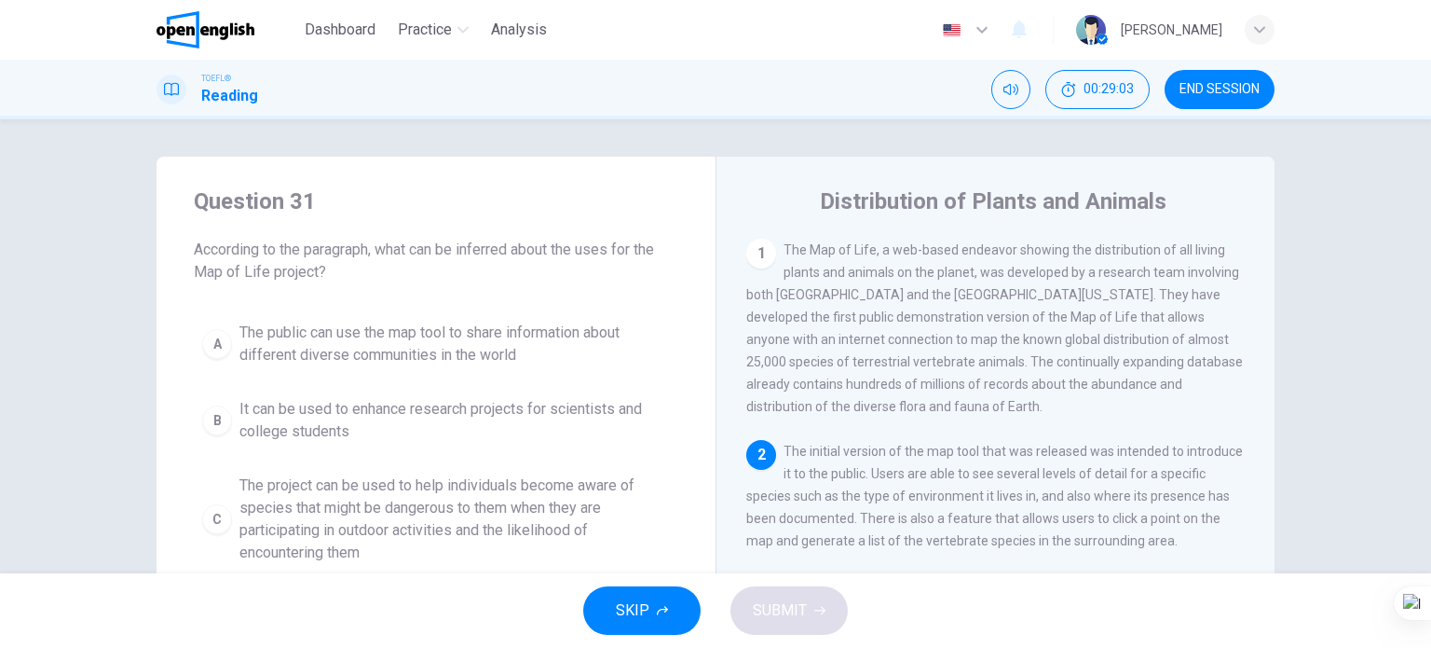
click at [1204, 82] on span "END SESSION" at bounding box center [1220, 89] width 80 height 15
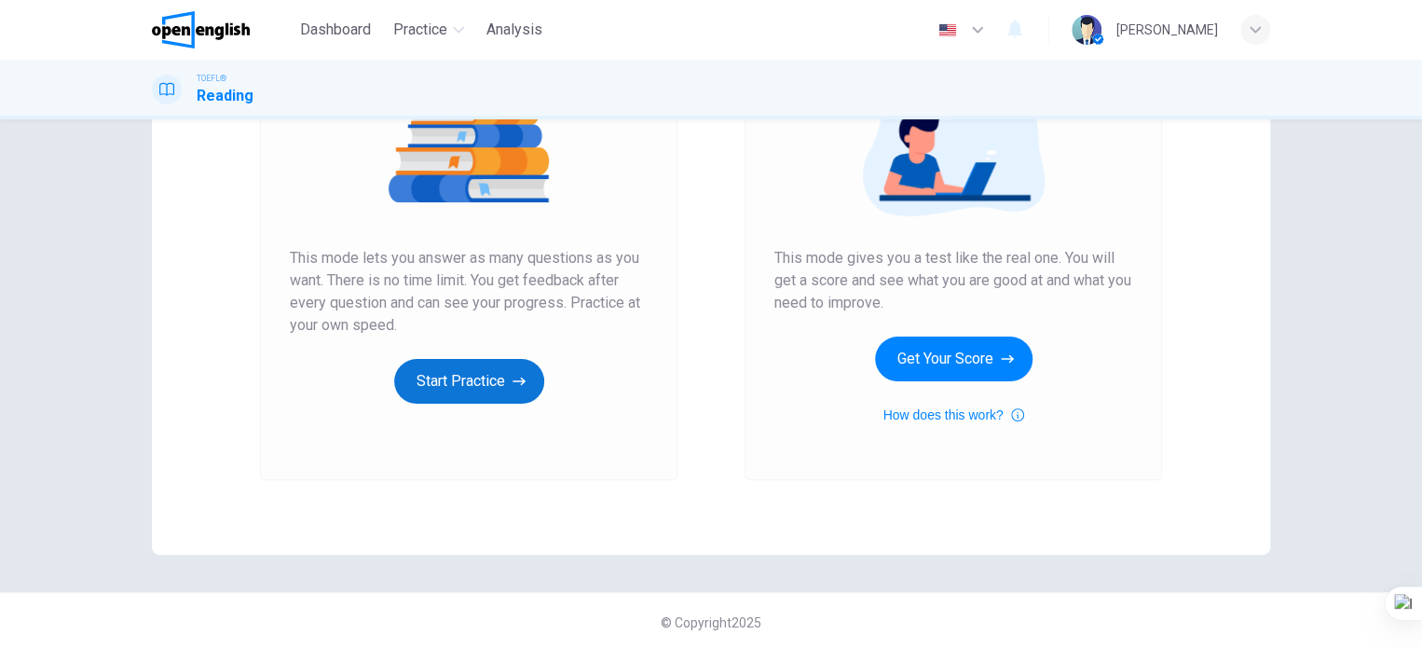
scroll to position [253, 0]
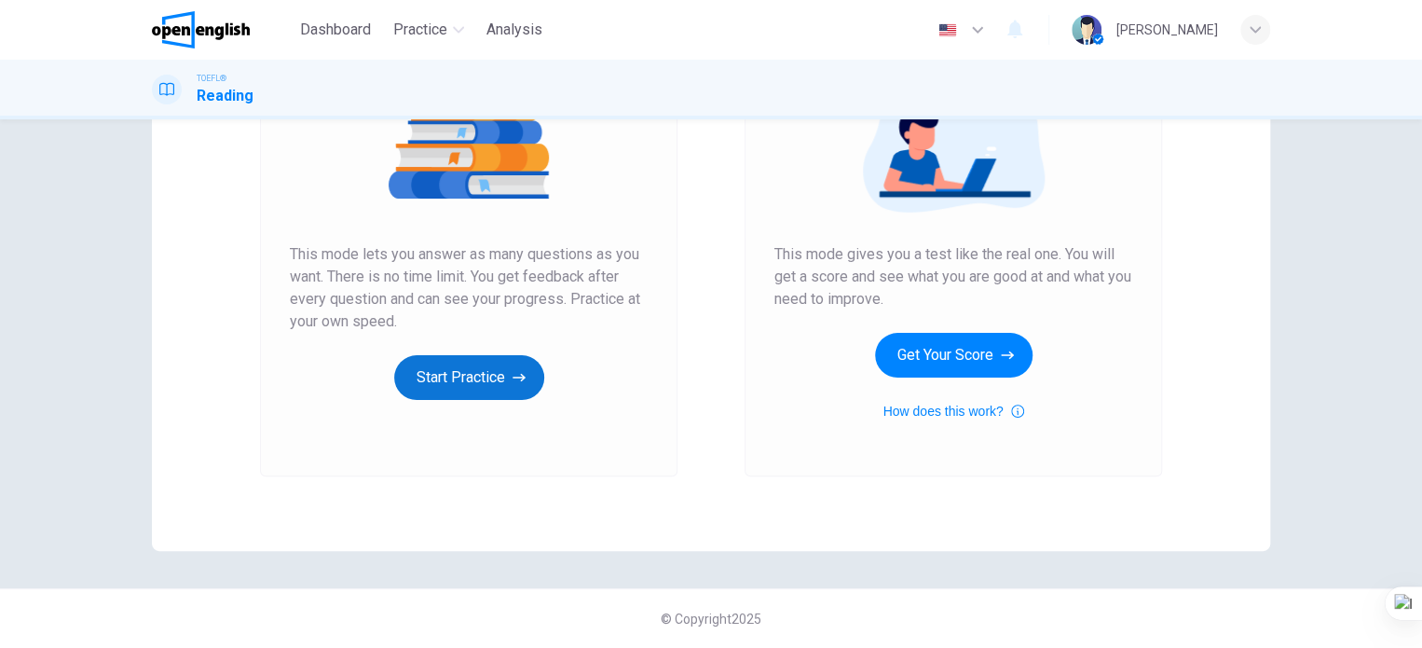
click at [459, 373] on button "Start Practice" at bounding box center [469, 377] width 150 height 45
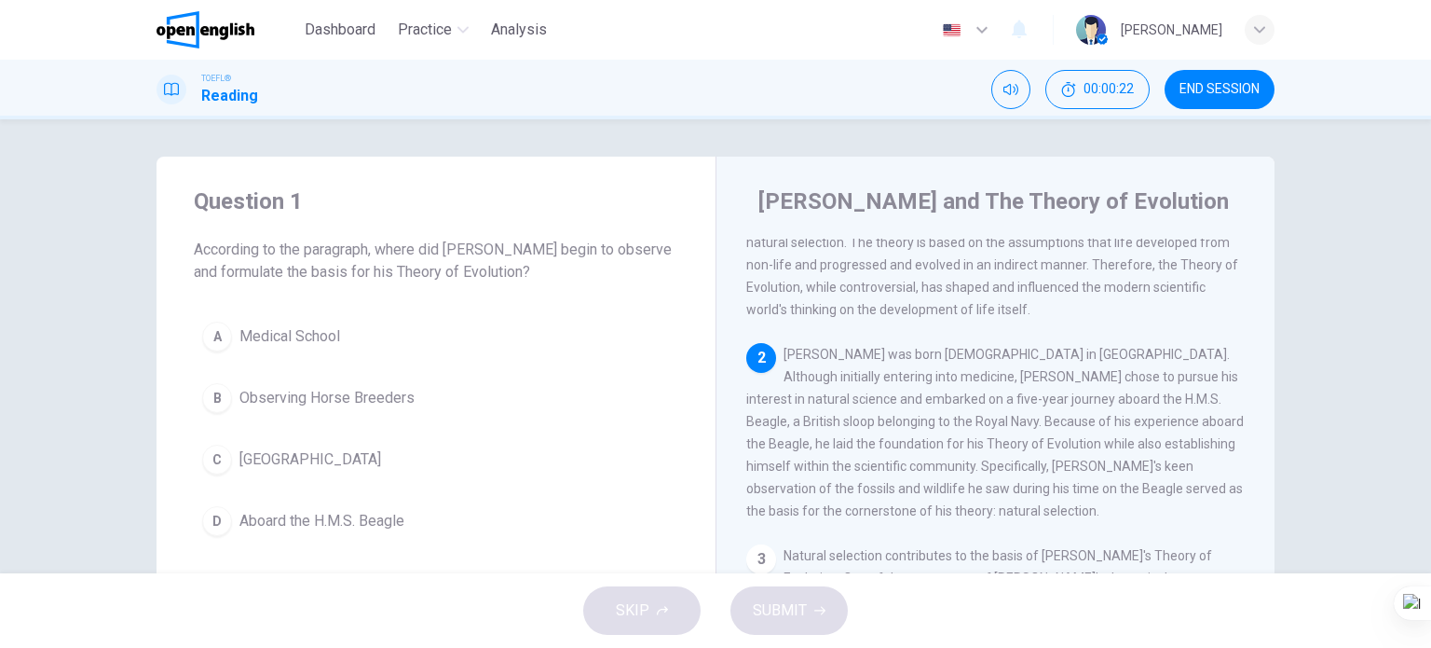
scroll to position [186, 0]
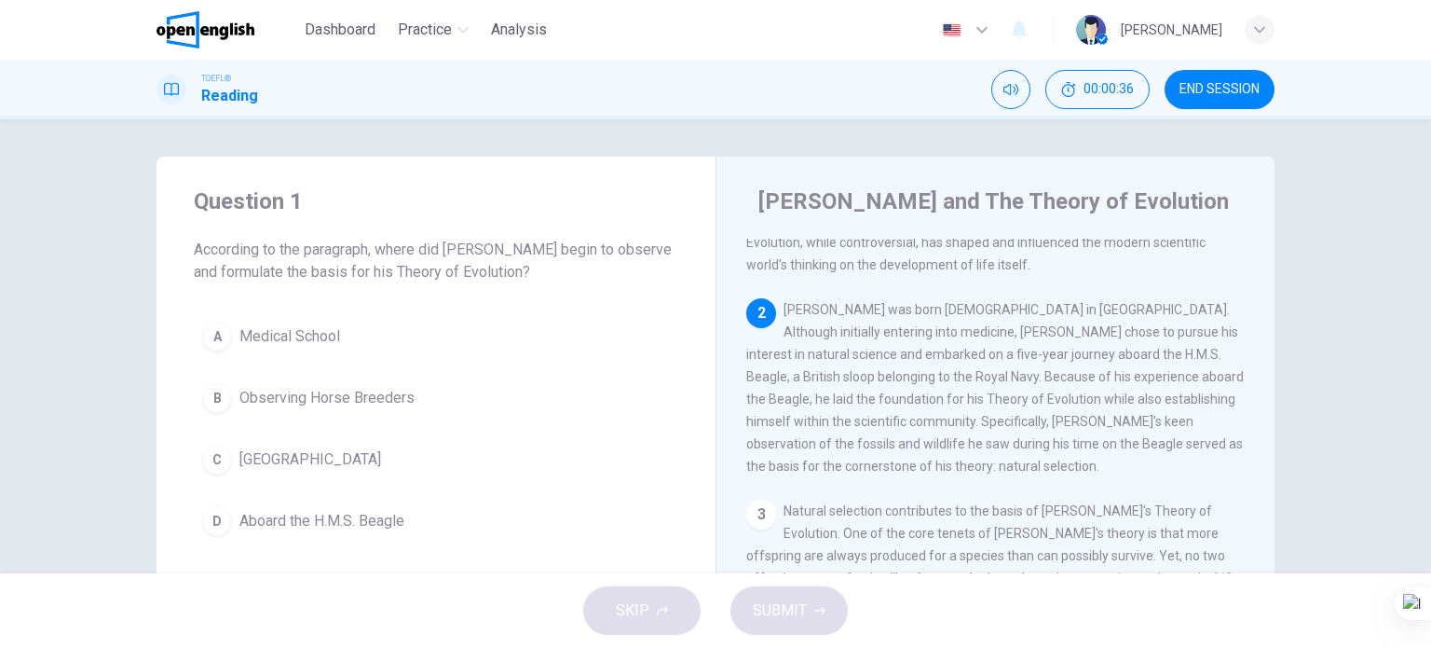
click at [418, 513] on button "D Aboard the H.M.S. Beagle" at bounding box center [436, 521] width 485 height 47
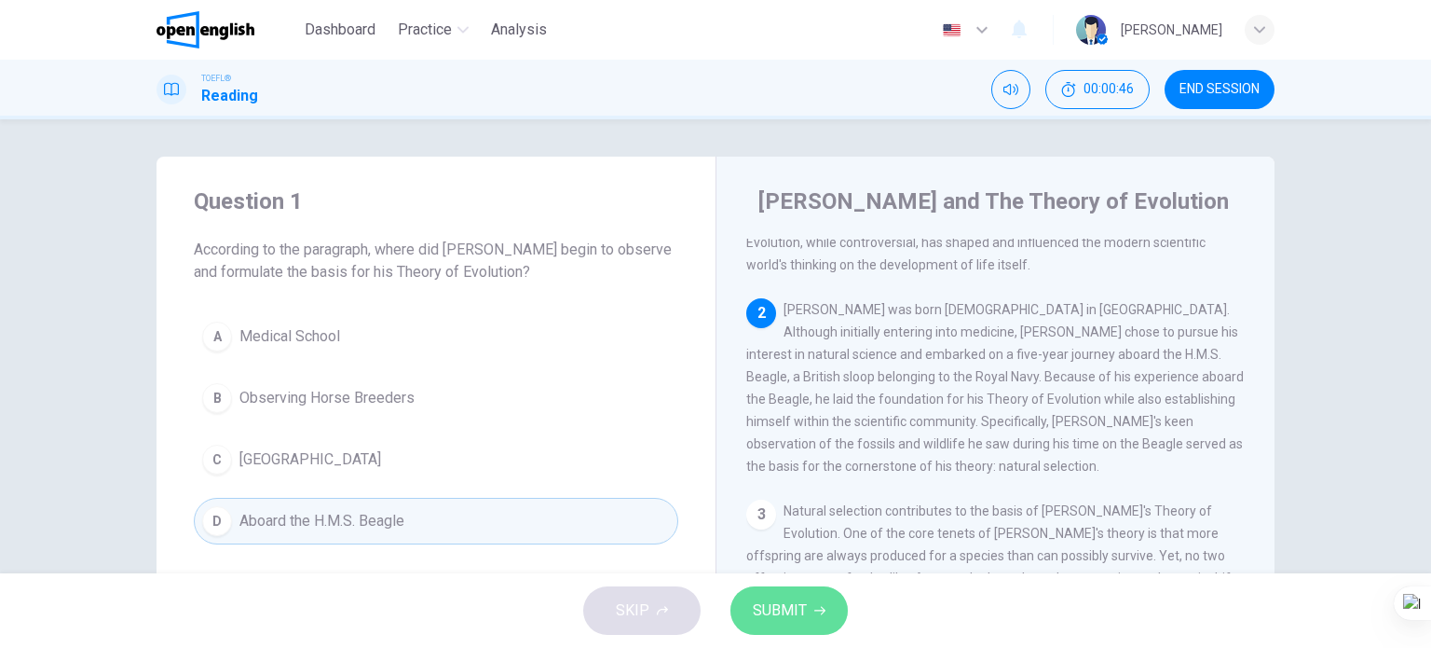
click at [788, 610] on span "SUBMIT" at bounding box center [780, 610] width 54 height 26
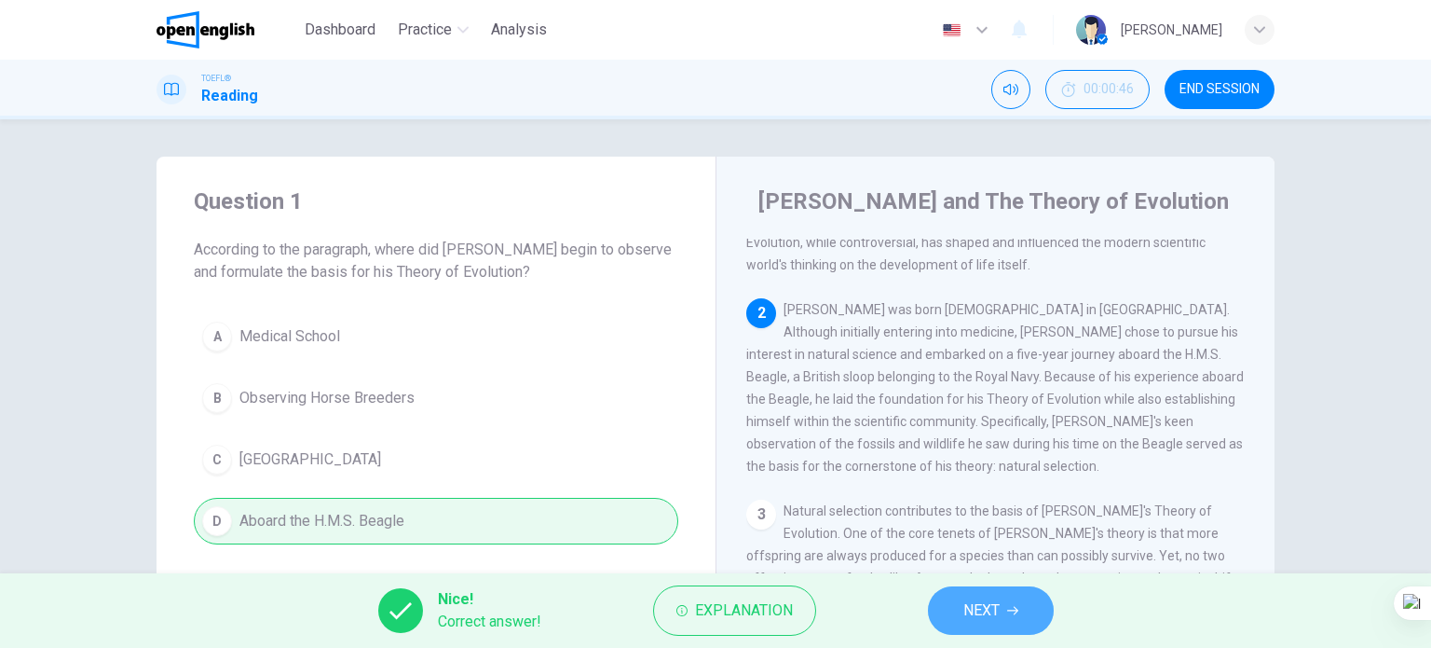
click at [985, 604] on span "NEXT" at bounding box center [982, 610] width 36 height 26
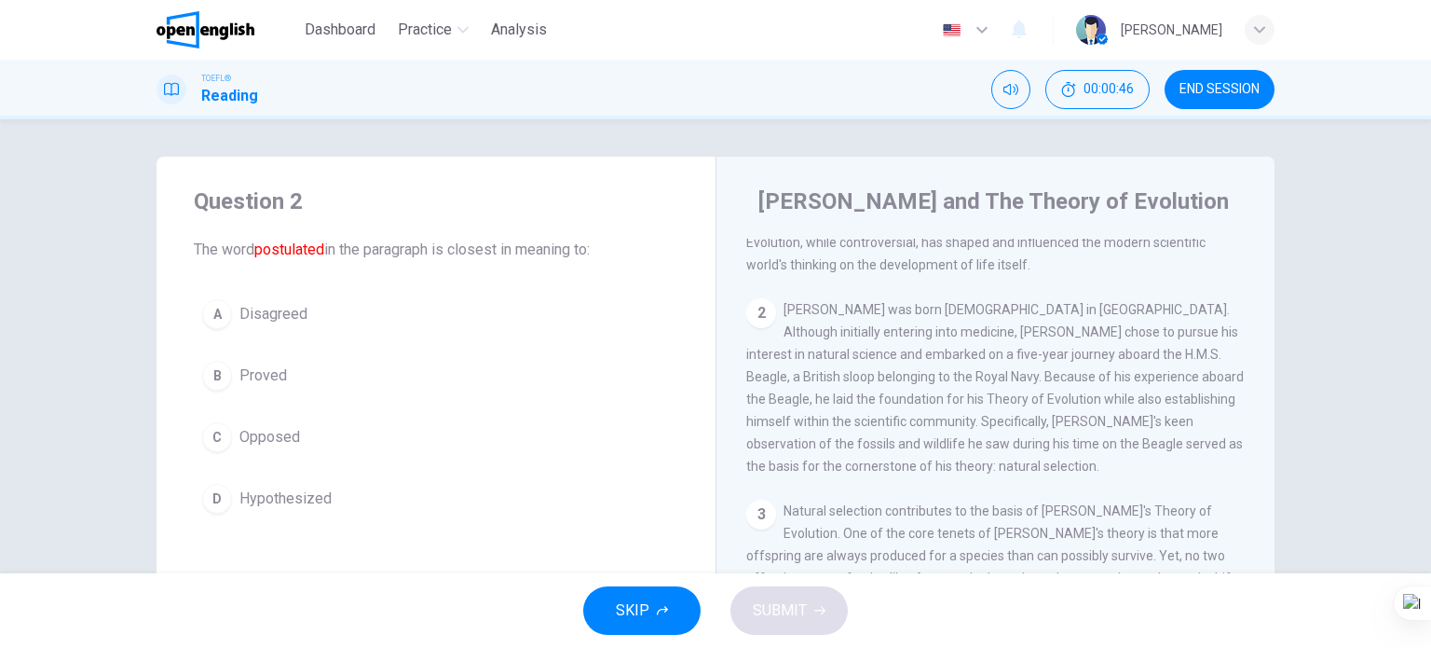
scroll to position [0, 0]
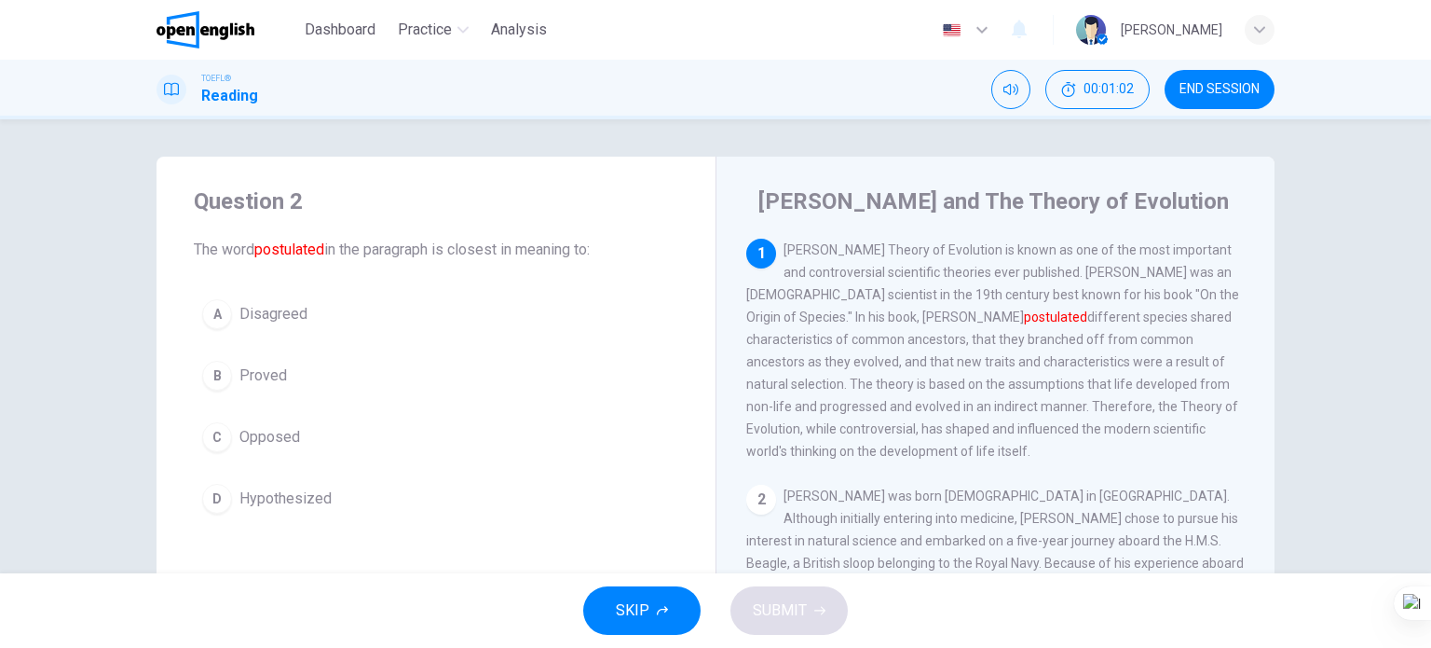
click at [300, 496] on span "Hypothesized" at bounding box center [286, 498] width 92 height 22
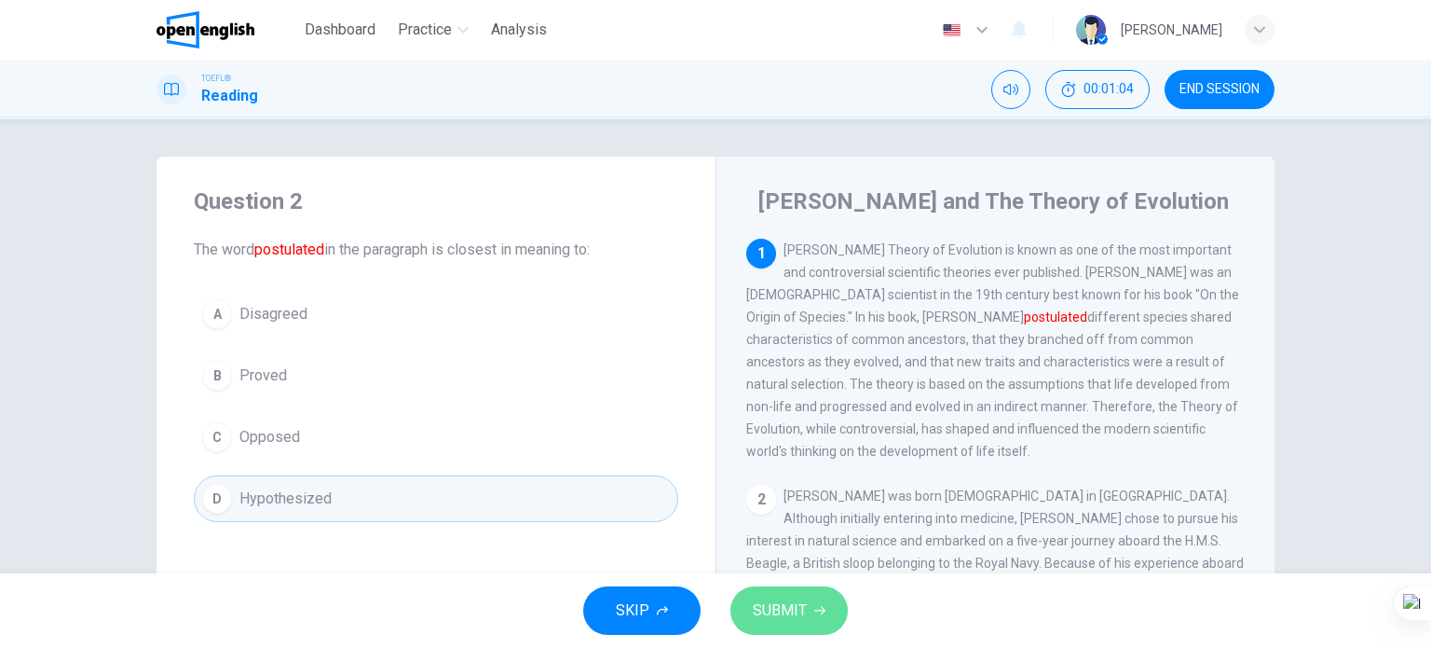
click at [768, 617] on span "SUBMIT" at bounding box center [780, 610] width 54 height 26
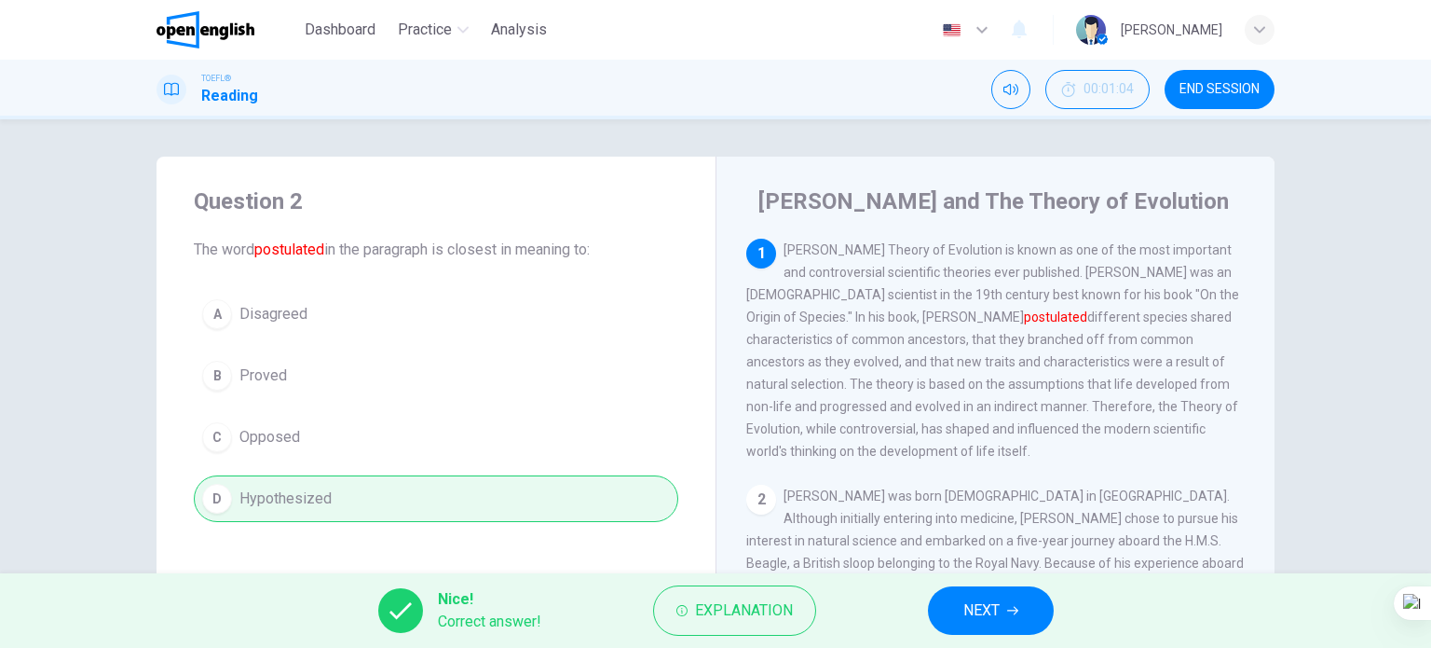
click at [988, 637] on div "Nice! Correct answer! Explanation NEXT" at bounding box center [715, 610] width 1431 height 75
click at [989, 622] on span "NEXT" at bounding box center [982, 610] width 36 height 26
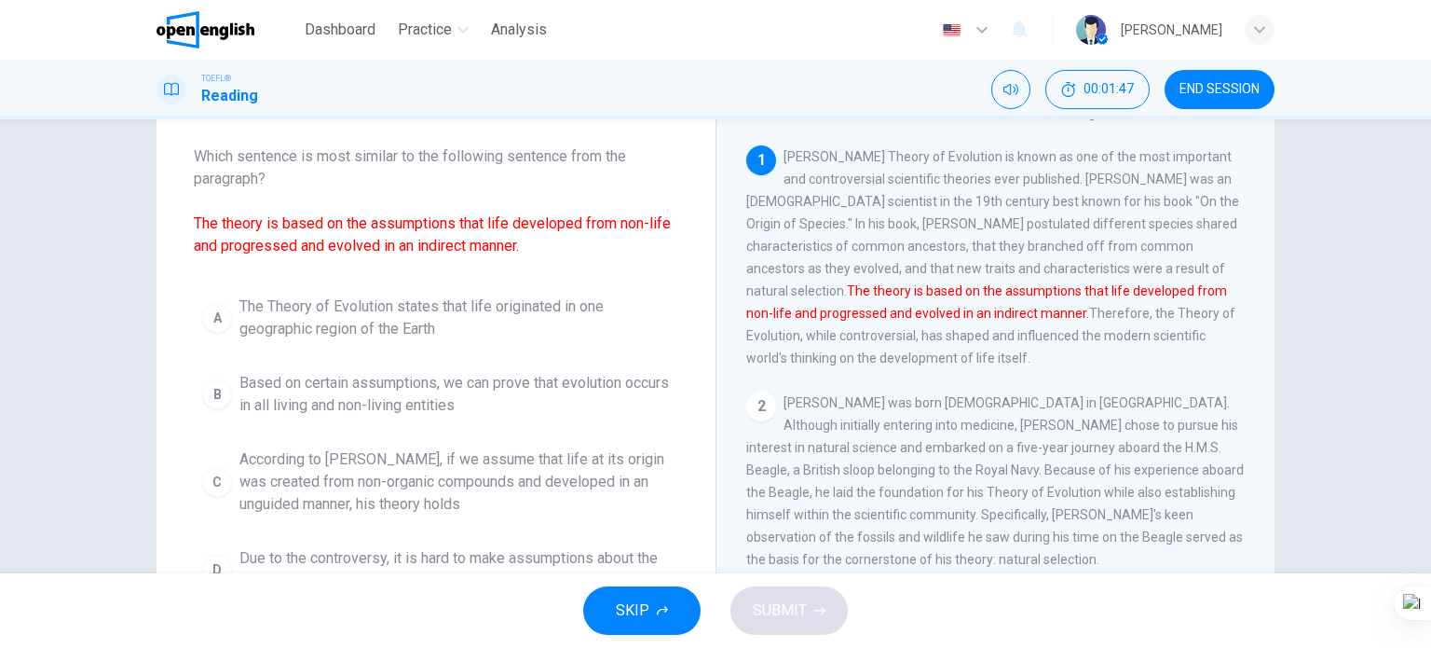
scroll to position [186, 0]
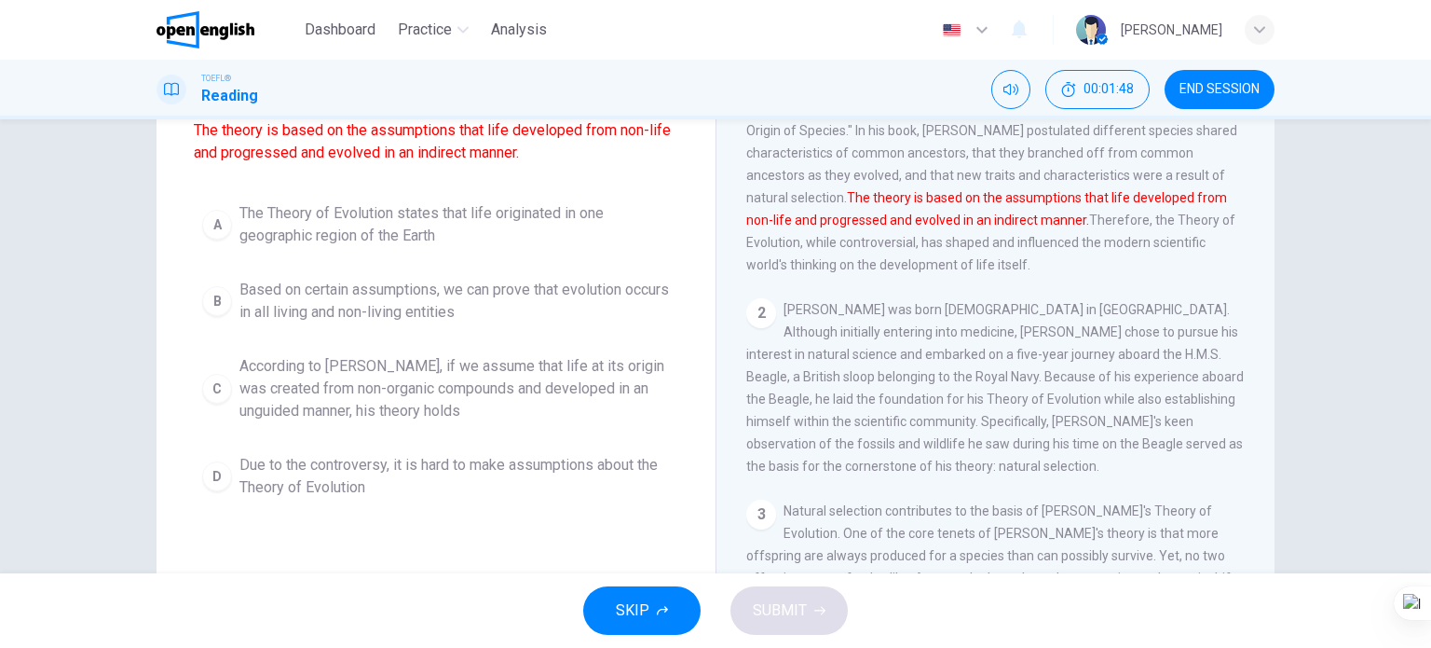
click at [507, 392] on span "According to [PERSON_NAME], if we assume that life at its origin was created fr…" at bounding box center [455, 388] width 431 height 67
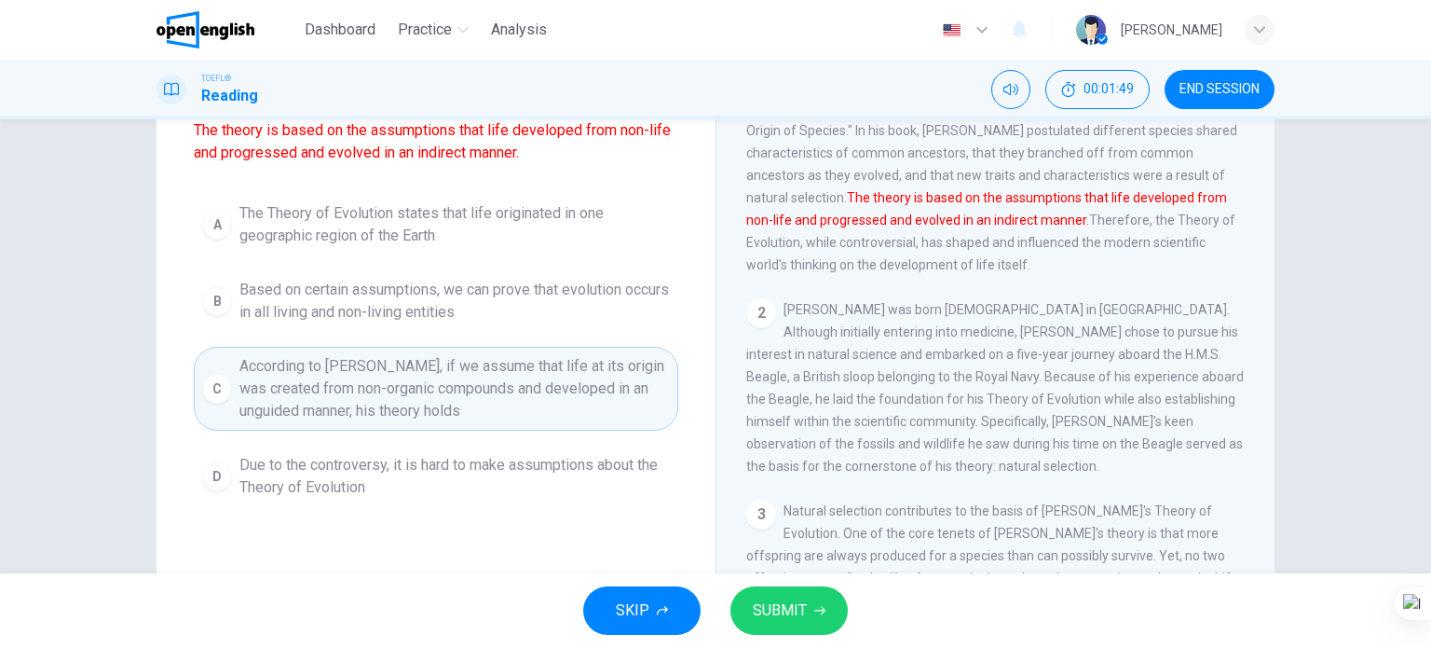
click at [783, 605] on span "SUBMIT" at bounding box center [780, 610] width 54 height 26
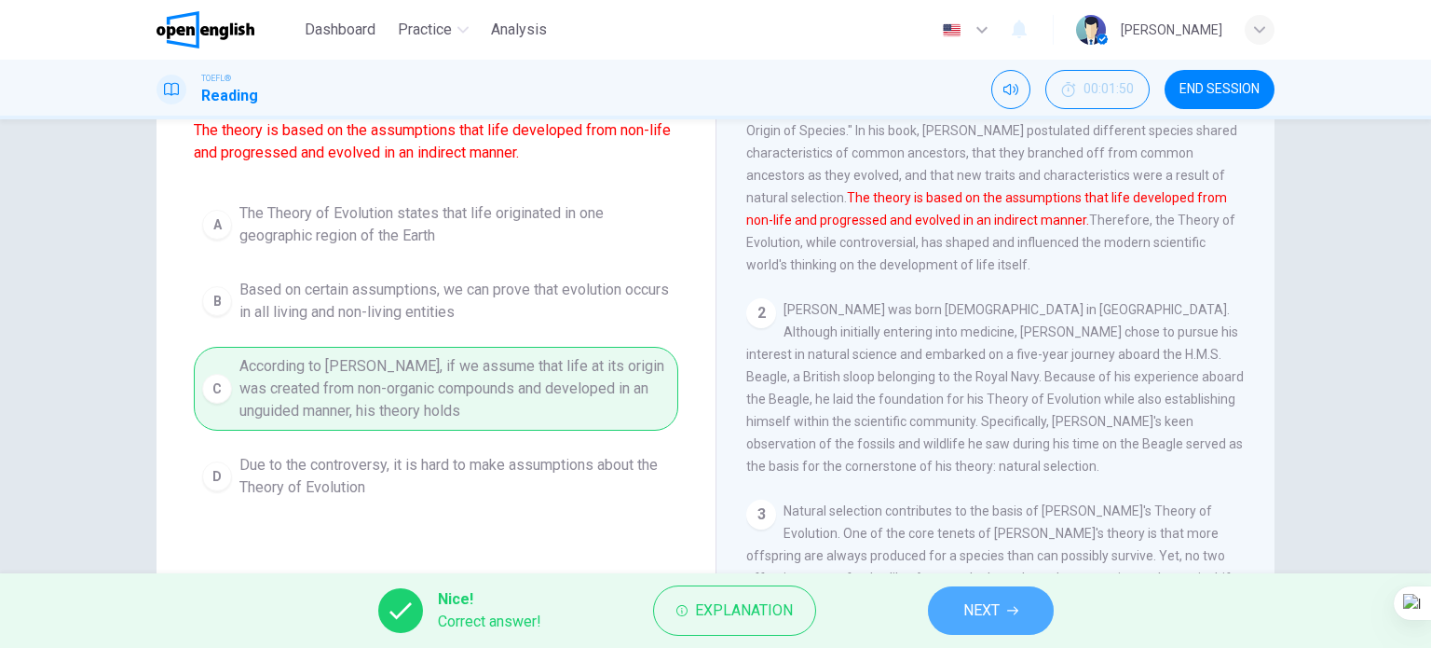
click at [969, 592] on button "NEXT" at bounding box center [991, 610] width 126 height 48
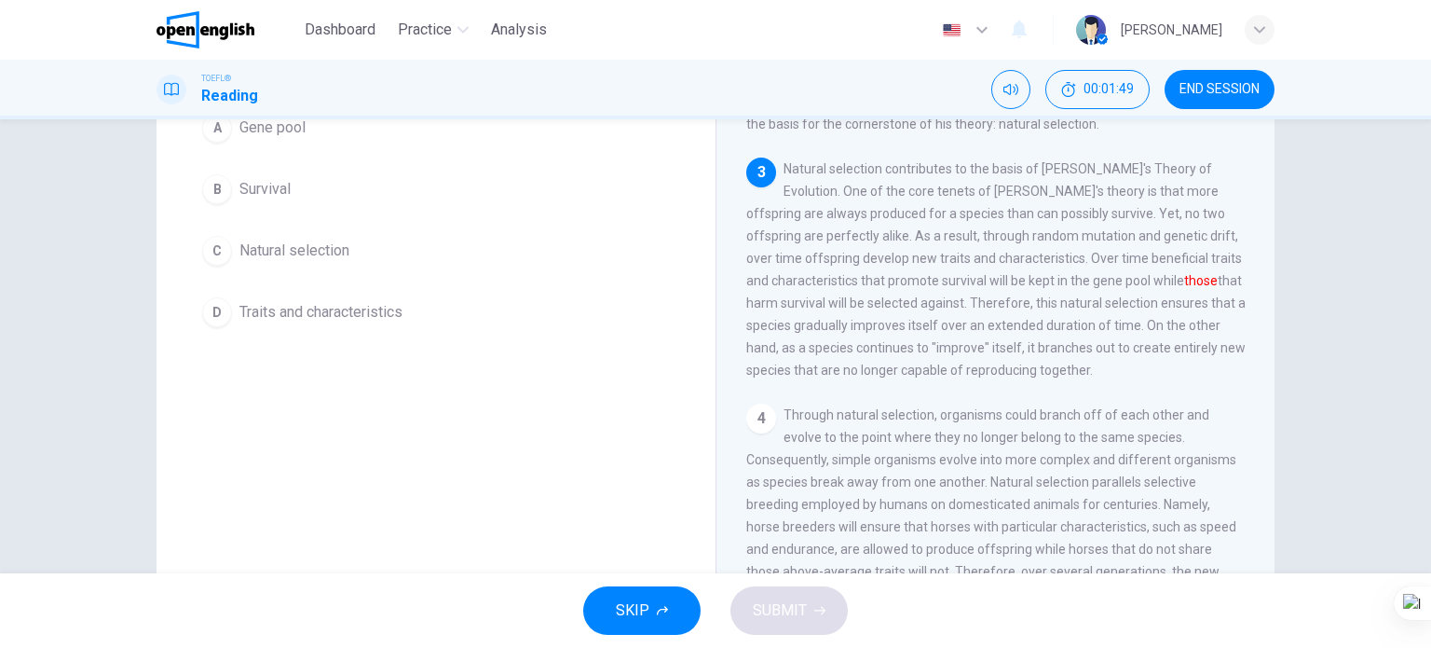
scroll to position [0, 0]
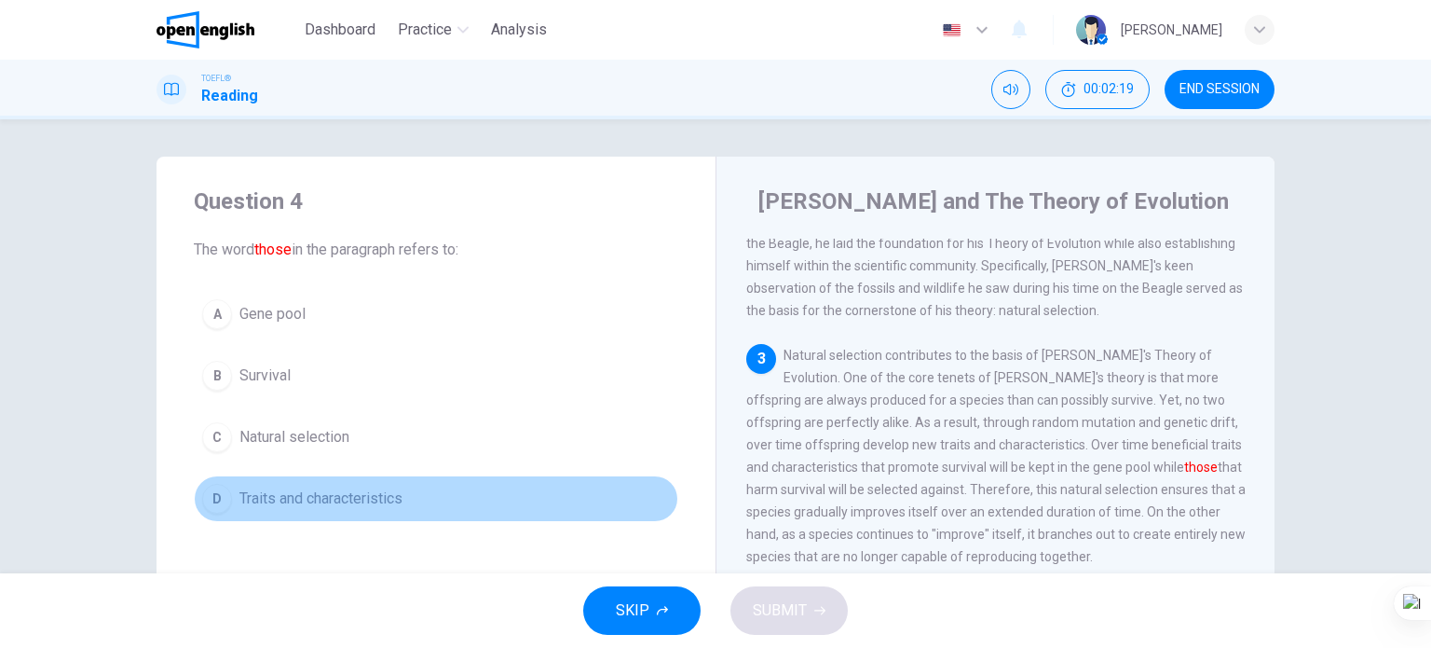
click at [313, 501] on span "Traits and characteristics" at bounding box center [321, 498] width 163 height 22
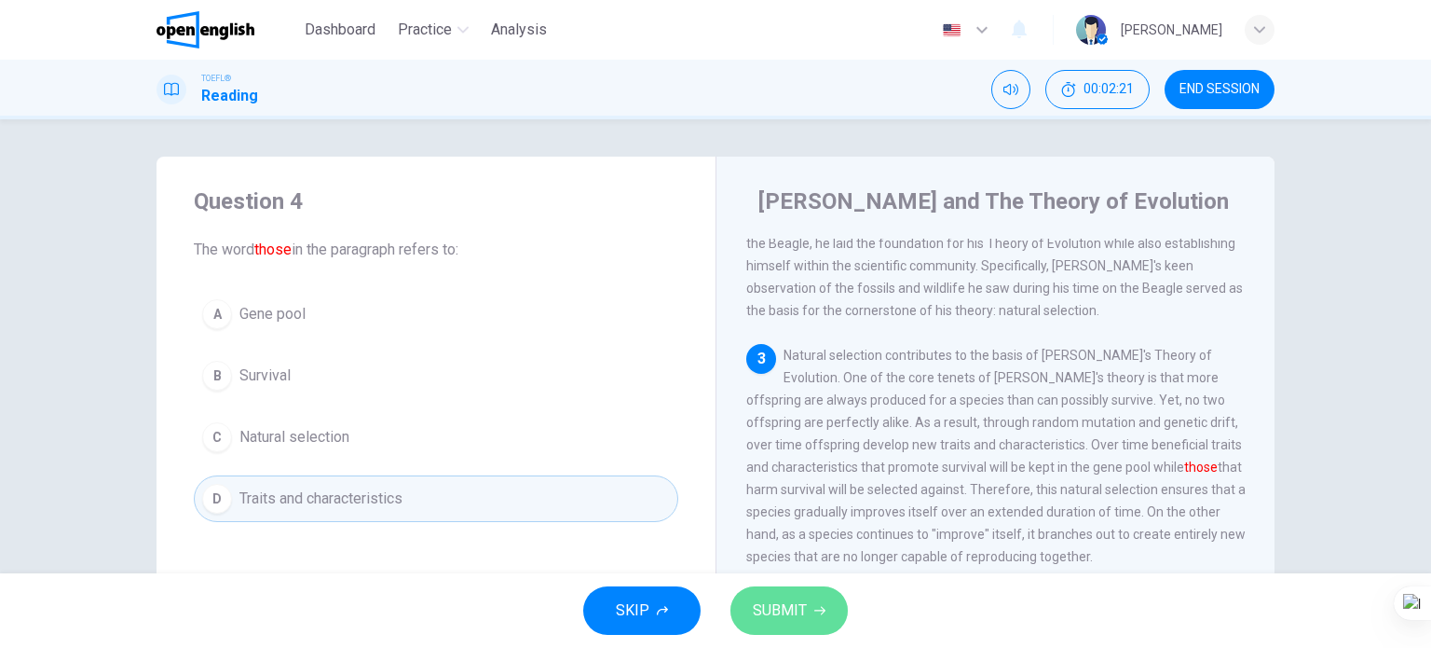
click at [780, 592] on button "SUBMIT" at bounding box center [789, 610] width 117 height 48
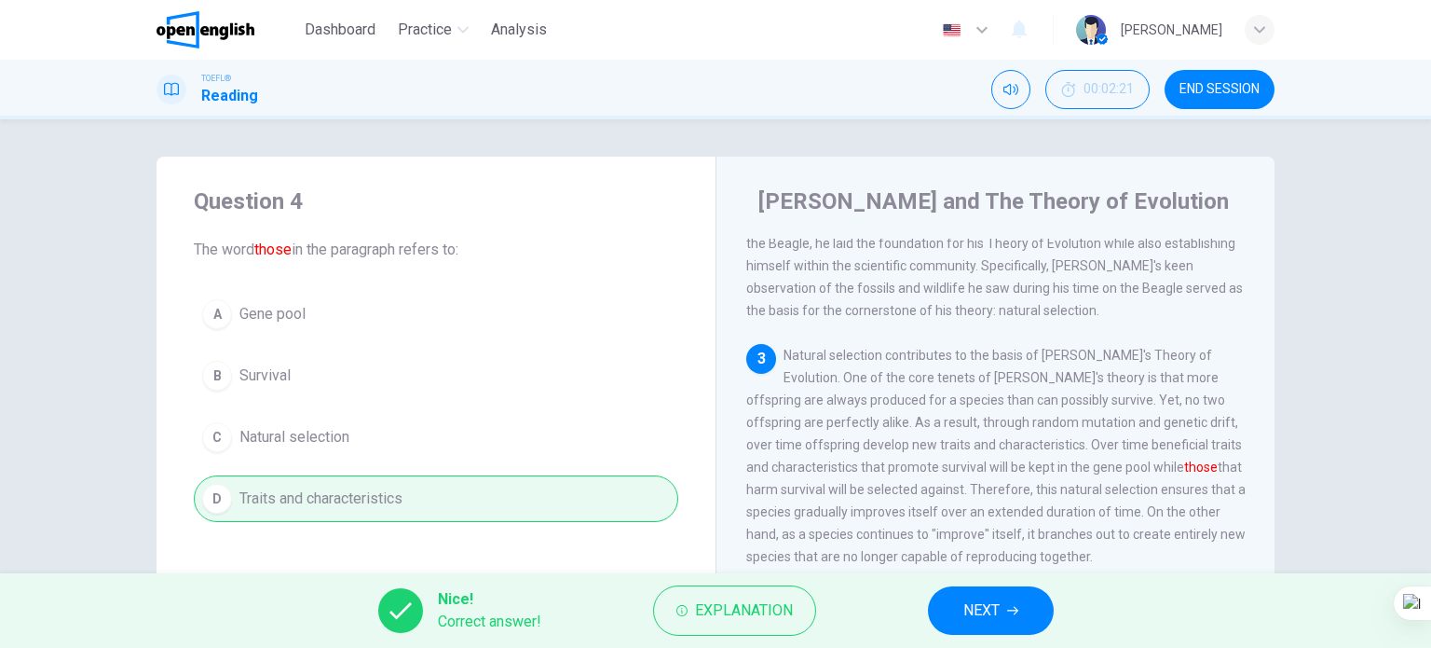
click at [1001, 603] on button "NEXT" at bounding box center [991, 610] width 126 height 48
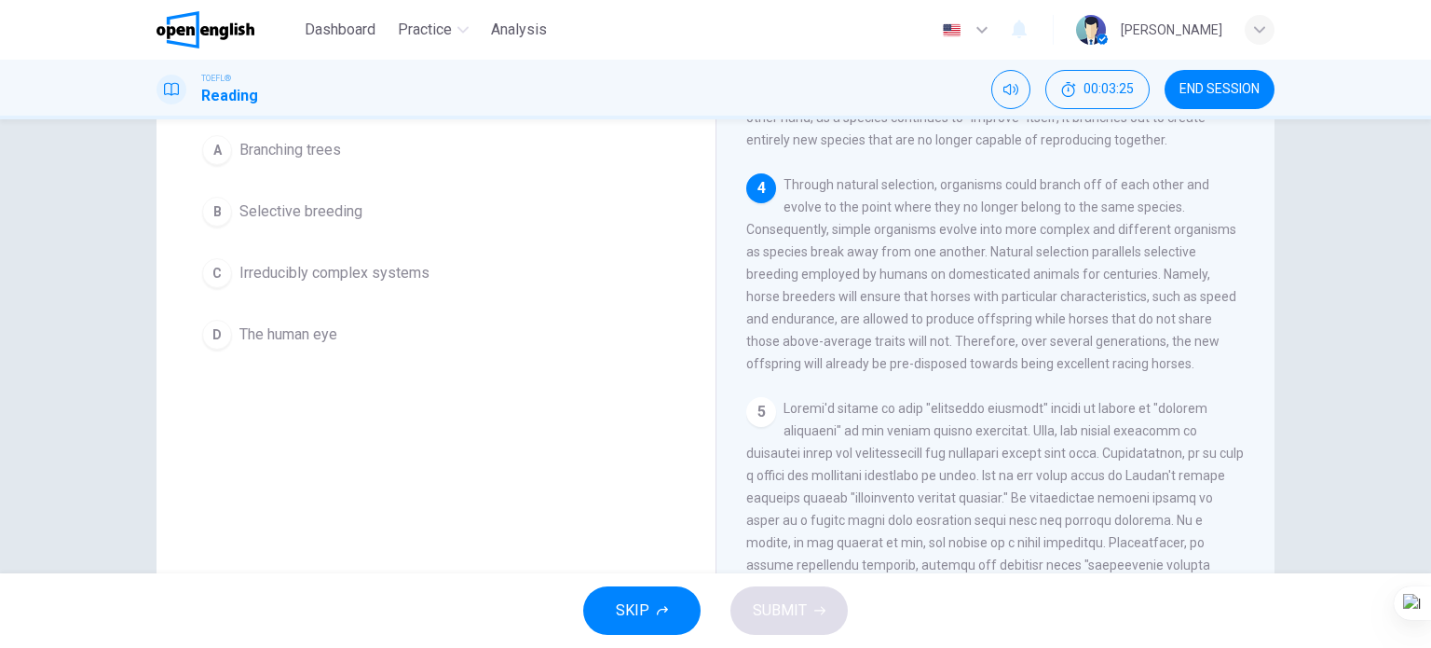
scroll to position [93, 0]
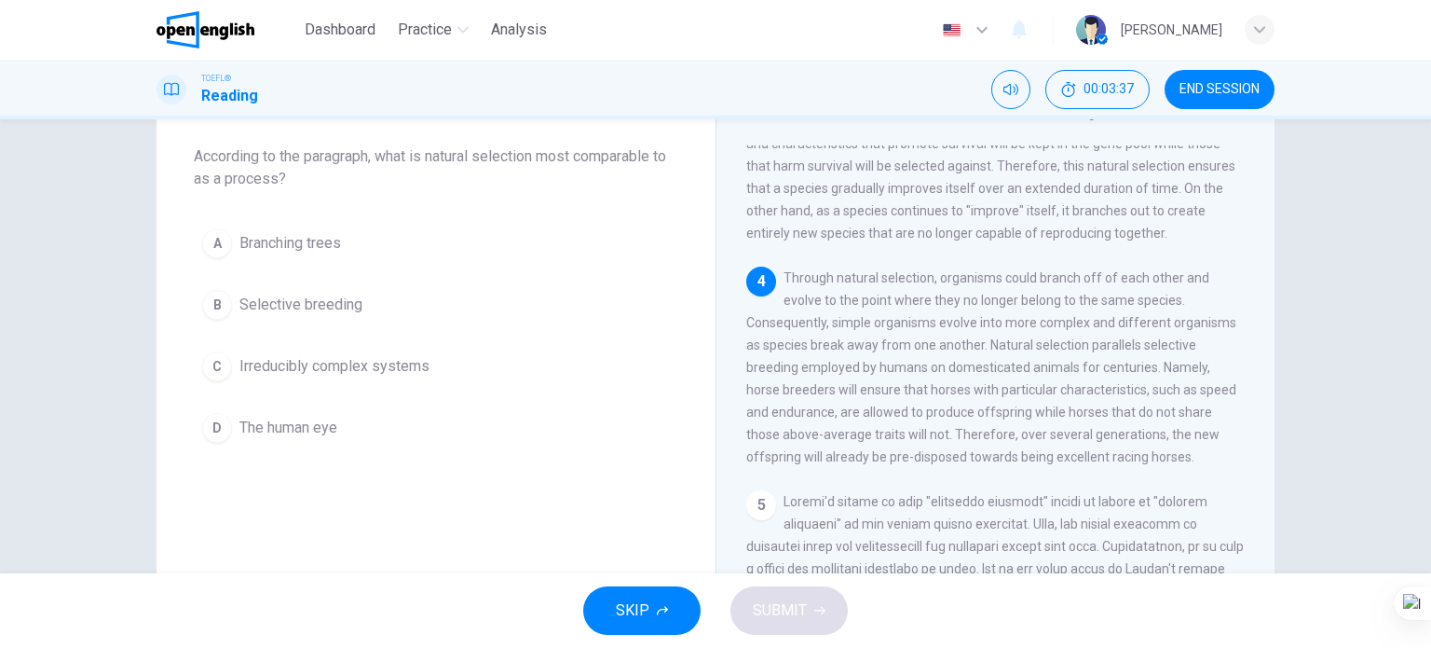
click at [286, 314] on span "Selective breeding" at bounding box center [301, 305] width 123 height 22
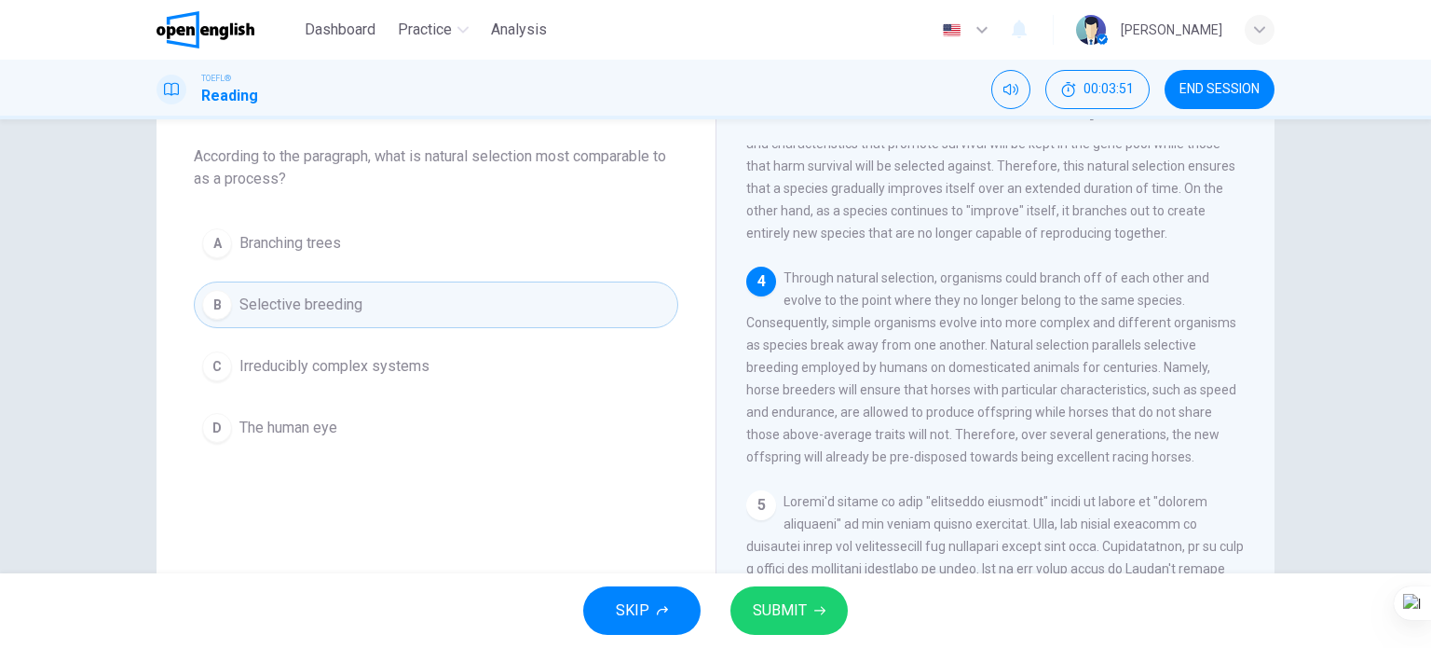
click at [805, 601] on span "SUBMIT" at bounding box center [780, 610] width 54 height 26
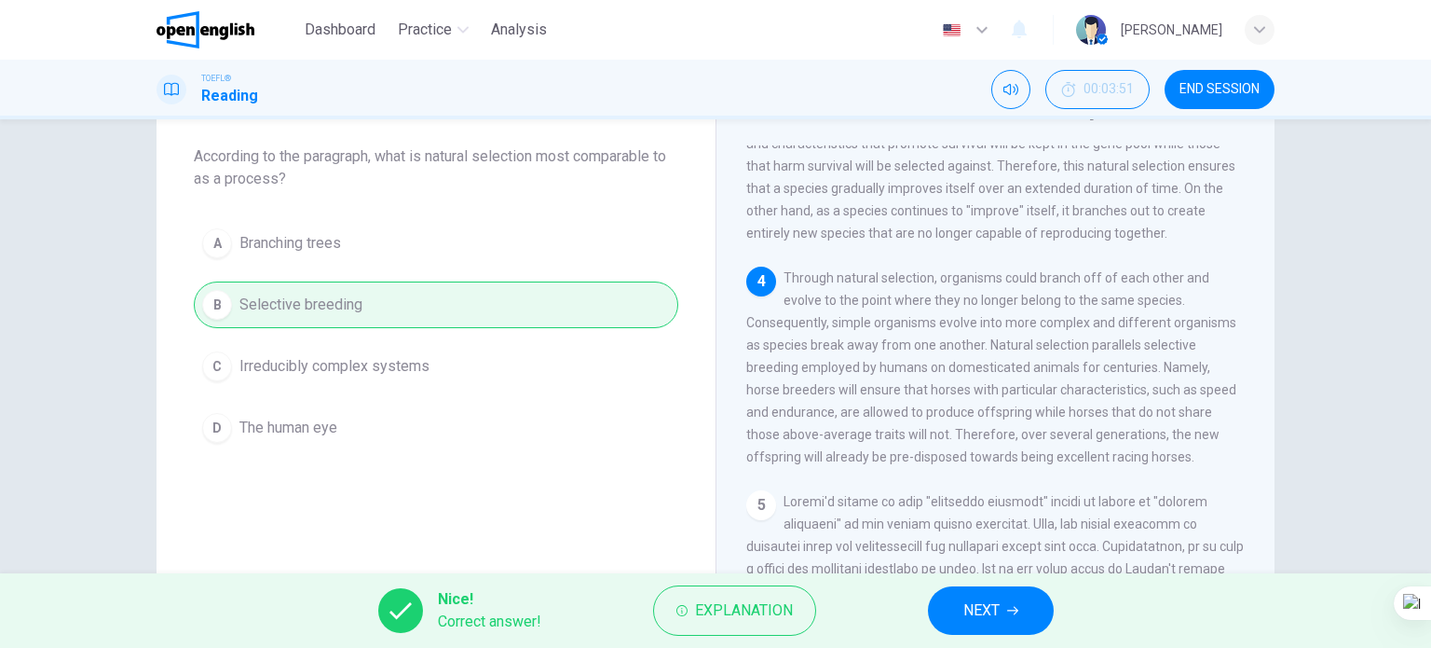
click at [981, 591] on button "NEXT" at bounding box center [991, 610] width 126 height 48
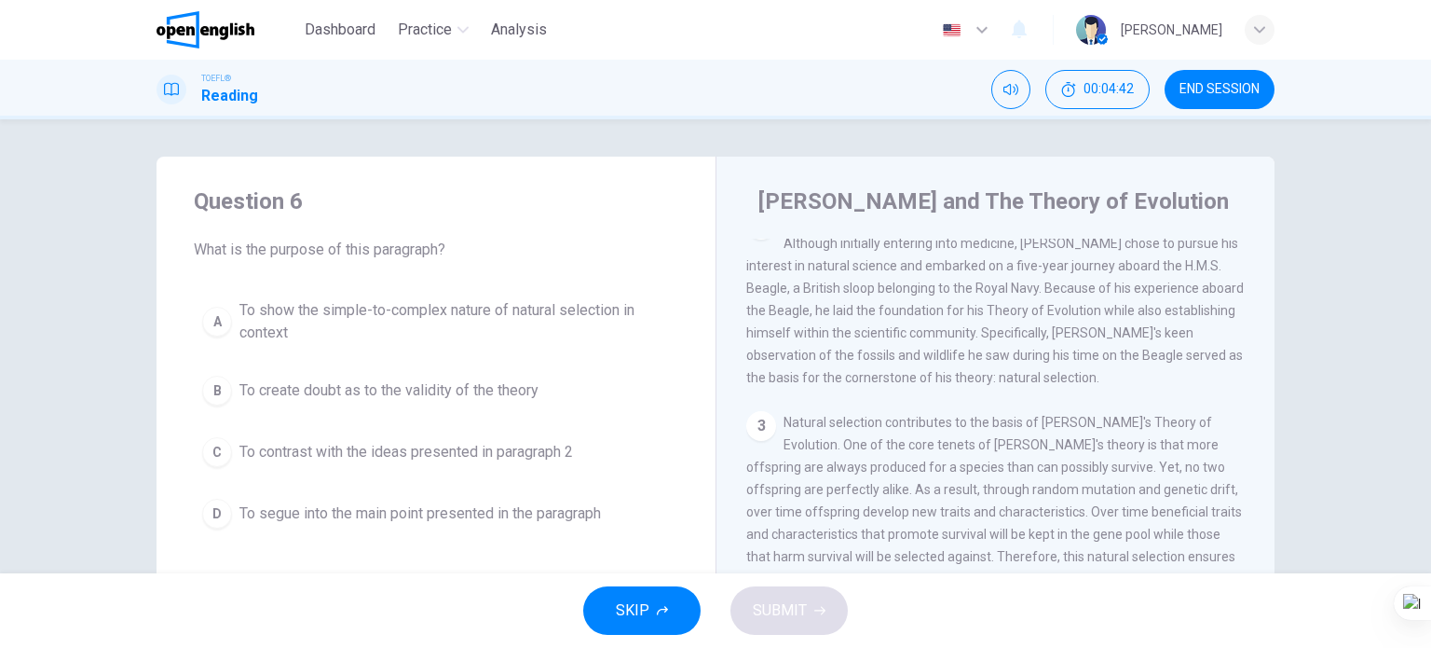
scroll to position [248, 0]
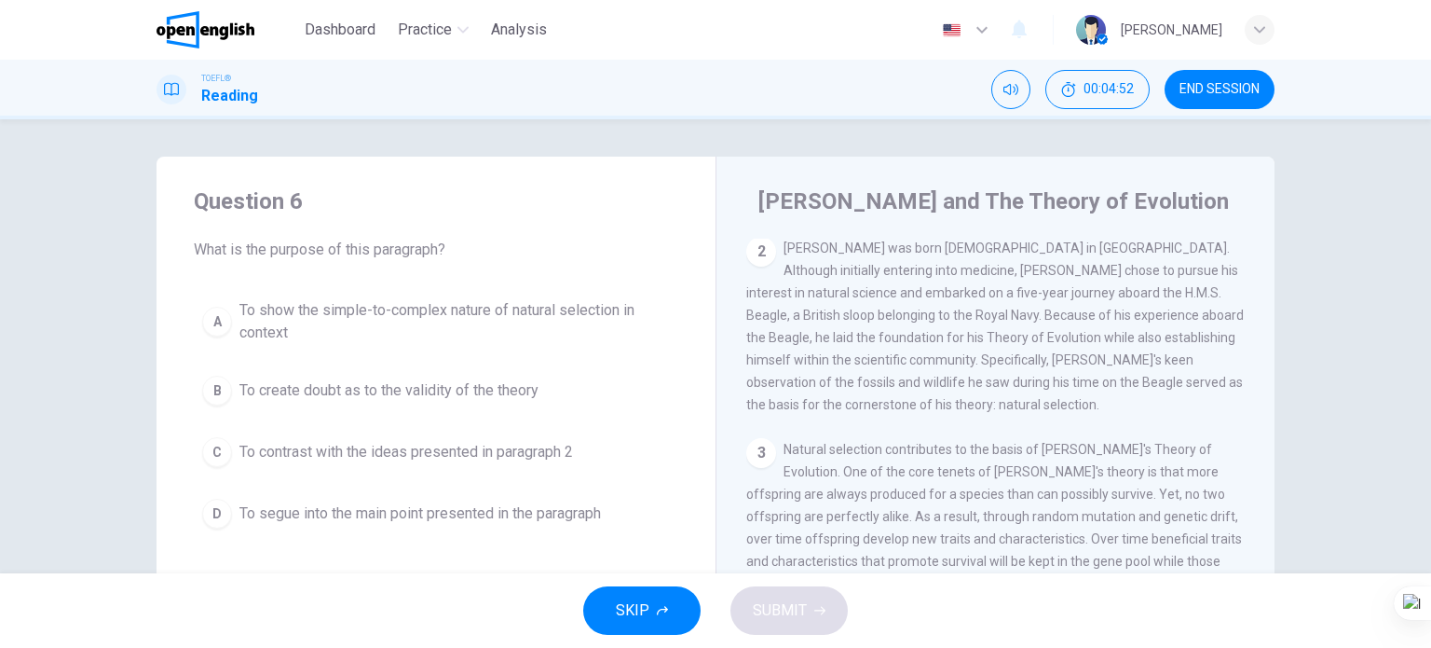
click at [480, 454] on span "To contrast with the ideas presented in paragraph 2" at bounding box center [407, 452] width 334 height 22
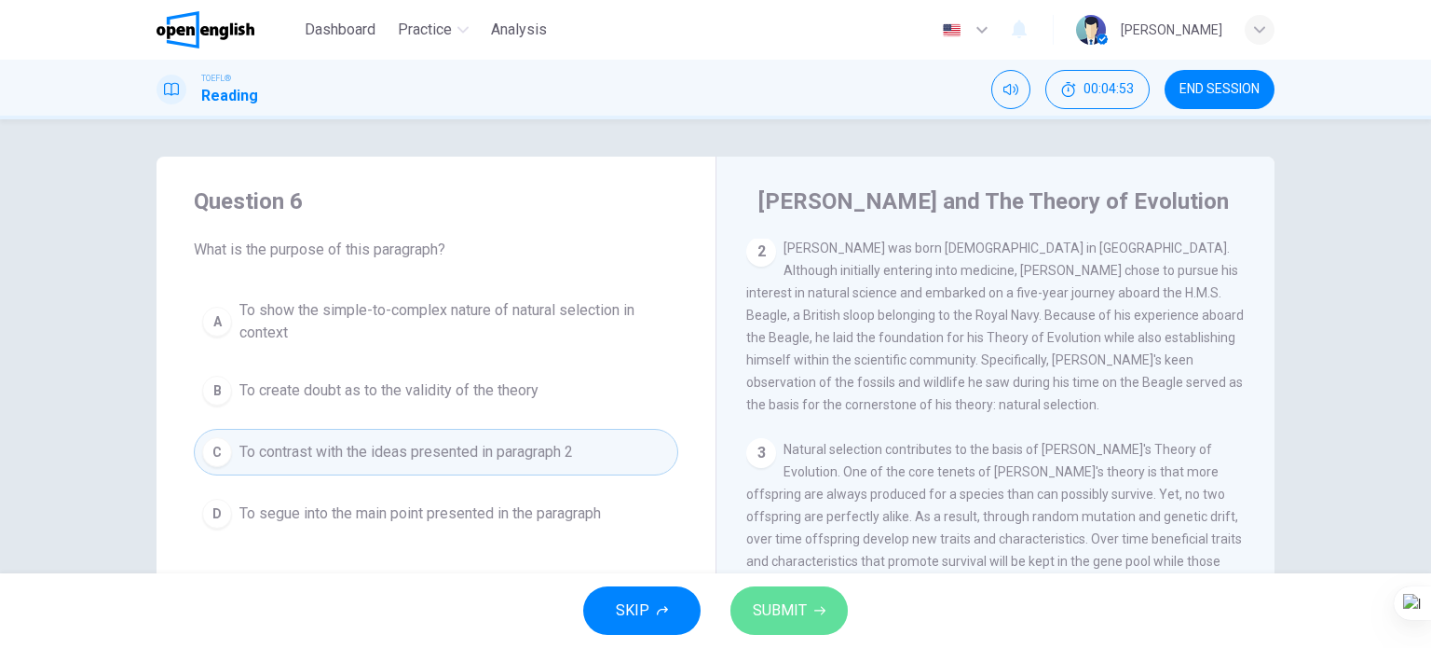
click at [798, 617] on span "SUBMIT" at bounding box center [780, 610] width 54 height 26
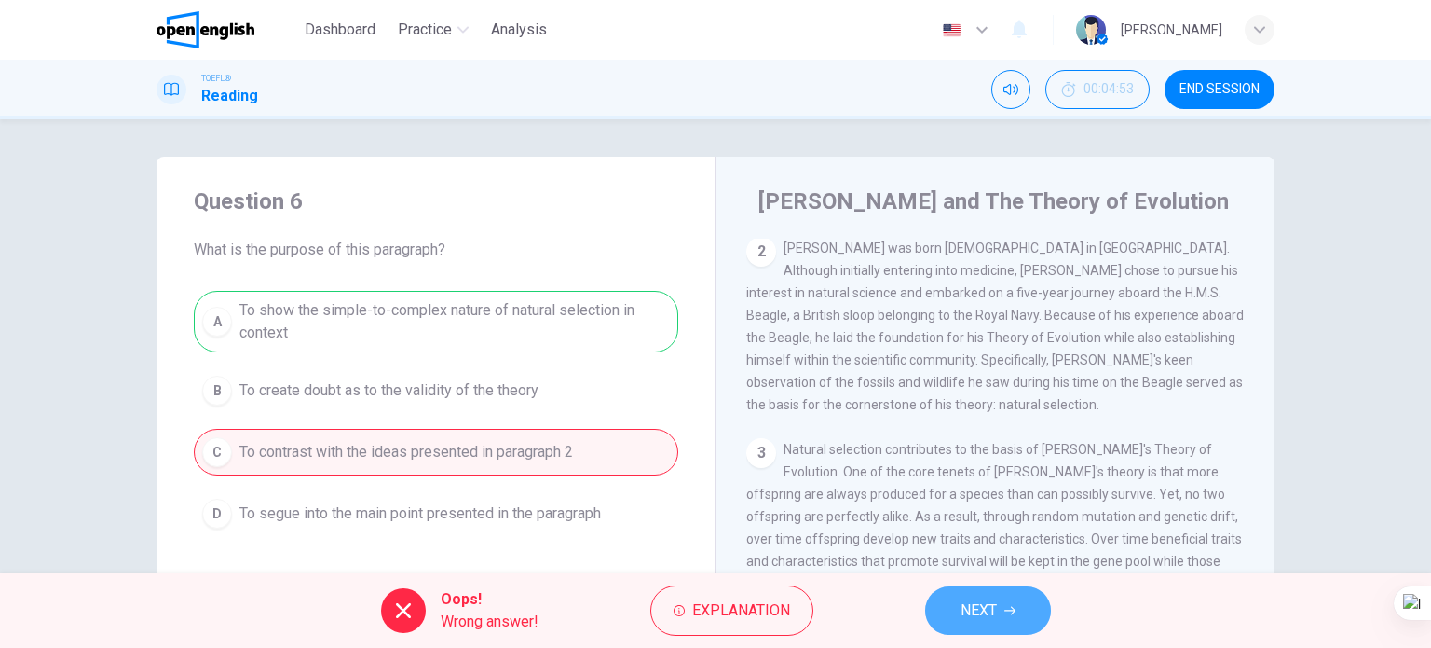
click at [957, 601] on button "NEXT" at bounding box center [988, 610] width 126 height 48
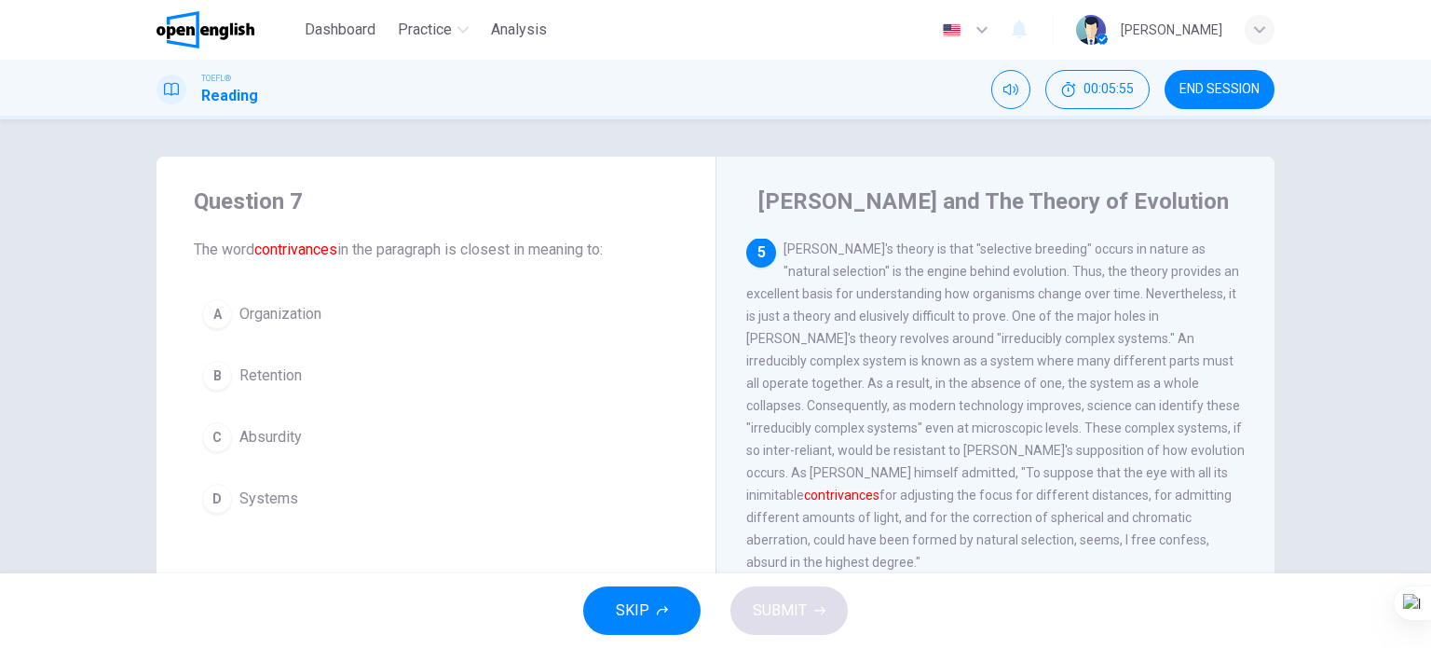
scroll to position [962, 0]
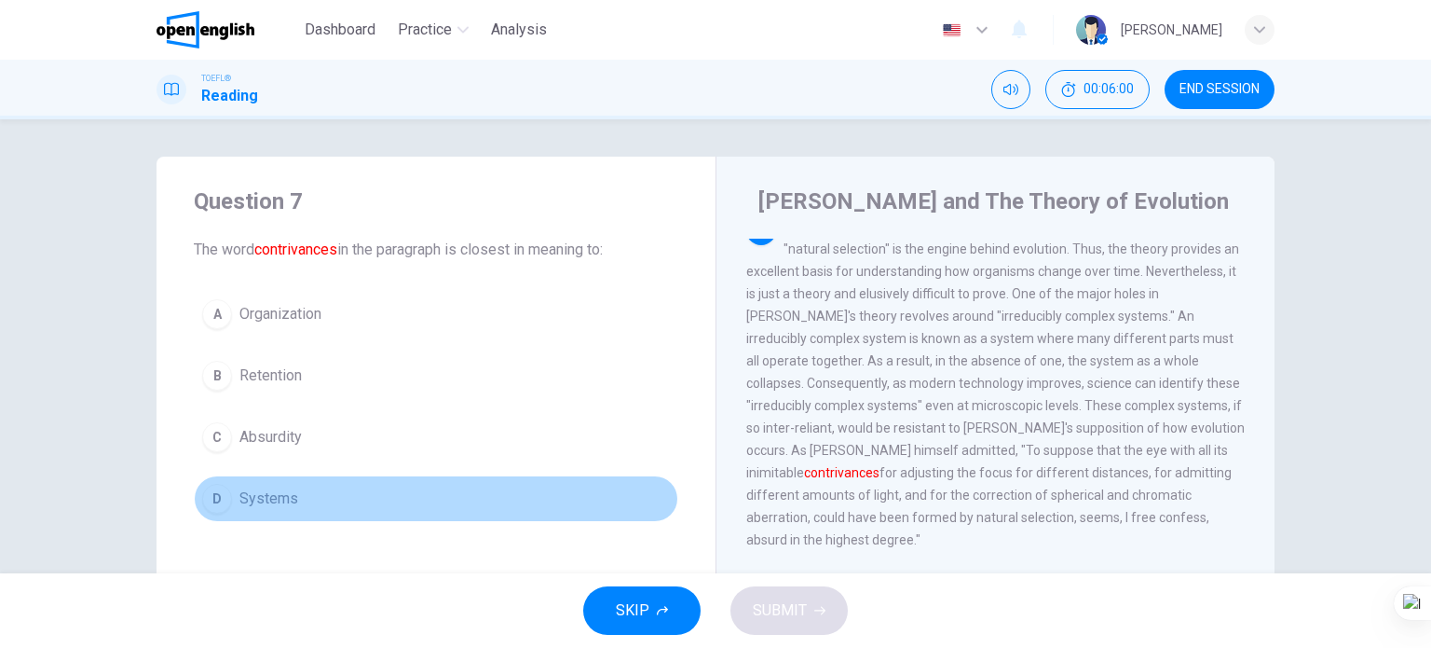
click at [268, 502] on span "Systems" at bounding box center [269, 498] width 59 height 22
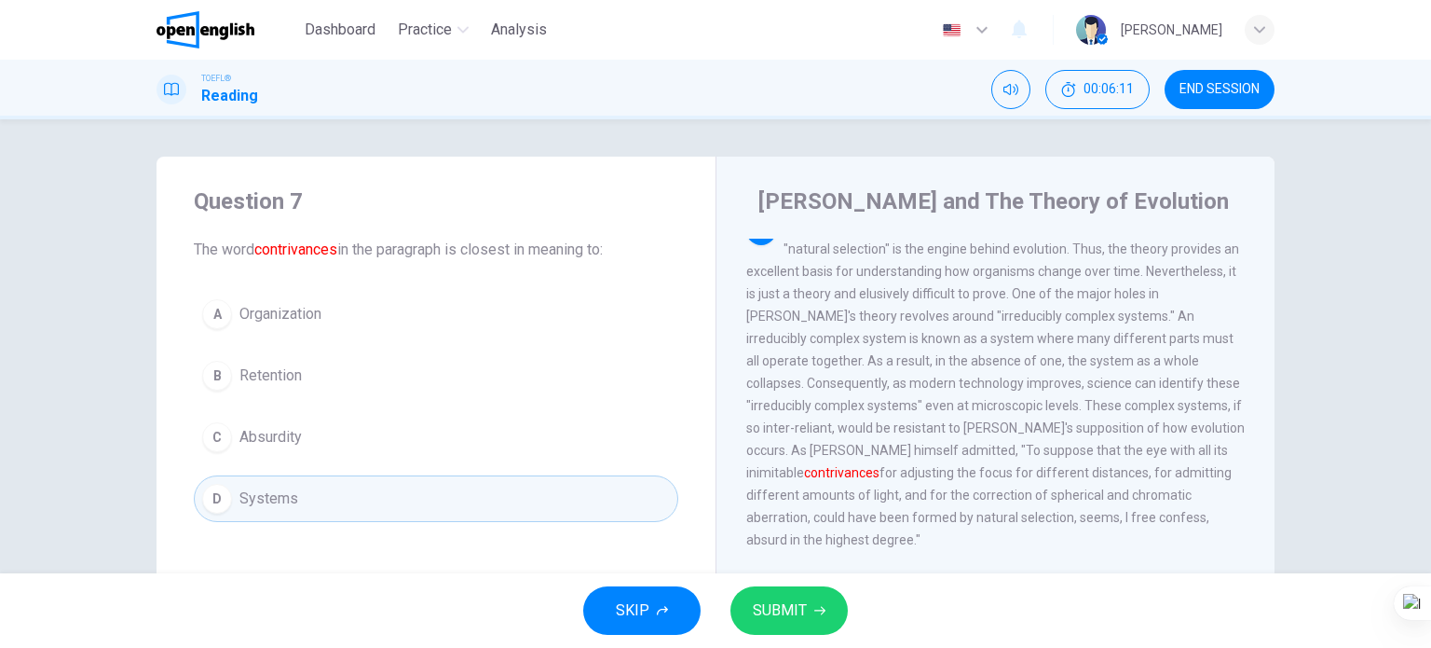
click at [292, 318] on span "Organization" at bounding box center [281, 314] width 82 height 22
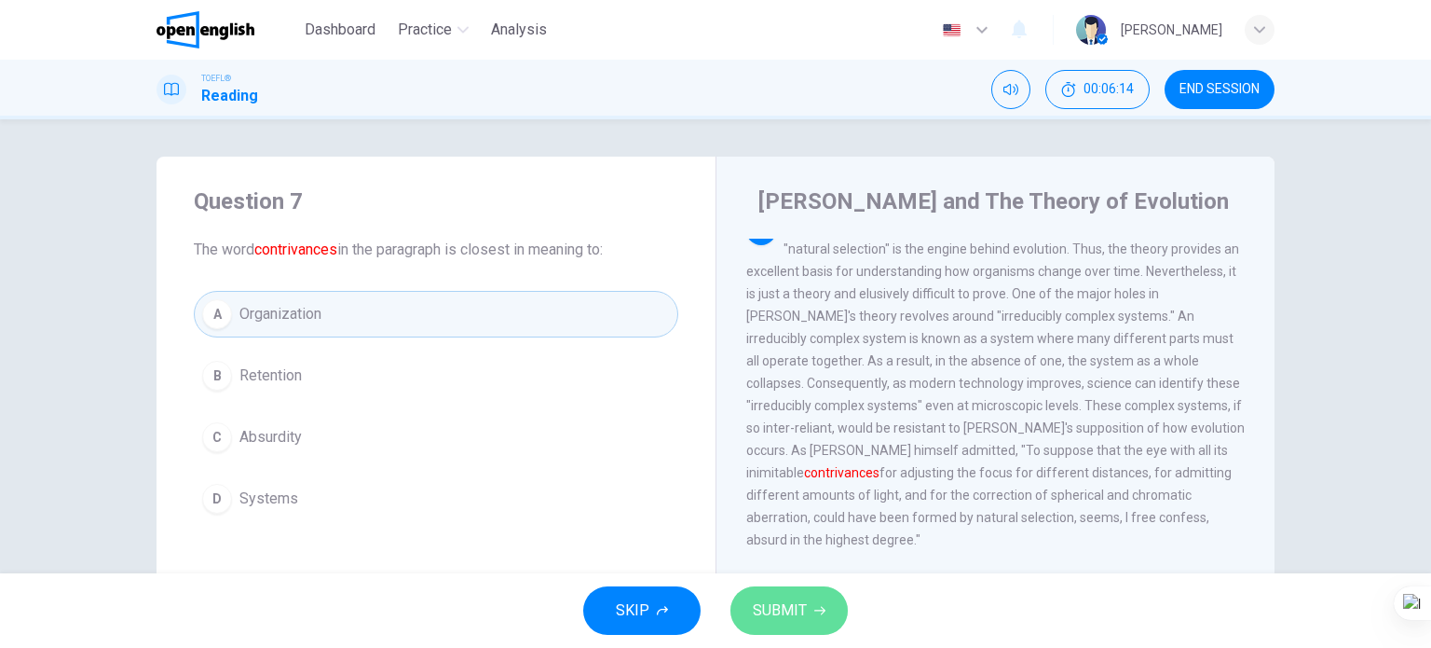
click at [794, 610] on span "SUBMIT" at bounding box center [780, 610] width 54 height 26
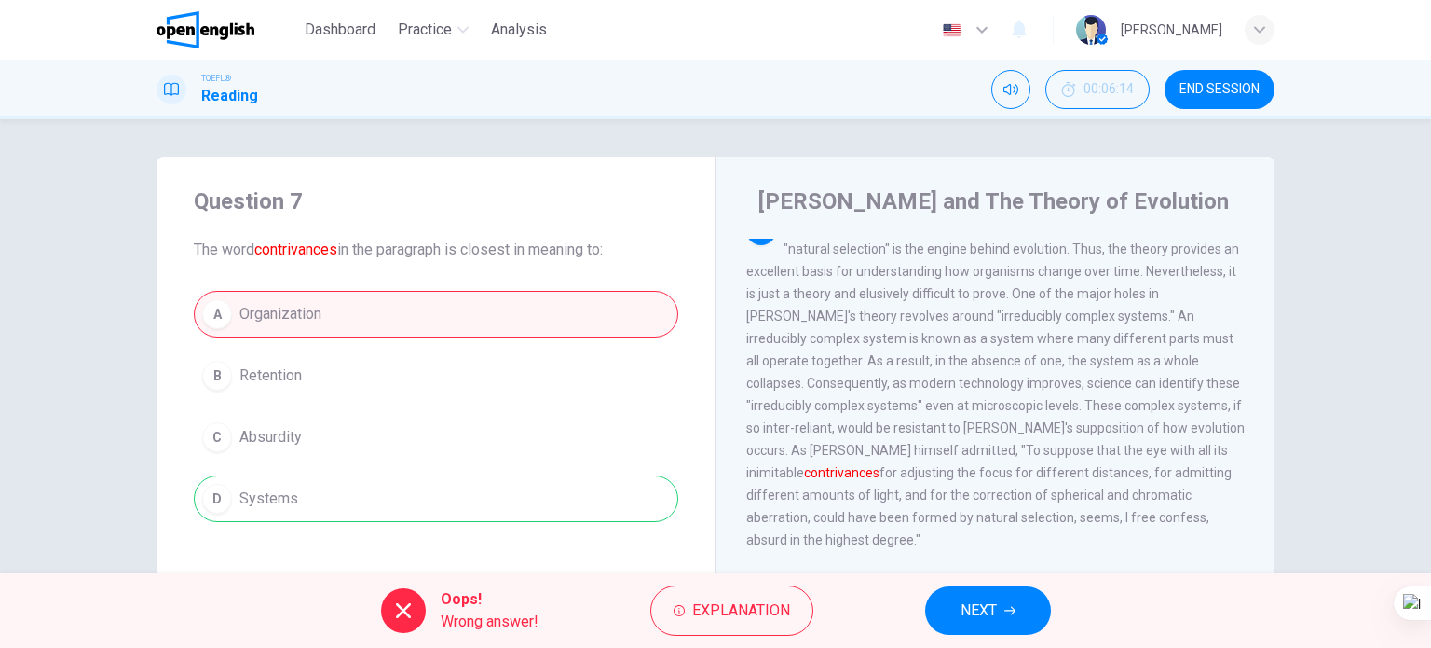
click at [997, 610] on span "NEXT" at bounding box center [979, 610] width 36 height 26
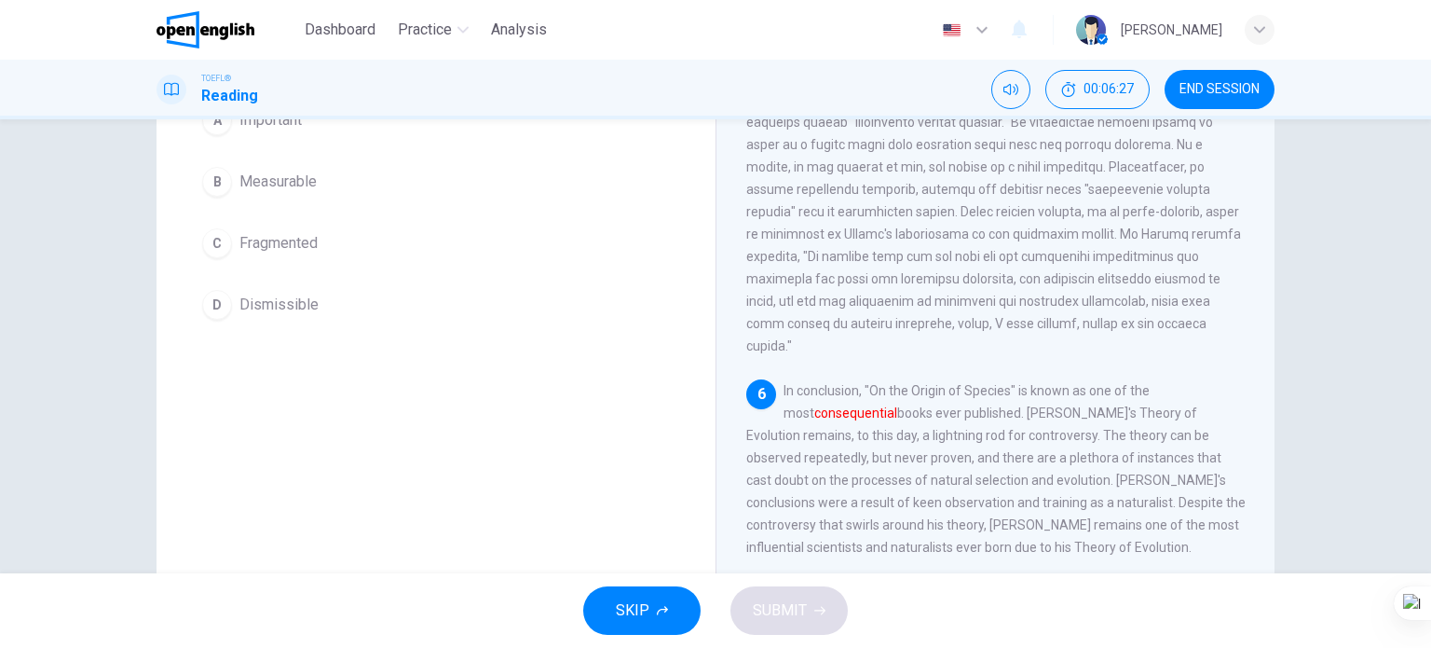
scroll to position [82, 0]
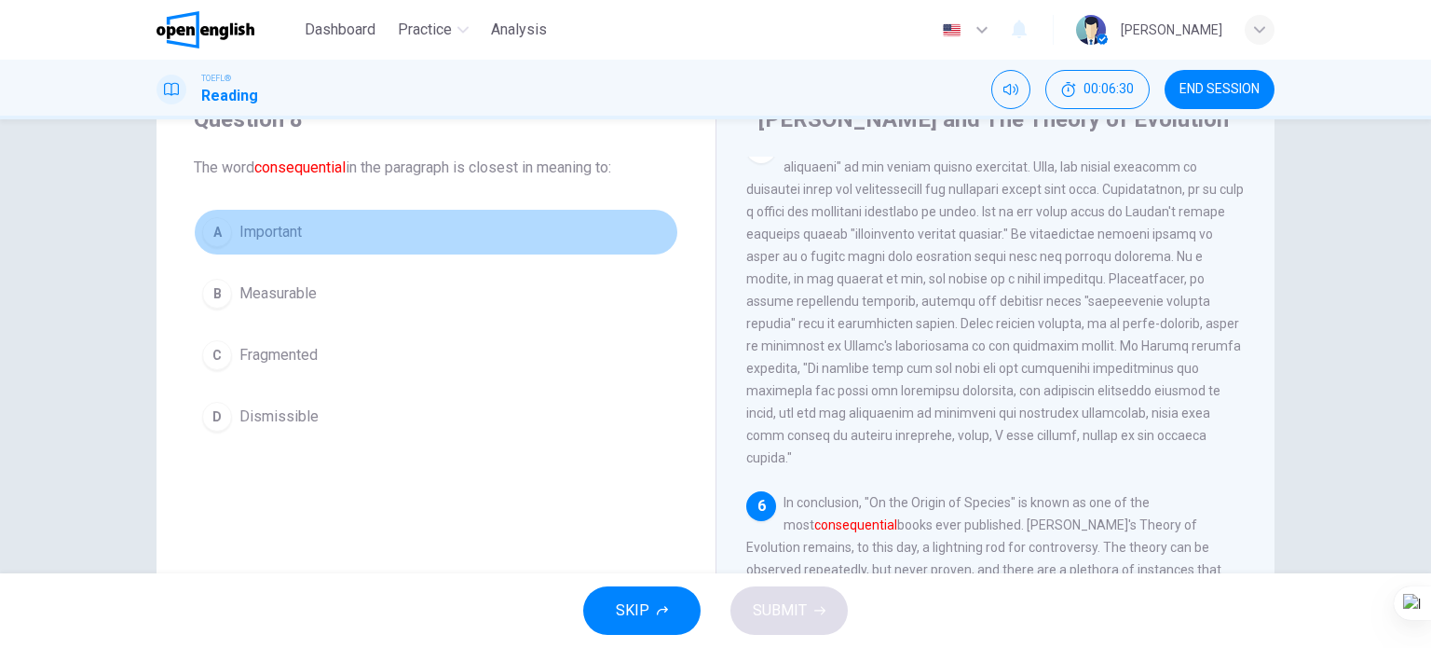
click at [291, 226] on span "Important" at bounding box center [271, 232] width 62 height 22
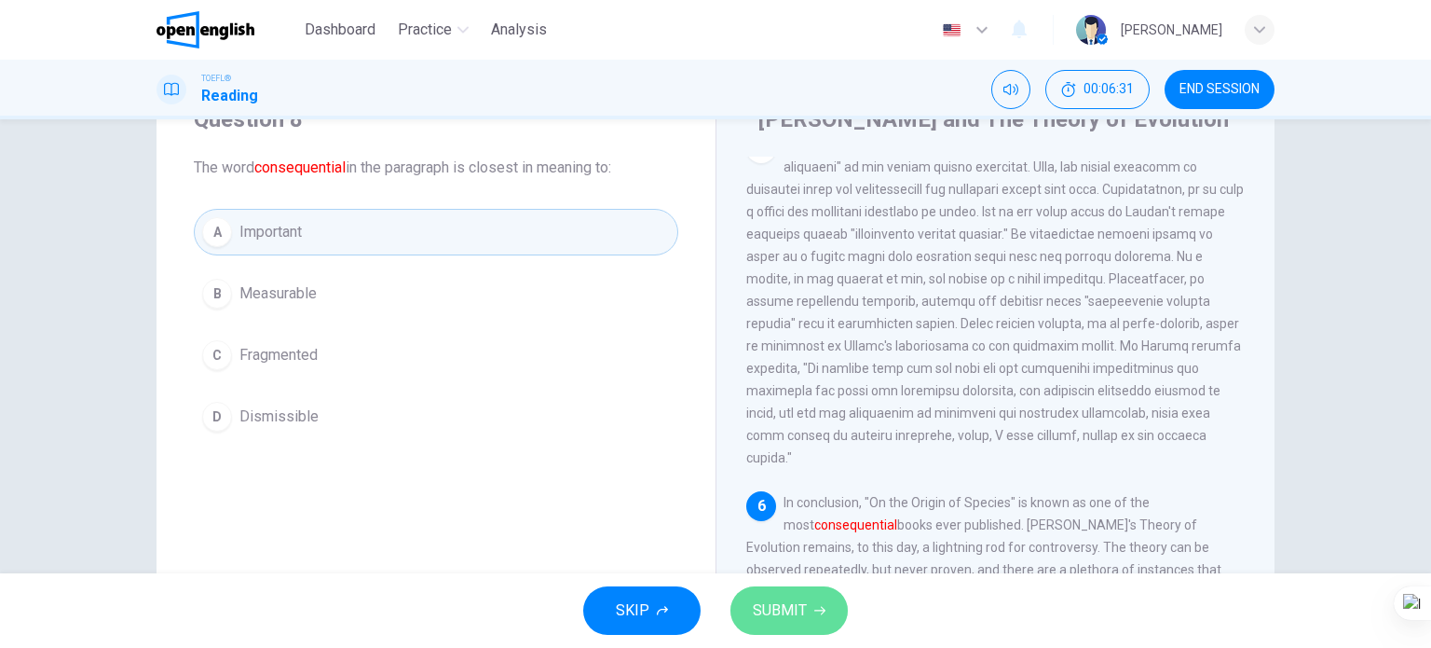
click at [762, 595] on button "SUBMIT" at bounding box center [789, 610] width 117 height 48
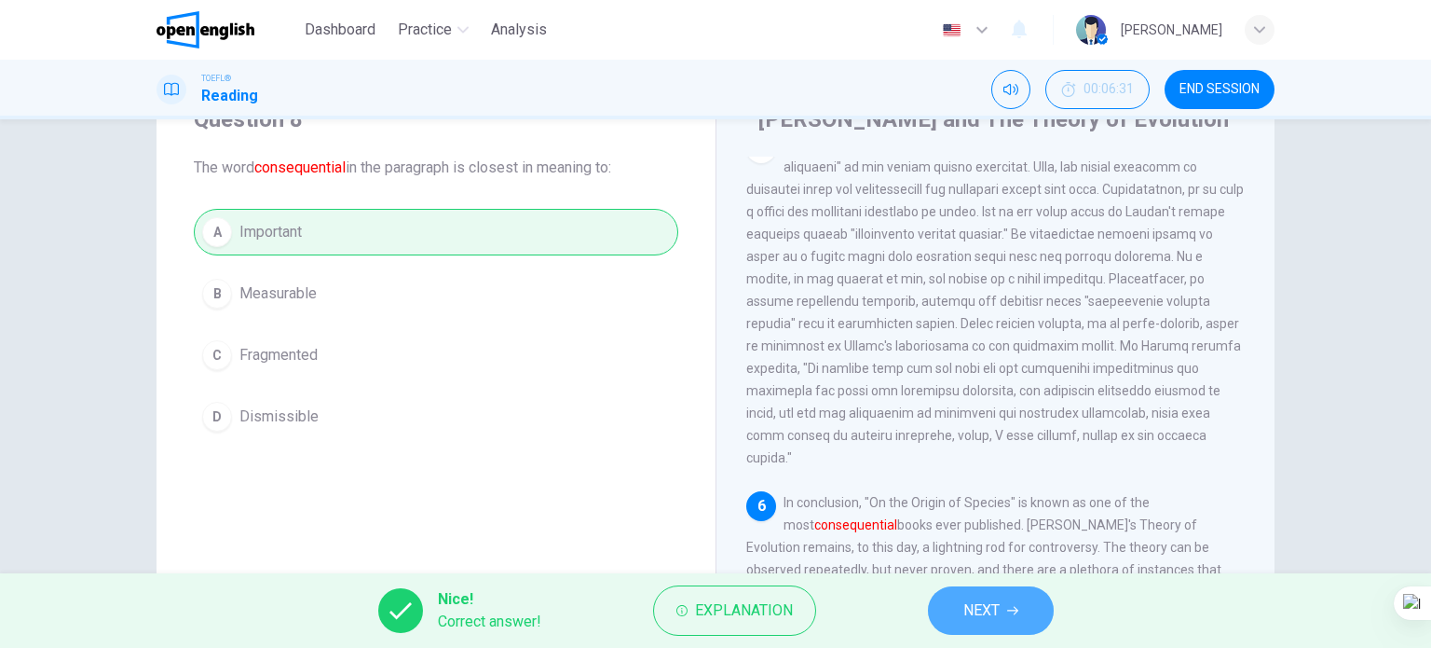
click at [966, 602] on span "NEXT" at bounding box center [982, 610] width 36 height 26
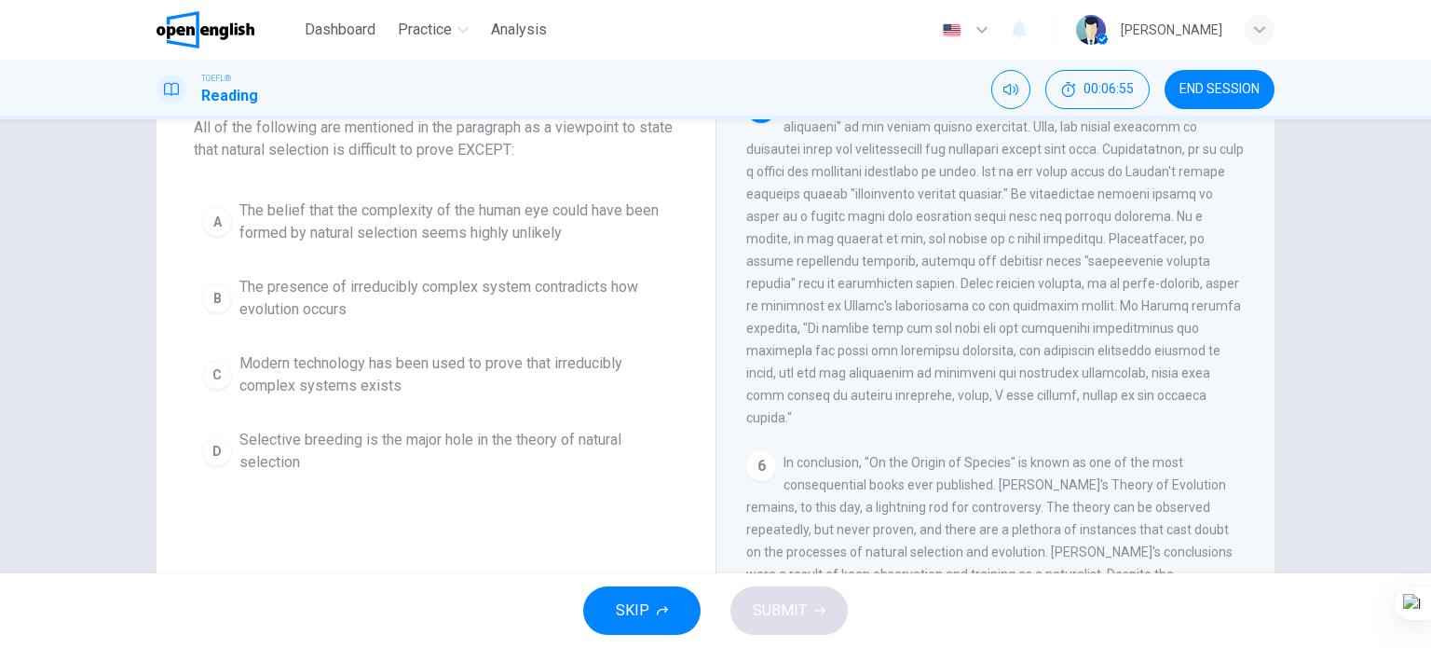
scroll to position [93, 0]
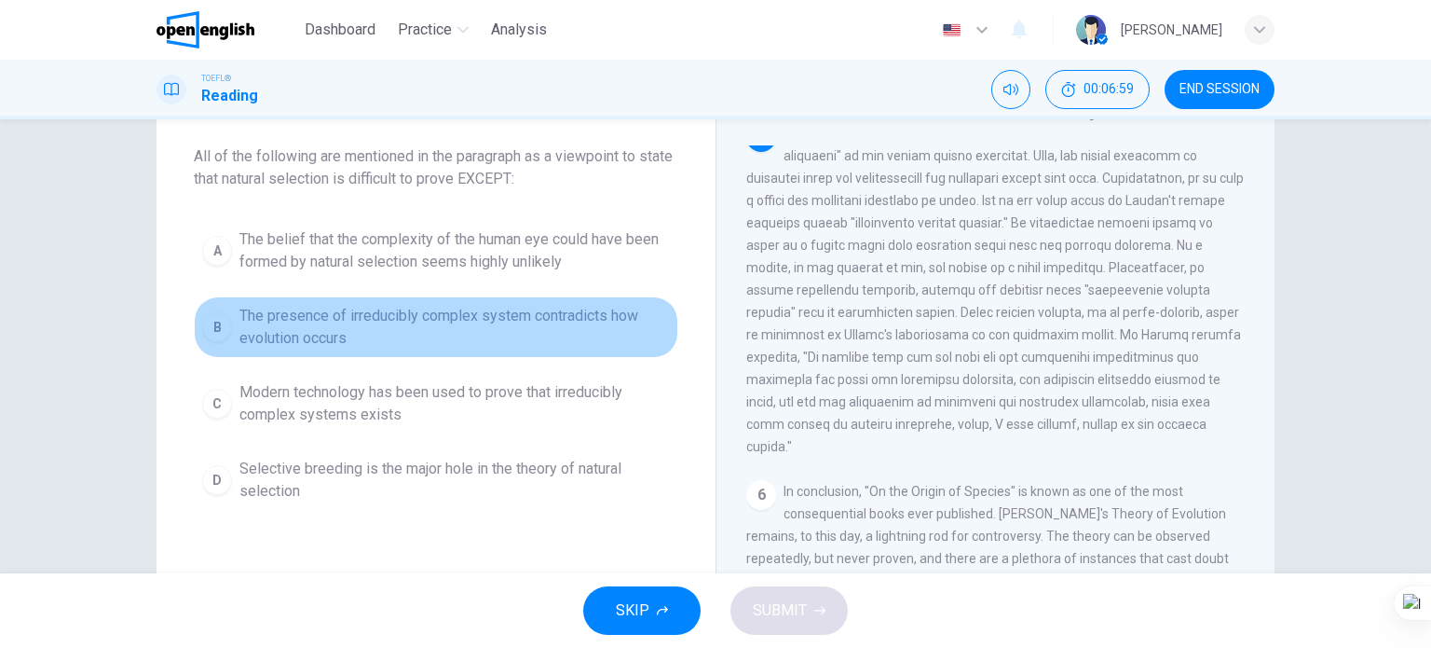
click at [470, 316] on span "The presence of irreducibly complex system contradicts how evolution occurs" at bounding box center [455, 327] width 431 height 45
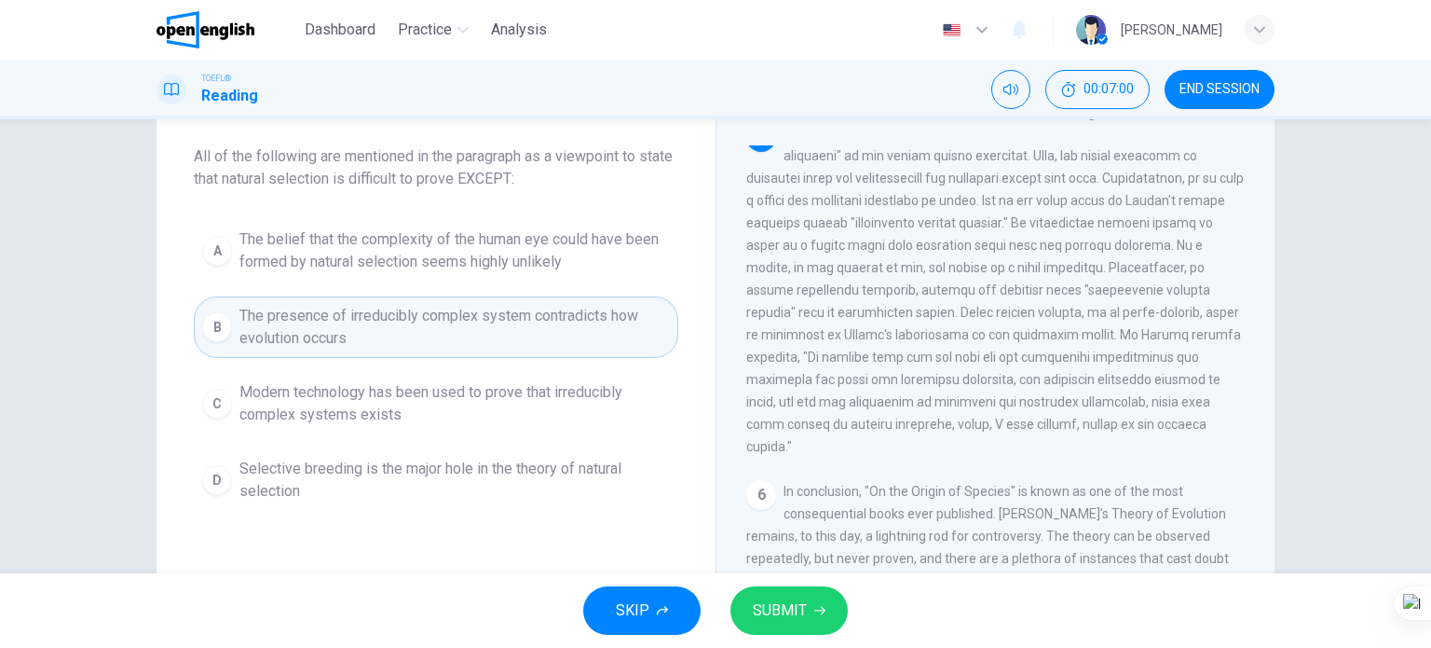
click at [761, 610] on span "SUBMIT" at bounding box center [780, 610] width 54 height 26
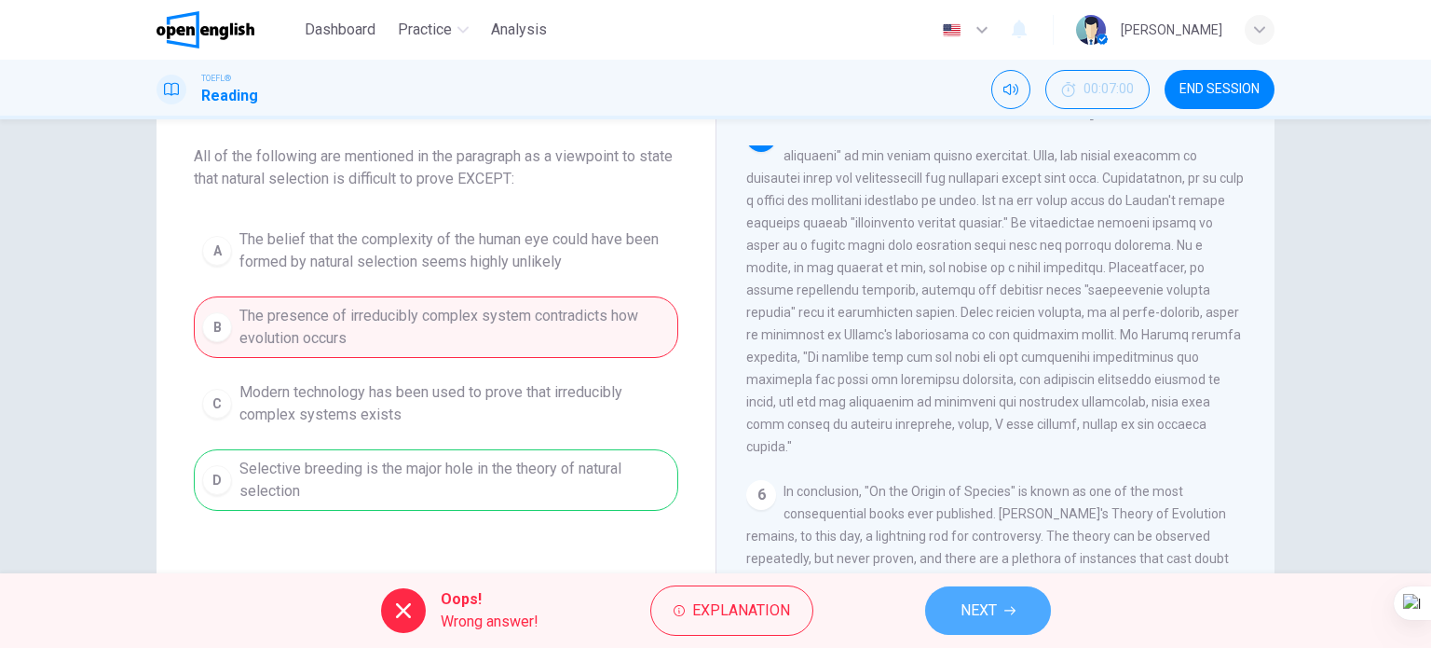
click at [967, 614] on span "NEXT" at bounding box center [979, 610] width 36 height 26
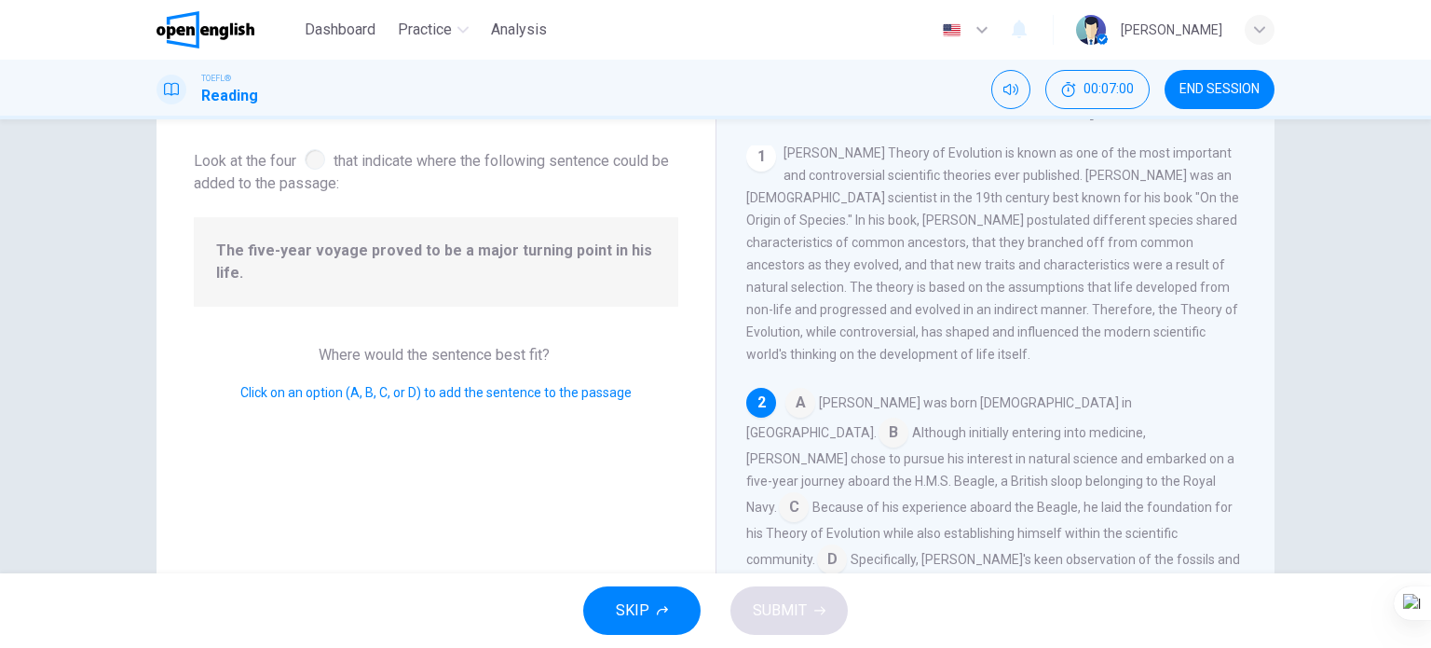
scroll to position [0, 0]
click at [809, 498] on input at bounding box center [794, 513] width 30 height 30
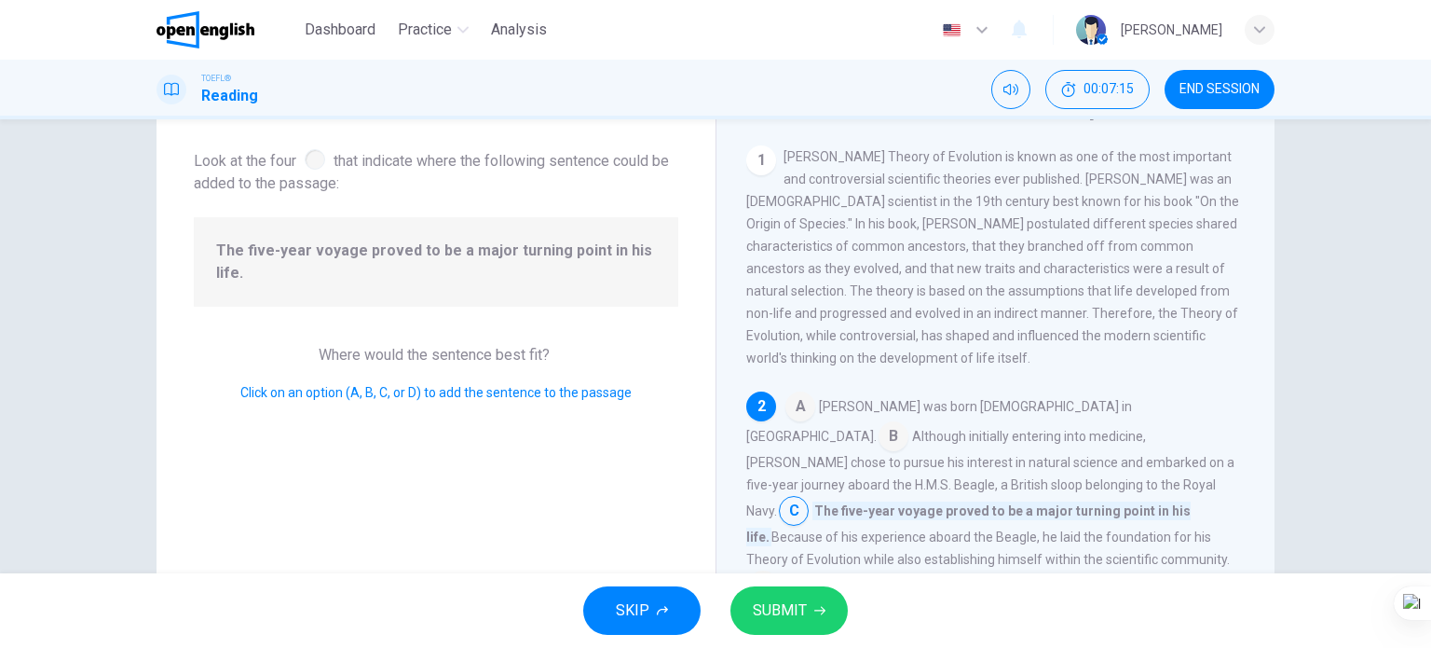
click at [803, 622] on span "SUBMIT" at bounding box center [780, 610] width 54 height 26
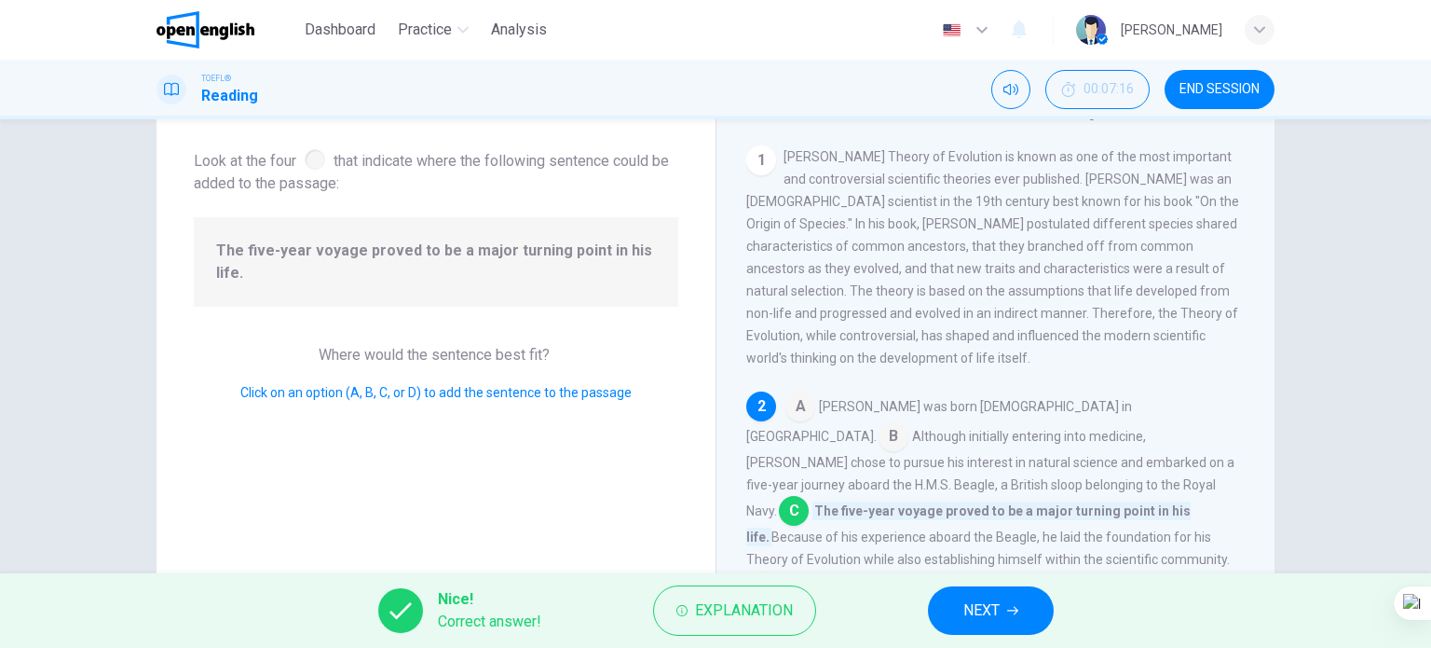
click at [975, 610] on span "NEXT" at bounding box center [982, 610] width 36 height 26
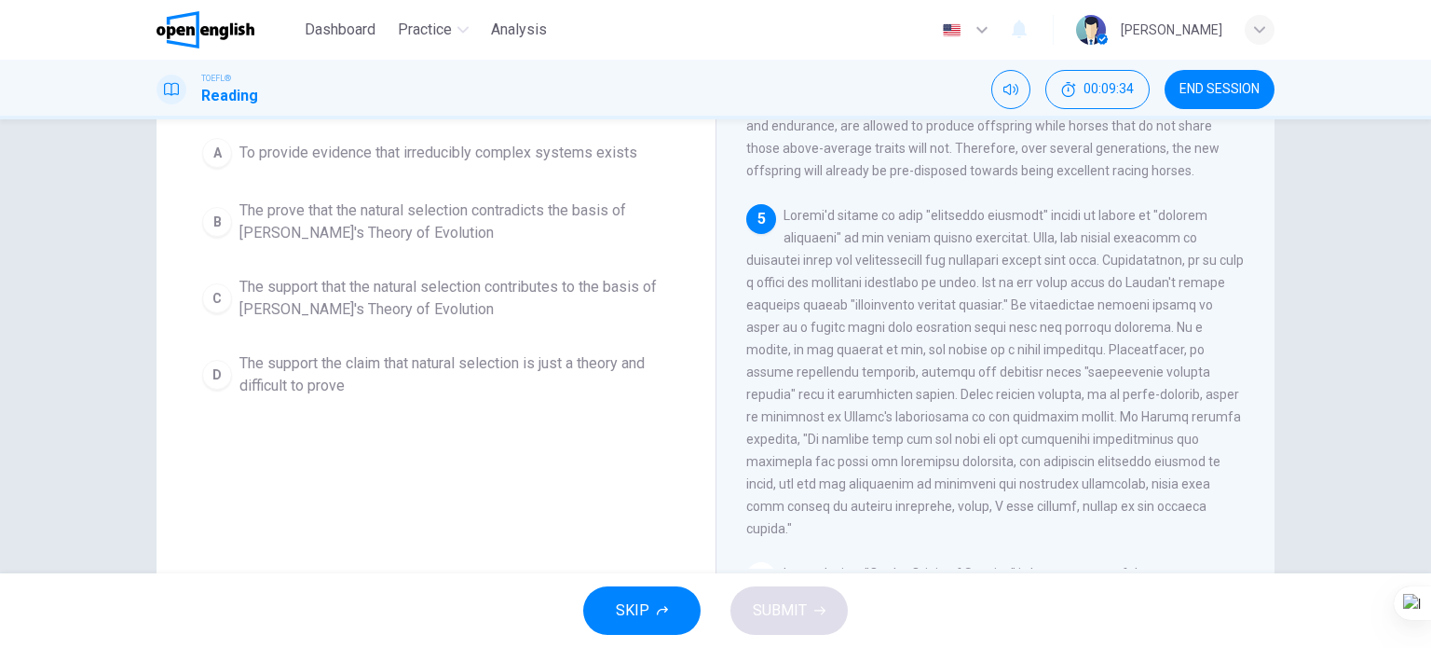
scroll to position [175, 0]
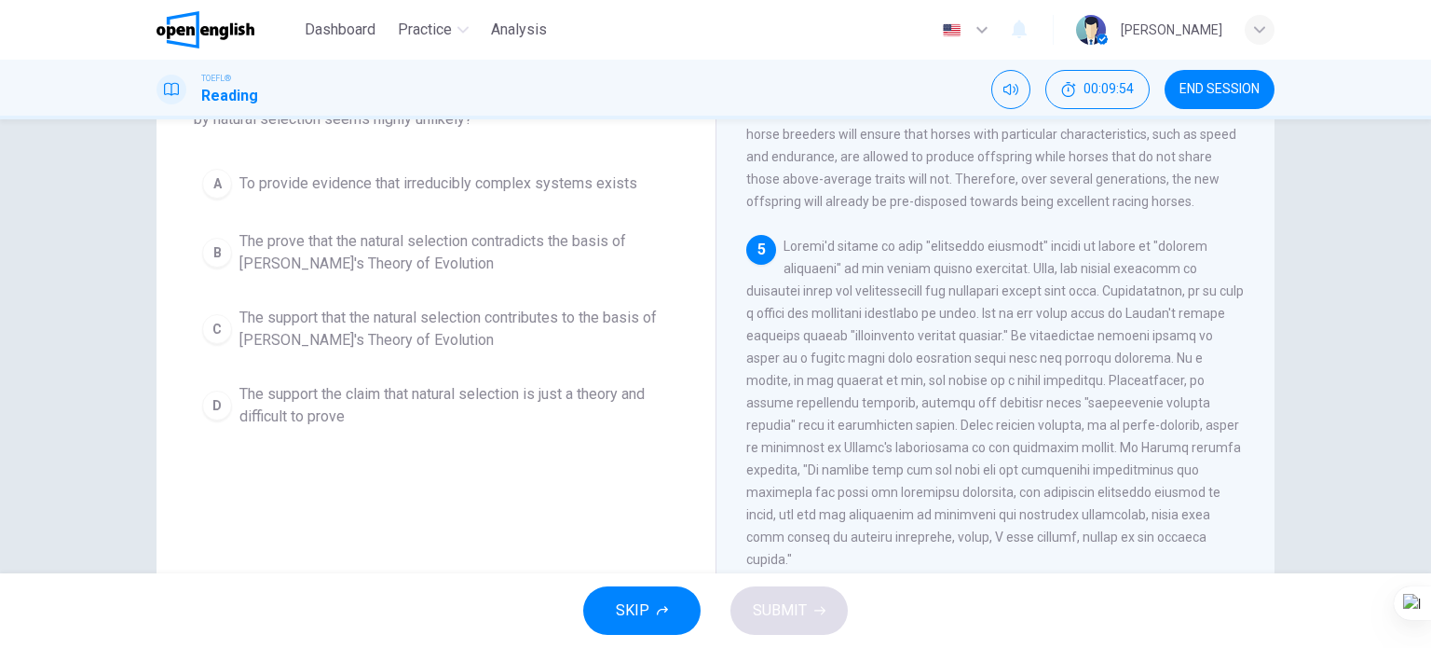
click at [521, 319] on span "The support that the natural selection contributes to the basis of [PERSON_NAME…" at bounding box center [455, 329] width 431 height 45
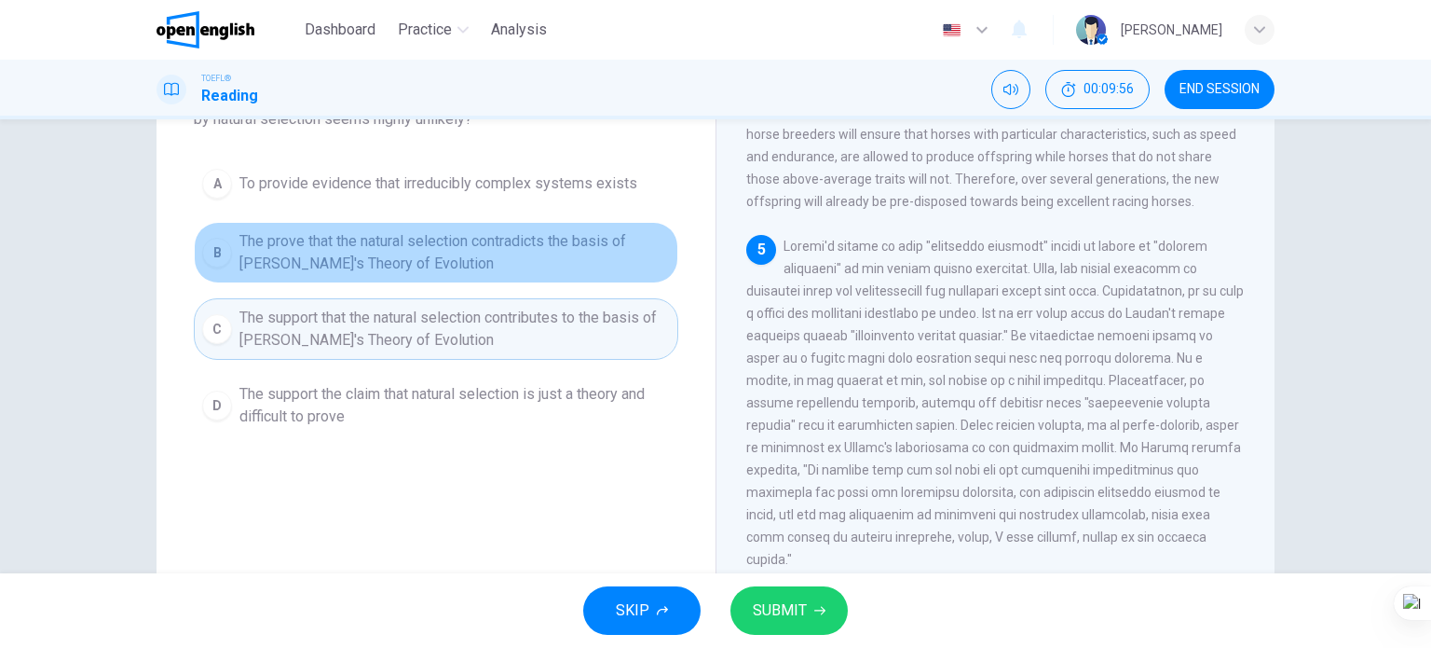
drag, startPoint x: 422, startPoint y: 249, endPoint x: 596, endPoint y: 439, distance: 257.9
click at [422, 252] on span "The prove that the natural selection contradicts the basis of [PERSON_NAME]'s T…" at bounding box center [455, 252] width 431 height 45
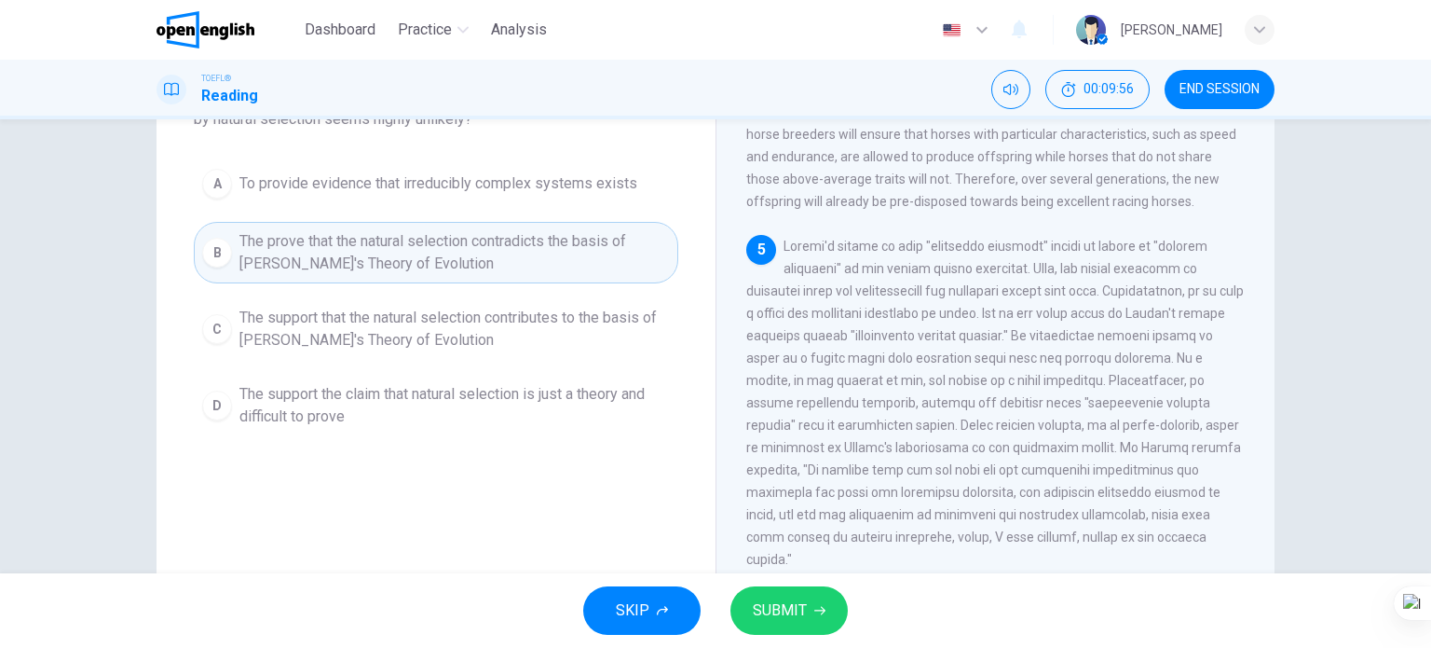
click at [782, 609] on span "SUBMIT" at bounding box center [780, 610] width 54 height 26
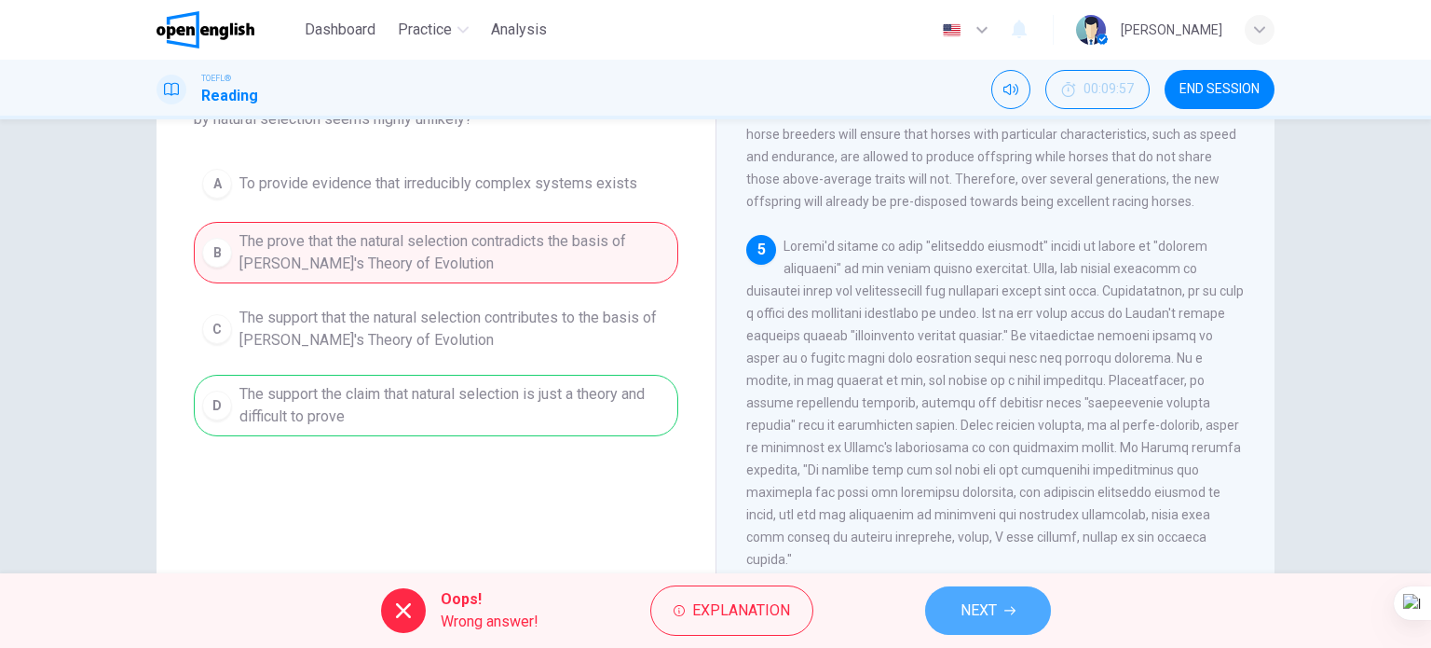
click at [969, 630] on button "NEXT" at bounding box center [988, 610] width 126 height 48
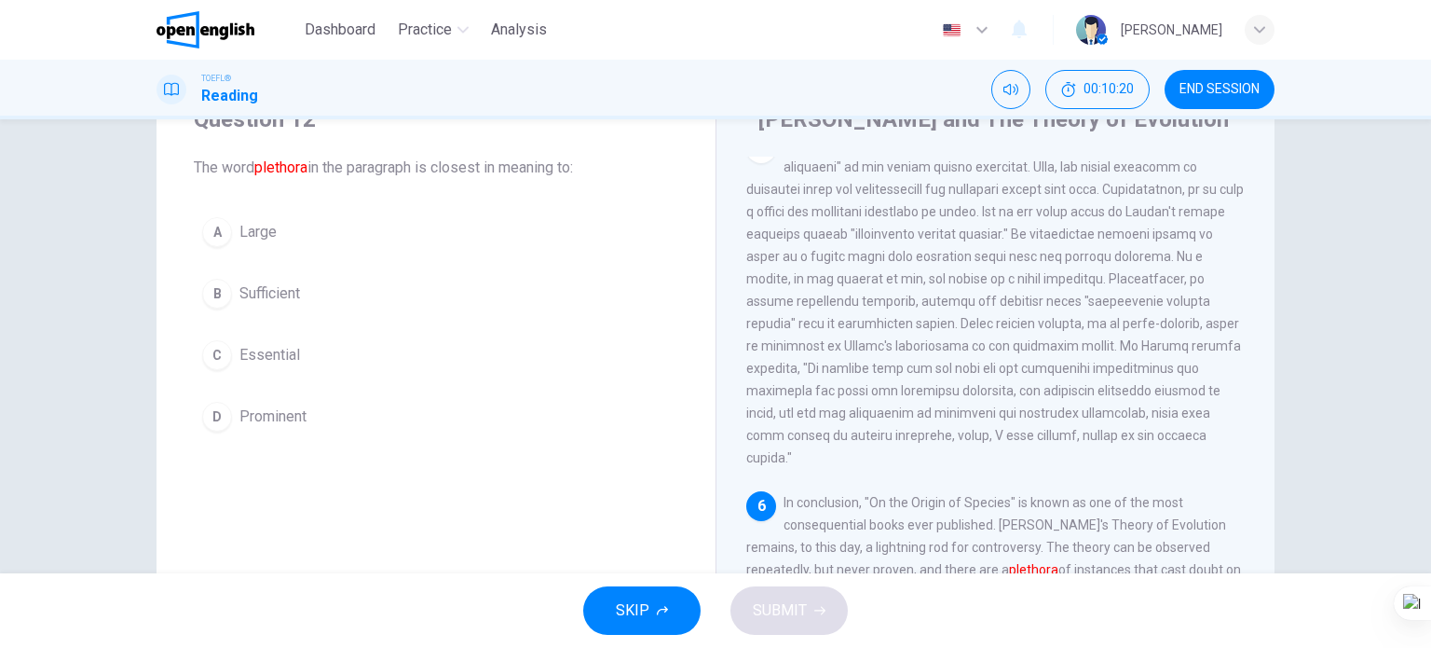
scroll to position [82, 0]
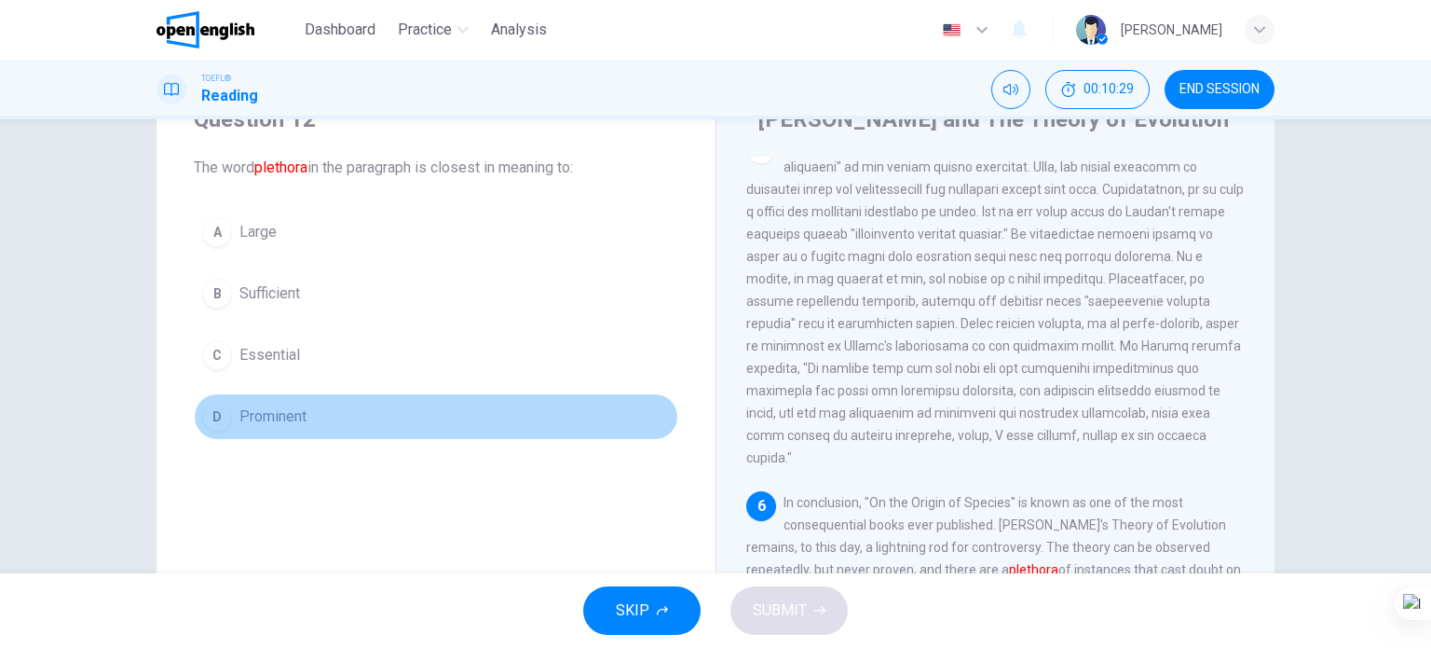
click at [296, 422] on span "Prominent" at bounding box center [273, 416] width 67 height 22
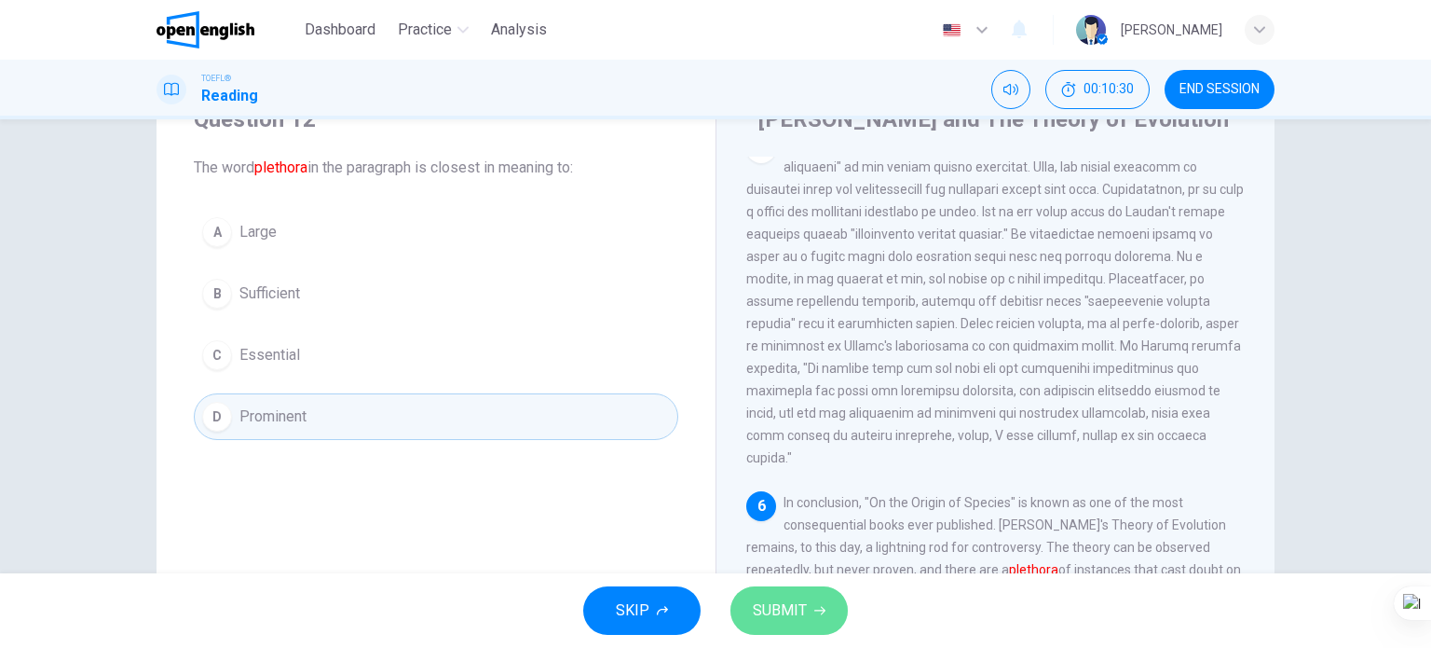
click at [816, 606] on icon "button" at bounding box center [819, 610] width 11 height 11
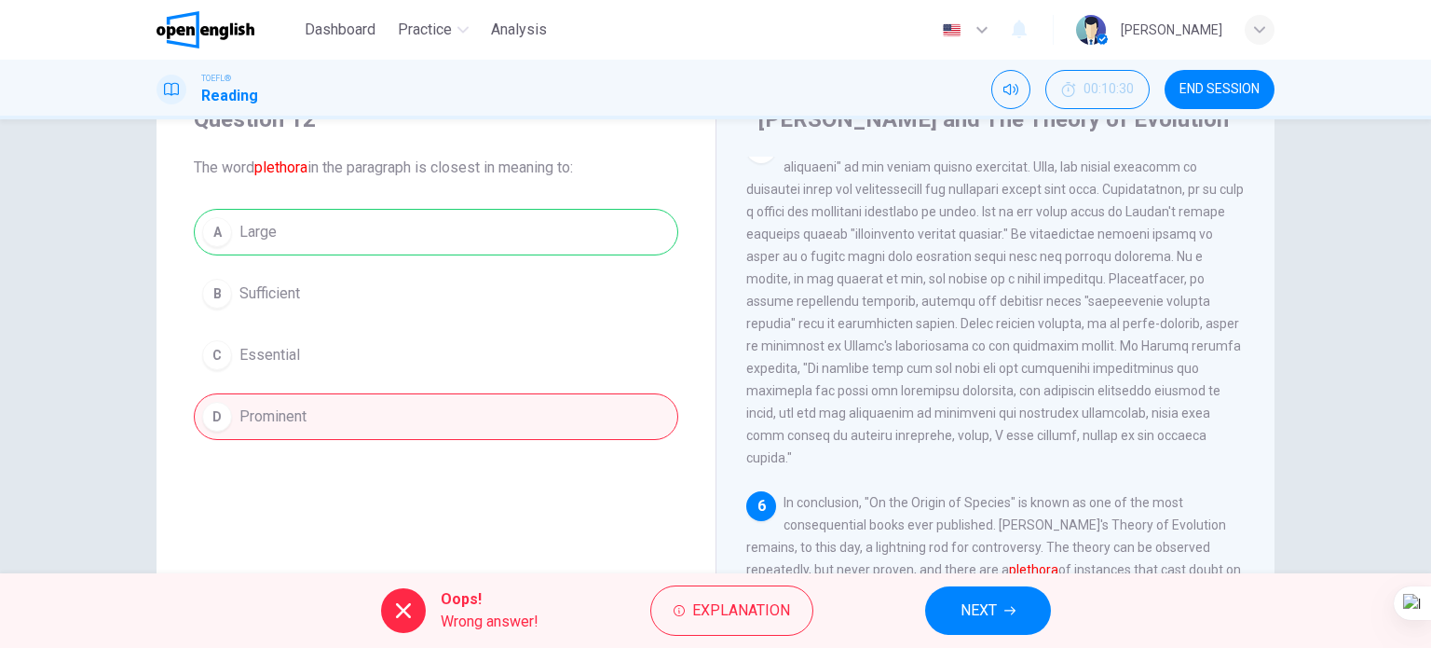
click at [985, 618] on span "NEXT" at bounding box center [979, 610] width 36 height 26
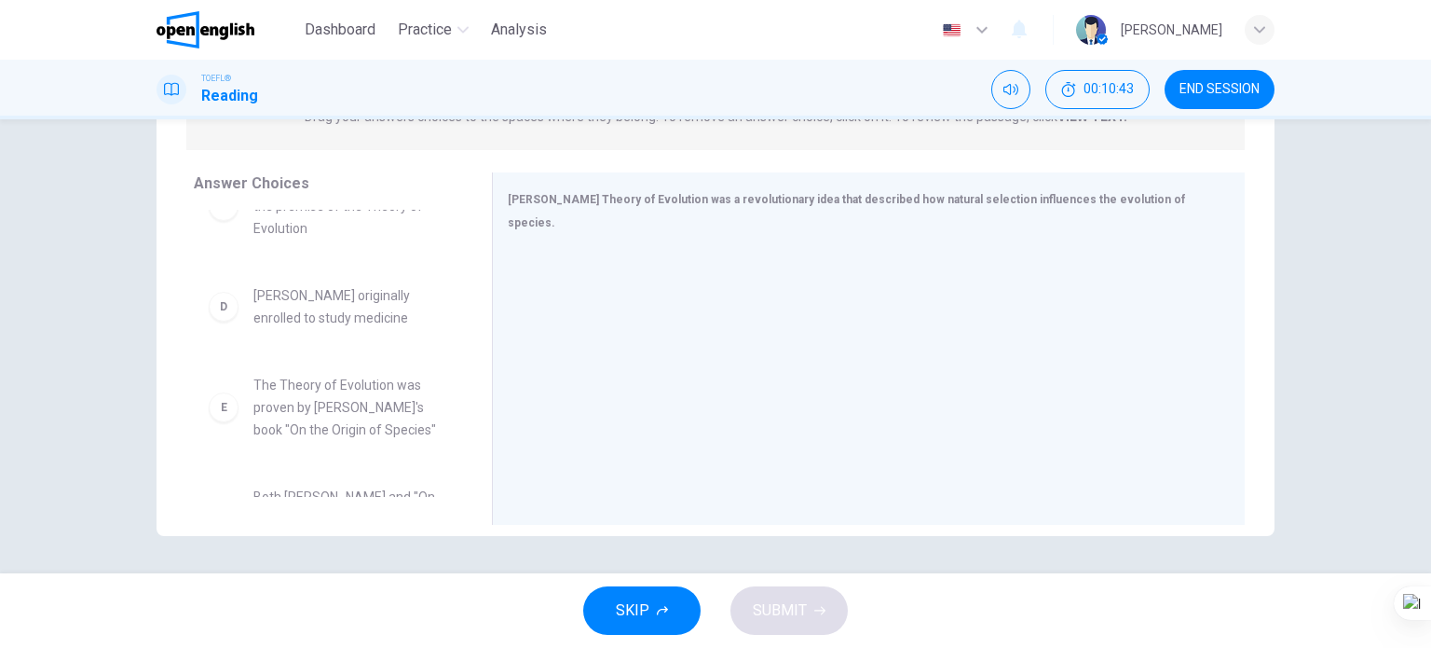
scroll to position [369, 0]
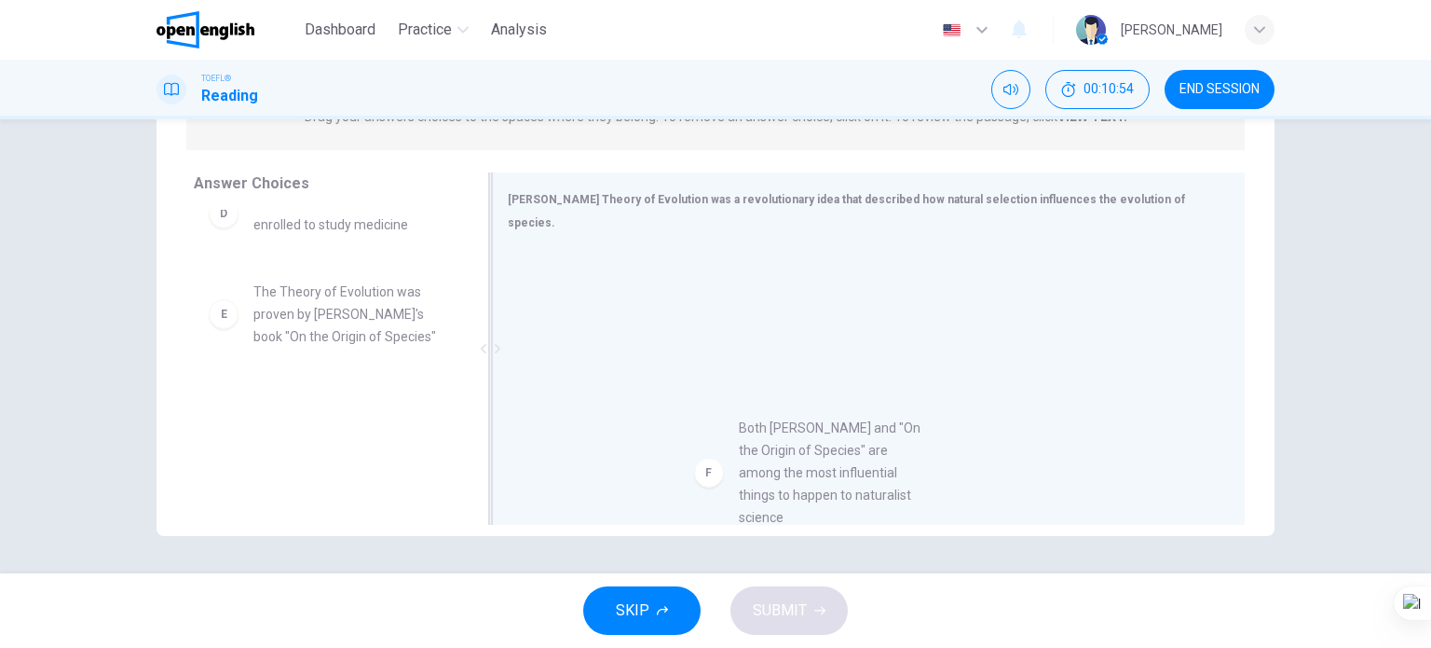
drag, startPoint x: 349, startPoint y: 417, endPoint x: 836, endPoint y: 431, distance: 487.6
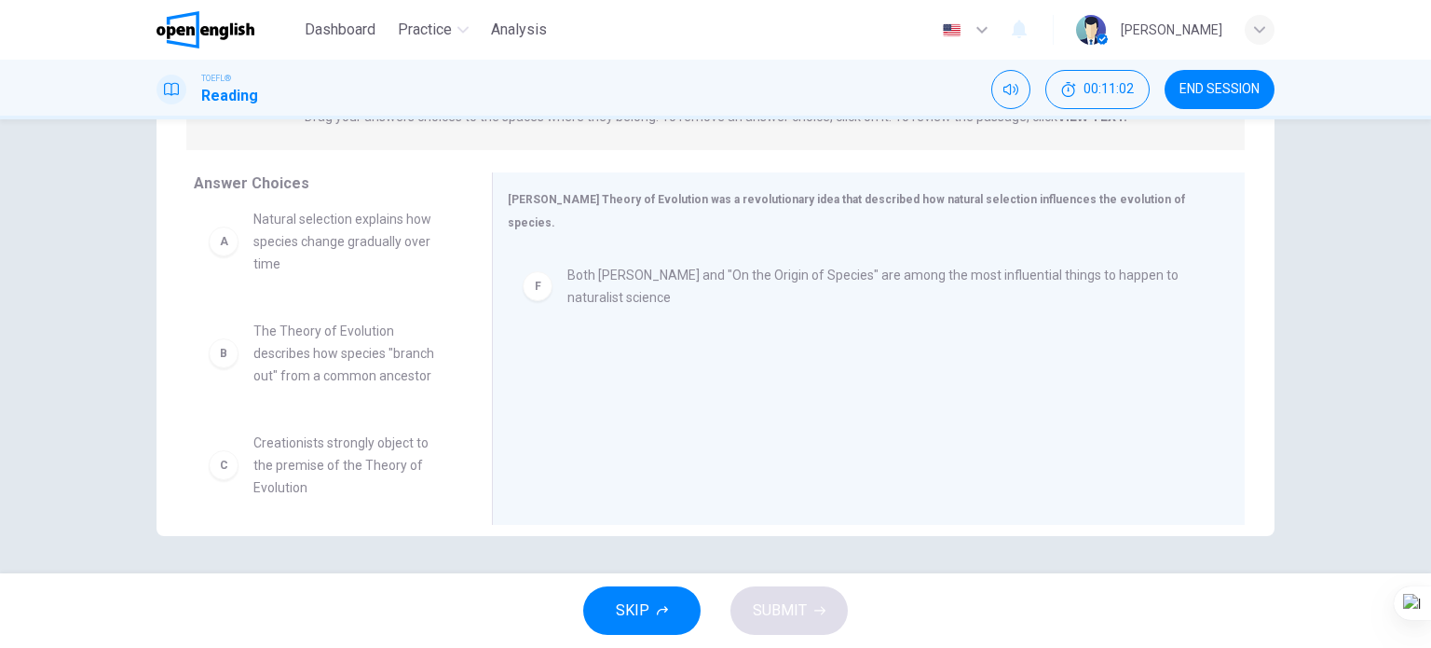
scroll to position [0, 0]
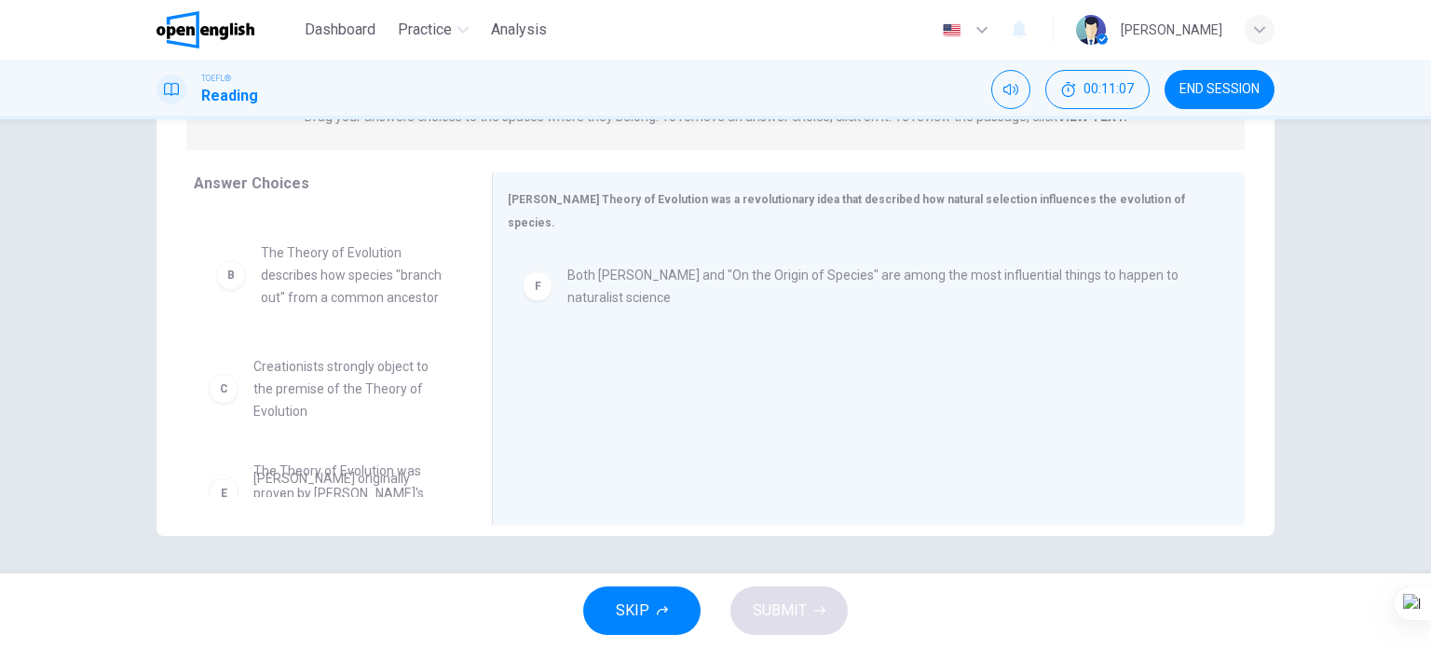
drag, startPoint x: 370, startPoint y: 288, endPoint x: 380, endPoint y: 282, distance: 11.7
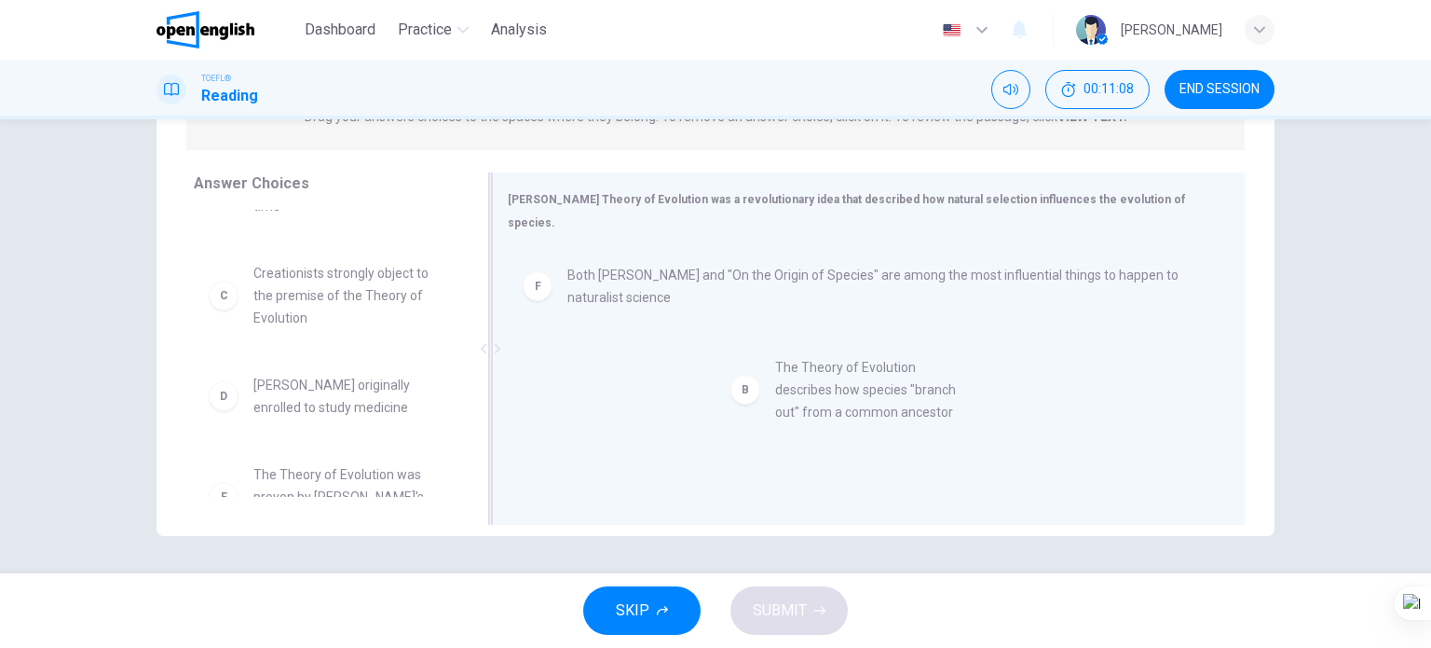
drag, startPoint x: 368, startPoint y: 295, endPoint x: 856, endPoint y: 372, distance: 494.3
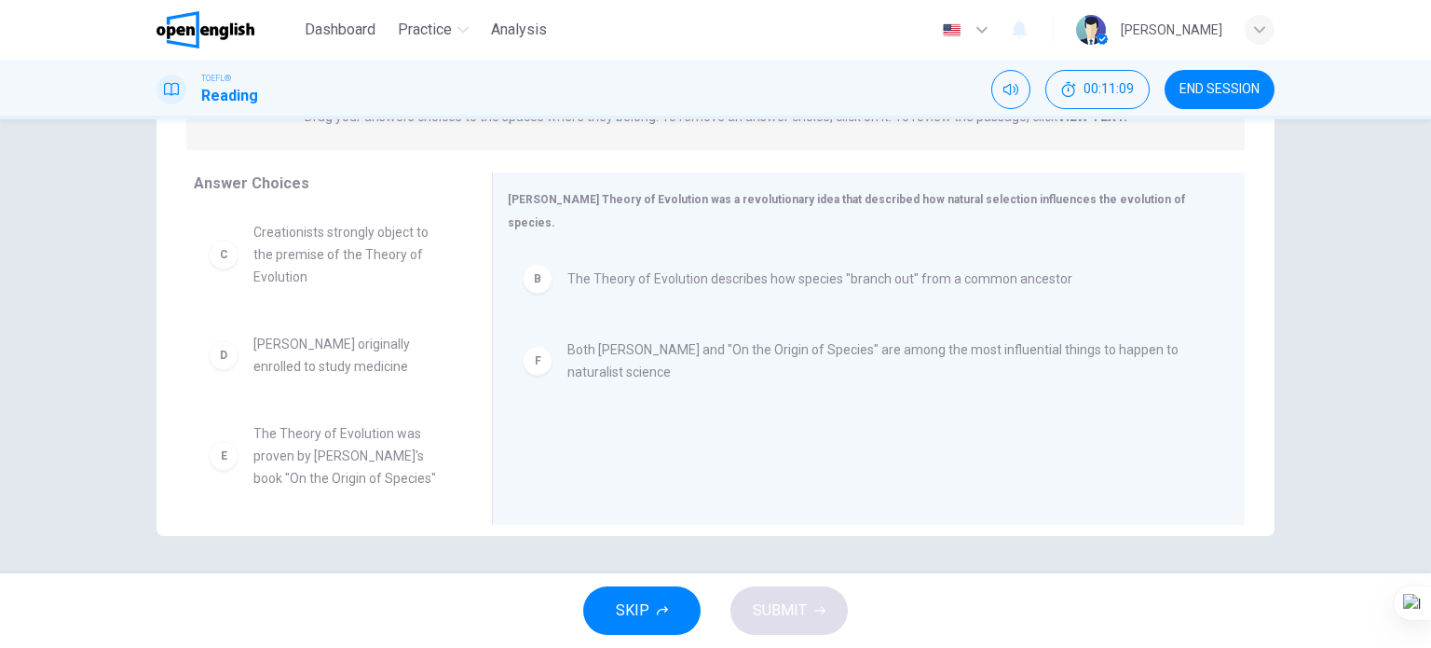
scroll to position [123, 0]
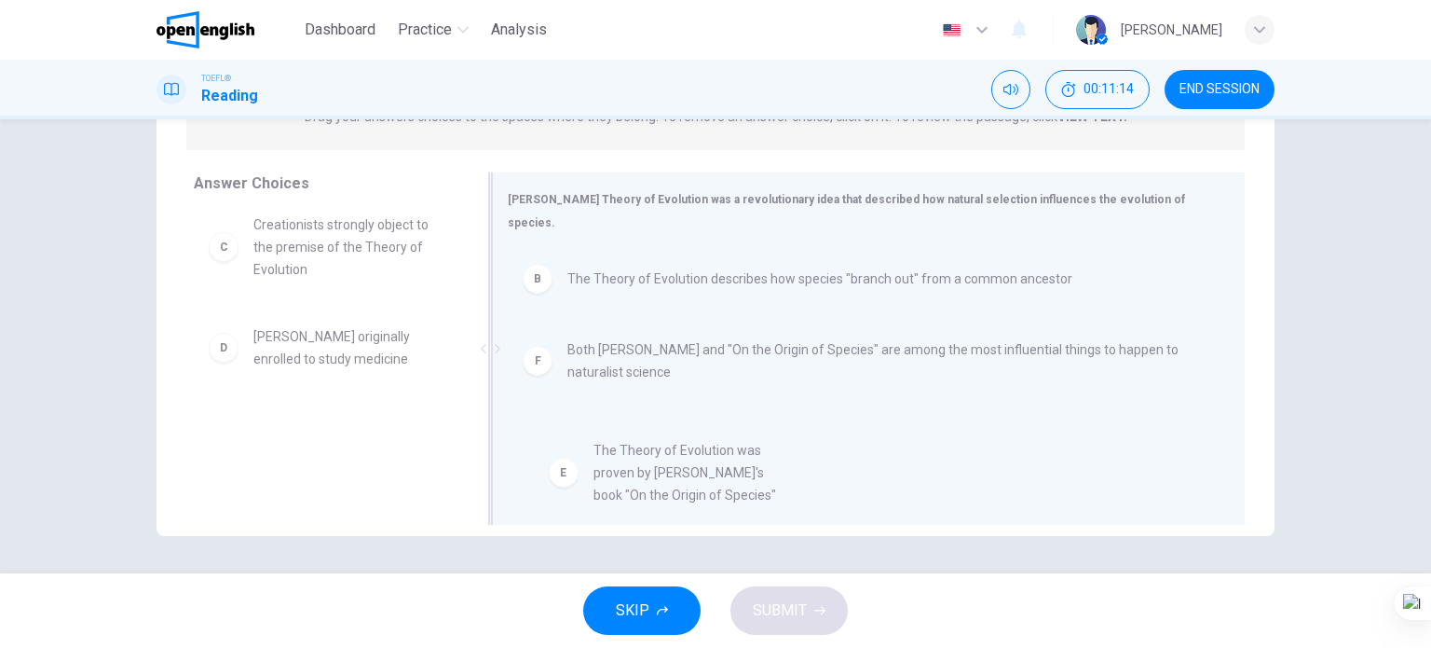
drag, startPoint x: 350, startPoint y: 450, endPoint x: 741, endPoint y: 468, distance: 390.9
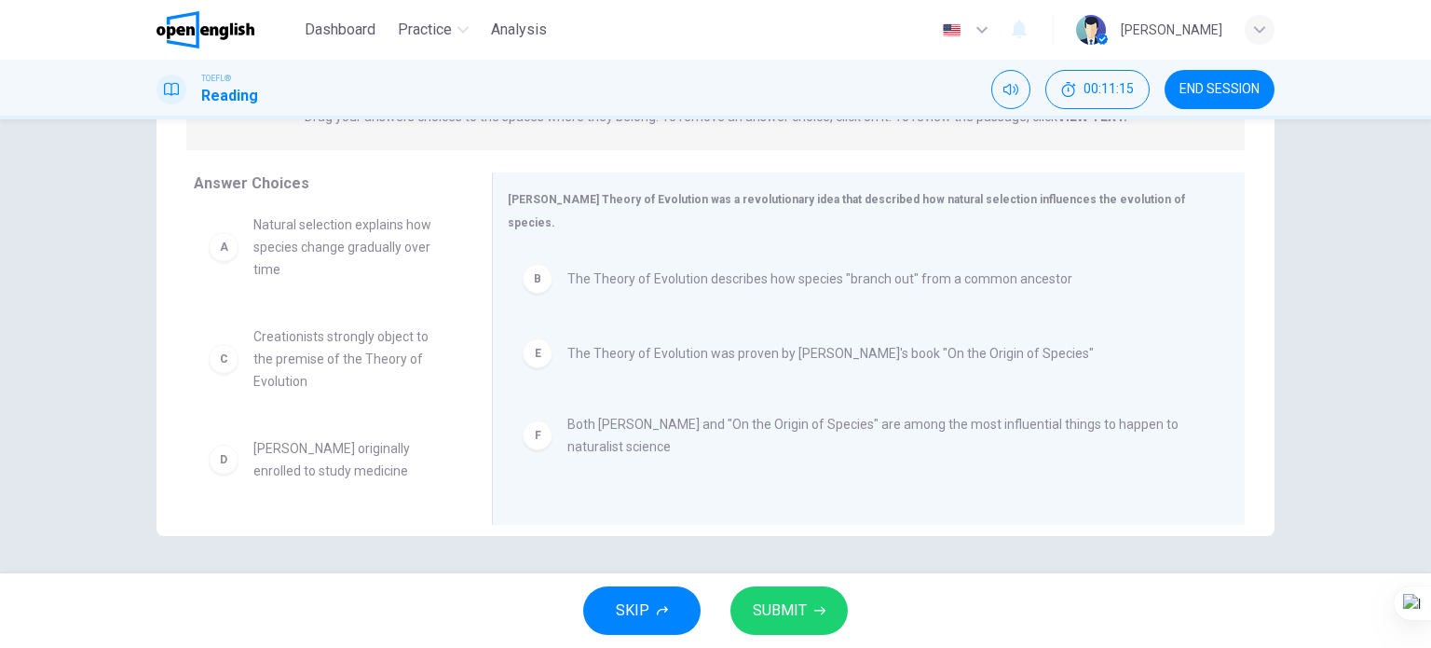
scroll to position [11, 0]
click at [796, 609] on span "SUBMIT" at bounding box center [780, 610] width 54 height 26
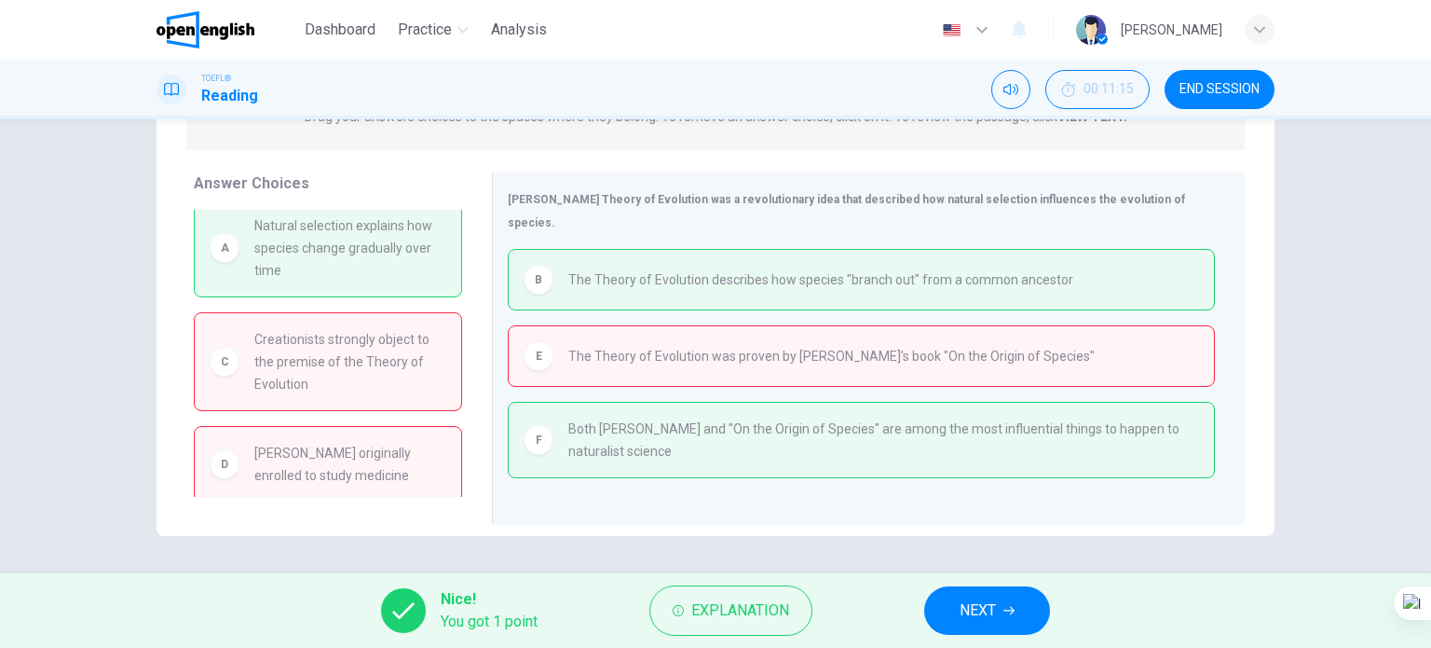
scroll to position [0, 0]
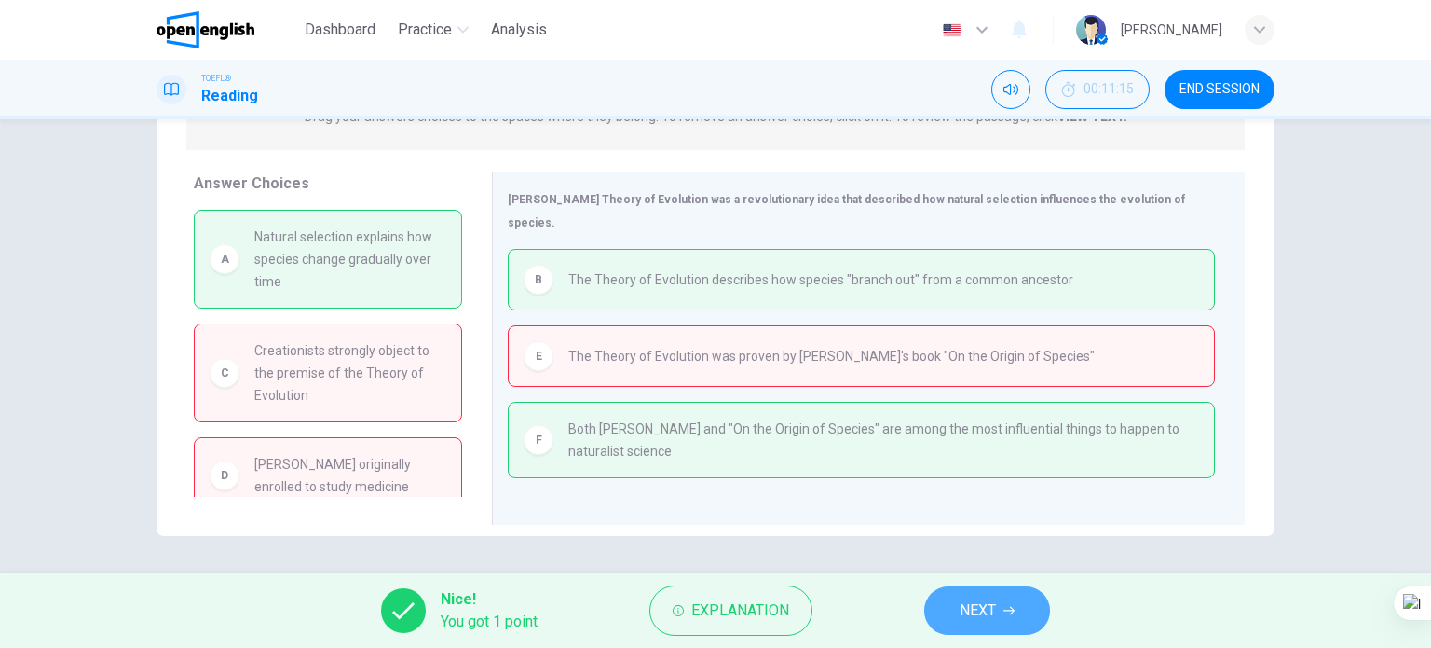
click at [1019, 622] on button "NEXT" at bounding box center [987, 610] width 126 height 48
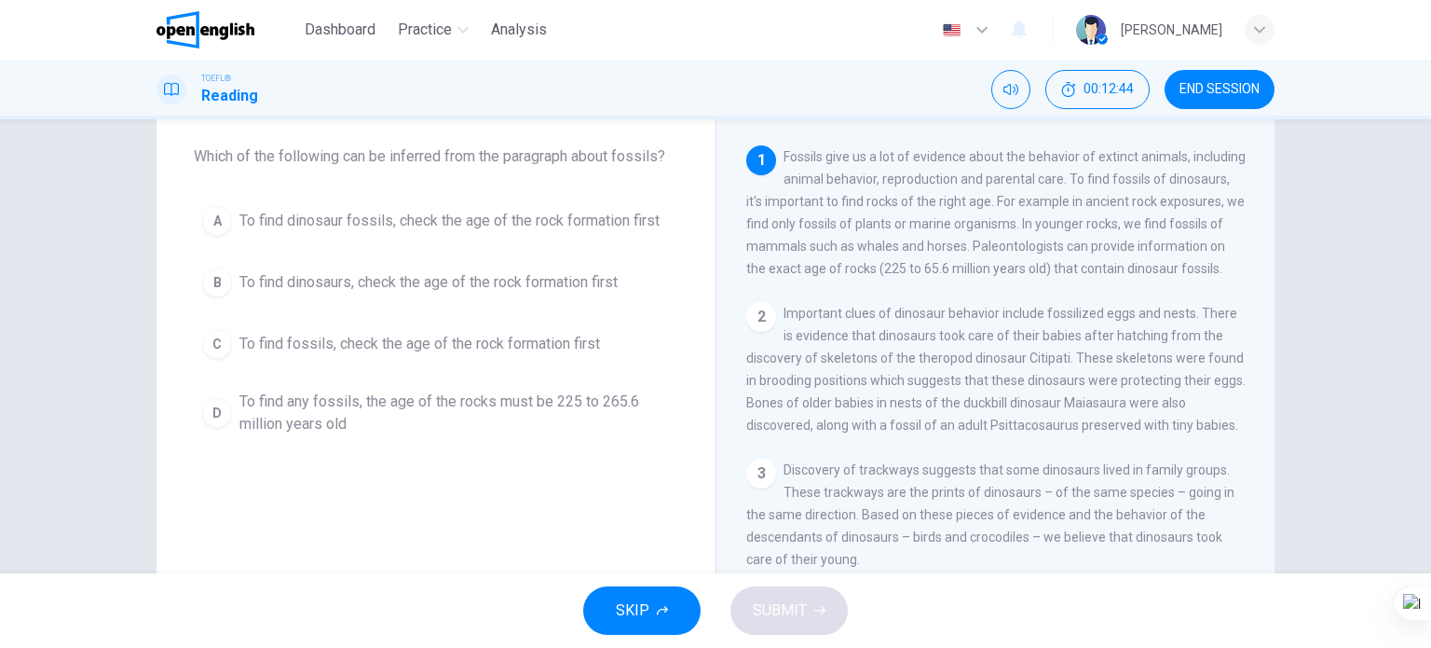
scroll to position [93, 0]
click at [485, 389] on button "D To find any fossils, the age of the rocks must be 225 to 265.6 million years …" at bounding box center [436, 413] width 485 height 62
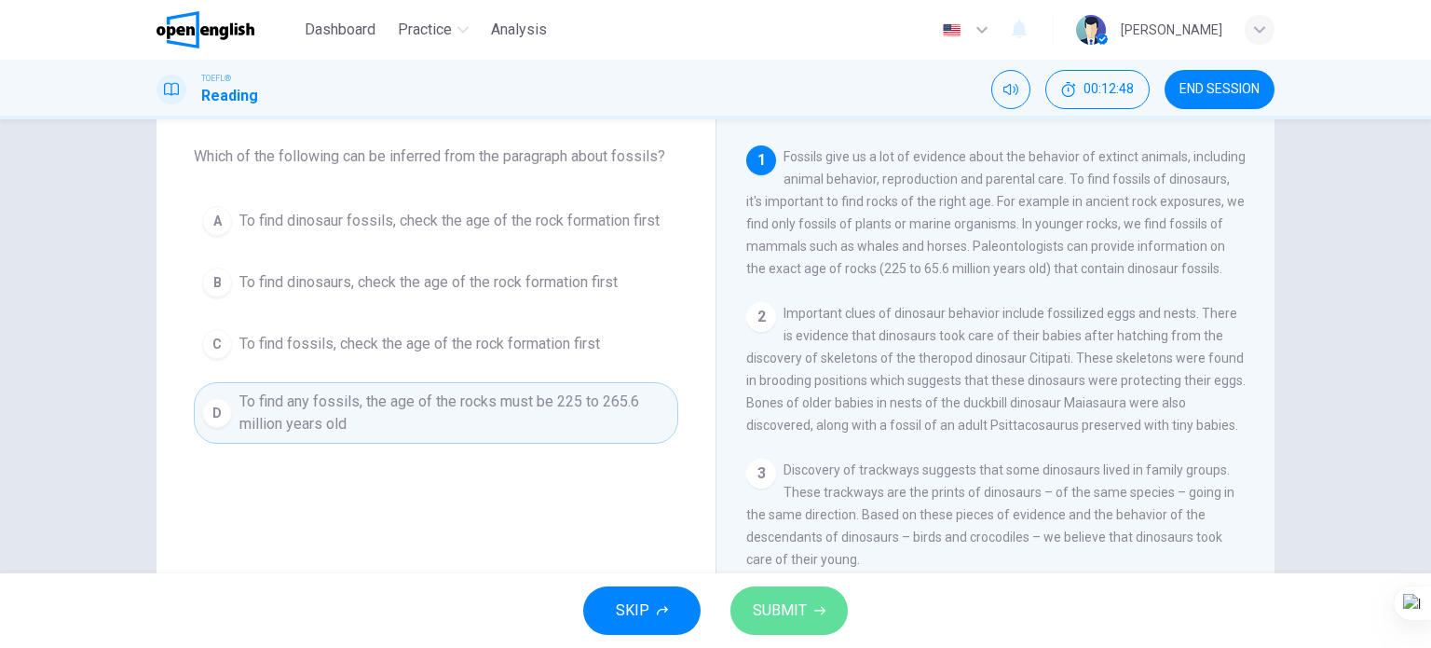
click at [775, 609] on span "SUBMIT" at bounding box center [780, 610] width 54 height 26
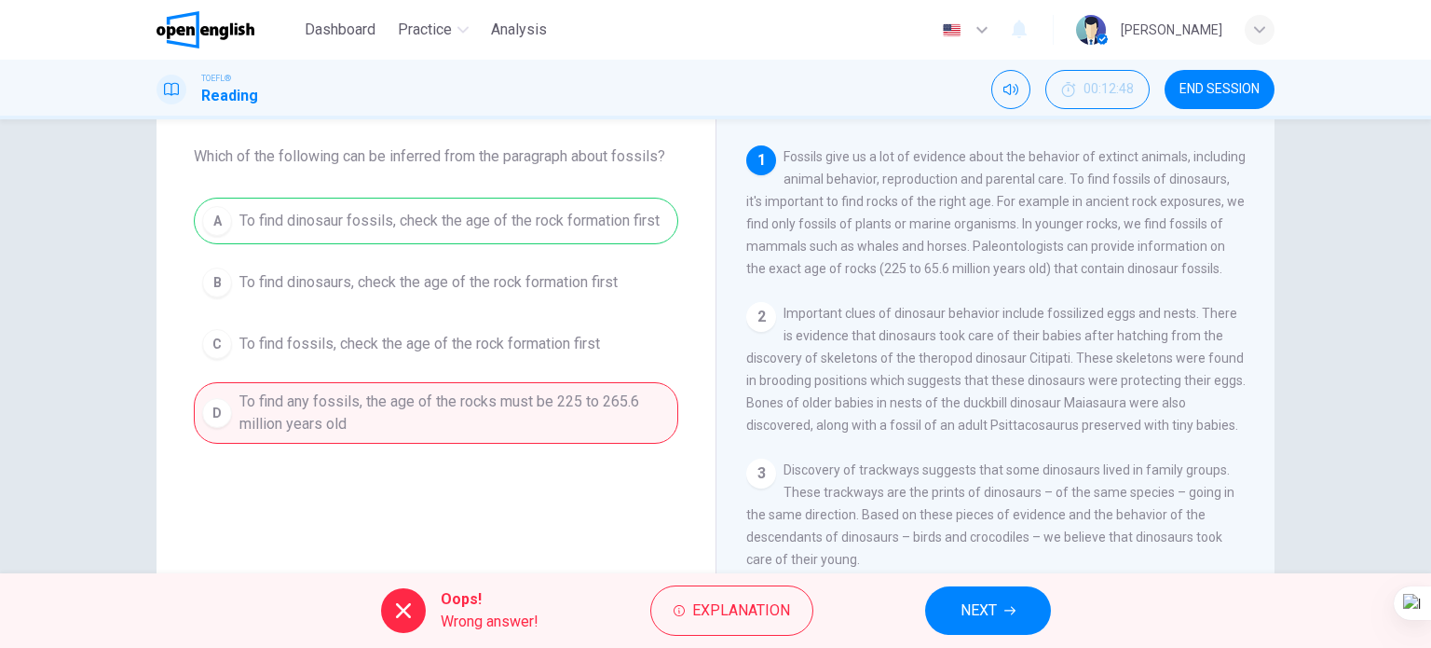
click at [969, 597] on span "NEXT" at bounding box center [979, 610] width 36 height 26
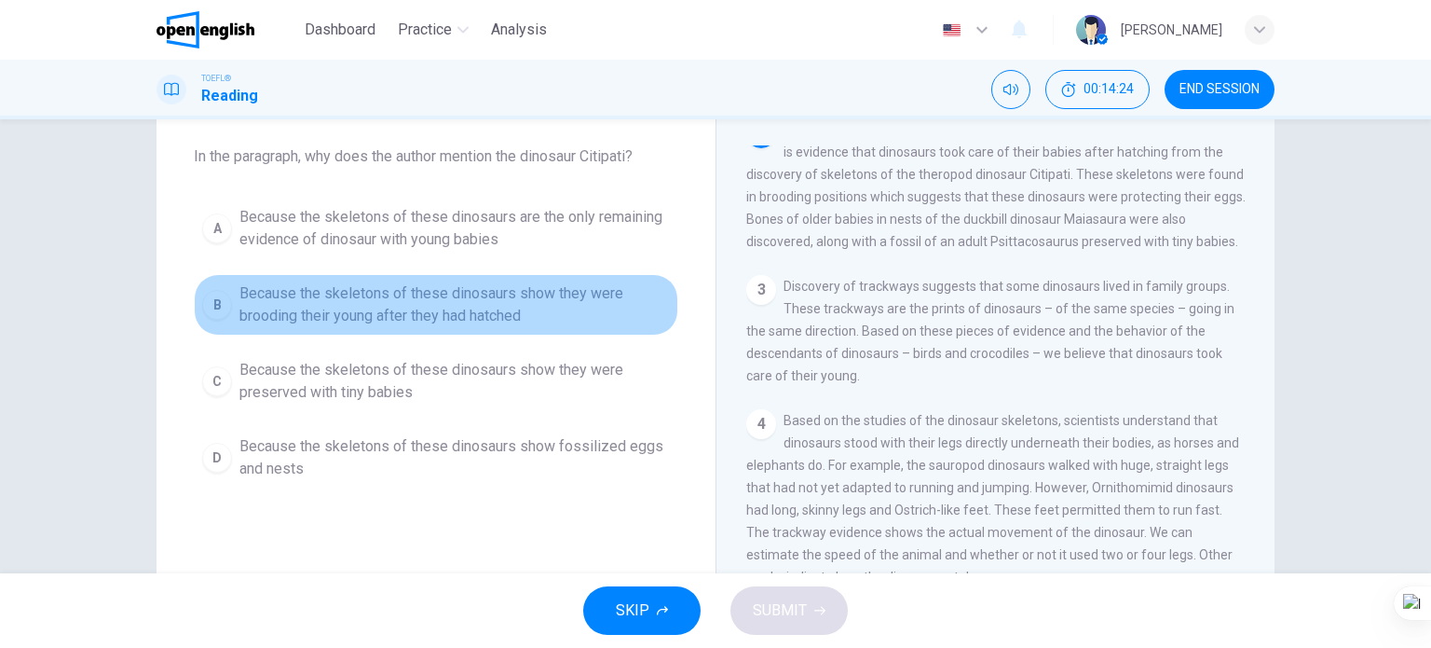
click at [346, 323] on span "Because the skeletons of these dinosaurs show they were brooding their young af…" at bounding box center [455, 304] width 431 height 45
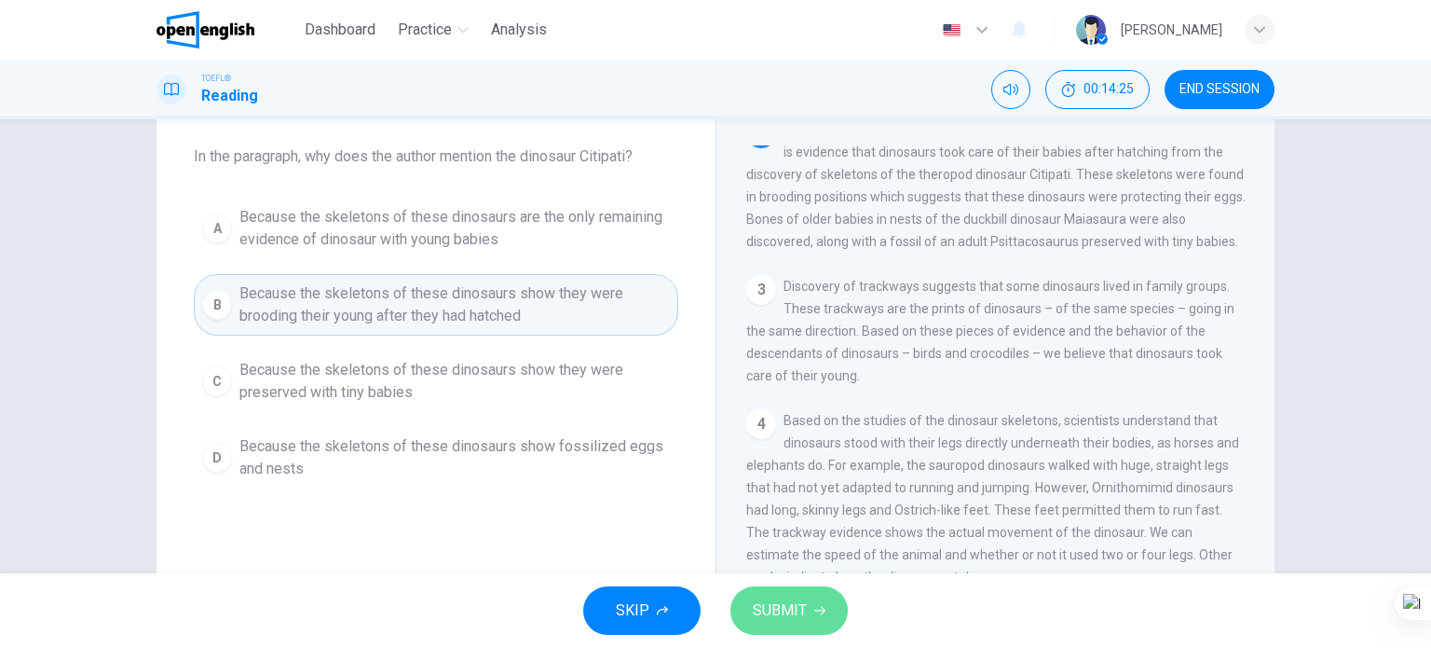
click at [766, 606] on span "SUBMIT" at bounding box center [780, 610] width 54 height 26
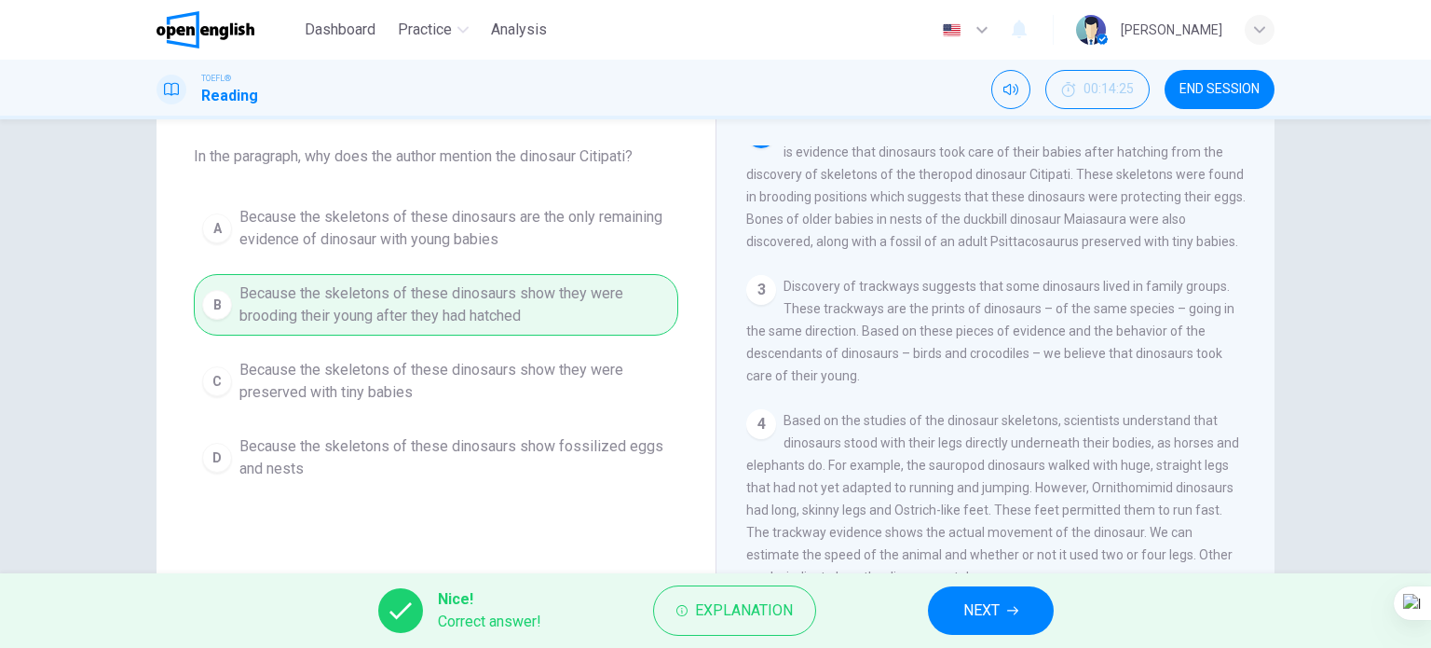
click at [939, 610] on button "NEXT" at bounding box center [991, 610] width 126 height 48
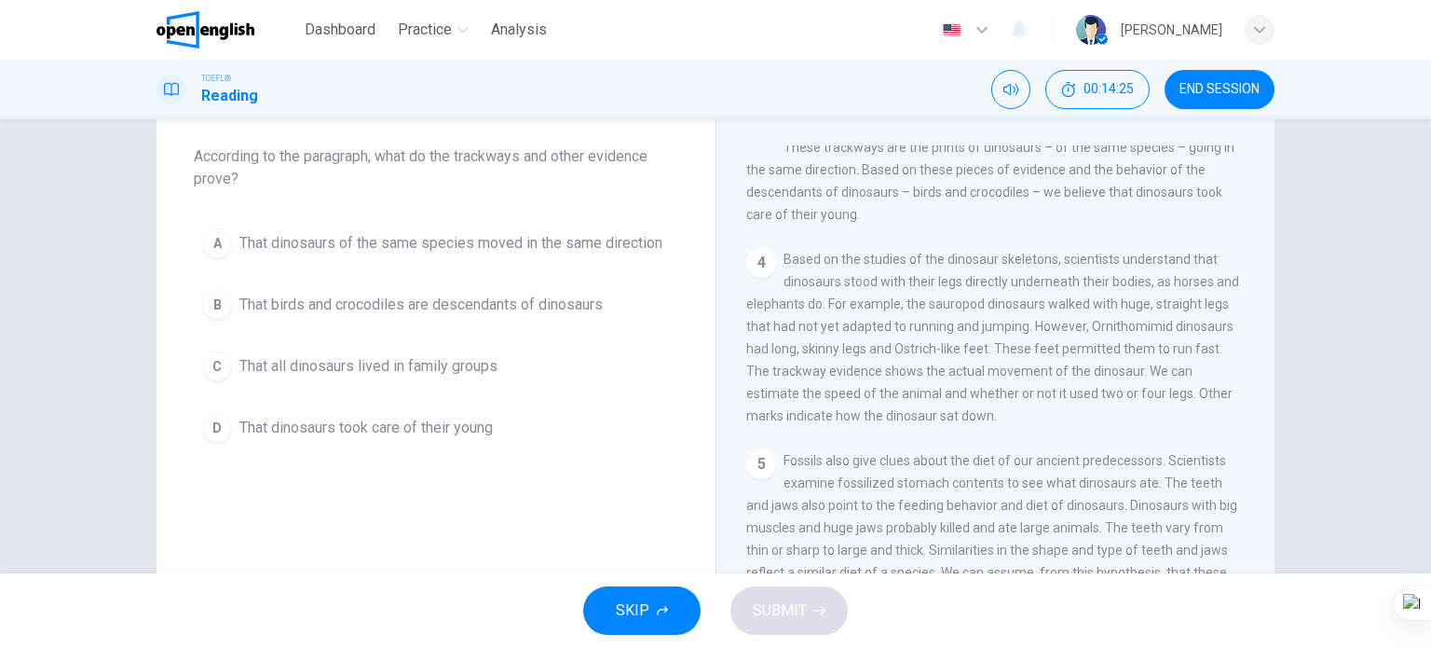
scroll to position [0, 0]
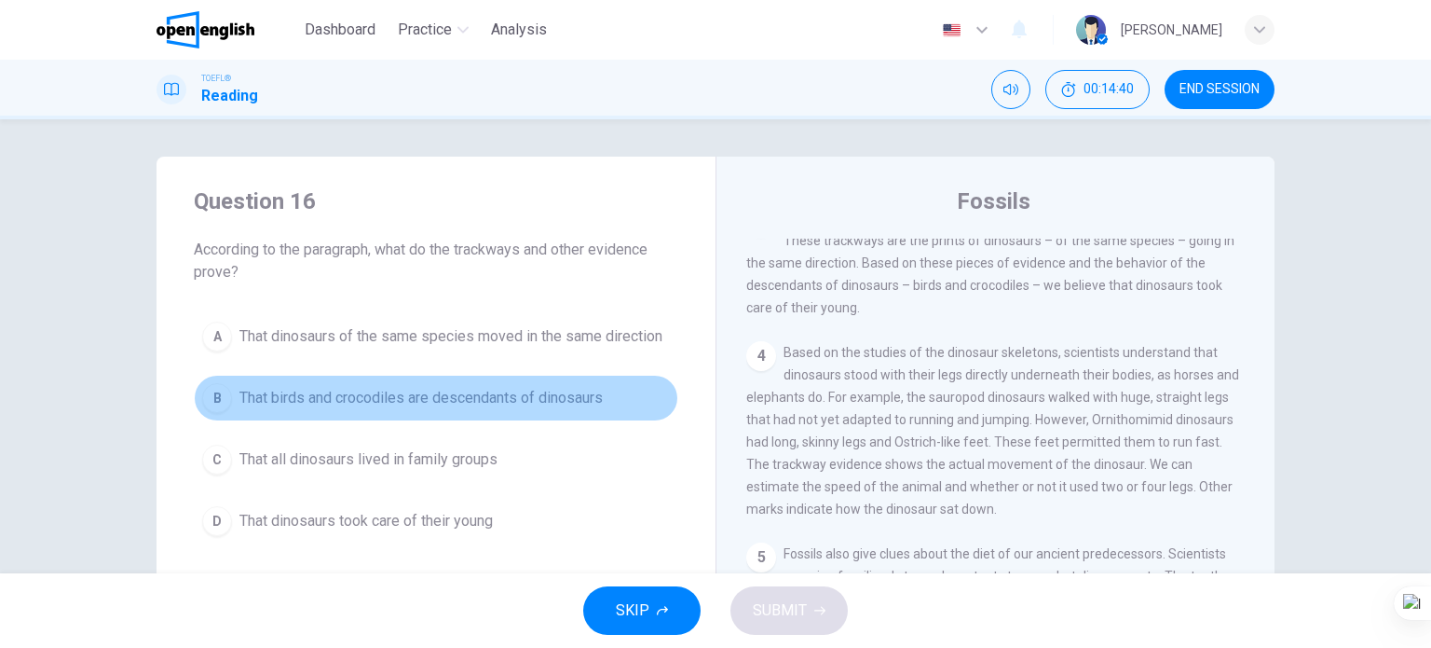
click at [414, 398] on span "That birds and crocodiles are descendants of dinosaurs" at bounding box center [421, 398] width 363 height 22
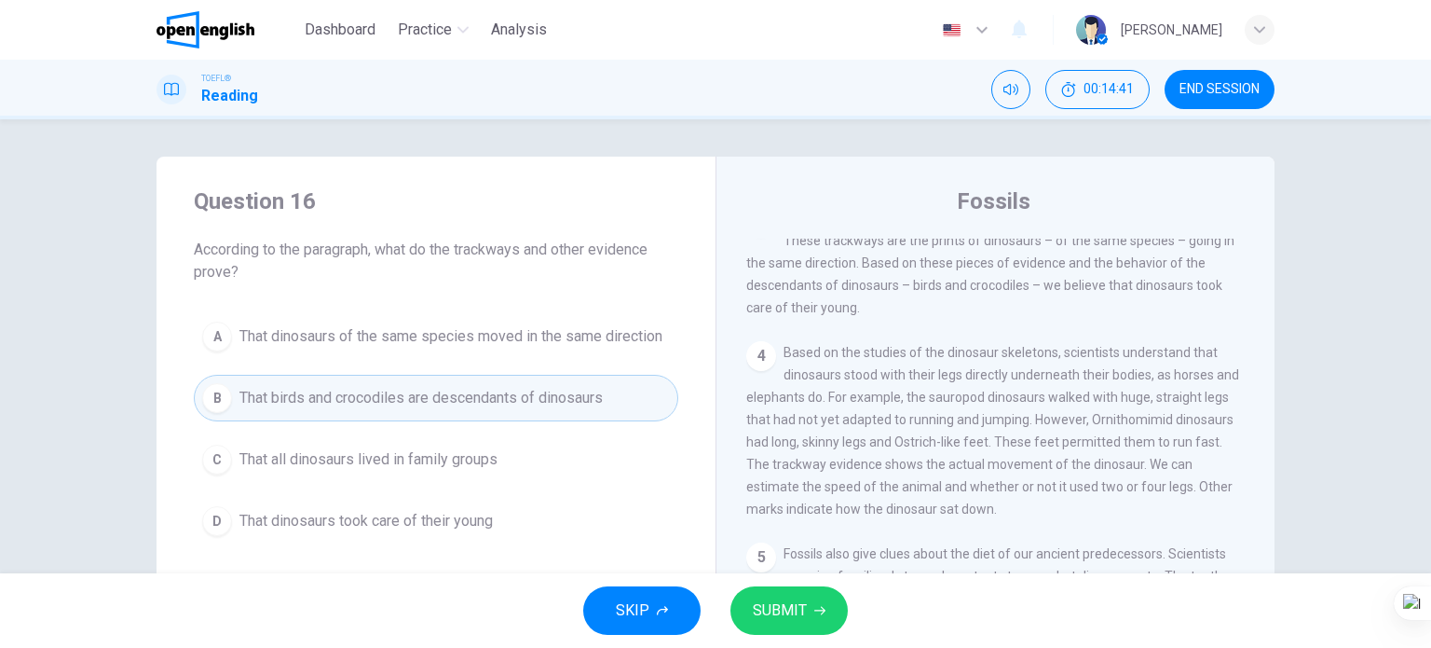
click at [772, 627] on button "SUBMIT" at bounding box center [789, 610] width 117 height 48
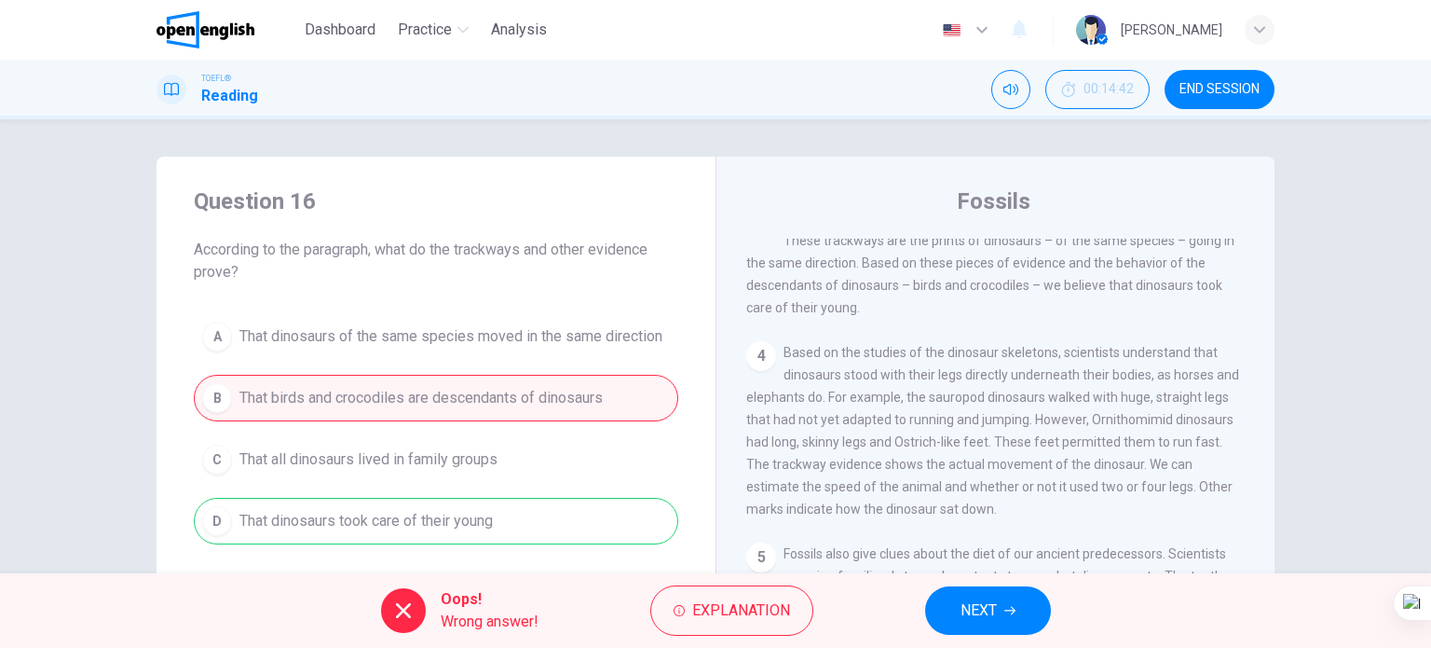
click at [948, 610] on div "Oops! Wrong answer! Explanation NEXT" at bounding box center [715, 610] width 1431 height 75
click at [956, 607] on button "NEXT" at bounding box center [988, 610] width 126 height 48
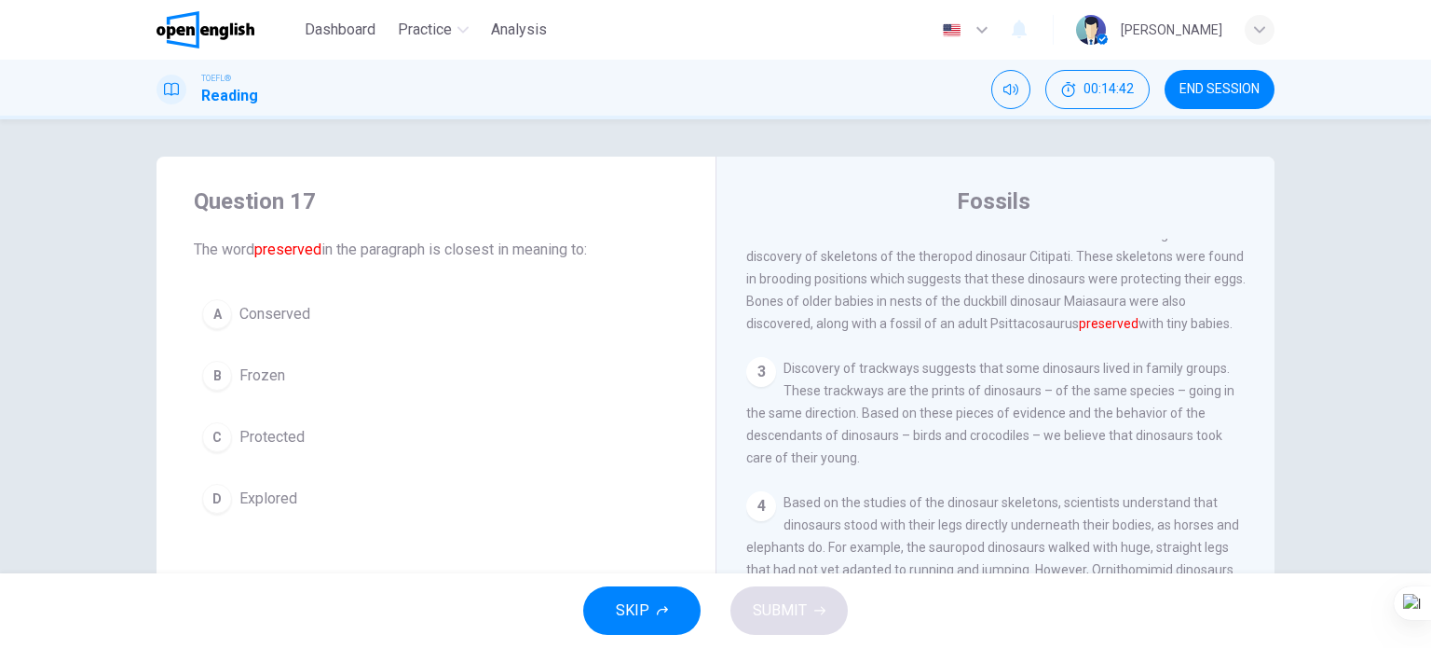
scroll to position [184, 0]
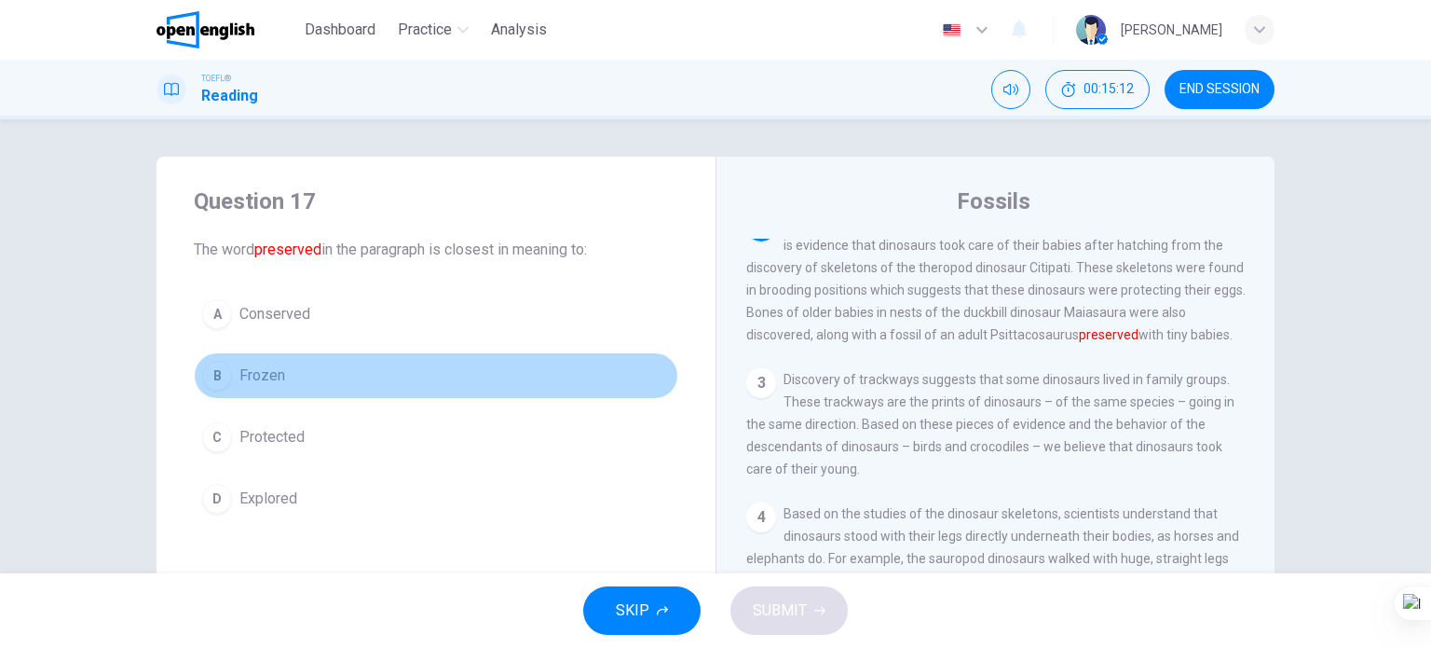
click at [253, 368] on span "Frozen" at bounding box center [263, 375] width 46 height 22
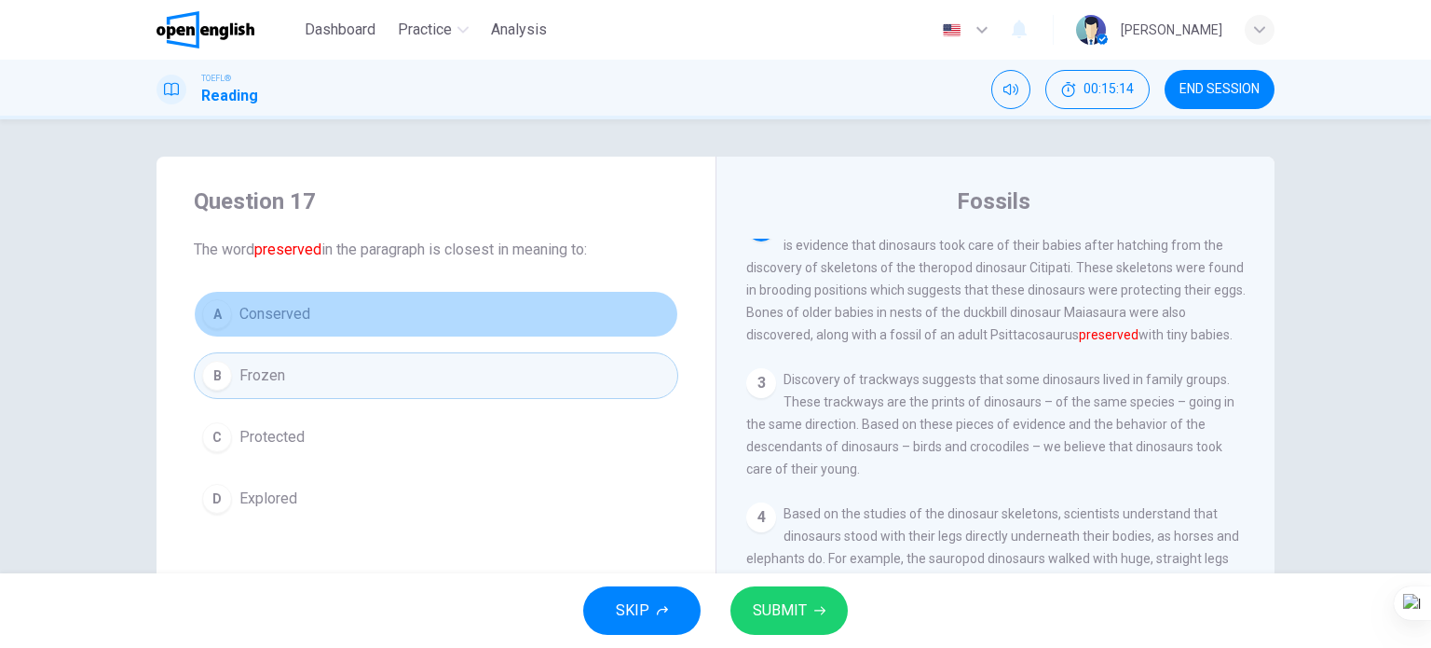
click at [284, 324] on button "A Conserved" at bounding box center [436, 314] width 485 height 47
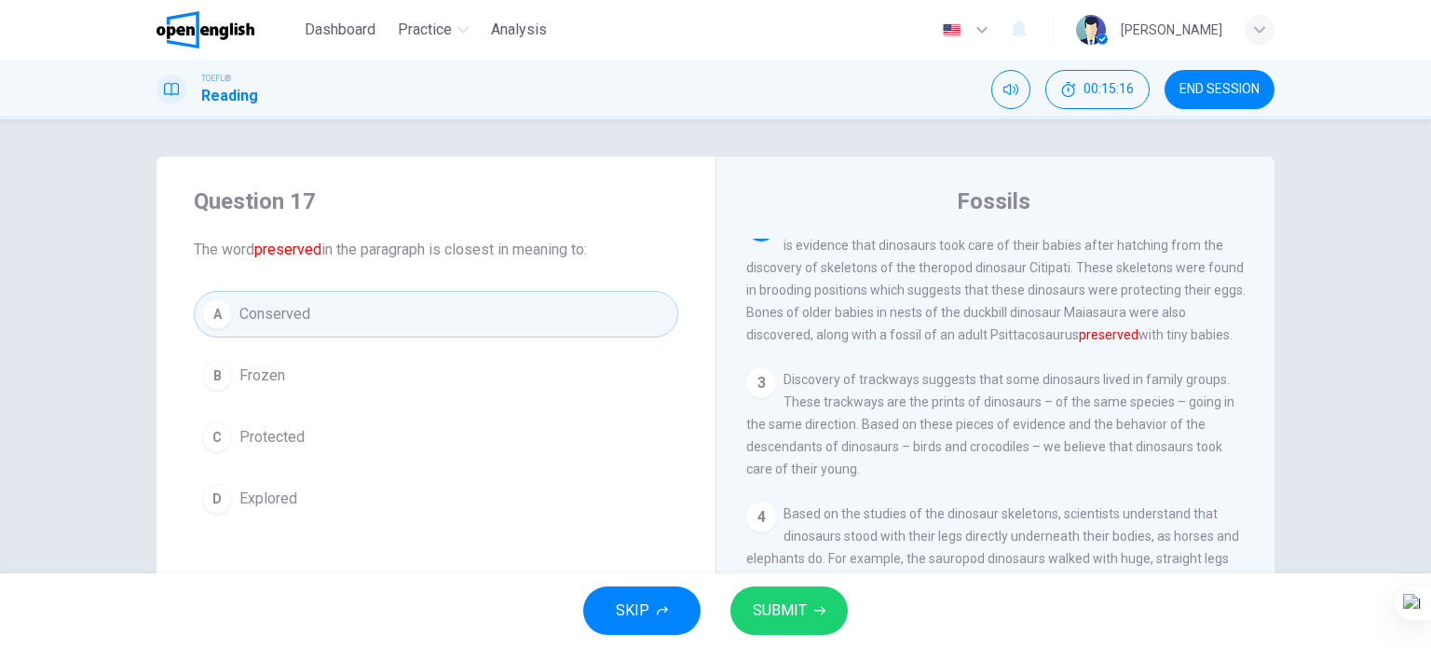
click at [281, 490] on span "Explored" at bounding box center [269, 498] width 58 height 22
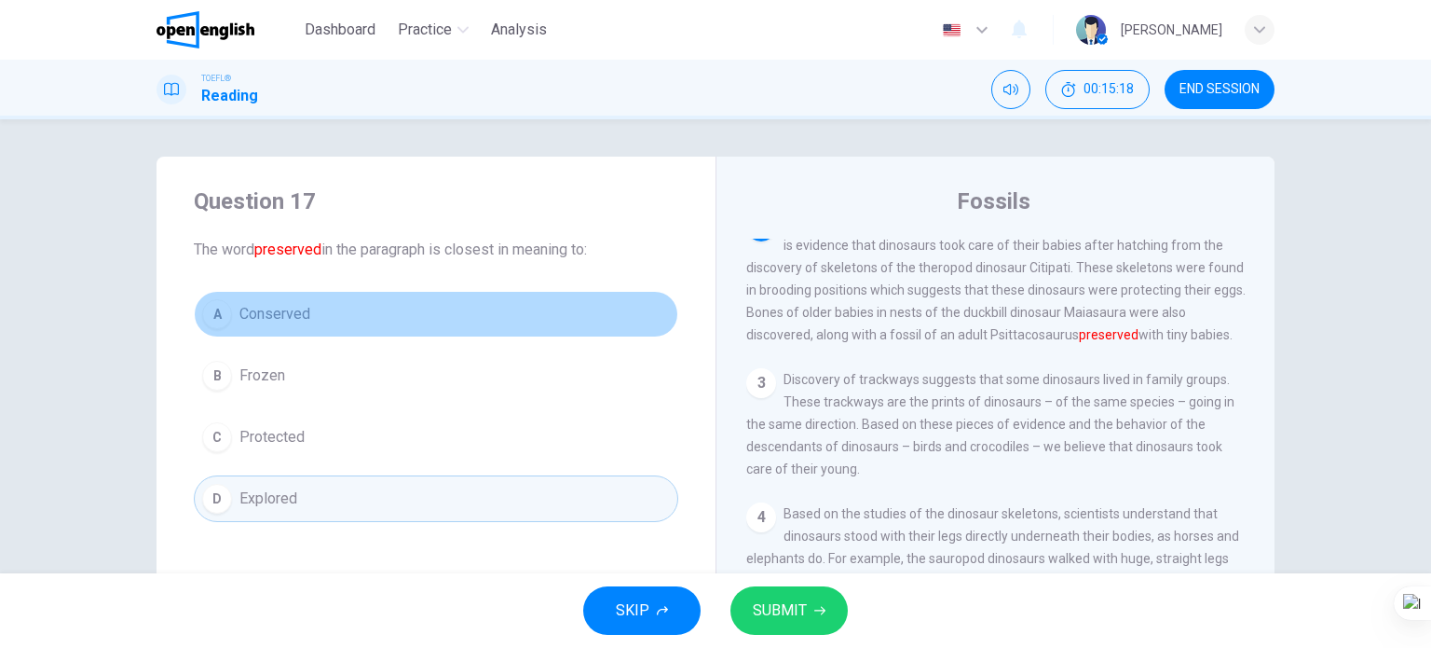
click at [280, 301] on button "A Conserved" at bounding box center [436, 314] width 485 height 47
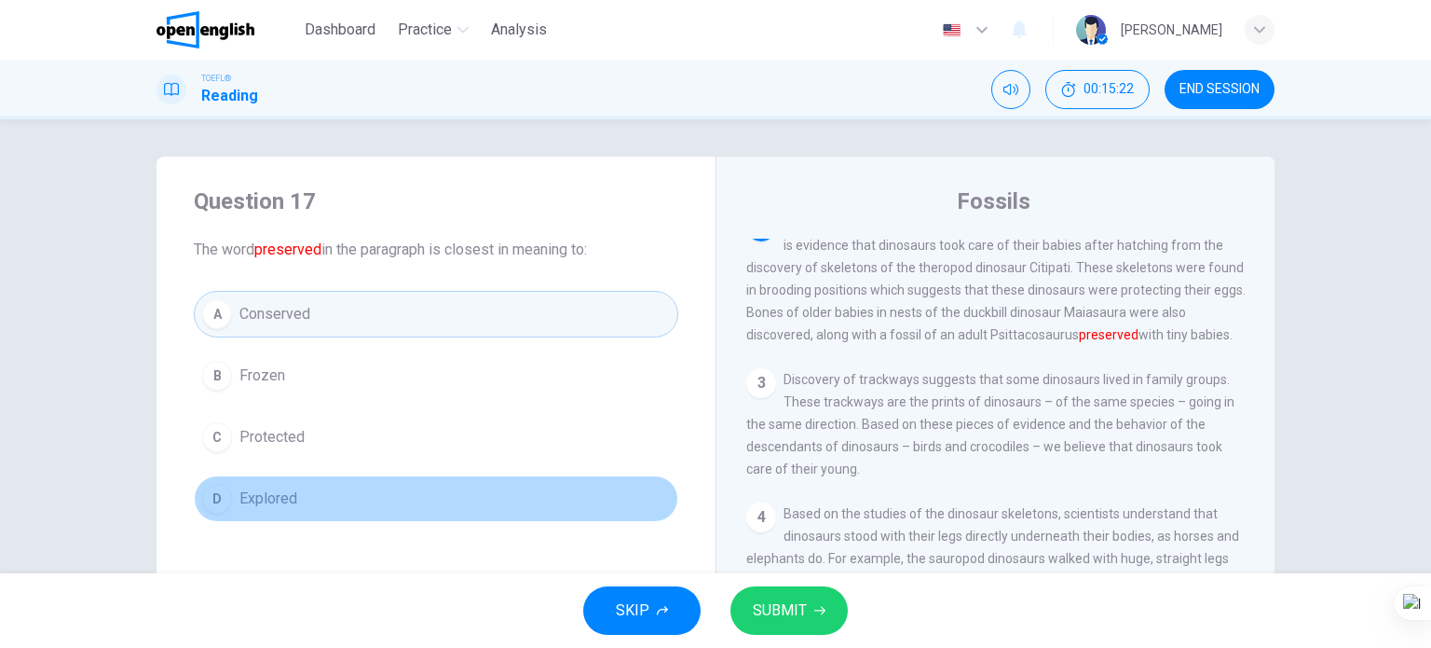
click at [282, 501] on span "Explored" at bounding box center [269, 498] width 58 height 22
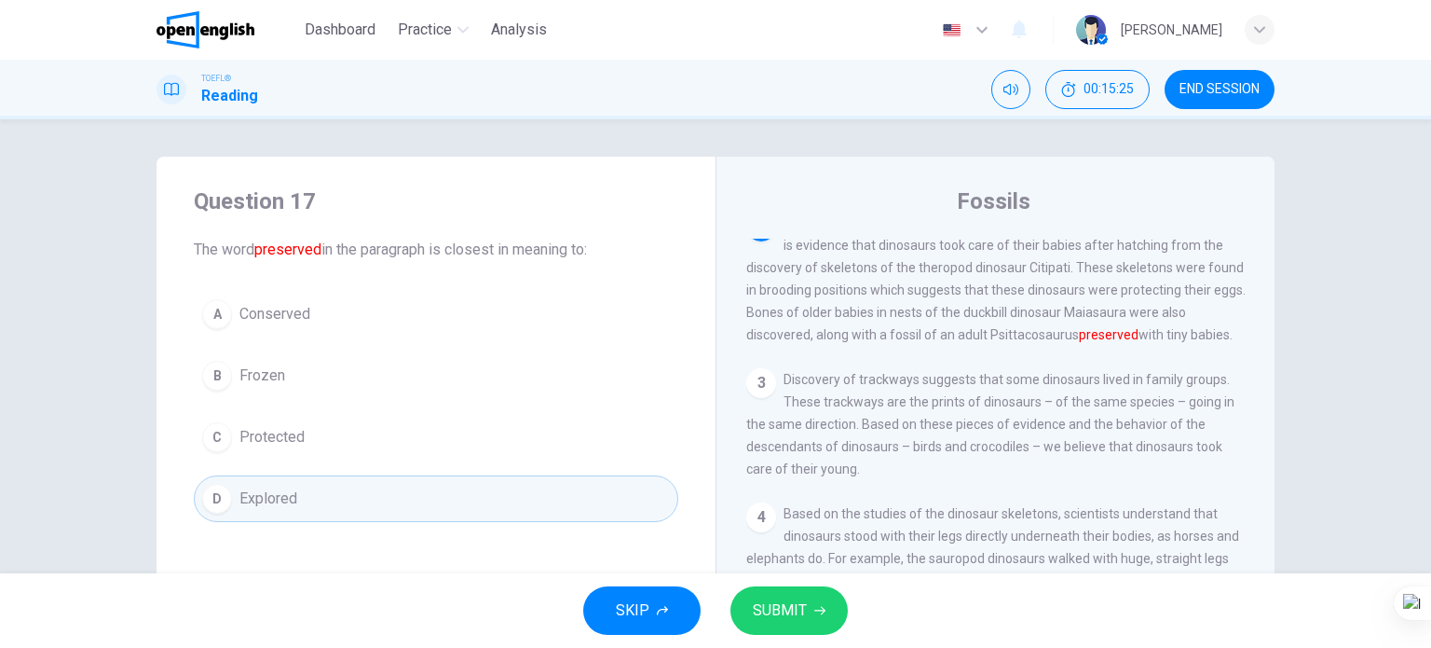
click at [779, 613] on span "SUBMIT" at bounding box center [780, 610] width 54 height 26
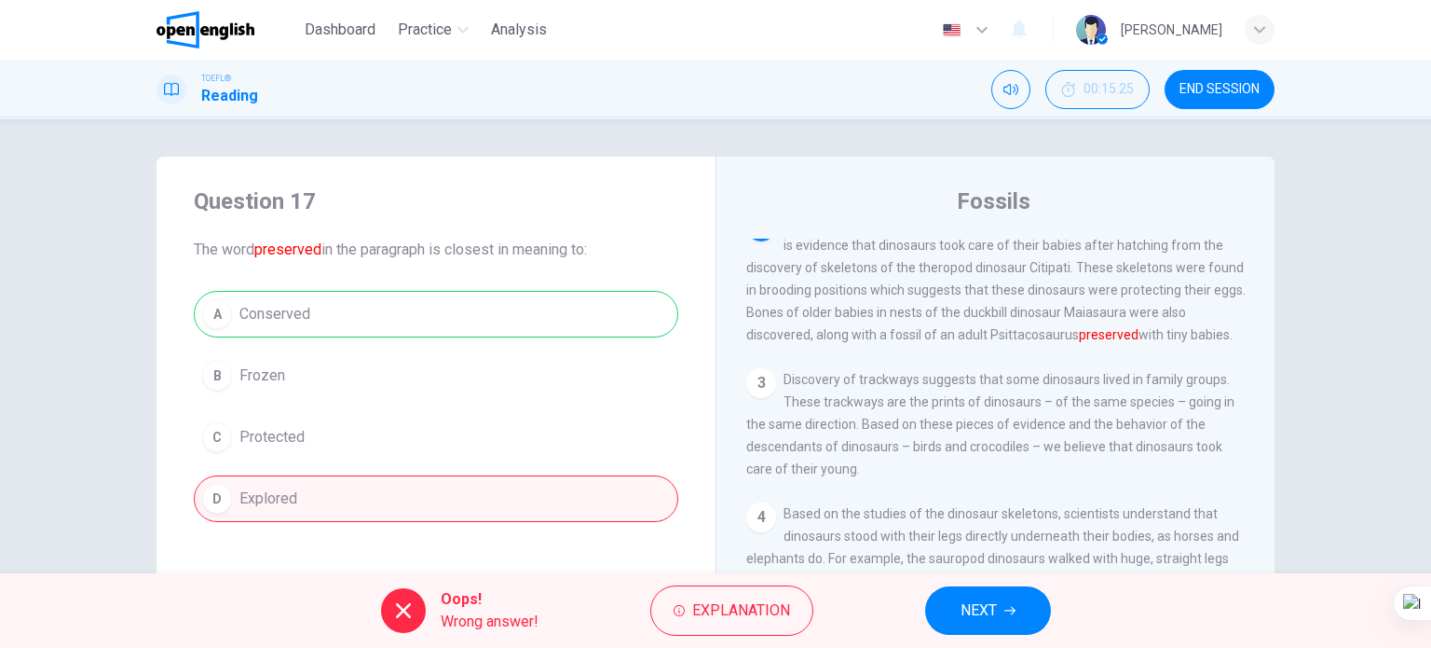
click at [1000, 591] on button "NEXT" at bounding box center [988, 610] width 126 height 48
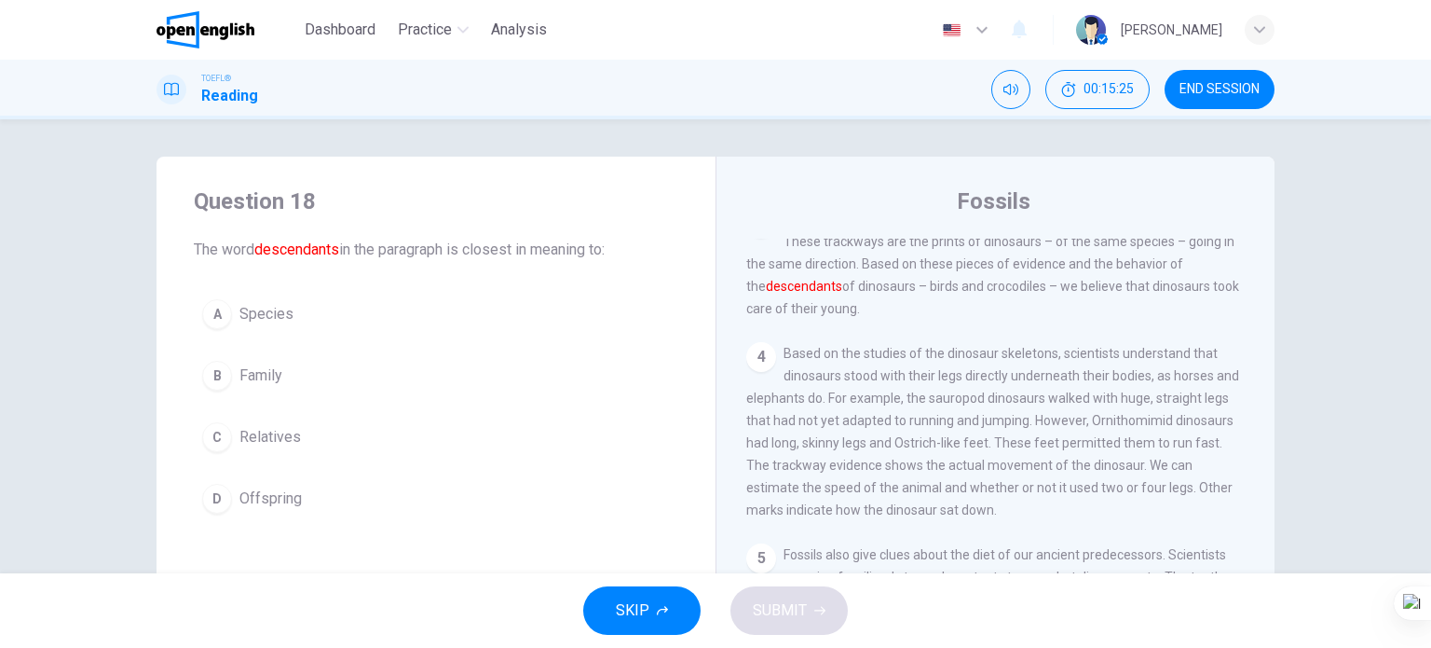
scroll to position [345, 0]
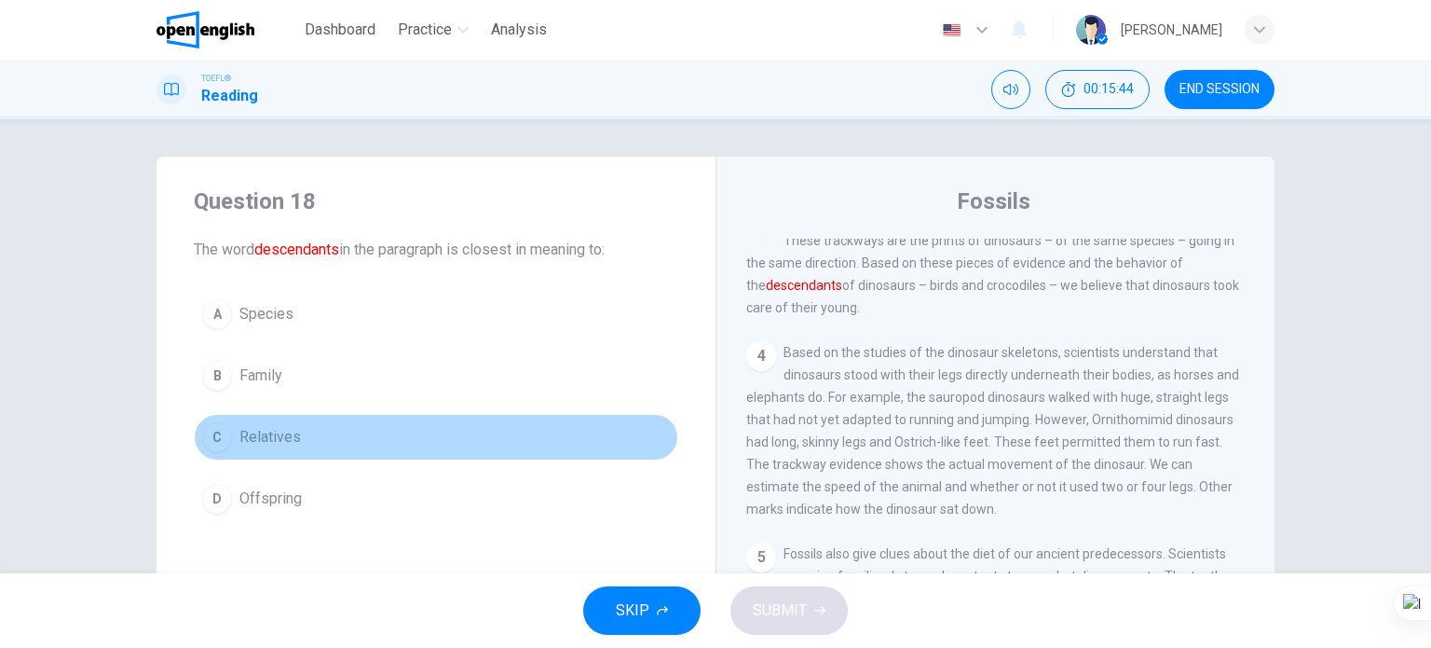
click at [273, 439] on span "Relatives" at bounding box center [271, 437] width 62 height 22
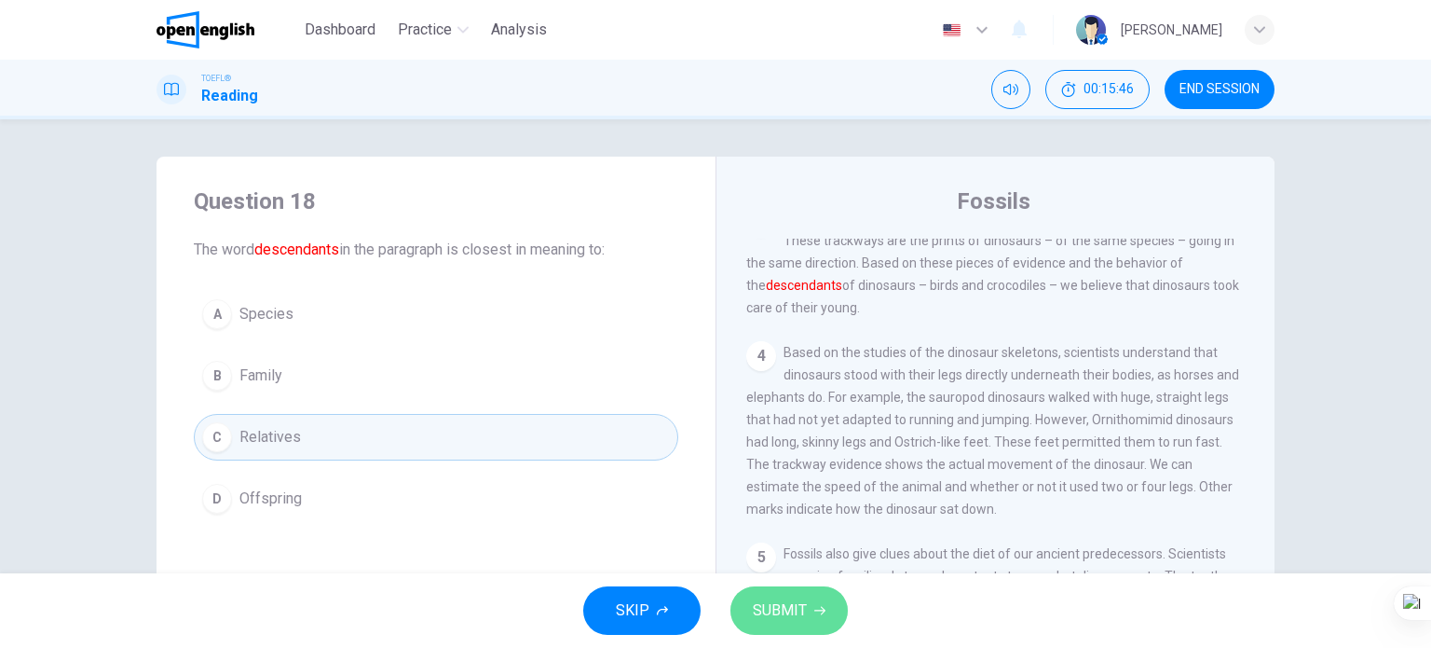
click at [824, 600] on button "SUBMIT" at bounding box center [789, 610] width 117 height 48
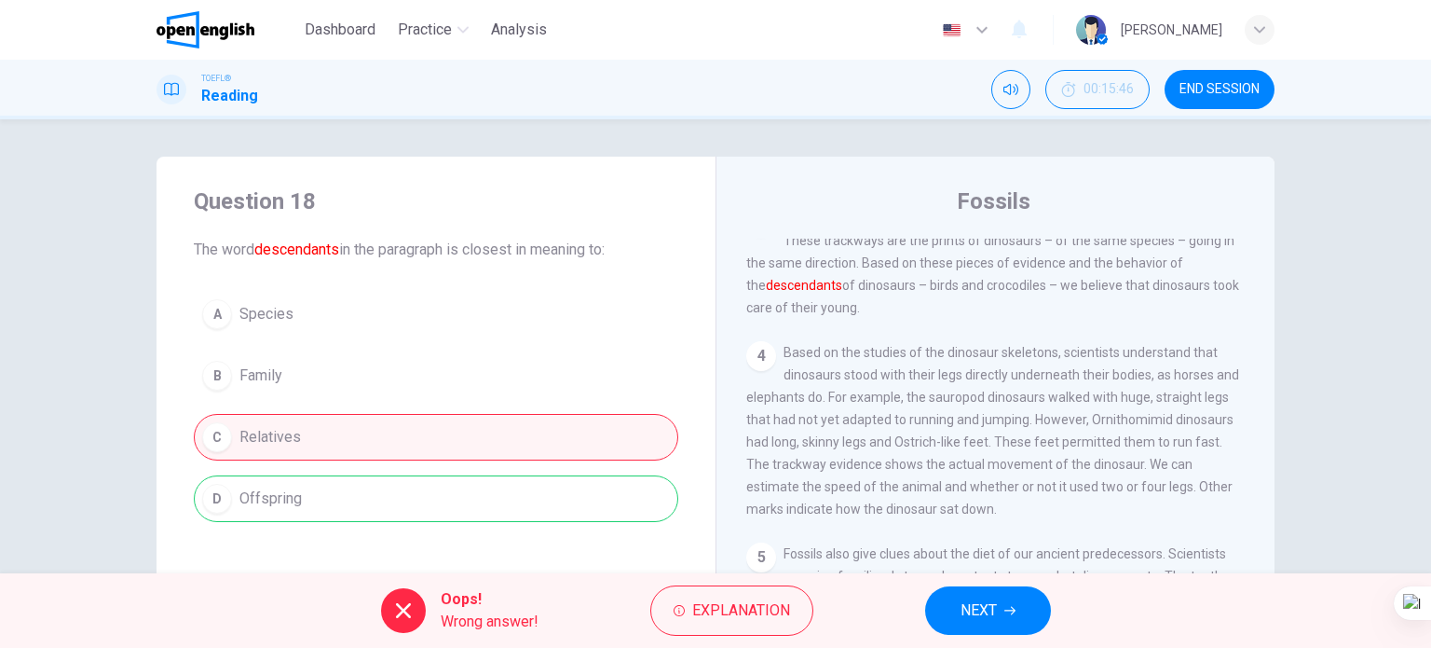
click at [978, 606] on span "NEXT" at bounding box center [979, 610] width 36 height 26
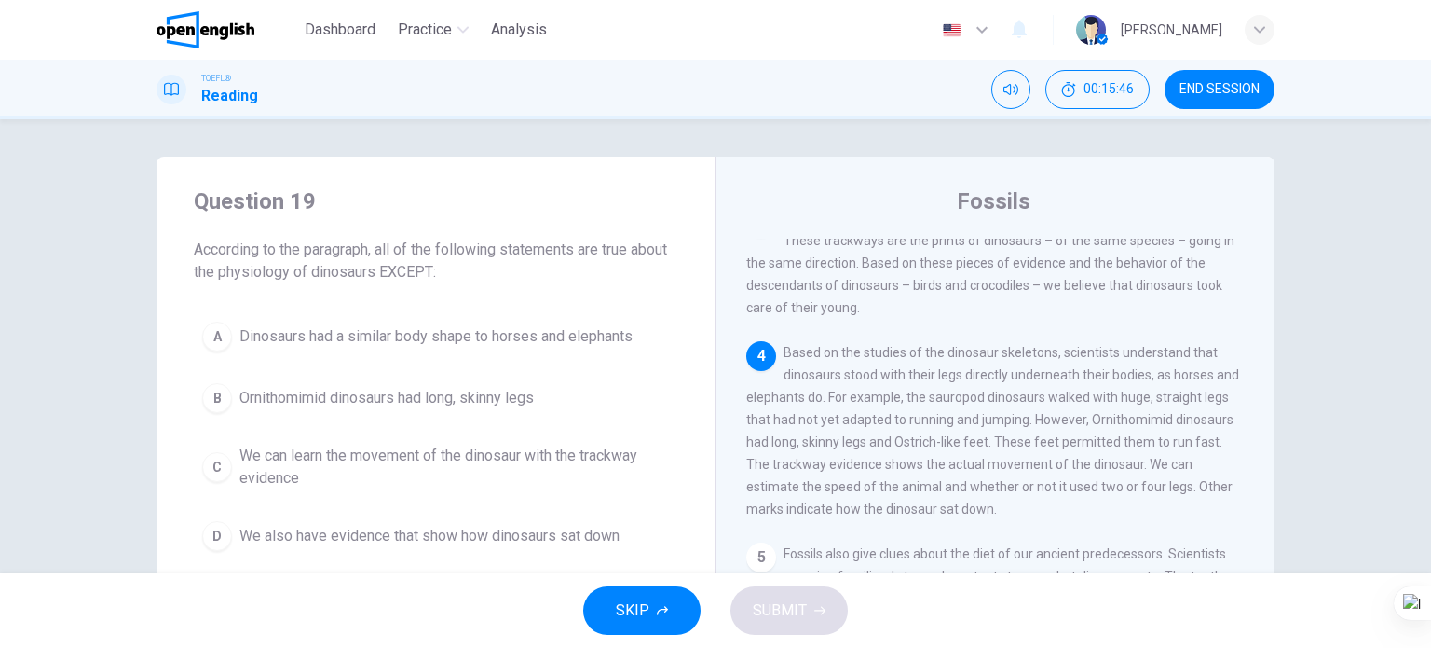
scroll to position [483, 0]
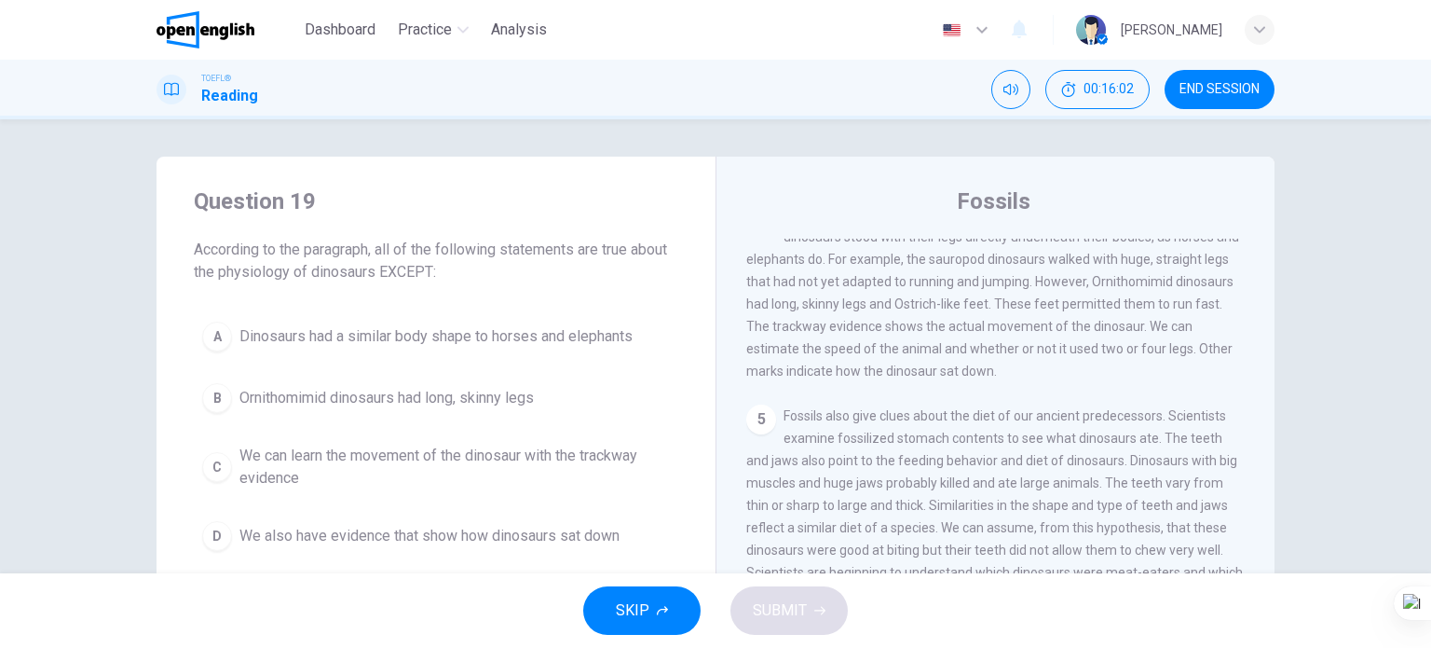
click at [434, 467] on span "We can learn the movement of the dinosaur with the trackway evidence" at bounding box center [455, 467] width 431 height 45
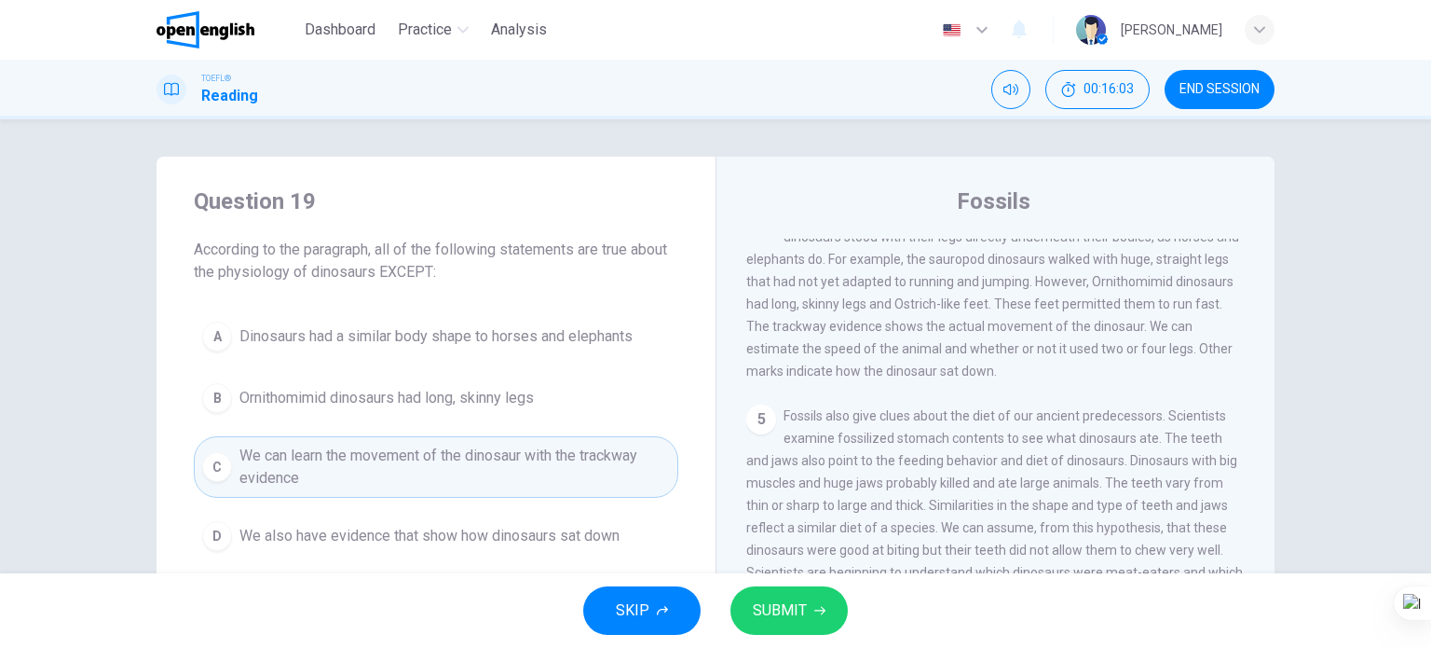
click at [767, 606] on span "SUBMIT" at bounding box center [780, 610] width 54 height 26
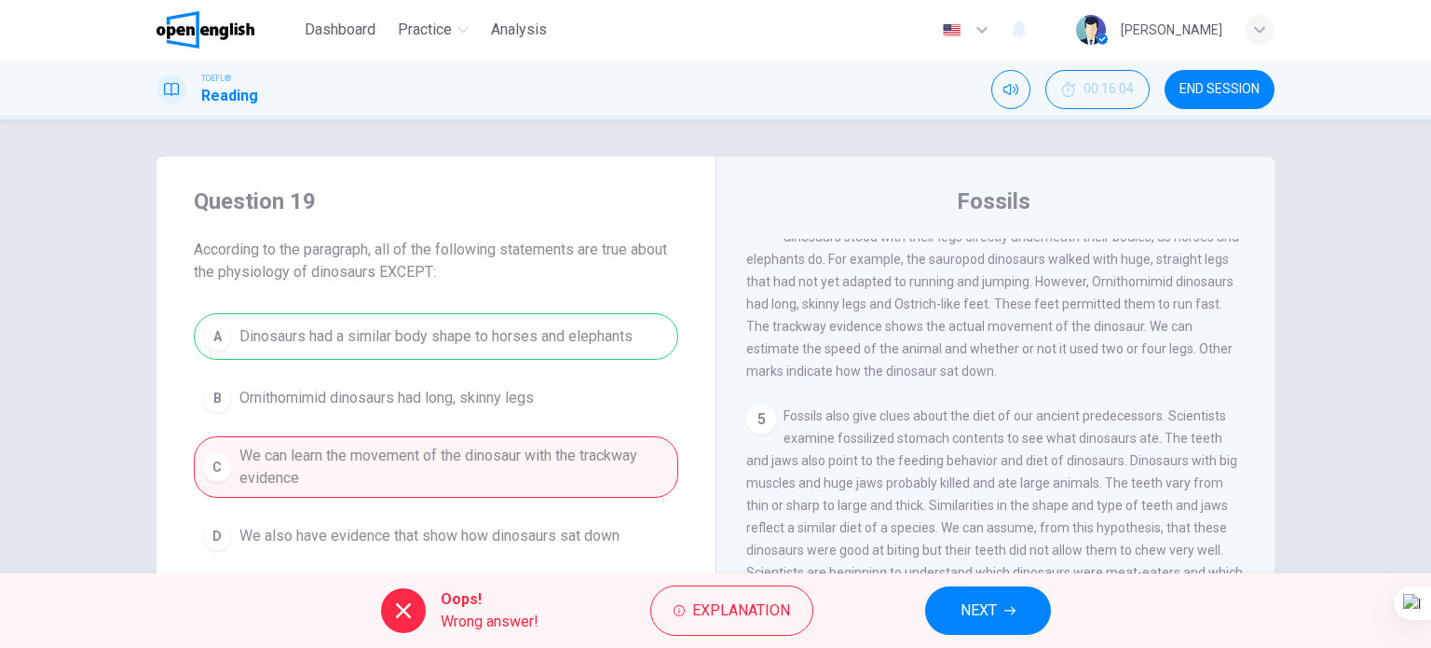
drag, startPoint x: 962, startPoint y: 580, endPoint x: 973, endPoint y: 605, distance: 27.5
click at [962, 582] on div "Oops! Wrong answer! Explanation NEXT" at bounding box center [715, 610] width 1431 height 75
click at [974, 607] on span "NEXT" at bounding box center [979, 610] width 36 height 26
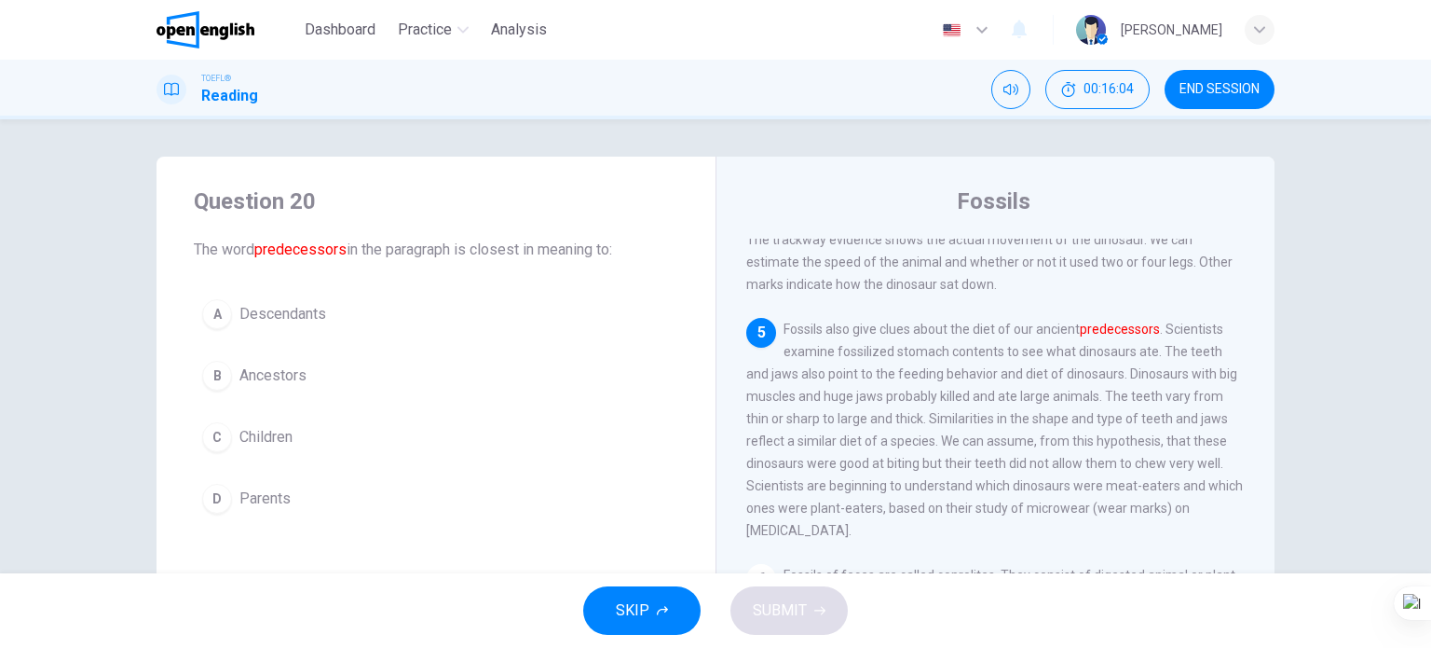
scroll to position [571, 0]
click at [247, 303] on span "Descendants" at bounding box center [283, 314] width 87 height 22
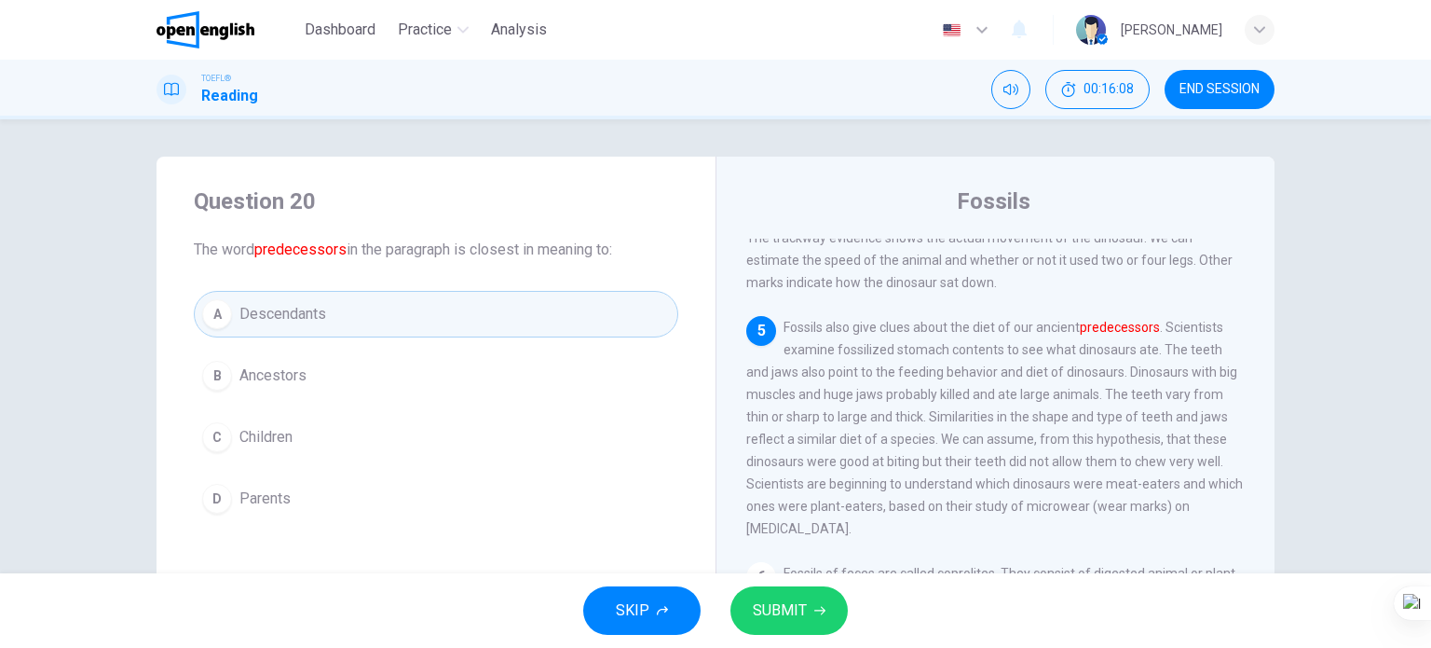
click at [287, 358] on button "B Ancestors" at bounding box center [436, 375] width 485 height 47
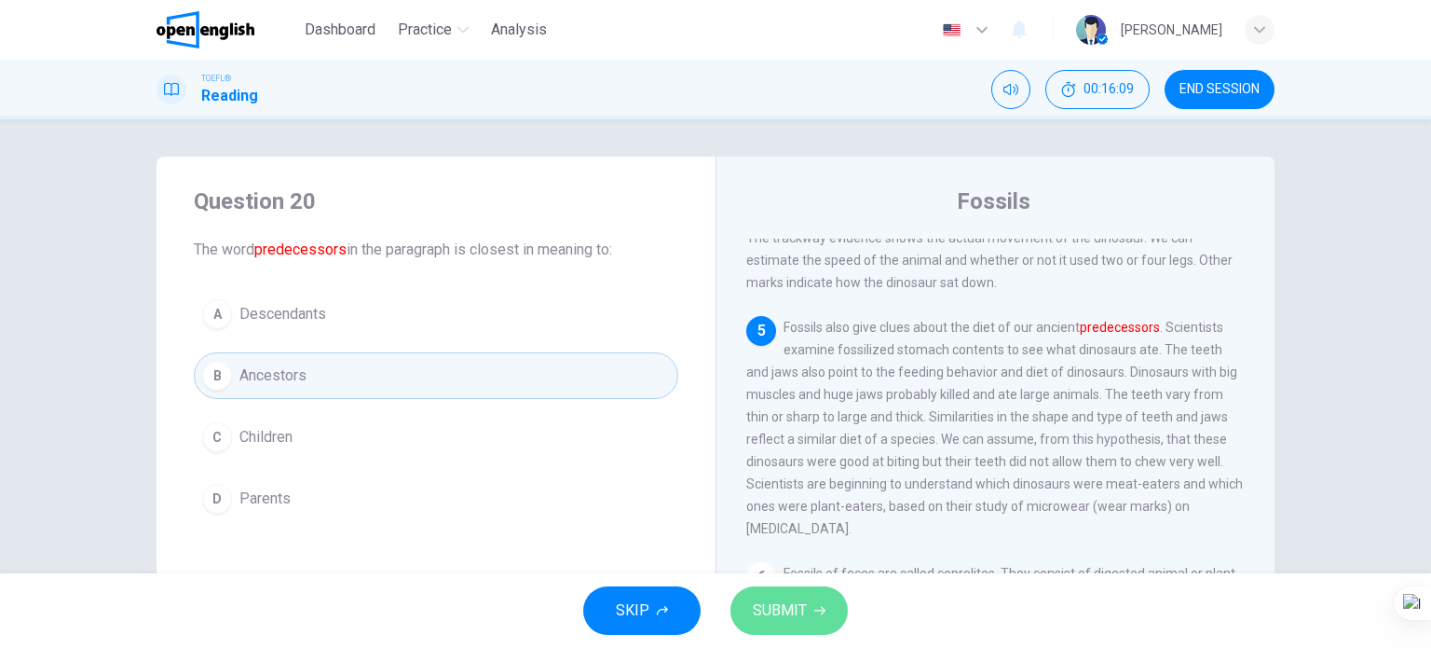
click at [740, 595] on button "SUBMIT" at bounding box center [789, 610] width 117 height 48
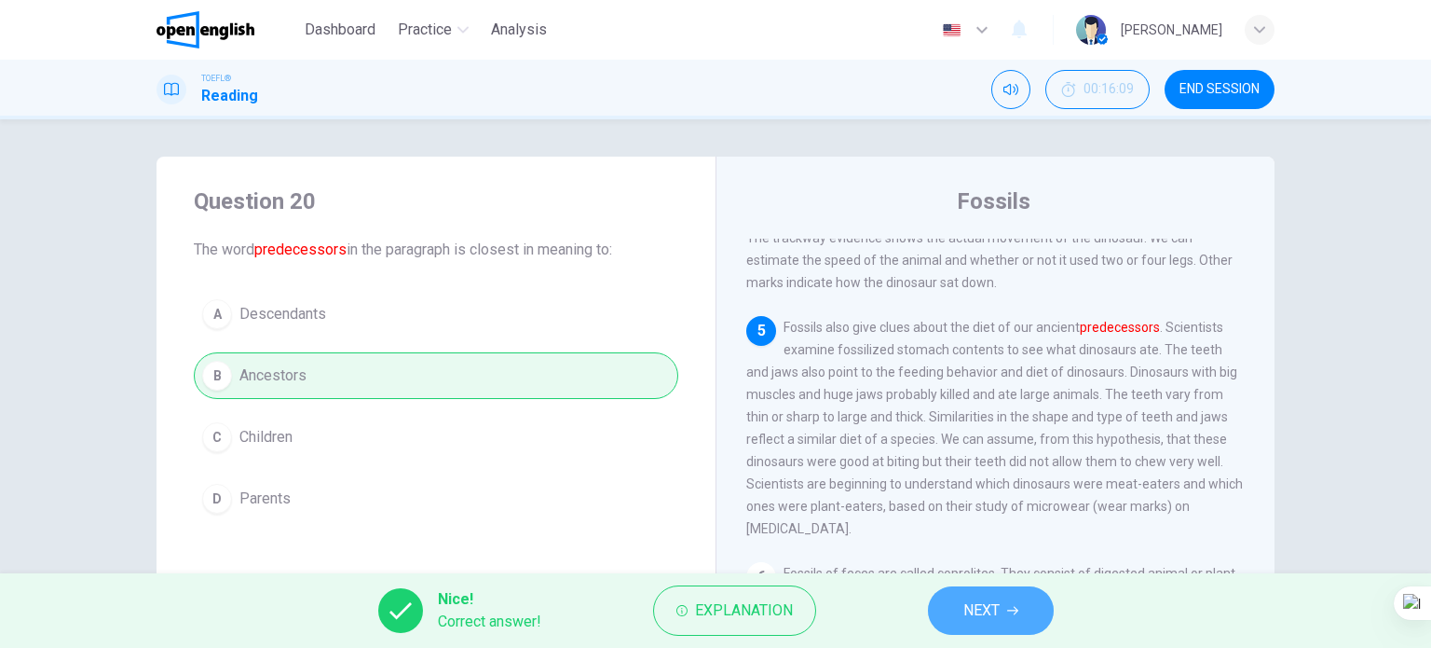
click at [976, 609] on span "NEXT" at bounding box center [982, 610] width 36 height 26
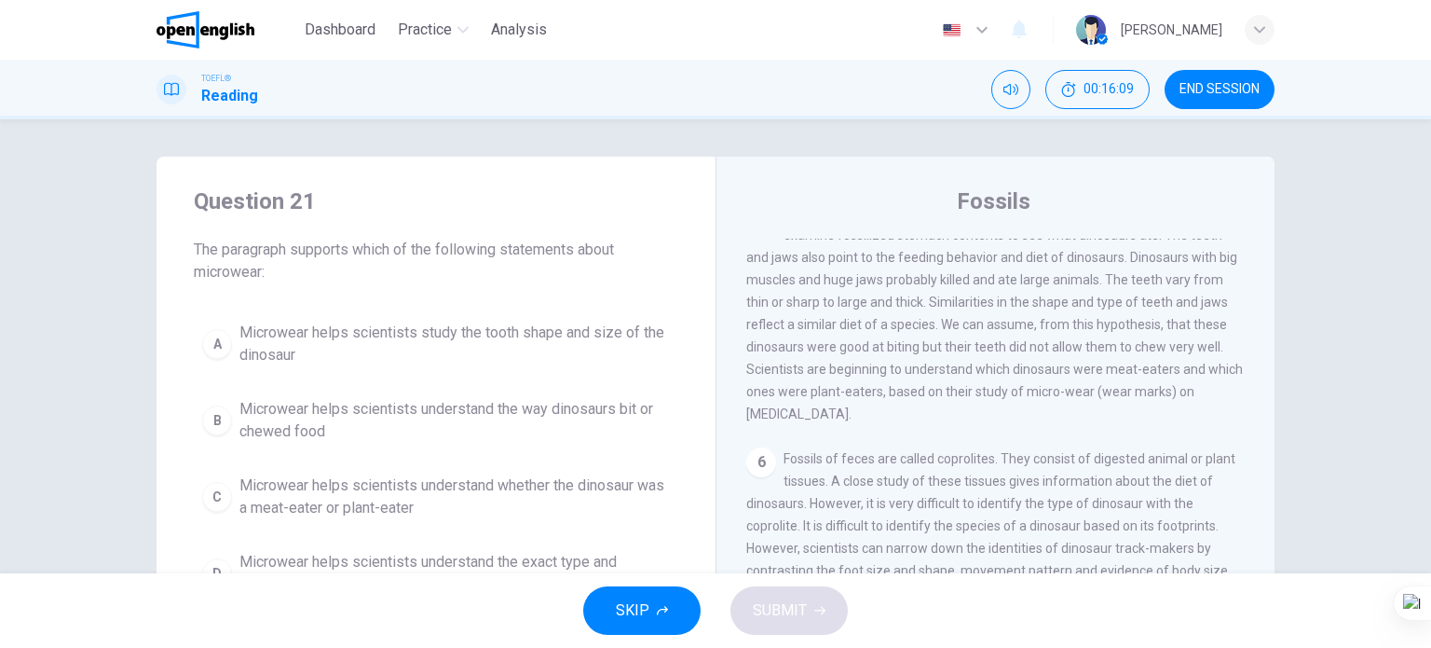
scroll to position [690, 0]
click at [1185, 83] on span "END SESSION" at bounding box center [1220, 89] width 80 height 15
